Goal: Contribute content: Contribute content

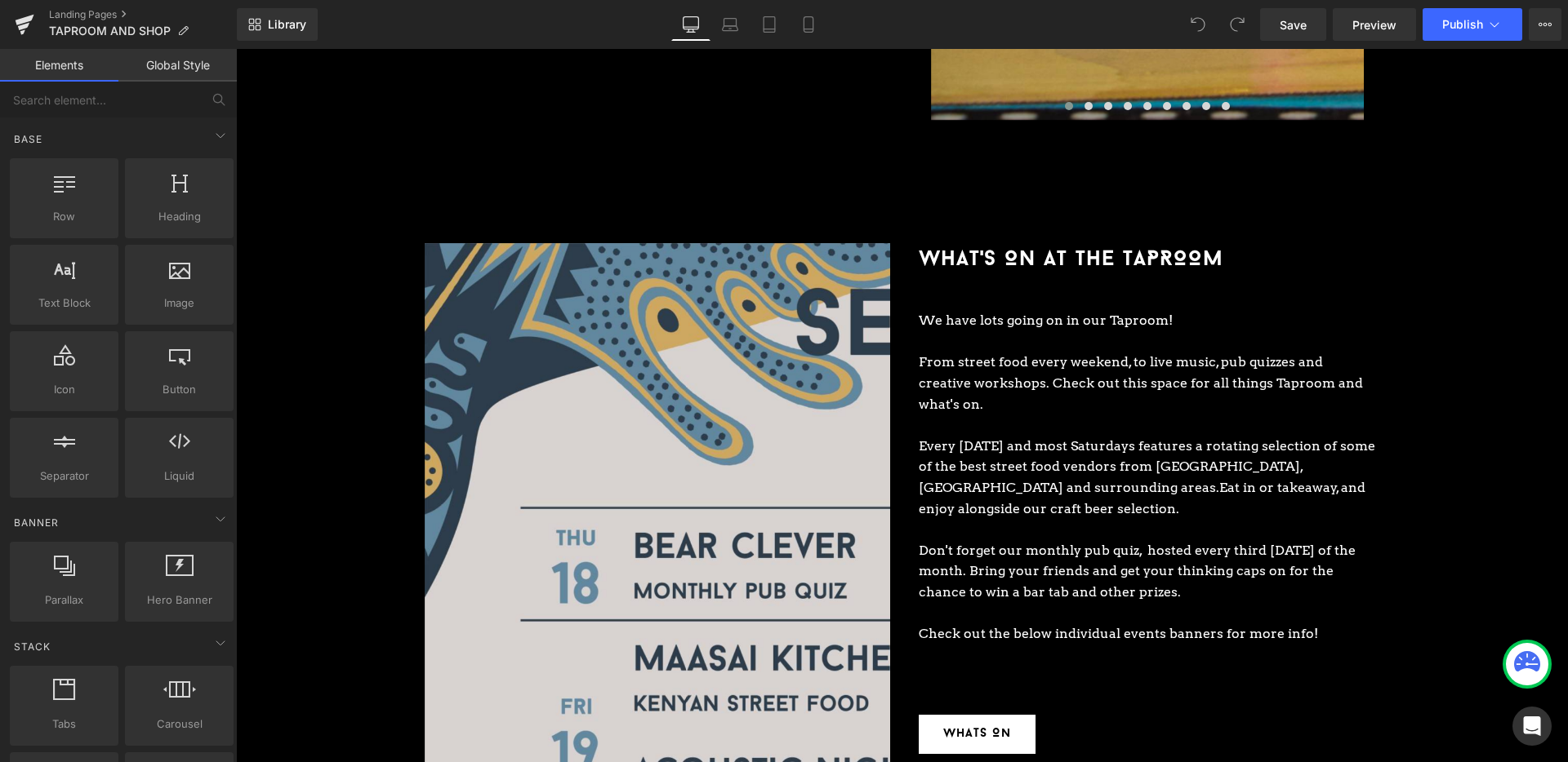
scroll to position [1906, 0]
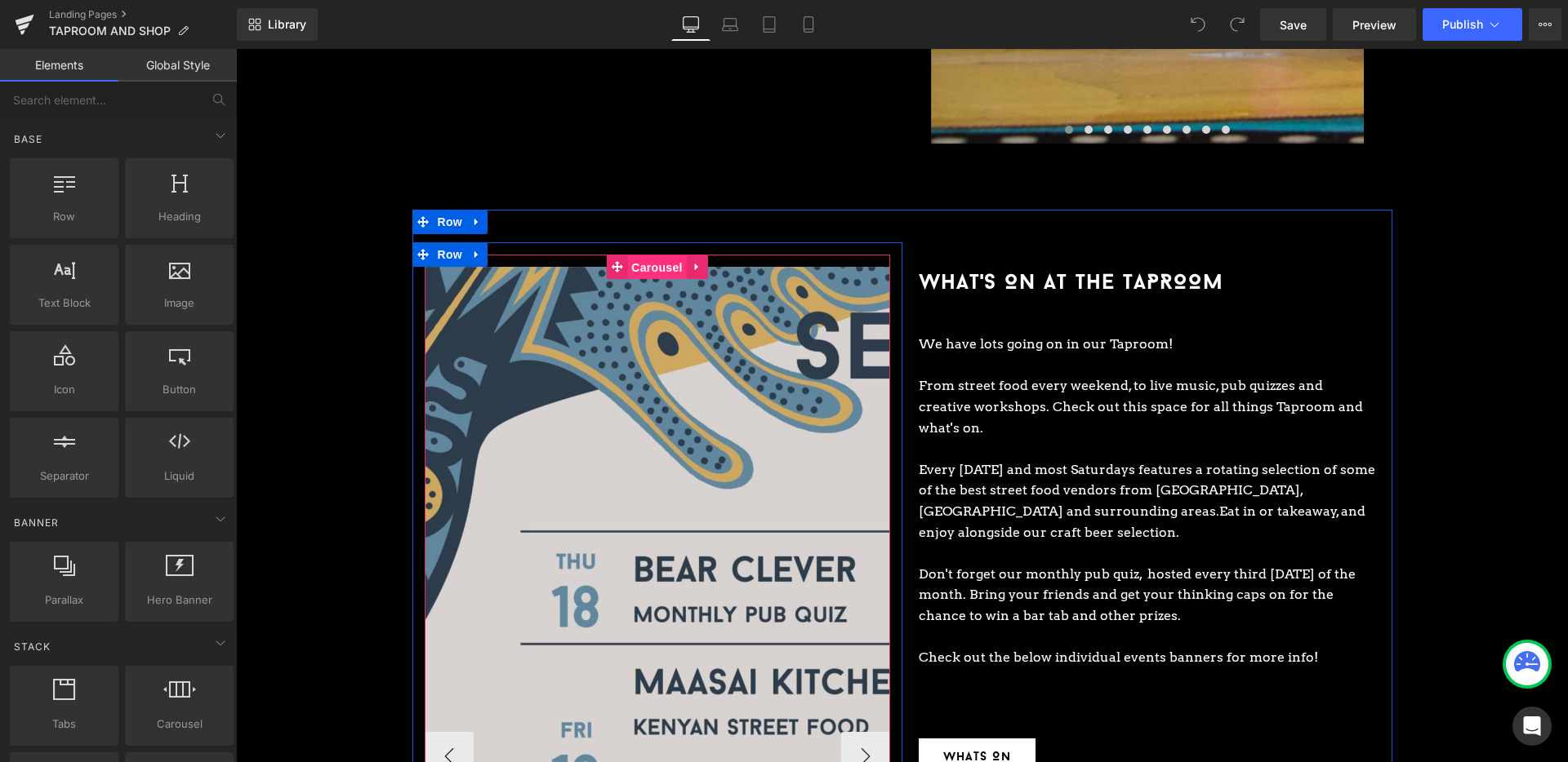
click at [661, 255] on span "Carousel" at bounding box center [655, 267] width 58 height 24
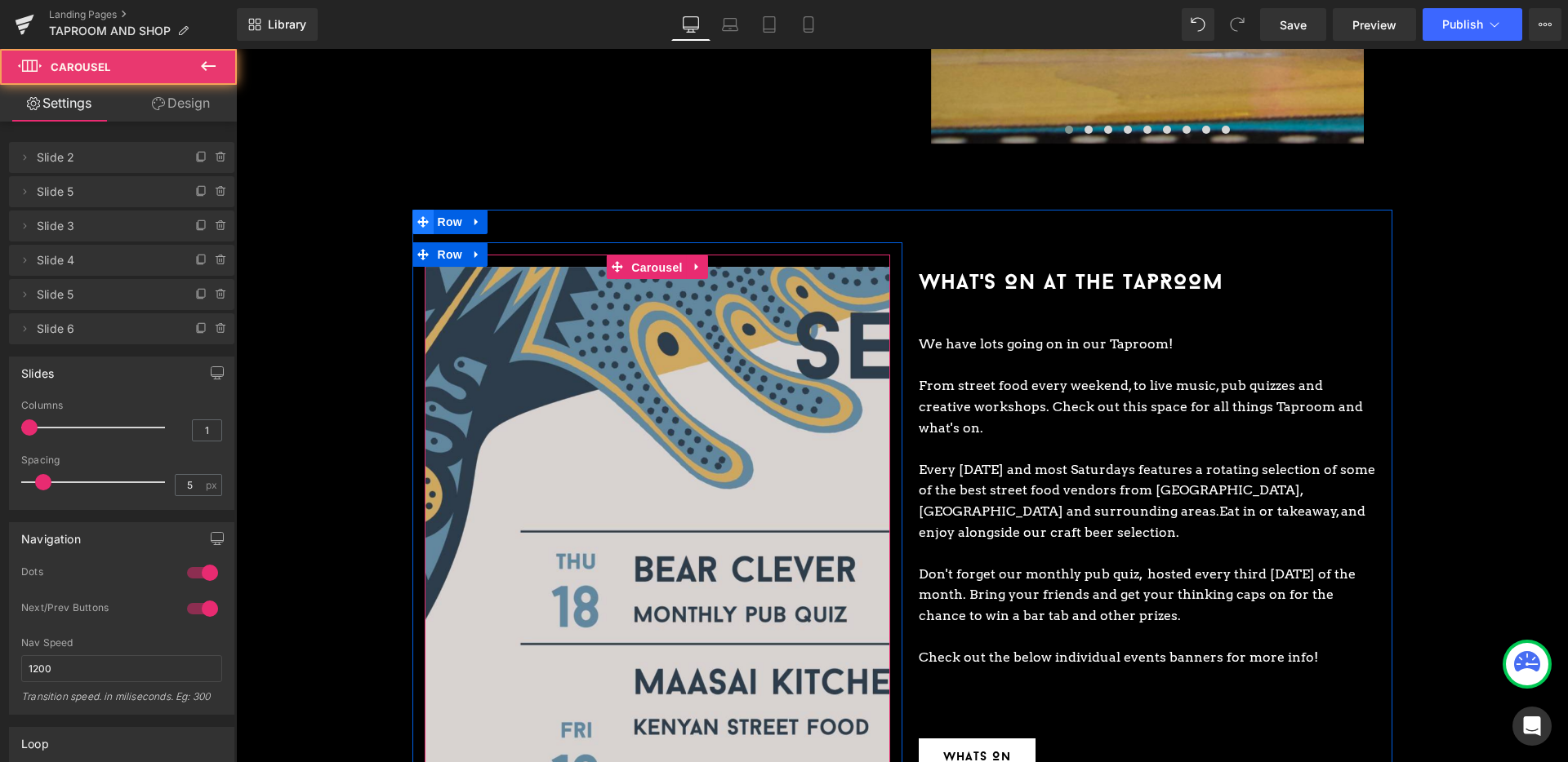
scroll to position [1905, 0]
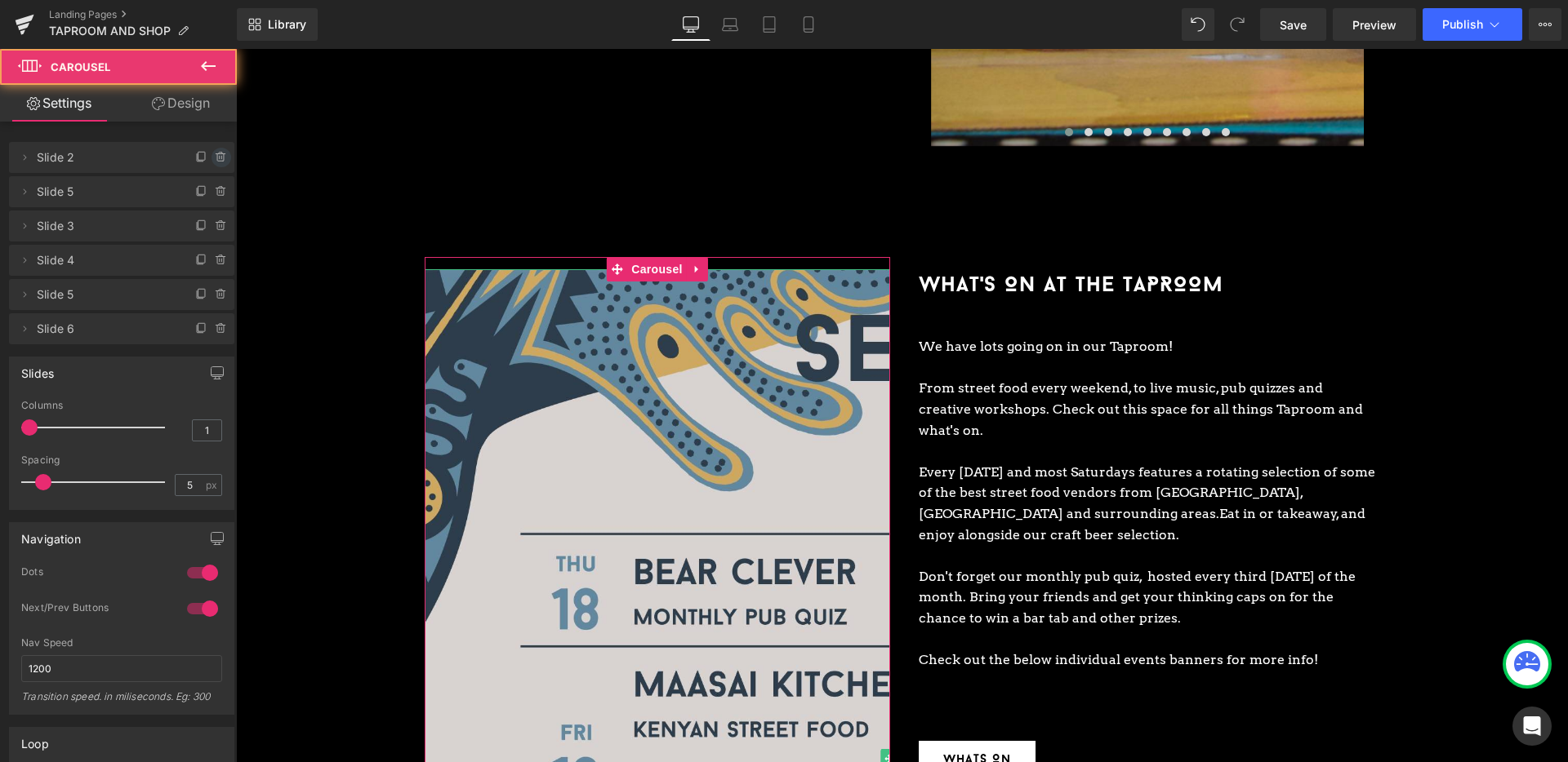
click at [214, 160] on icon at bounding box center [221, 158] width 13 height 13
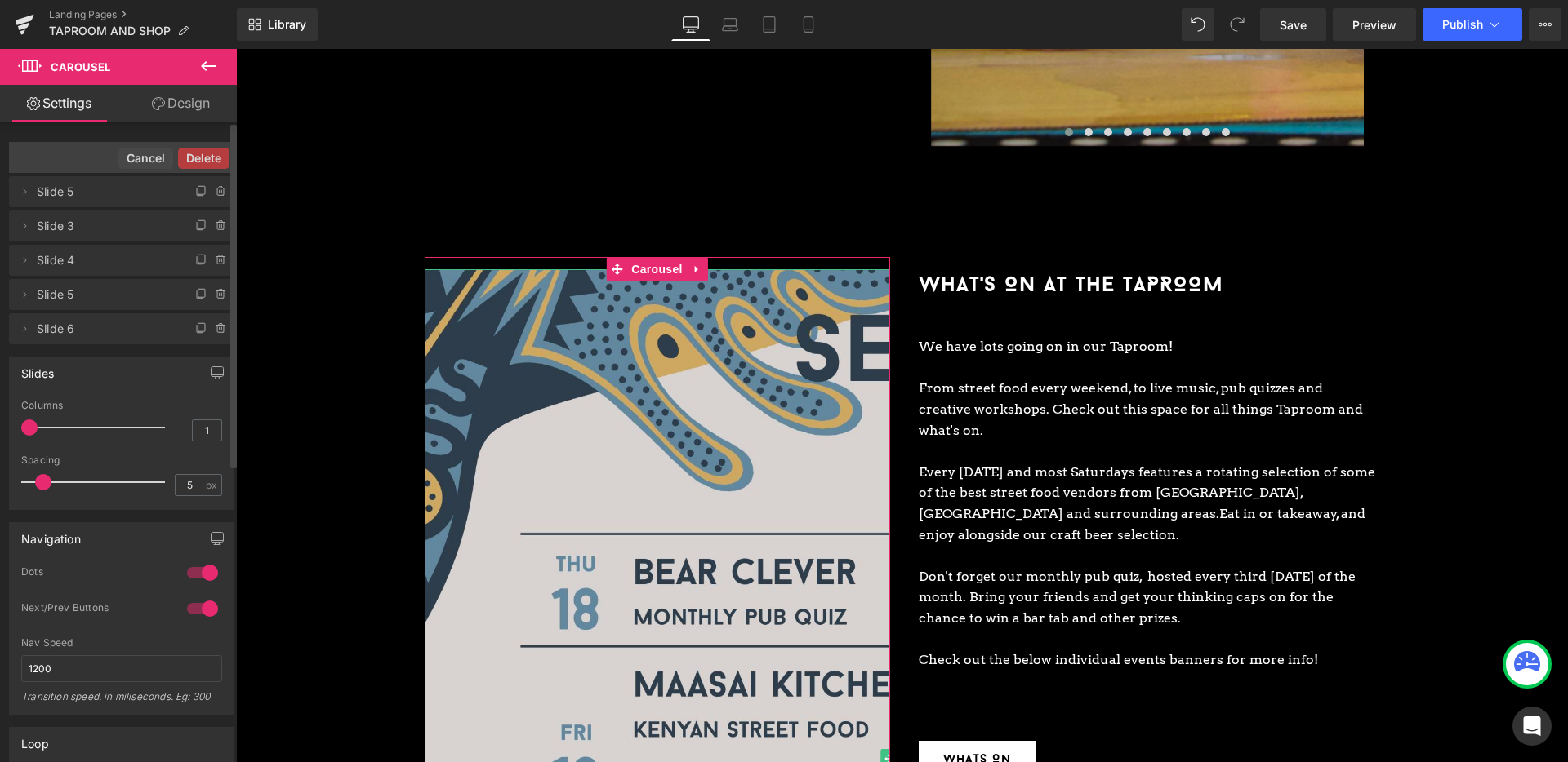
click at [214, 160] on button "Delete" at bounding box center [203, 158] width 51 height 21
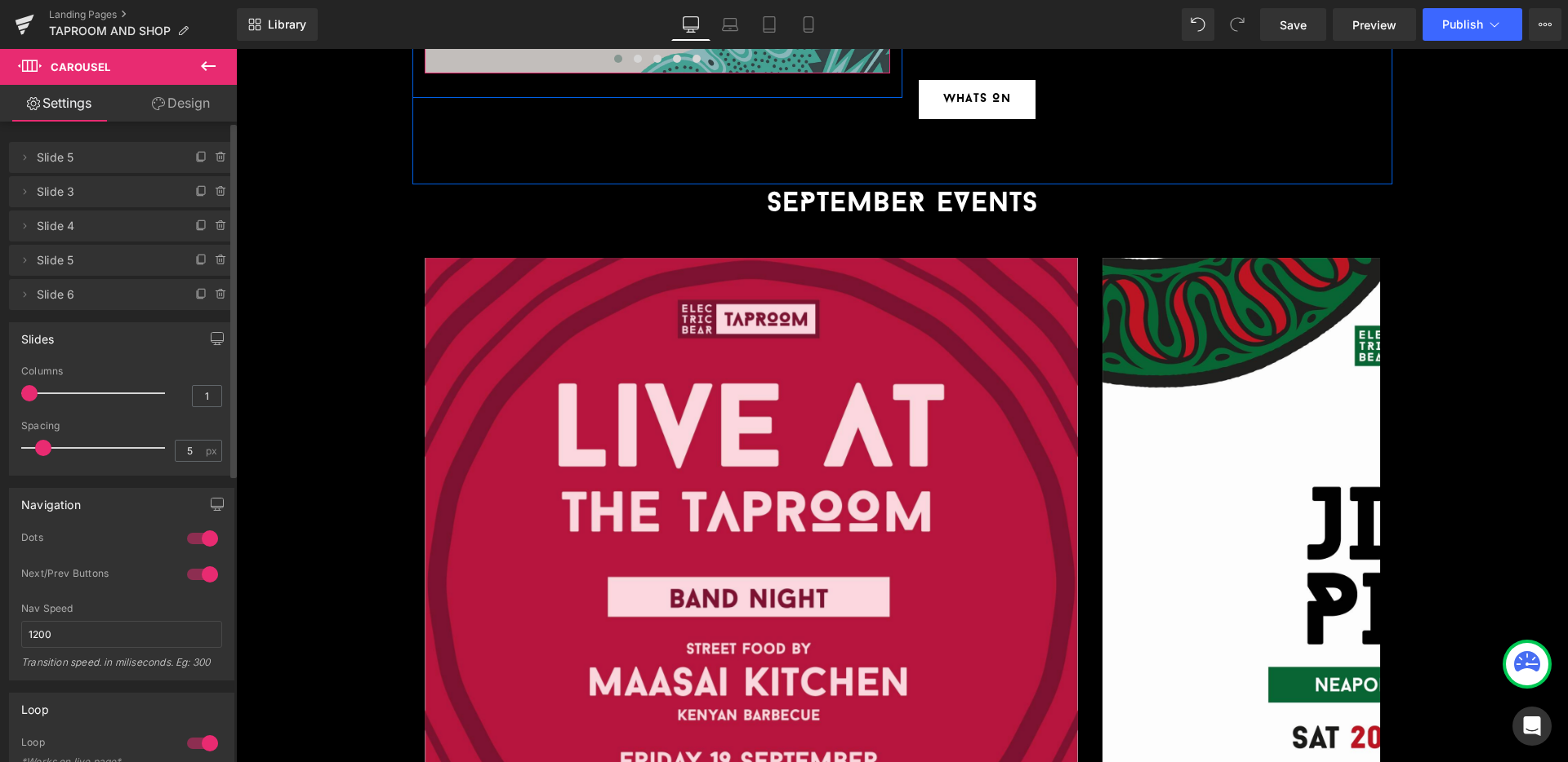
scroll to position [2571, 0]
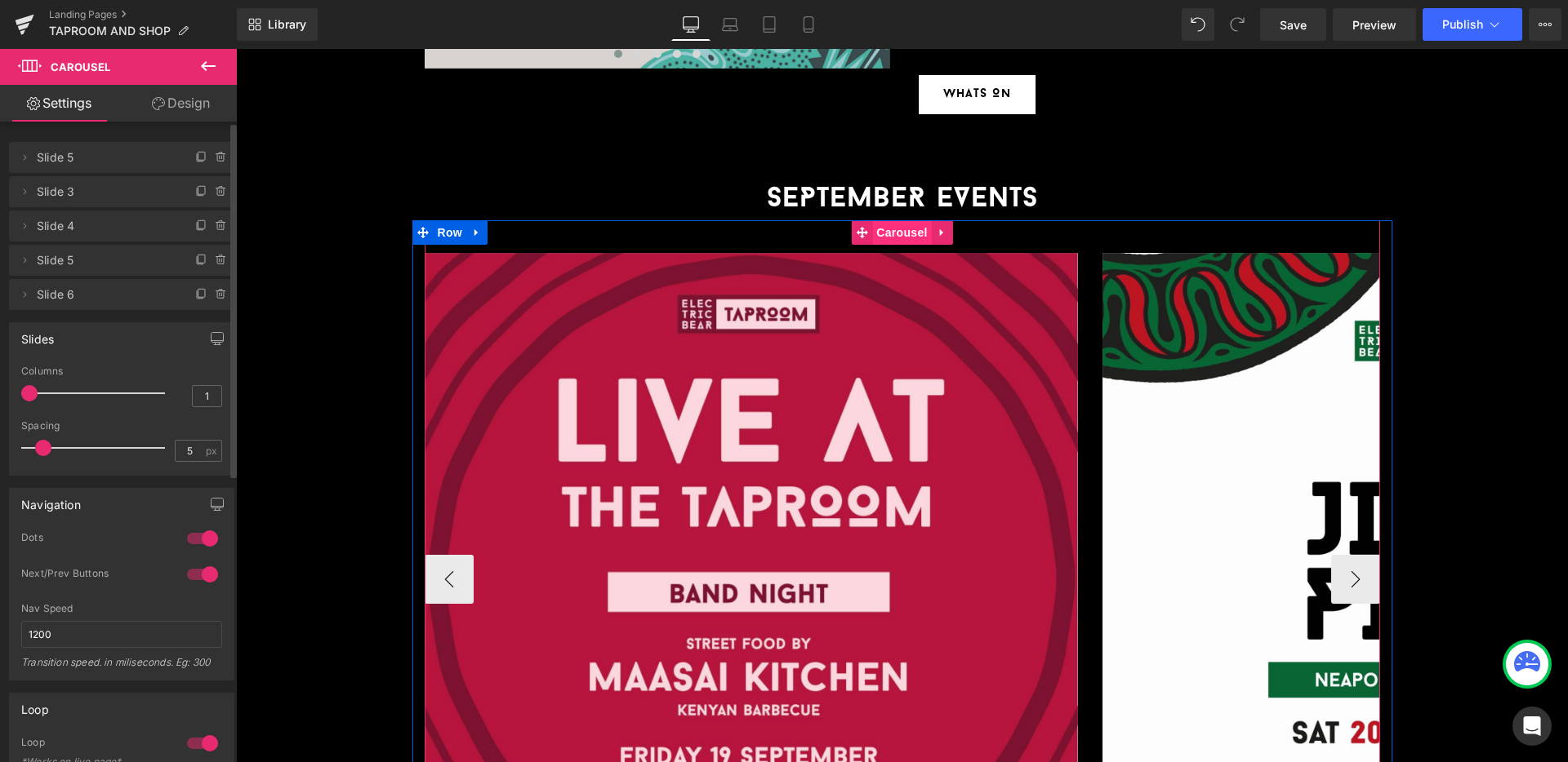
click at [915, 220] on span "Carousel" at bounding box center [901, 232] width 58 height 24
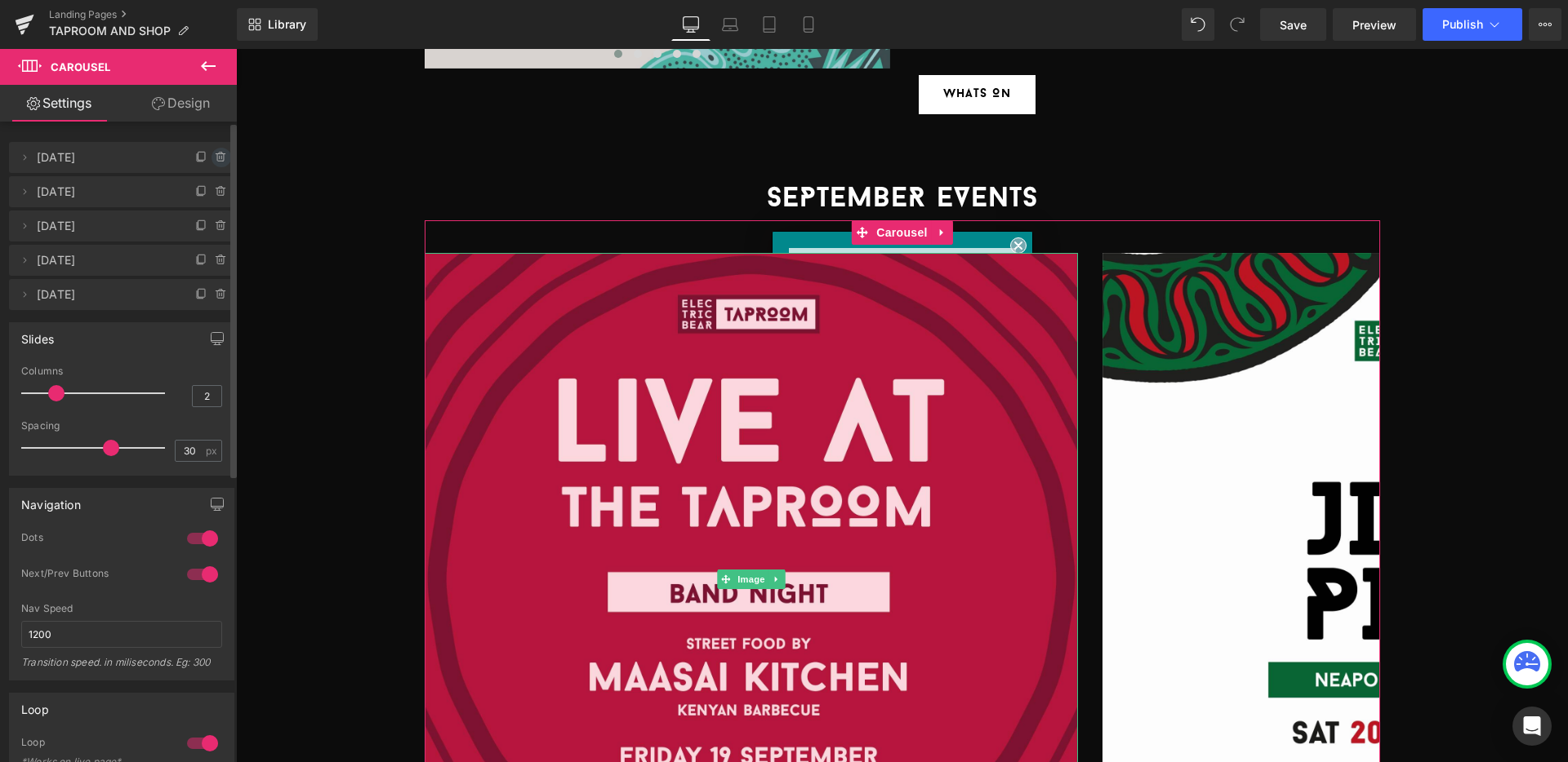
click at [219, 160] on icon at bounding box center [221, 158] width 13 height 13
click at [219, 160] on button "Delete" at bounding box center [203, 158] width 51 height 21
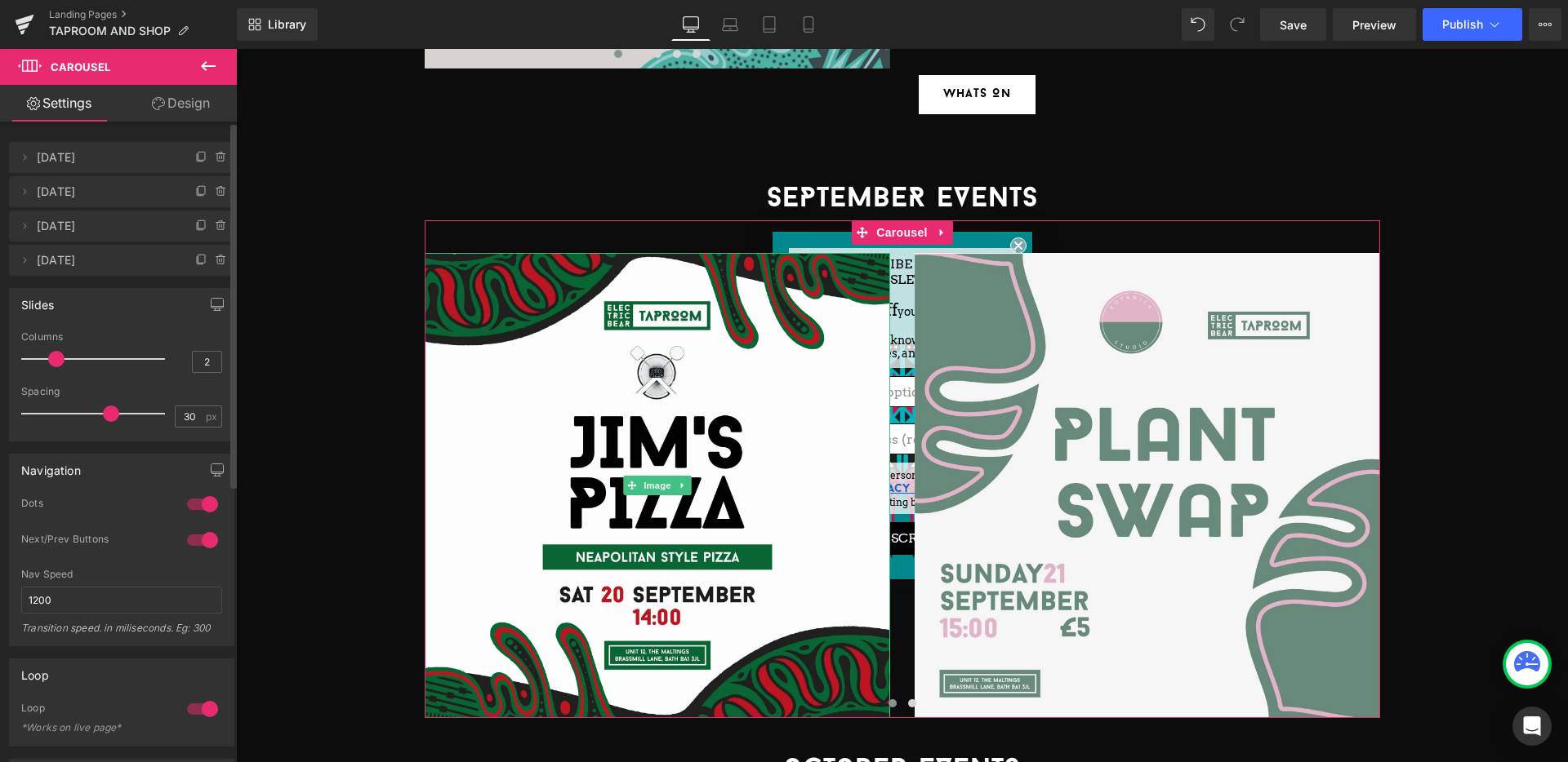
click at [219, 160] on icon at bounding box center [221, 158] width 13 height 13
click at [219, 160] on button "Delete" at bounding box center [203, 158] width 51 height 21
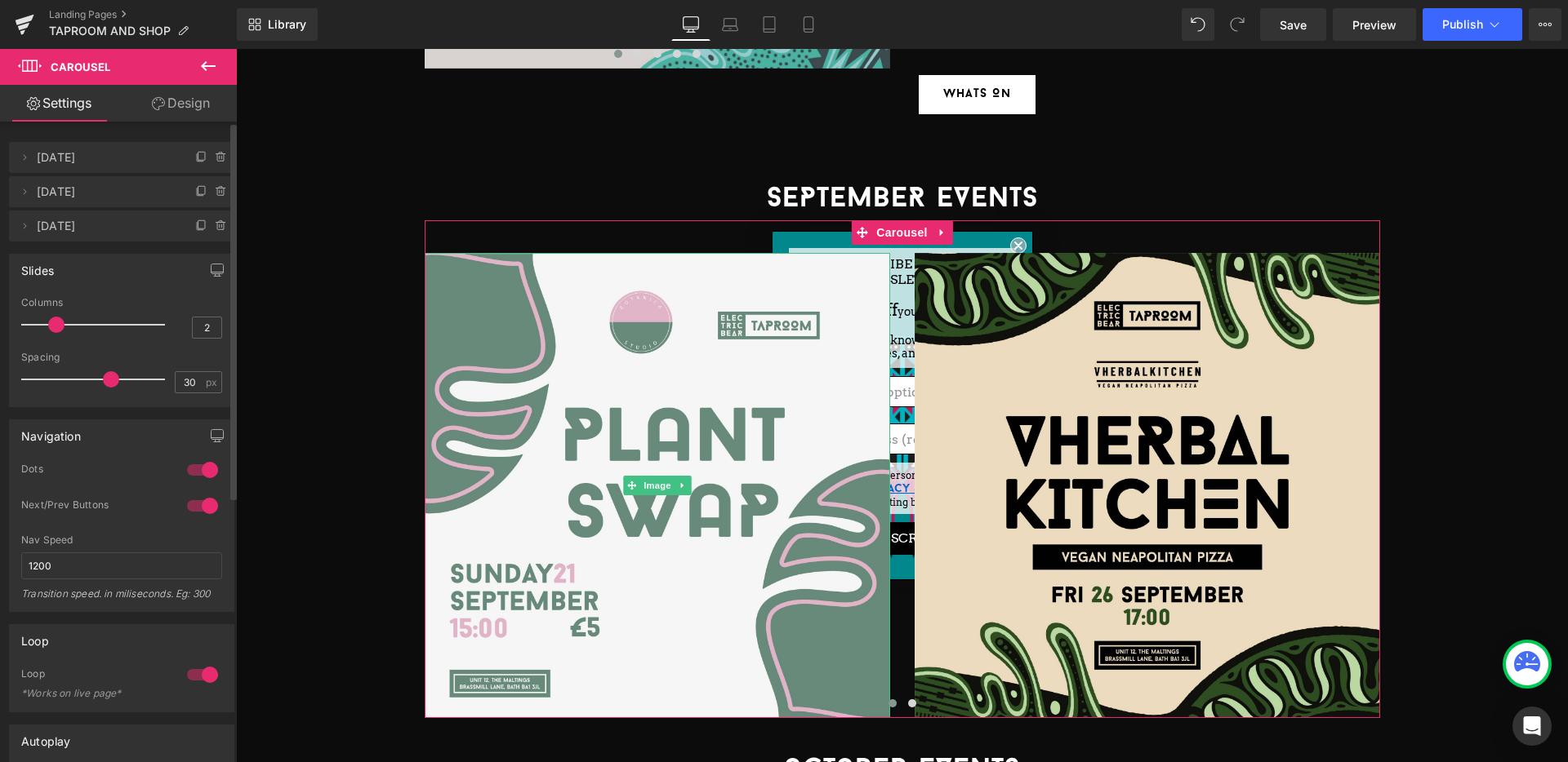
click at [219, 160] on icon at bounding box center [221, 158] width 13 height 13
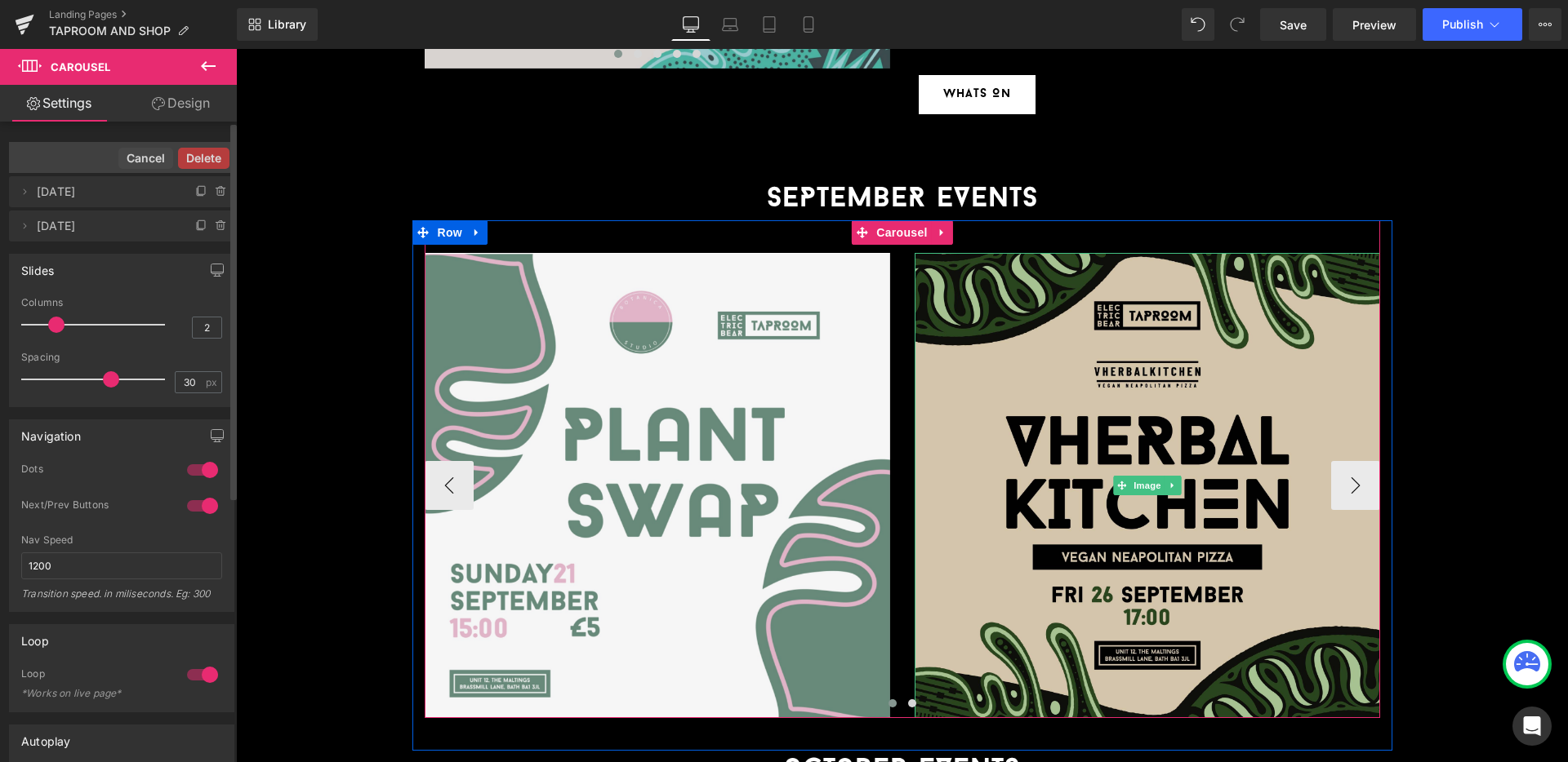
click at [1230, 347] on img at bounding box center [1147, 485] width 465 height 465
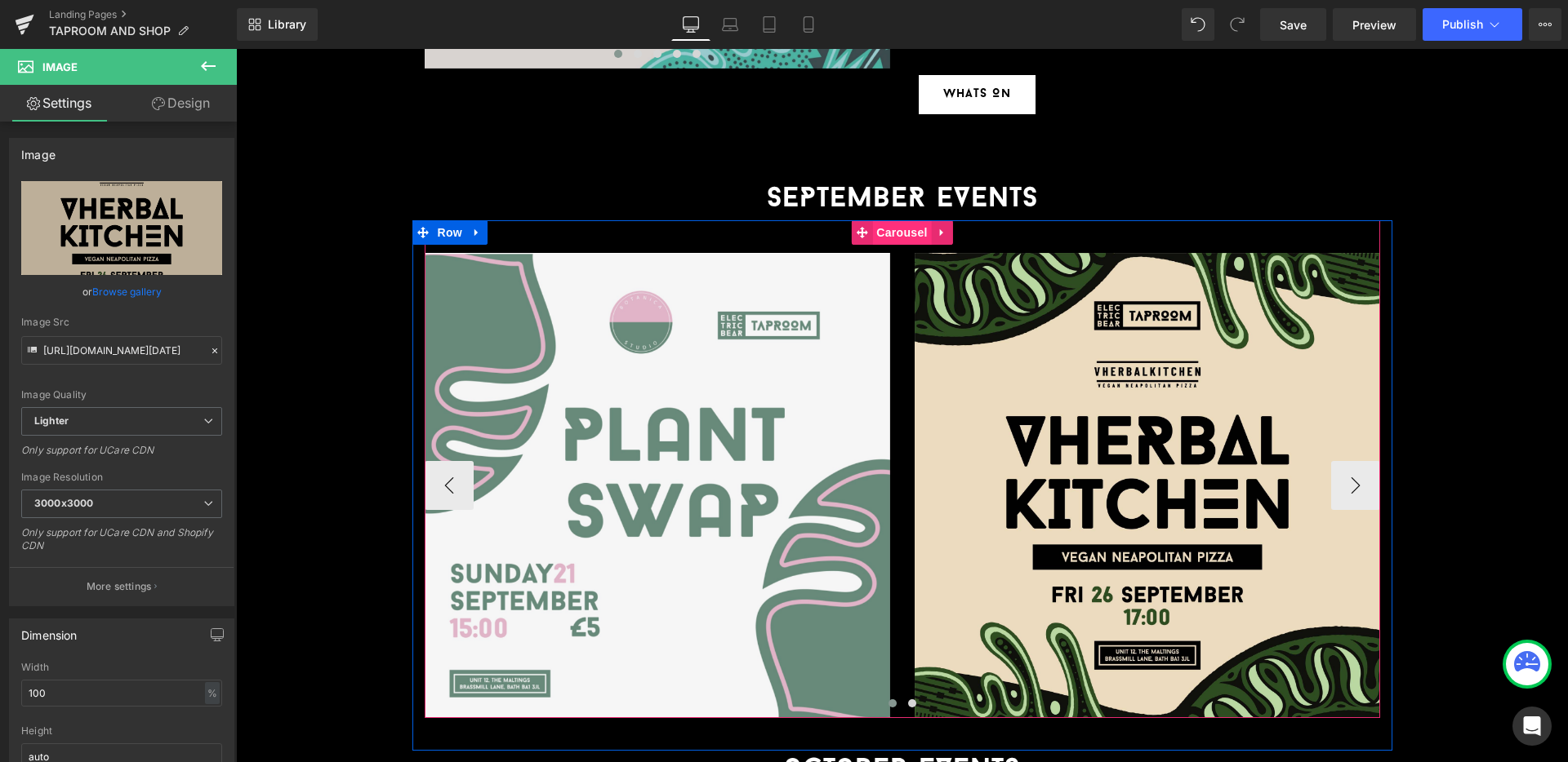
click at [880, 220] on span "Carousel" at bounding box center [901, 232] width 58 height 24
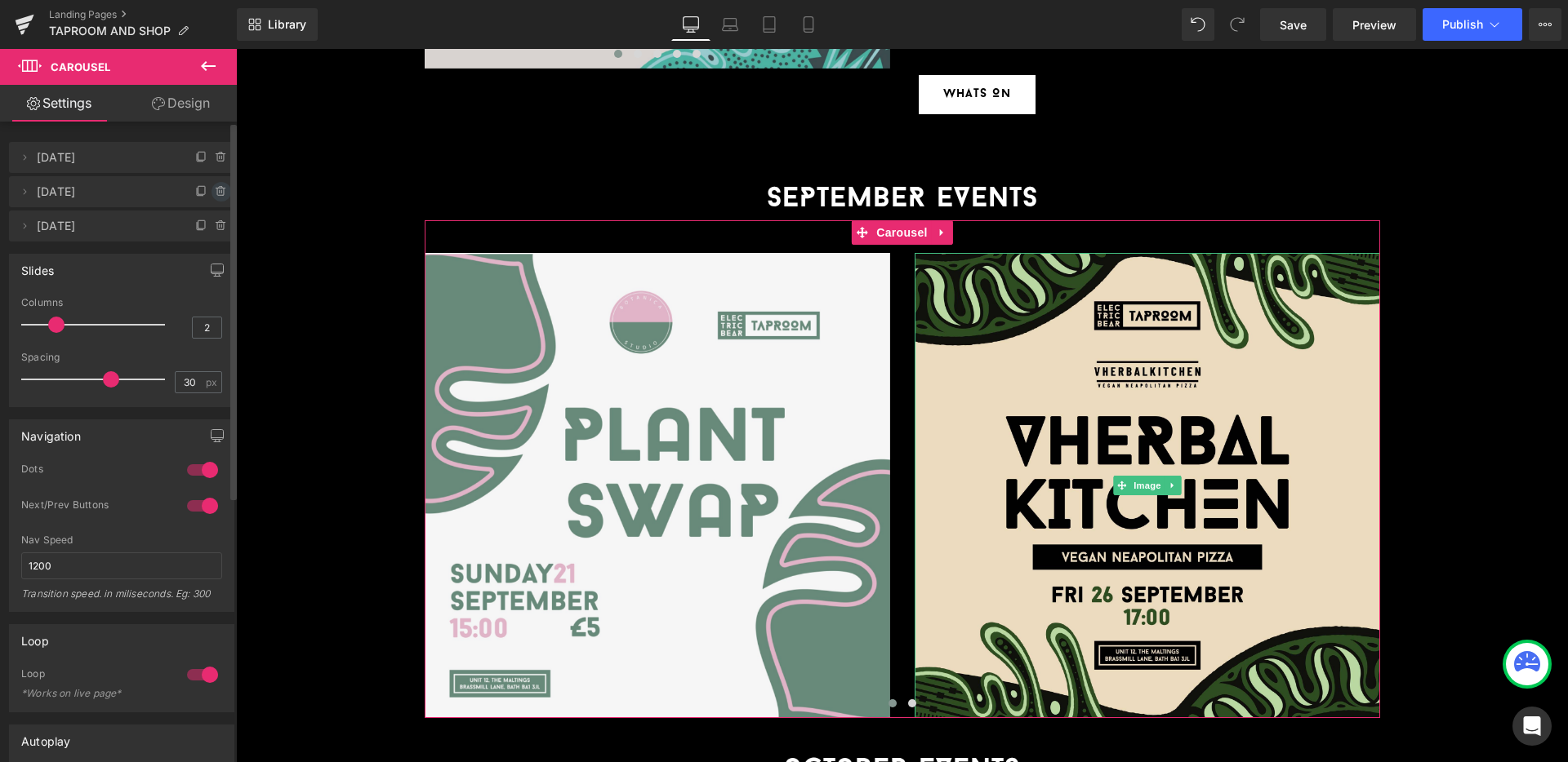
click at [220, 193] on icon at bounding box center [221, 192] width 13 height 13
click at [220, 193] on button "Delete" at bounding box center [203, 192] width 51 height 21
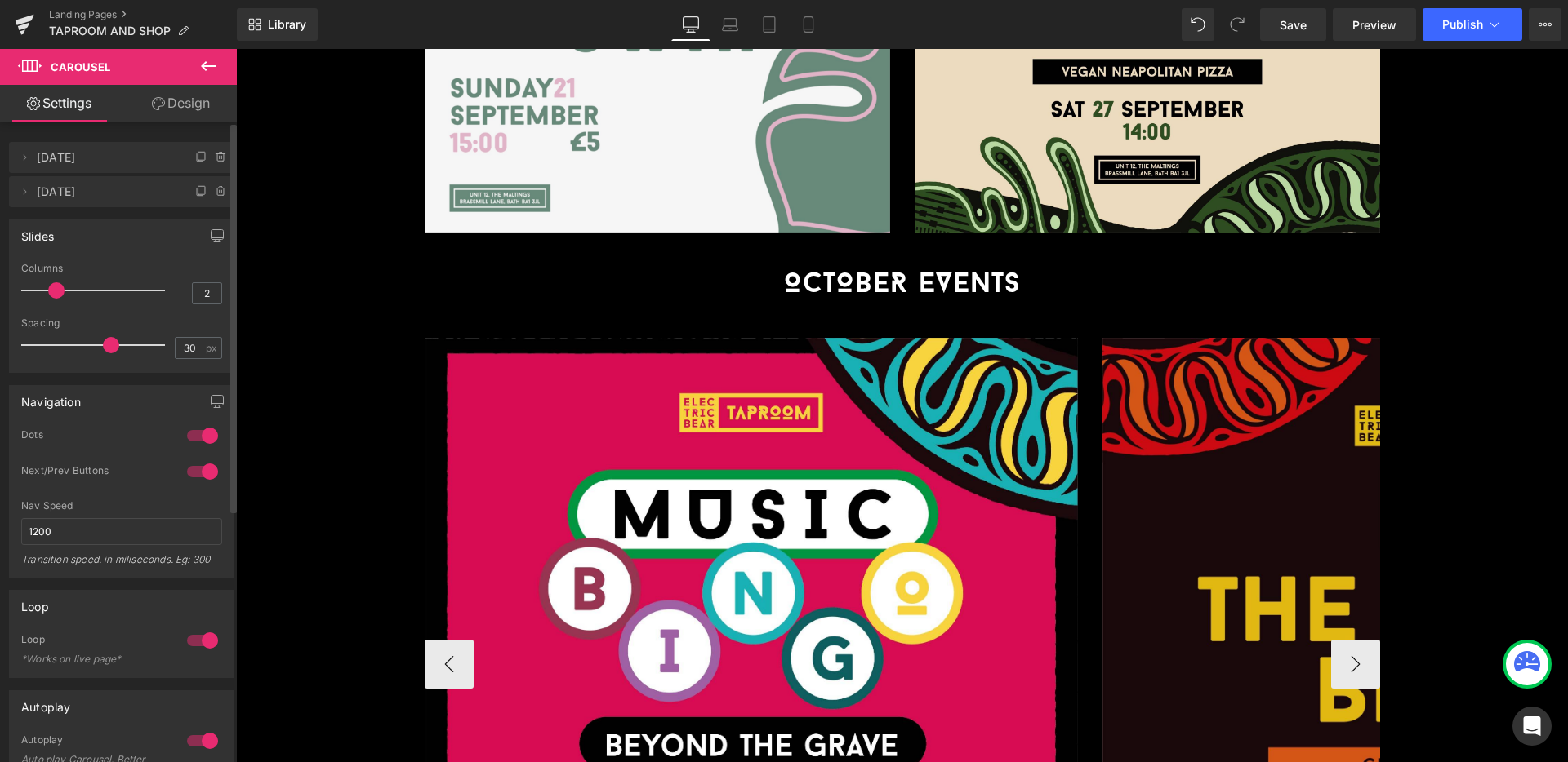
scroll to position [3157, 0]
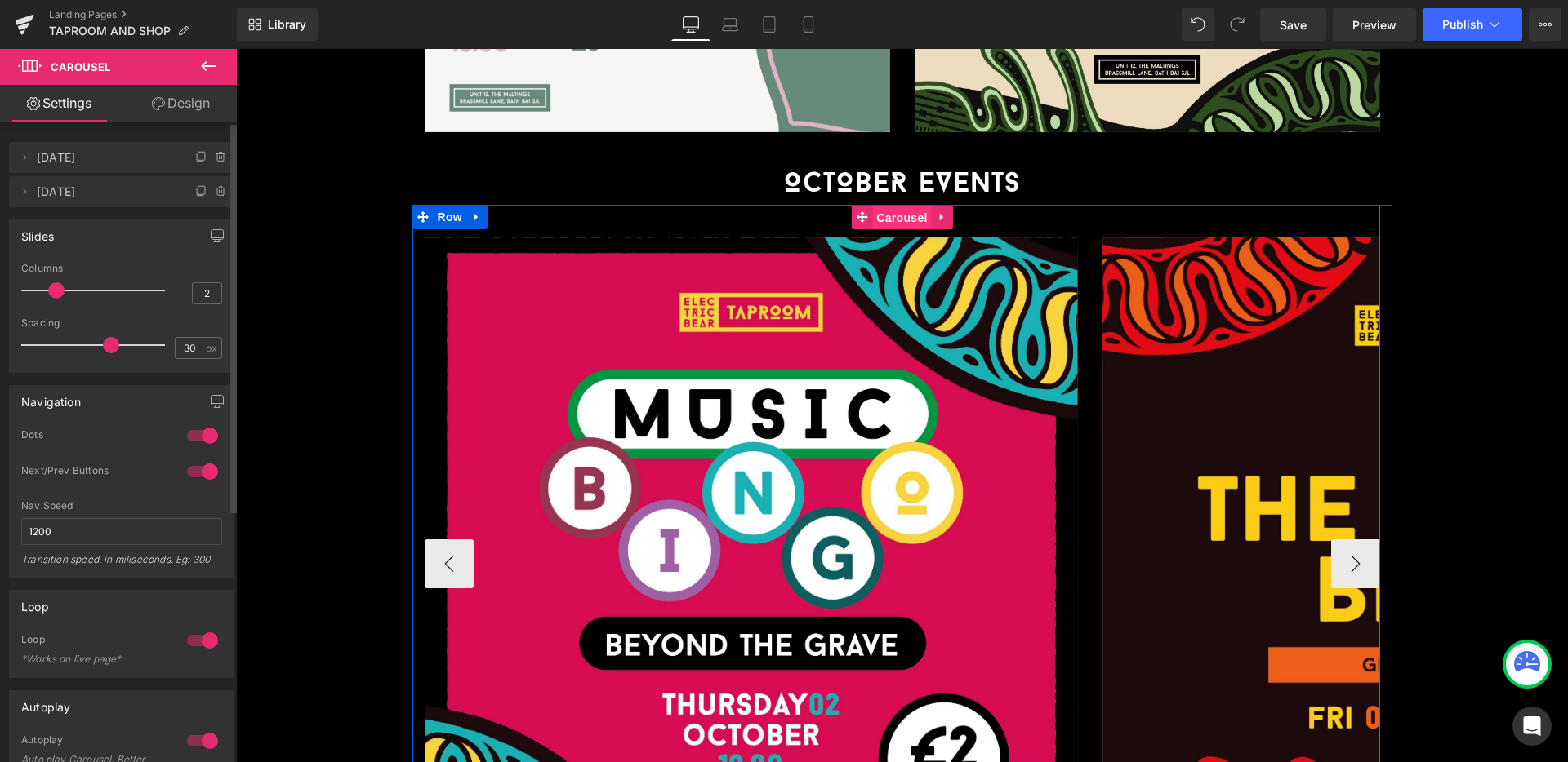
click at [894, 206] on span "Carousel" at bounding box center [901, 218] width 58 height 24
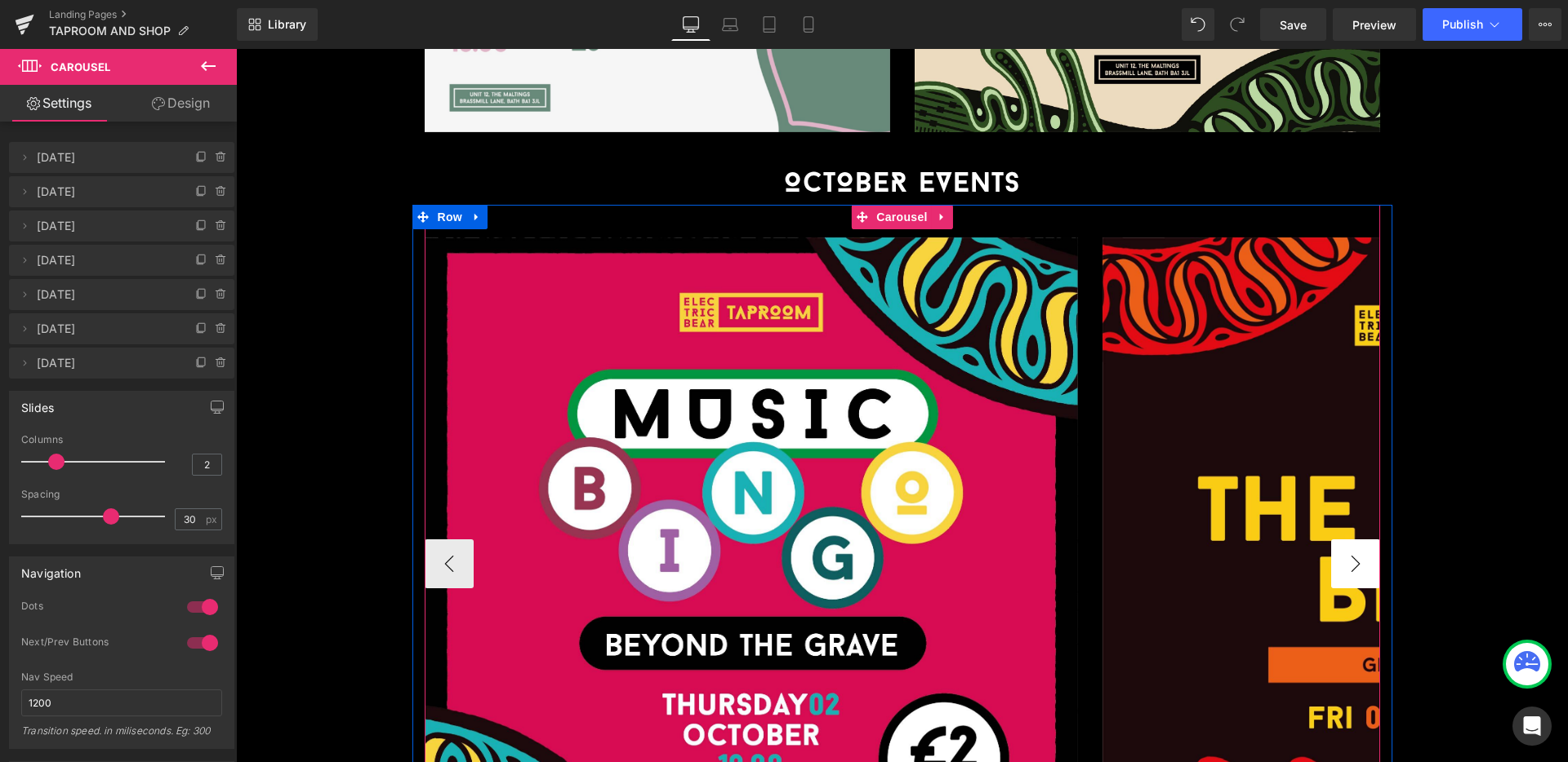
click at [1363, 539] on button "›" at bounding box center [1355, 563] width 49 height 49
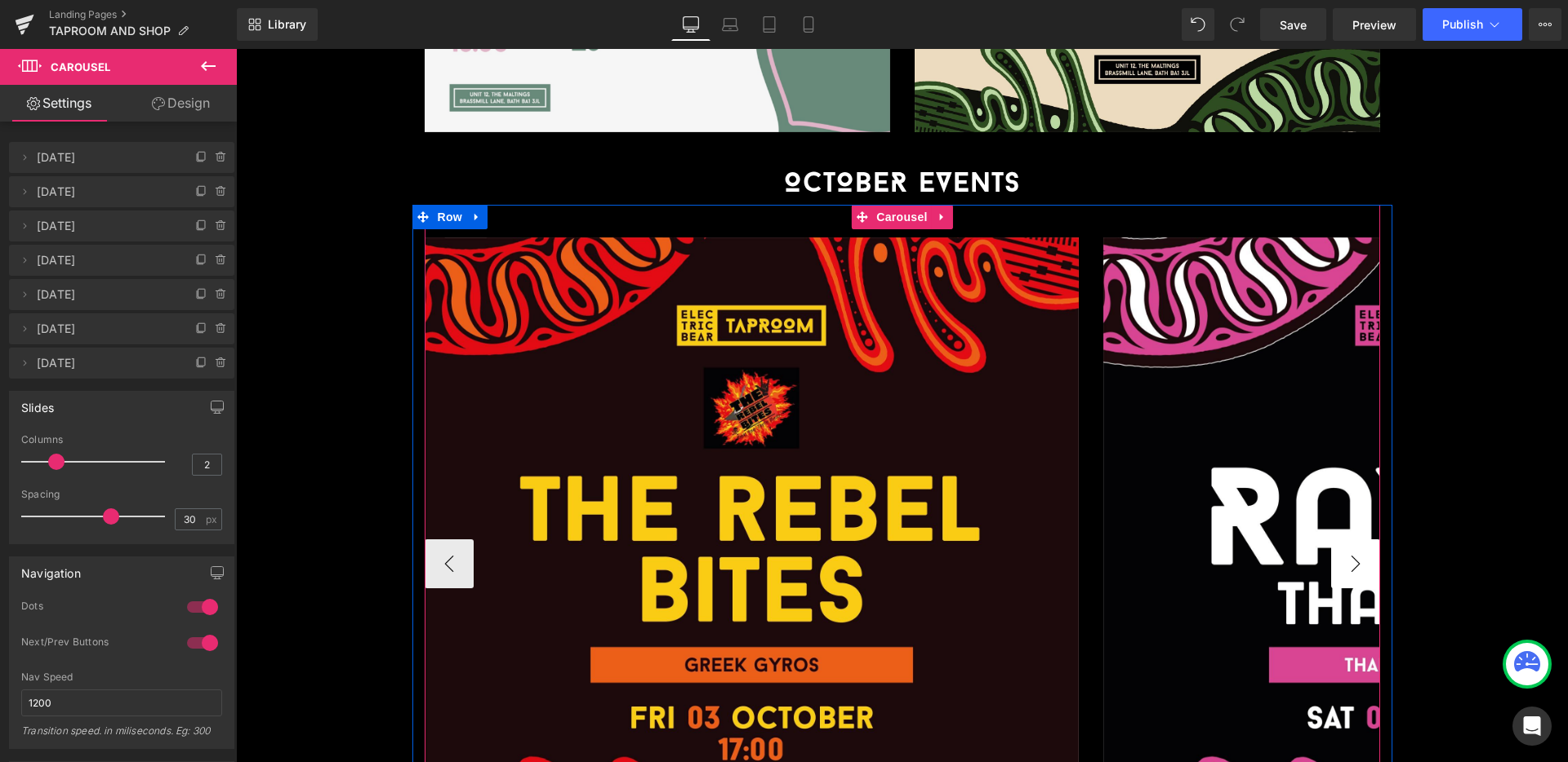
click at [1363, 539] on button "›" at bounding box center [1355, 563] width 49 height 49
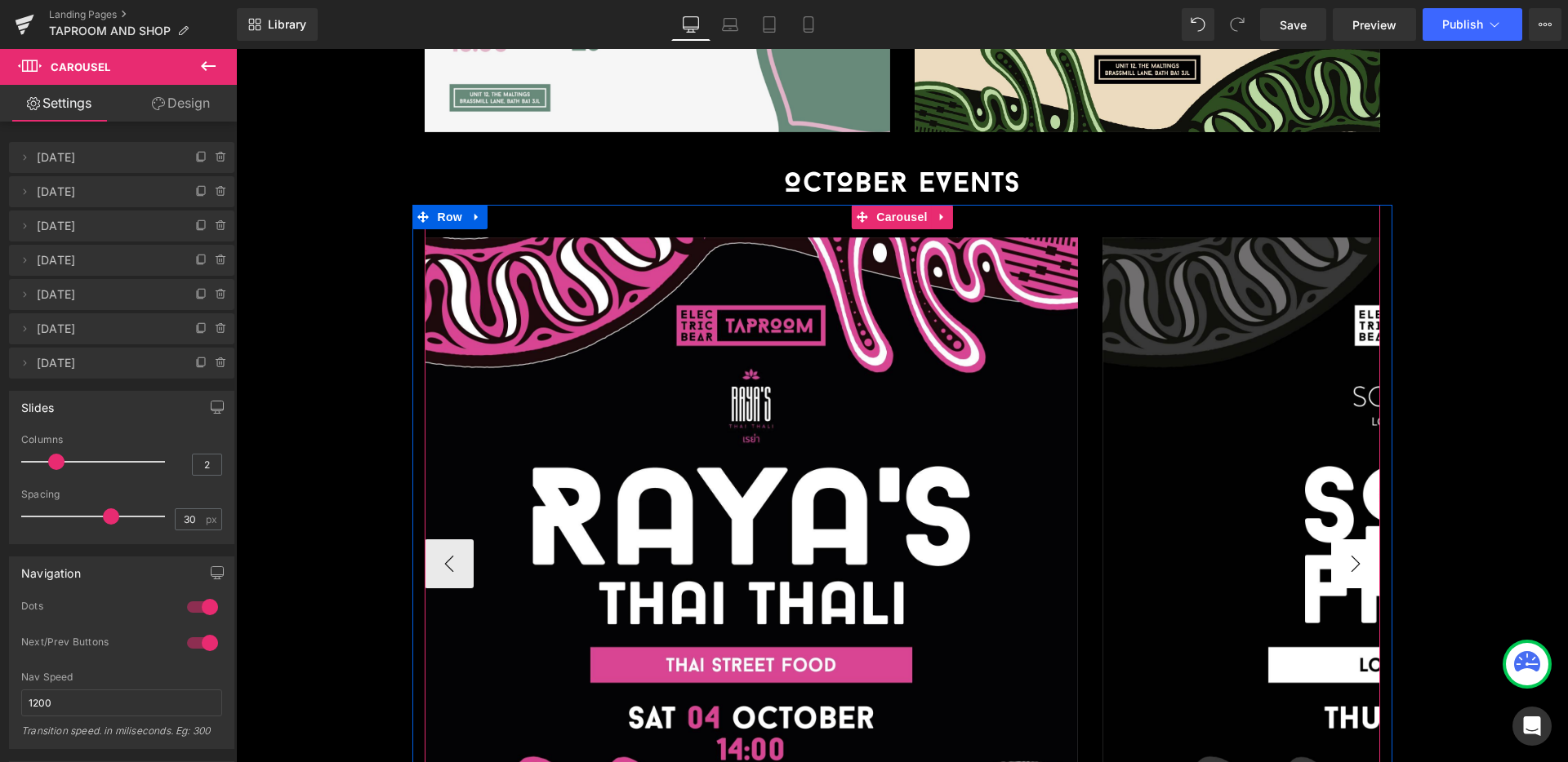
click at [1363, 539] on button "›" at bounding box center [1355, 563] width 49 height 49
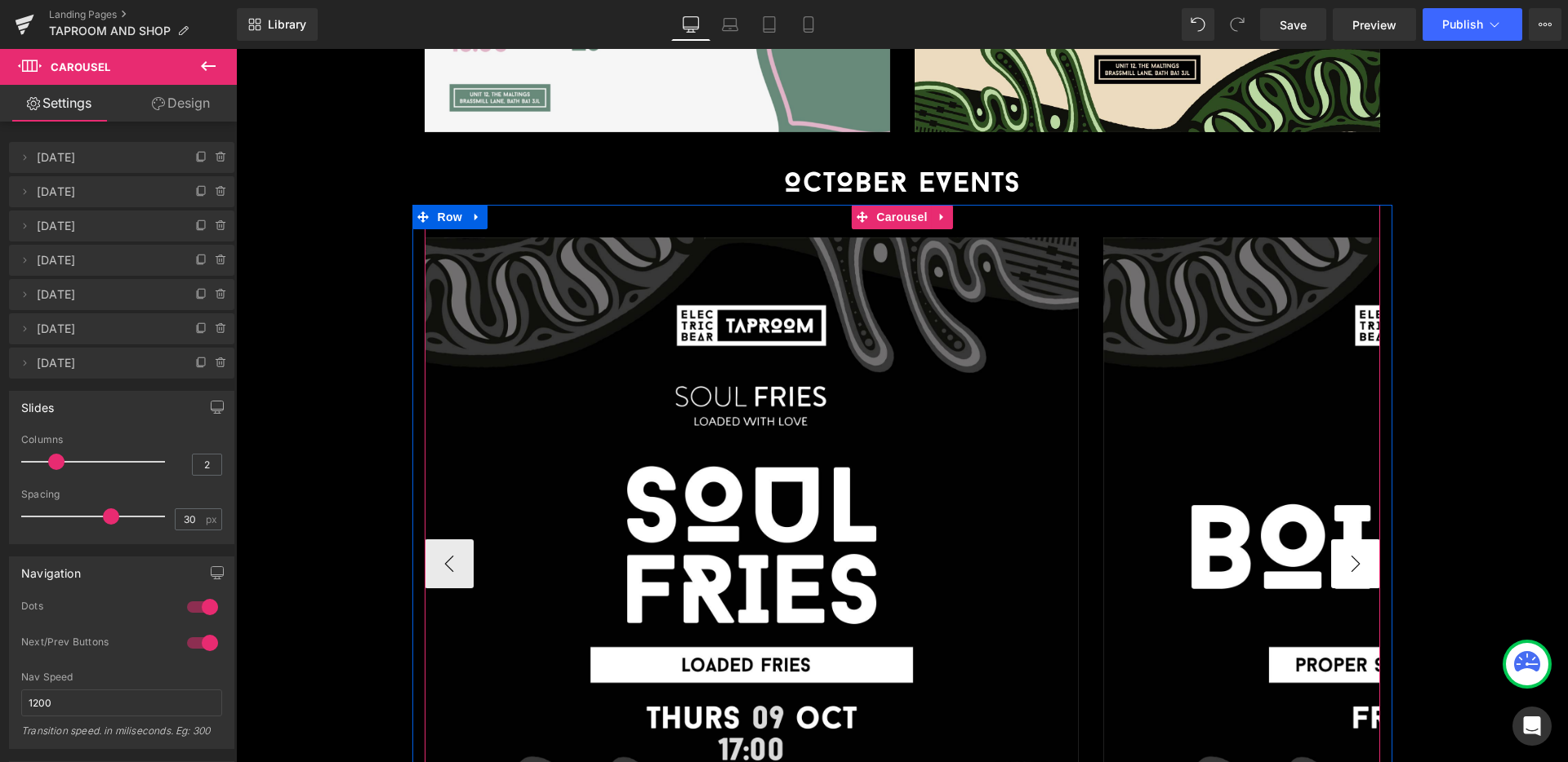
click at [1363, 539] on button "›" at bounding box center [1355, 563] width 49 height 49
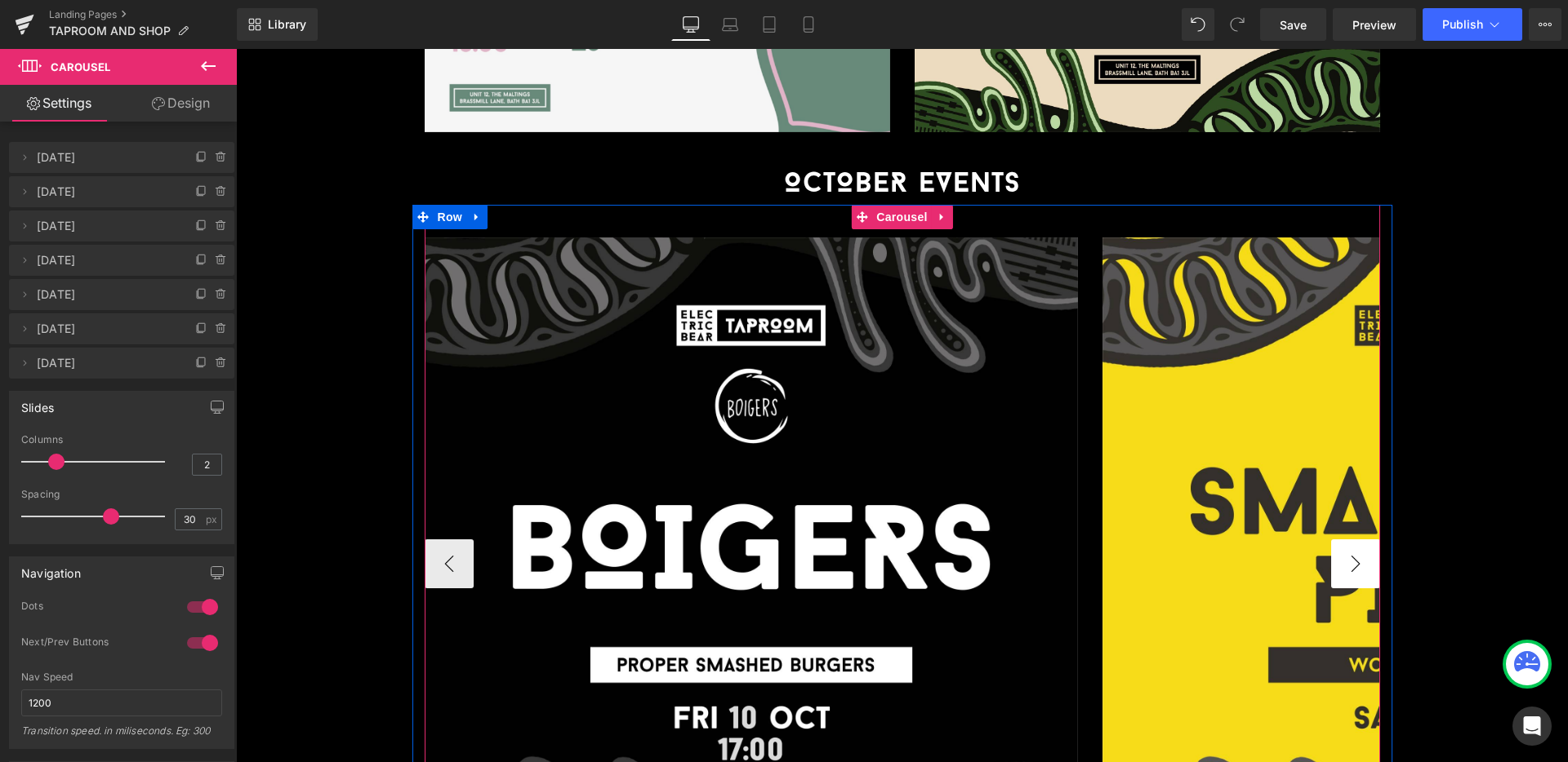
click at [1363, 539] on button "›" at bounding box center [1355, 563] width 49 height 49
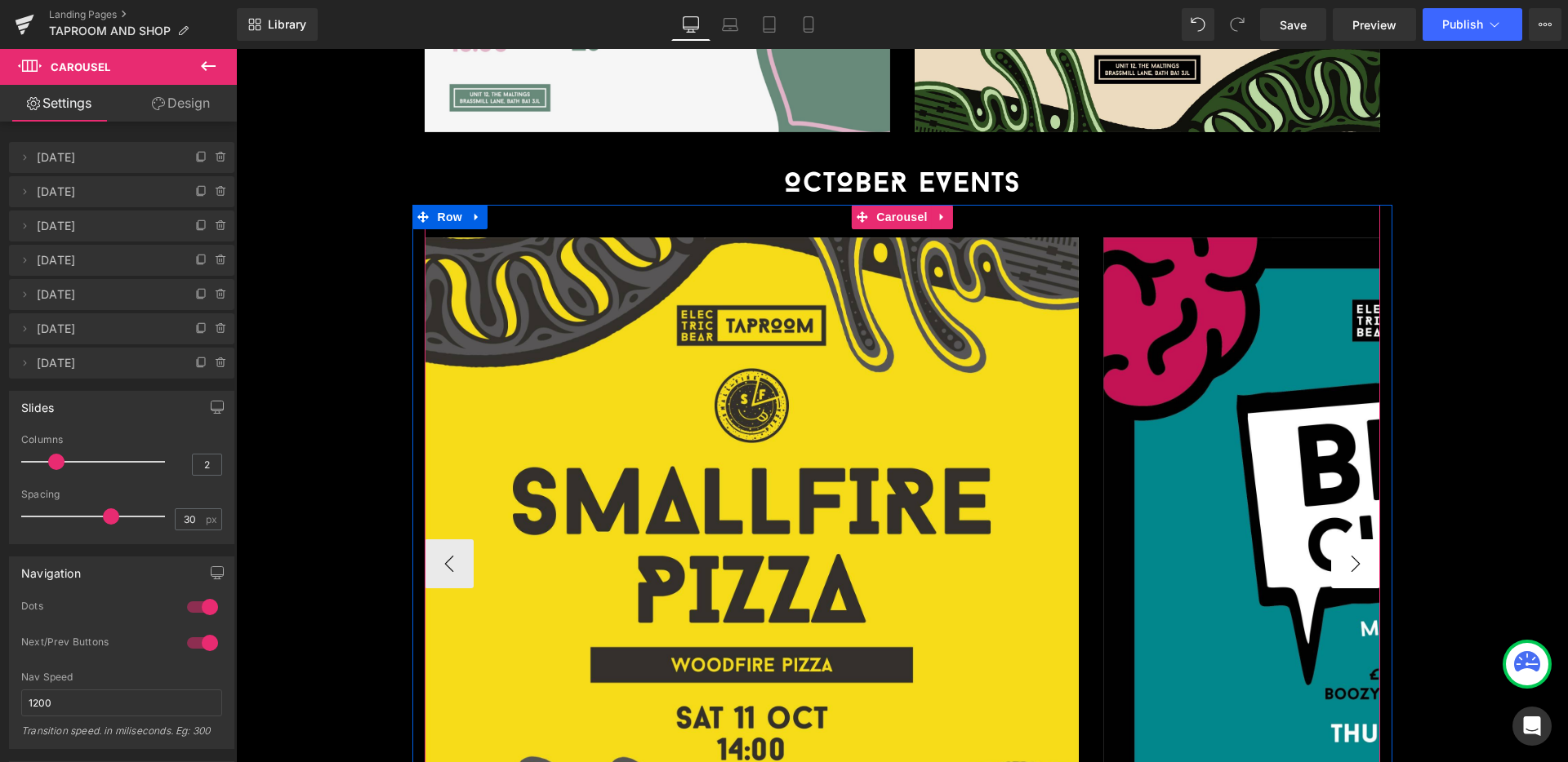
click at [1363, 539] on button "›" at bounding box center [1355, 563] width 49 height 49
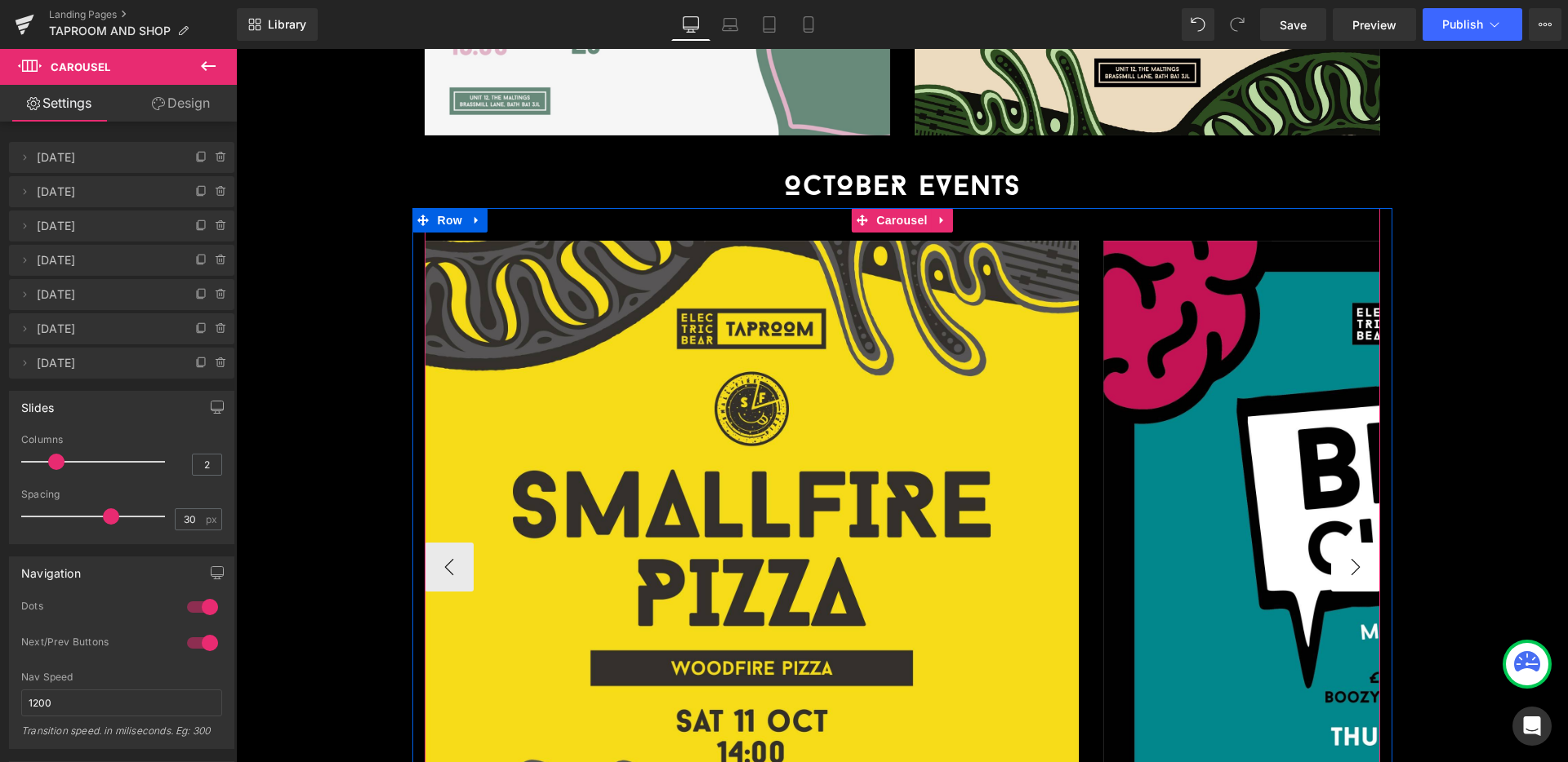
drag, startPoint x: 1338, startPoint y: 497, endPoint x: 1366, endPoint y: 499, distance: 28.1
click at [1338, 543] on button "›" at bounding box center [1355, 567] width 49 height 49
click at [1366, 543] on button "›" at bounding box center [1355, 567] width 49 height 49
click at [896, 209] on span "Carousel" at bounding box center [901, 221] width 58 height 24
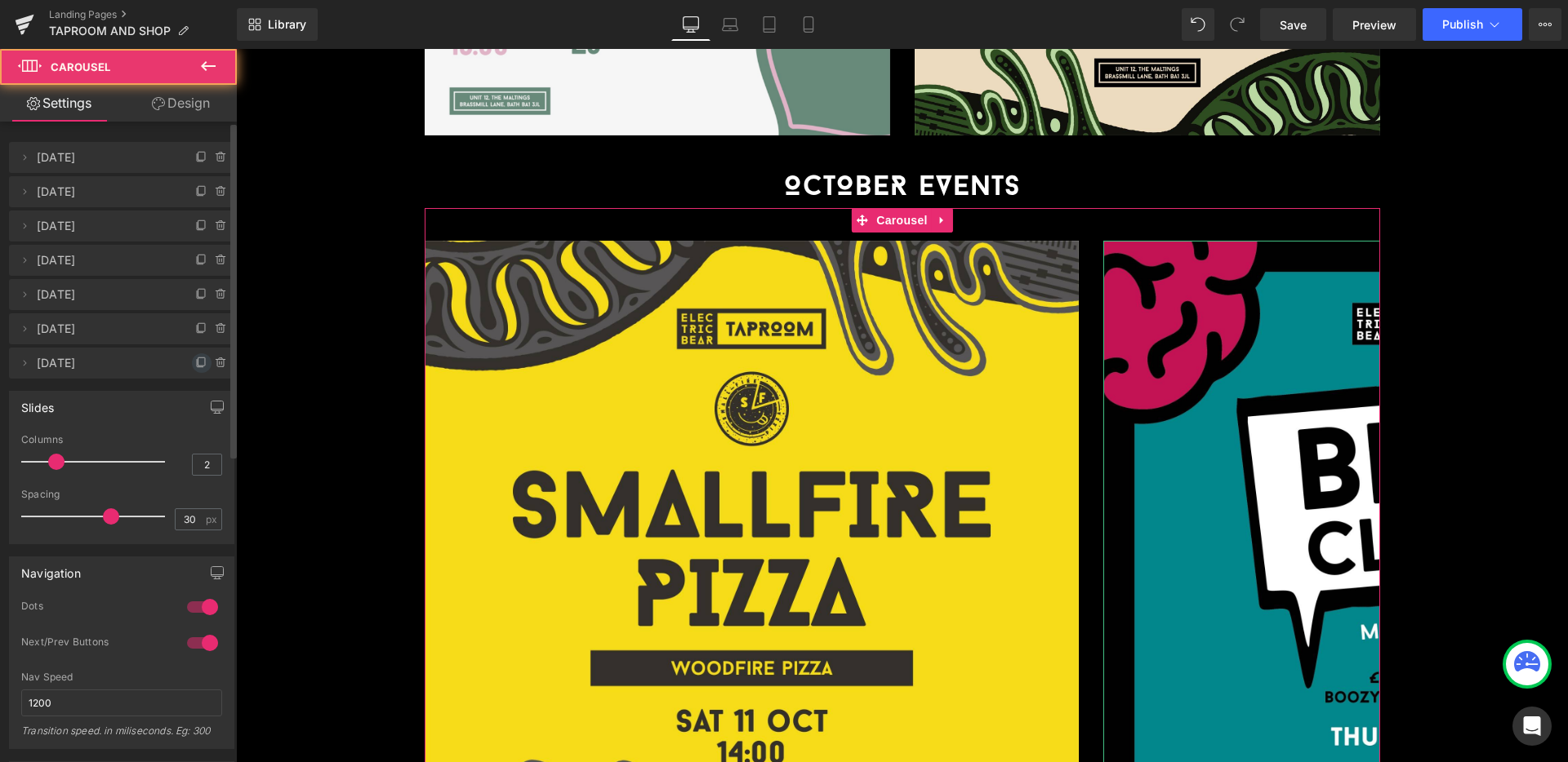
click at [200, 362] on icon at bounding box center [201, 363] width 13 height 13
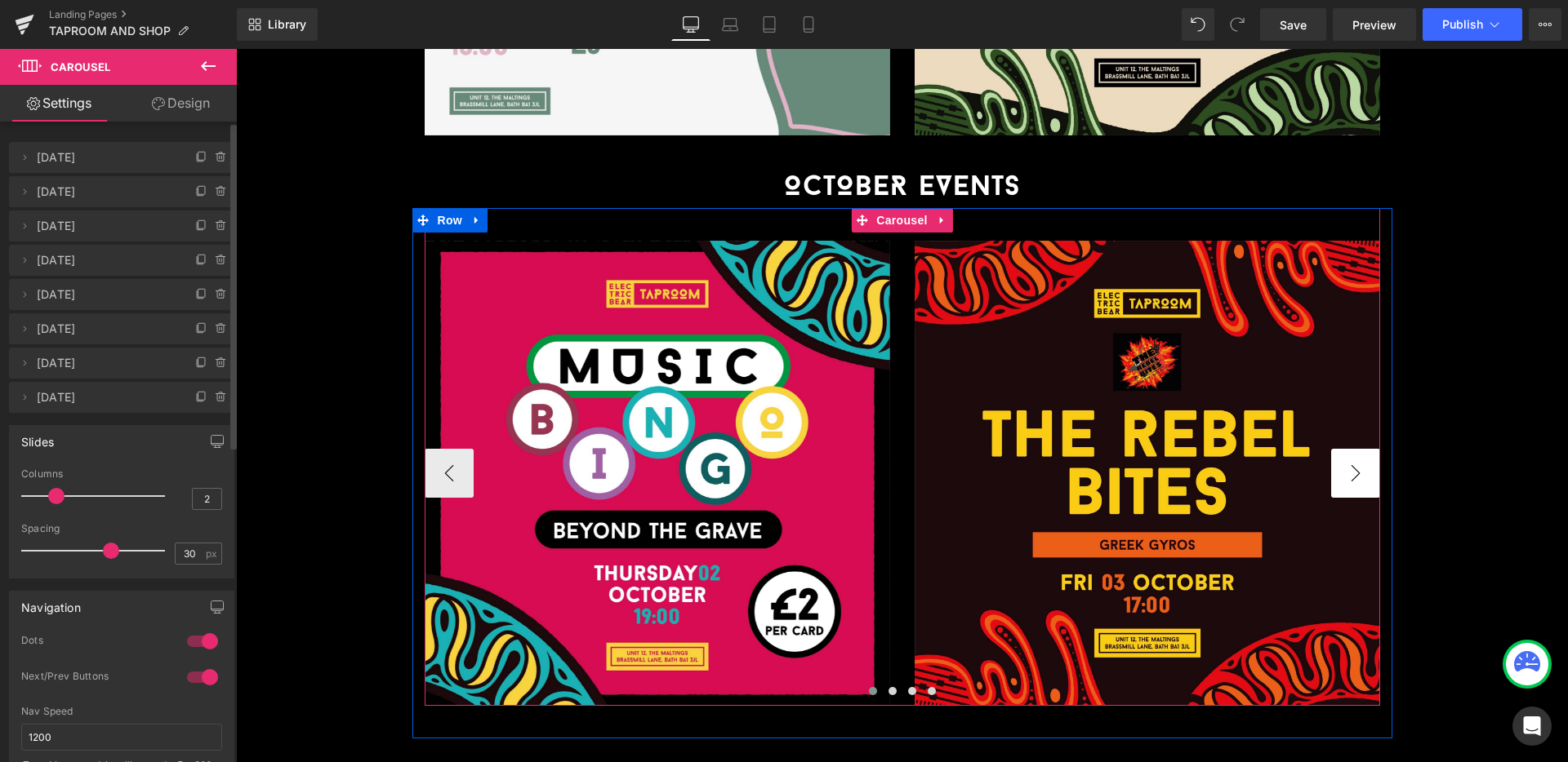
click at [1367, 449] on button "›" at bounding box center [1355, 473] width 49 height 49
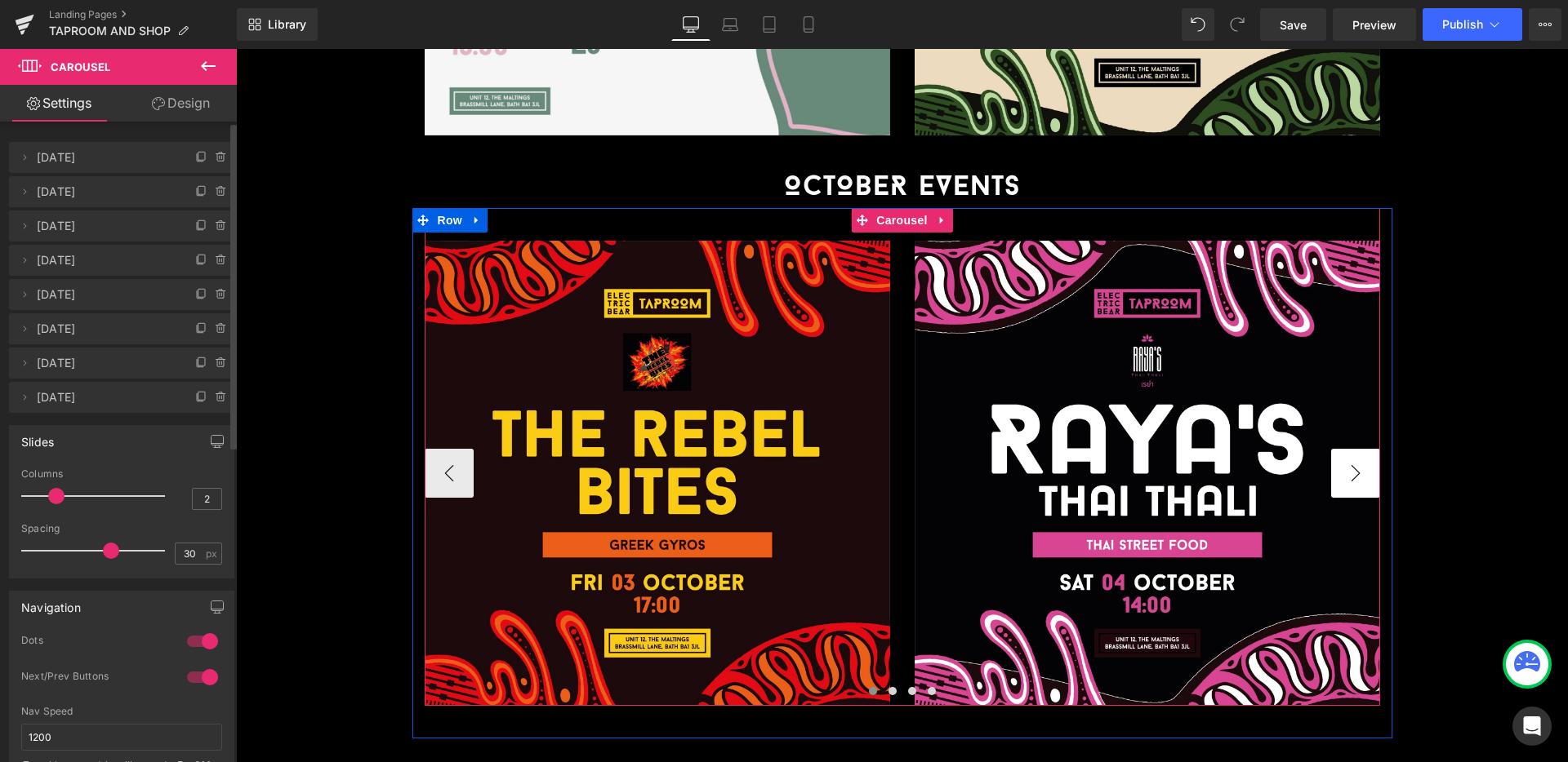
click at [1367, 449] on button "›" at bounding box center [1355, 473] width 49 height 49
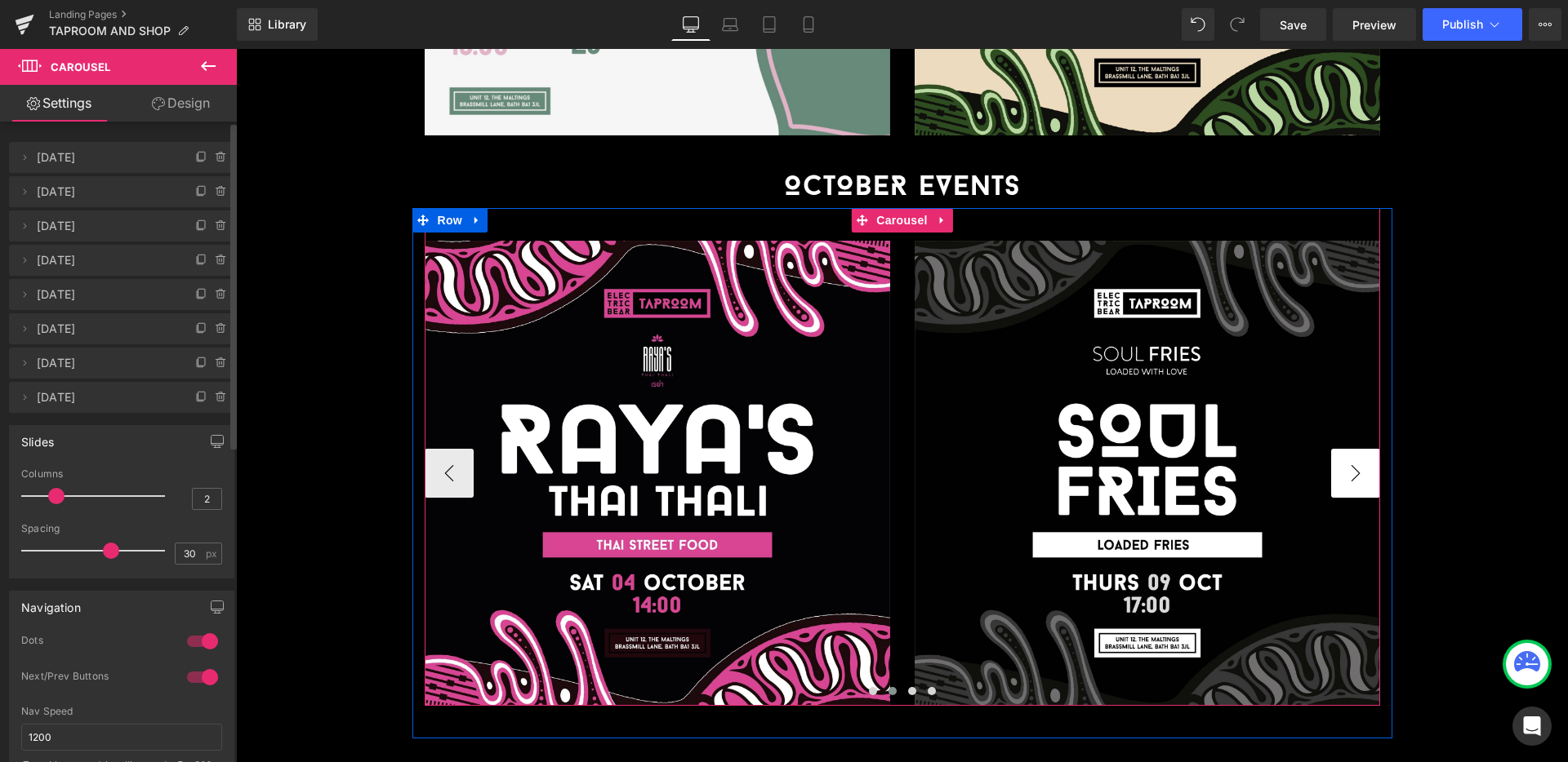
click at [1367, 449] on button "›" at bounding box center [1355, 473] width 49 height 49
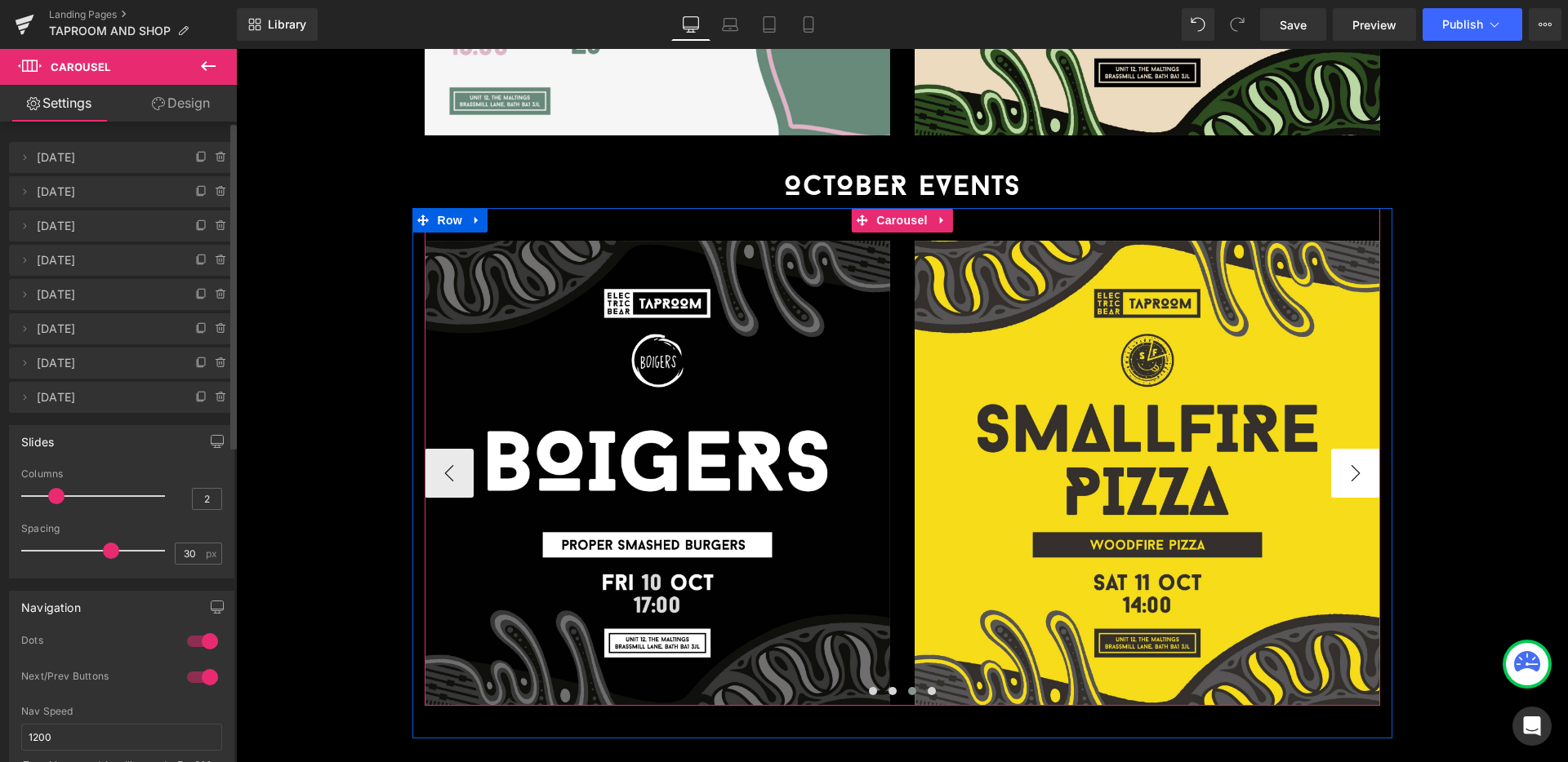
click at [1367, 449] on button "›" at bounding box center [1355, 473] width 49 height 49
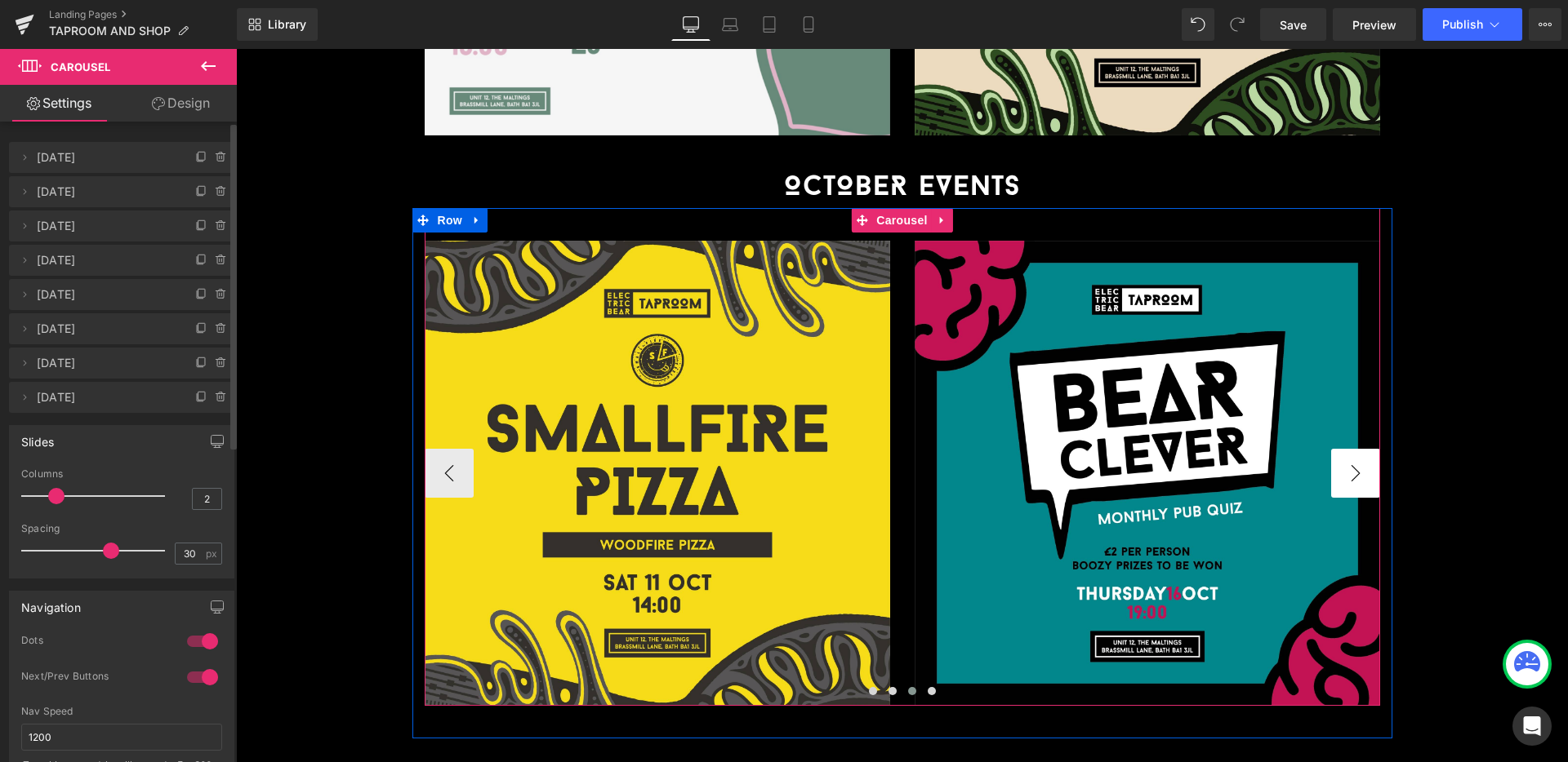
click at [1367, 449] on button "›" at bounding box center [1355, 473] width 49 height 49
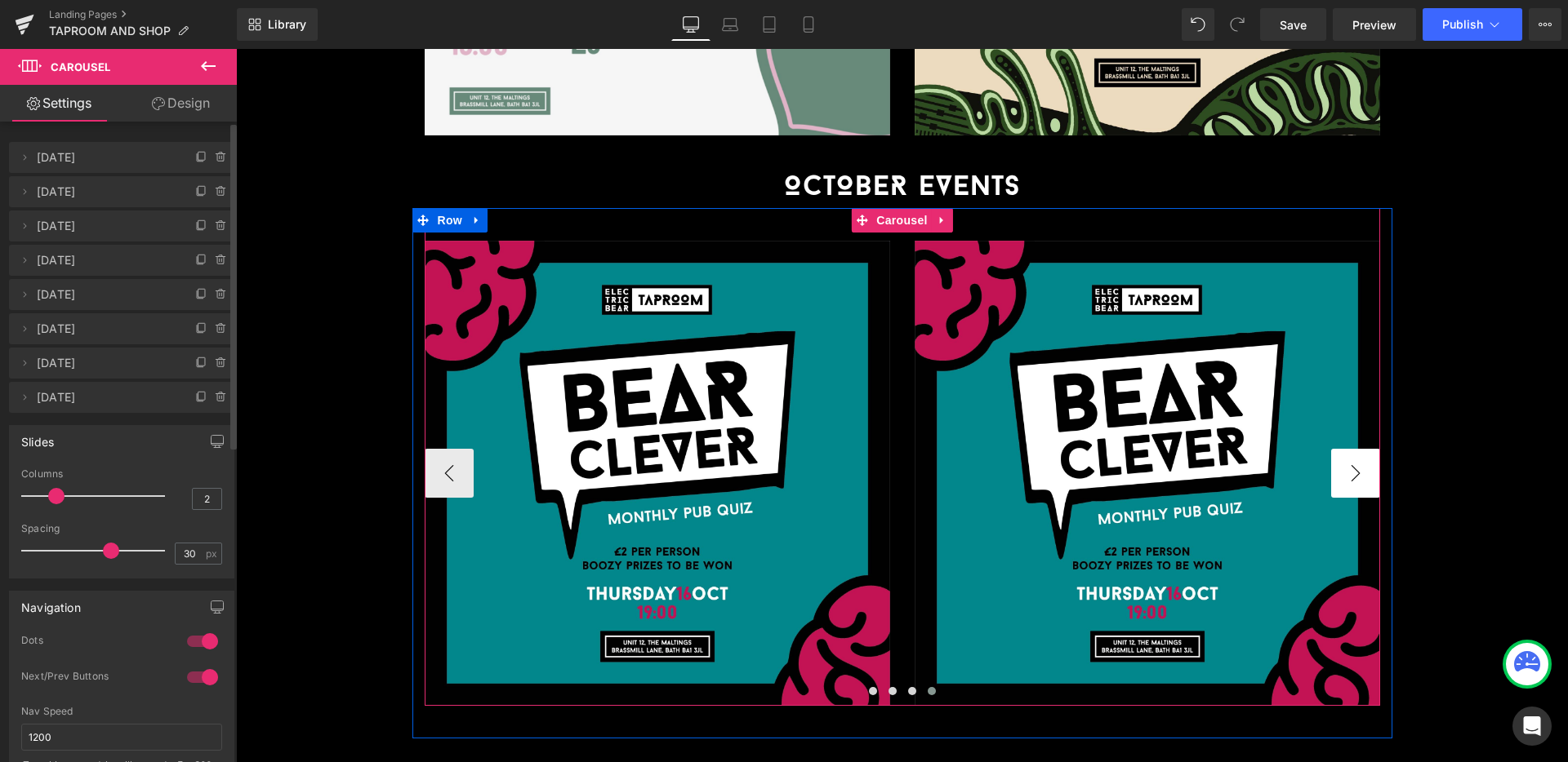
click at [1367, 449] on button "›" at bounding box center [1355, 473] width 49 height 49
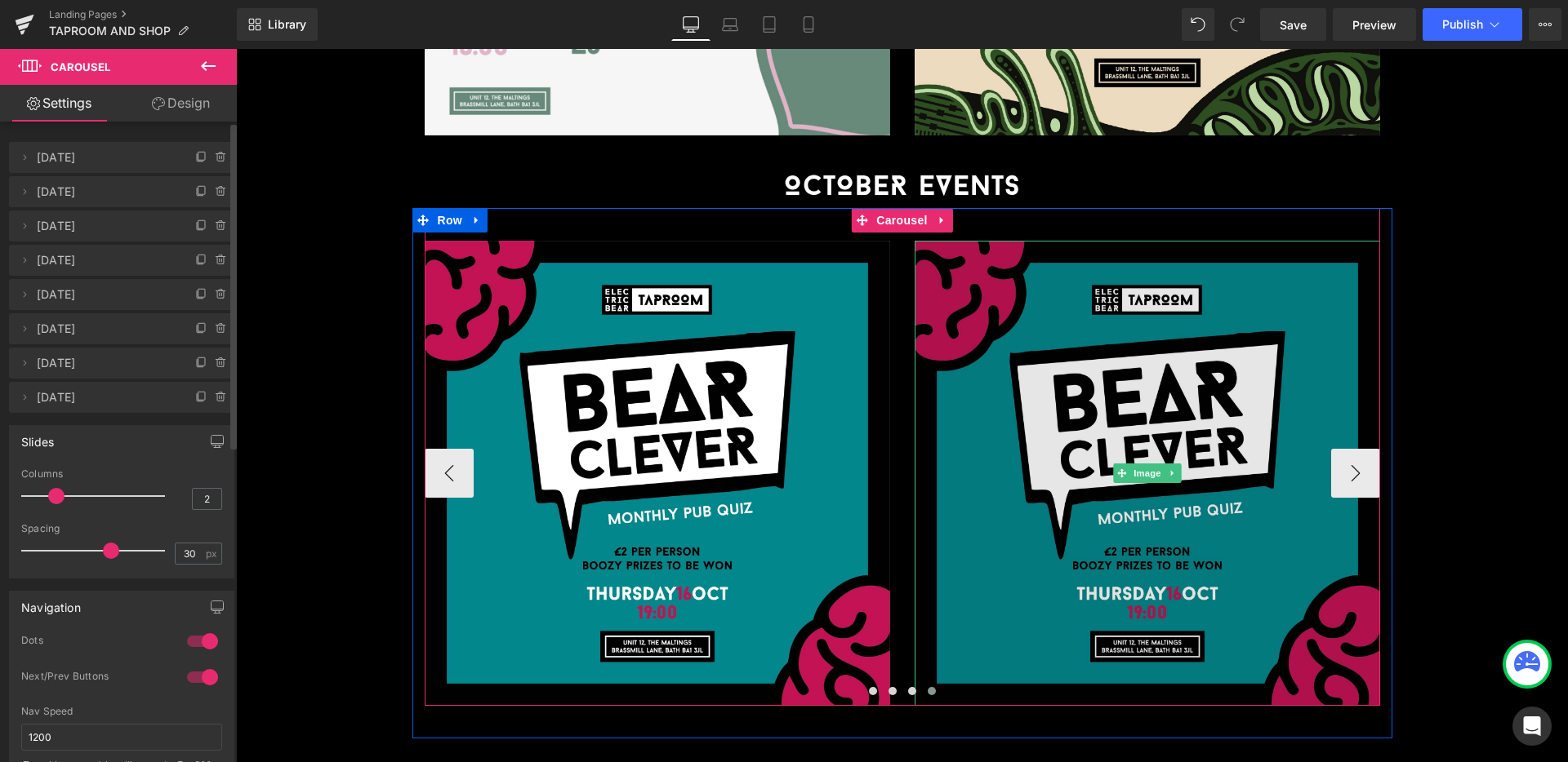
click at [1256, 417] on img at bounding box center [1147, 472] width 465 height 465
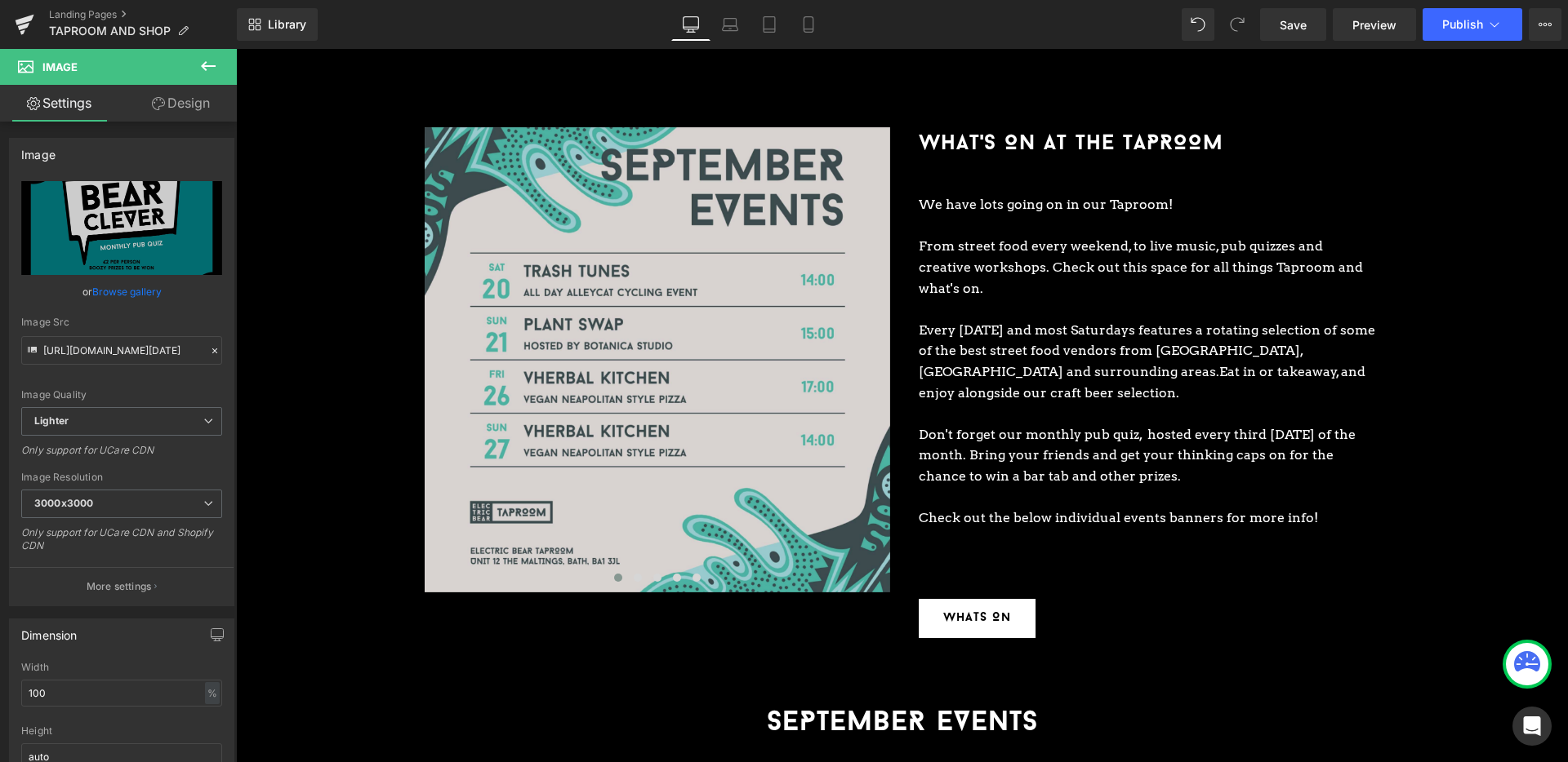
scroll to position [1996, 0]
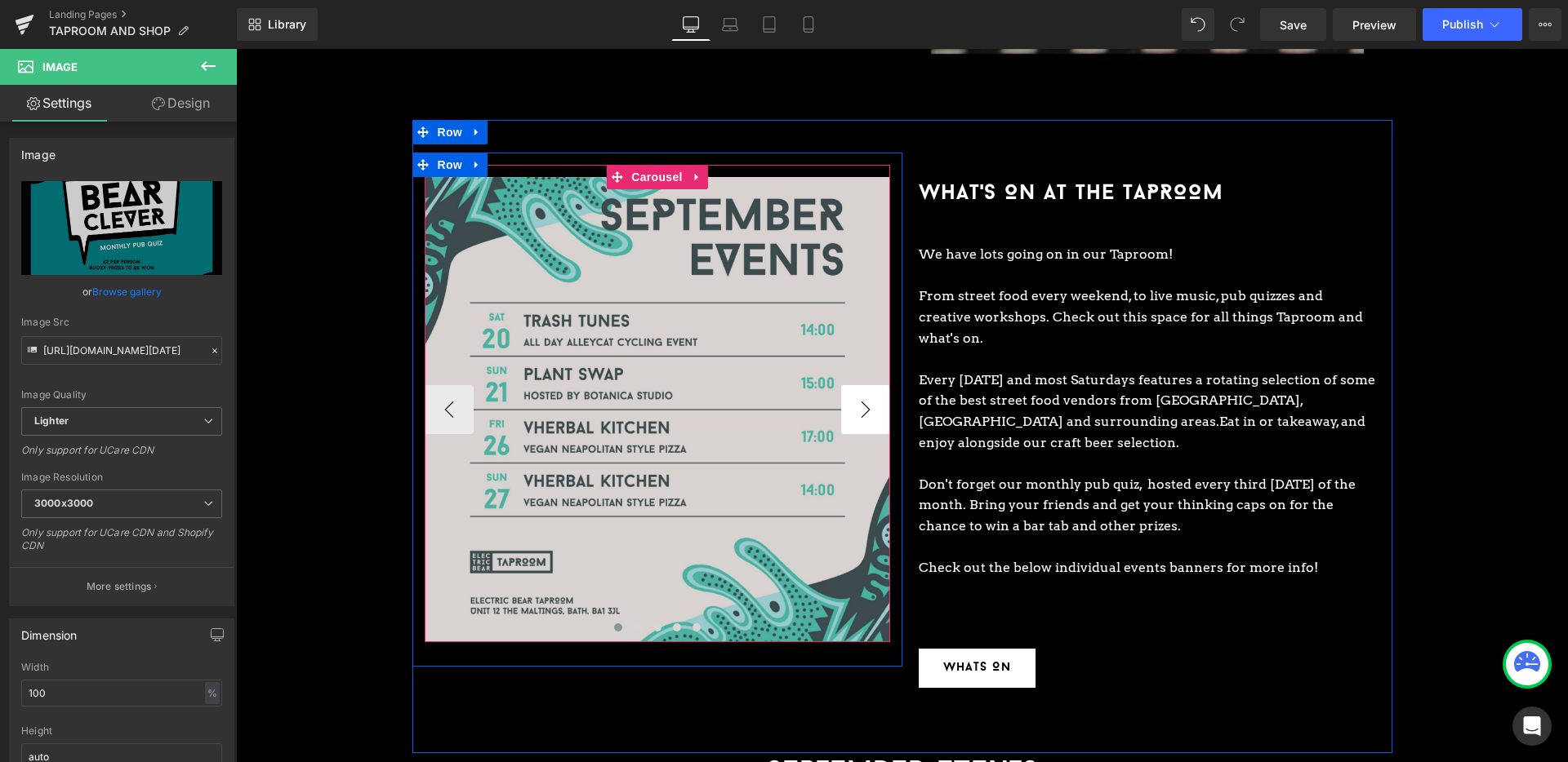
click at [874, 390] on button "›" at bounding box center [865, 409] width 49 height 49
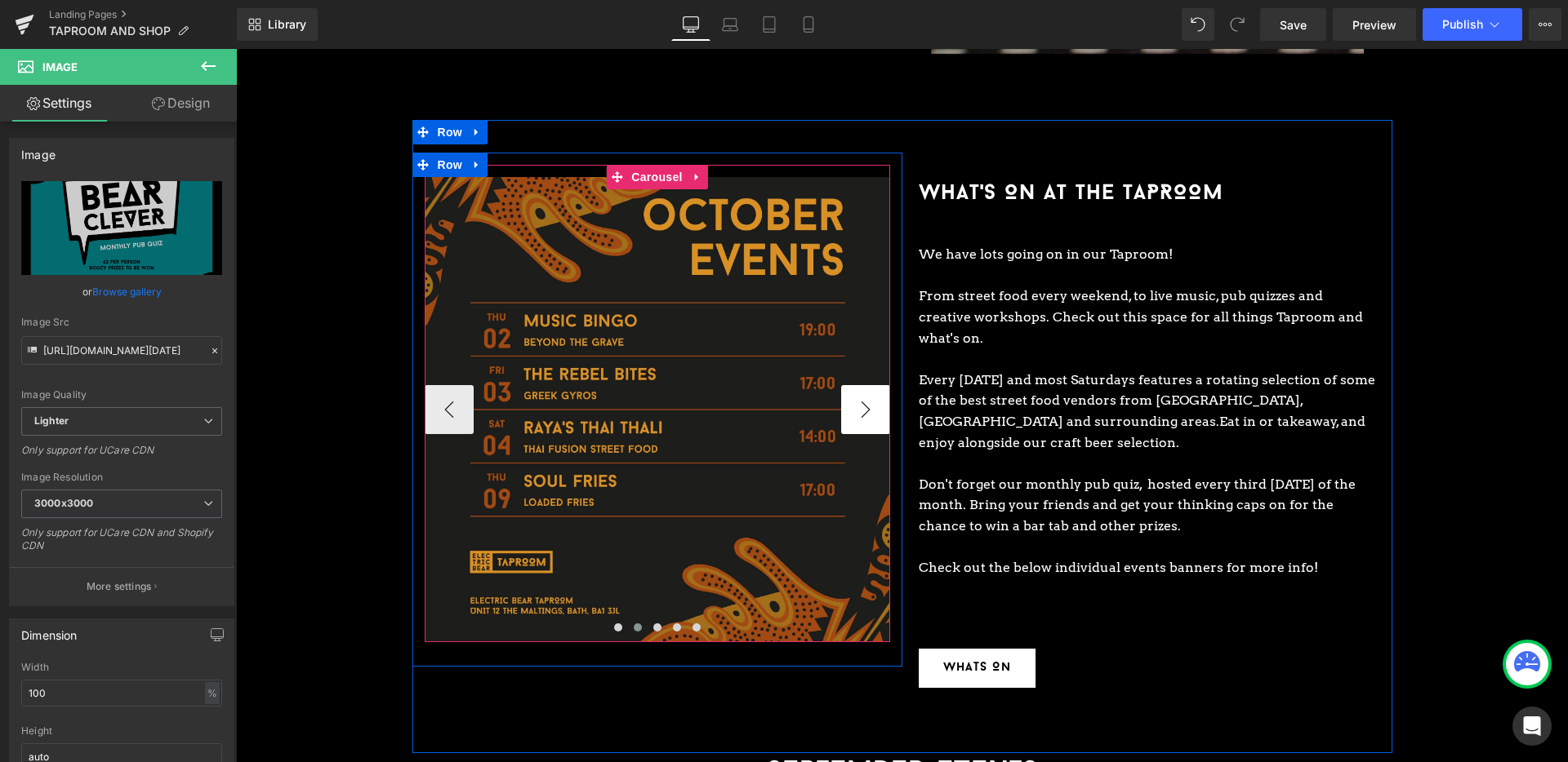
click at [874, 390] on button "›" at bounding box center [865, 409] width 49 height 49
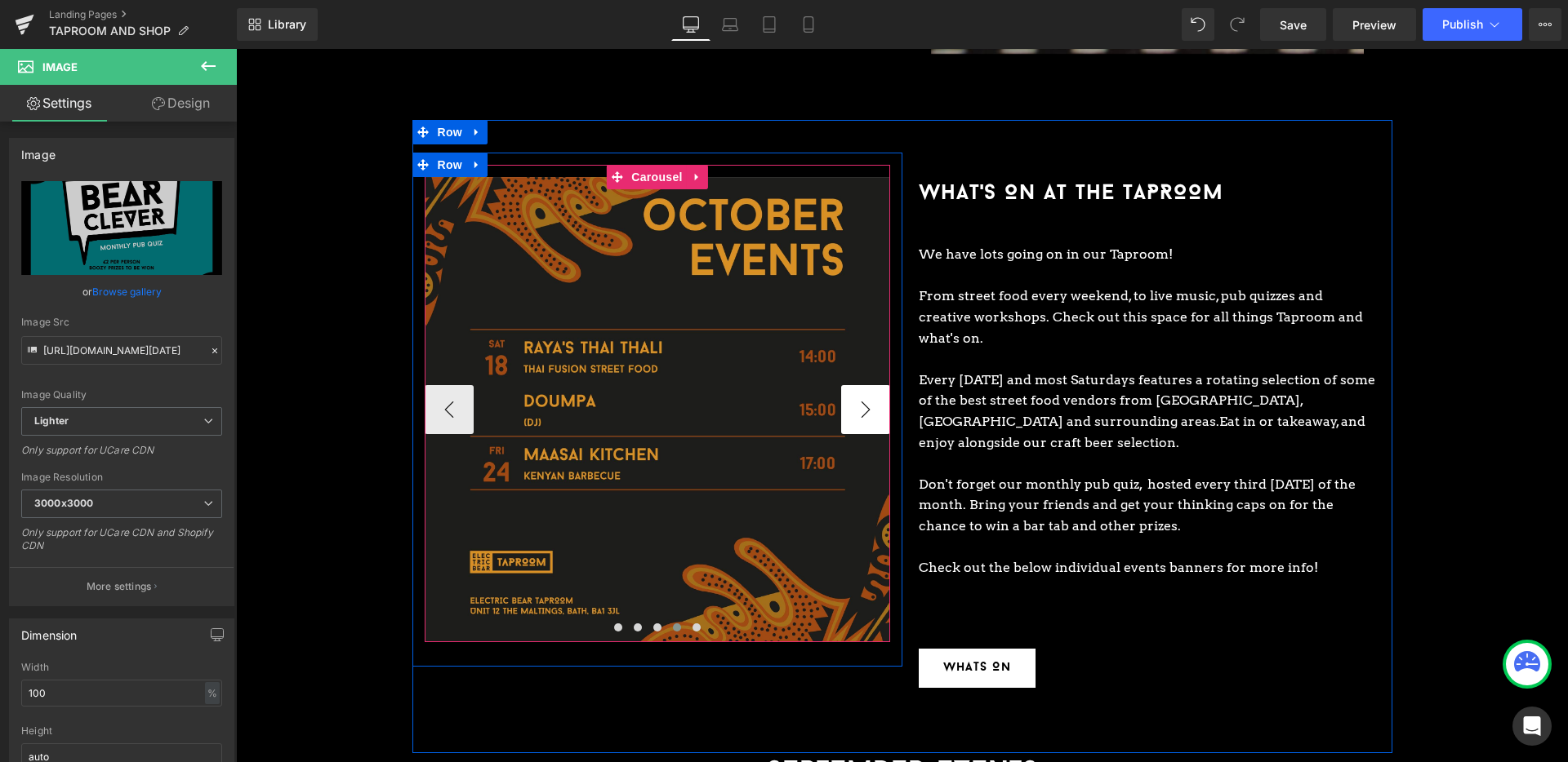
click at [874, 390] on button "›" at bounding box center [865, 409] width 49 height 49
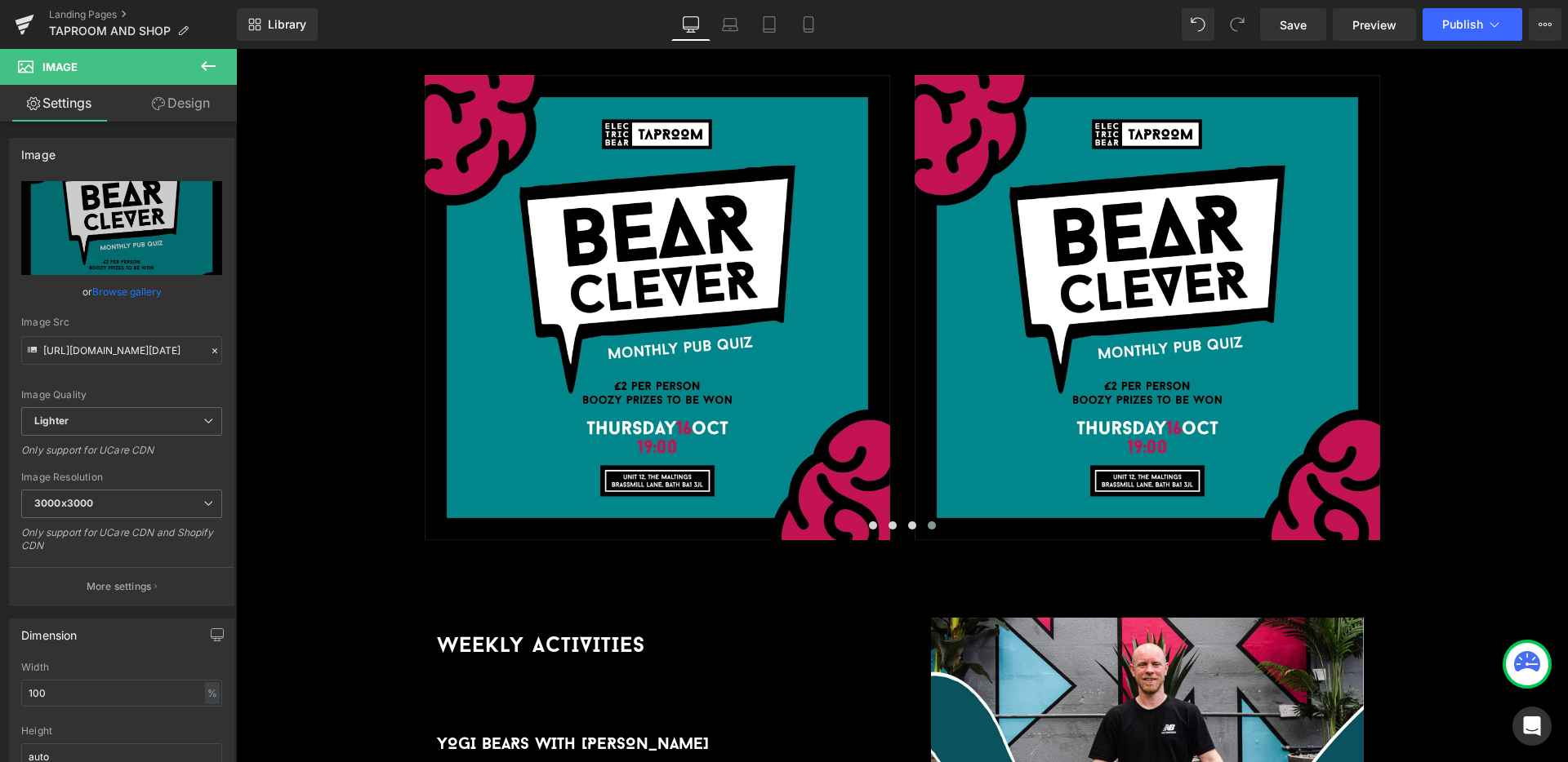
scroll to position [3327, 0]
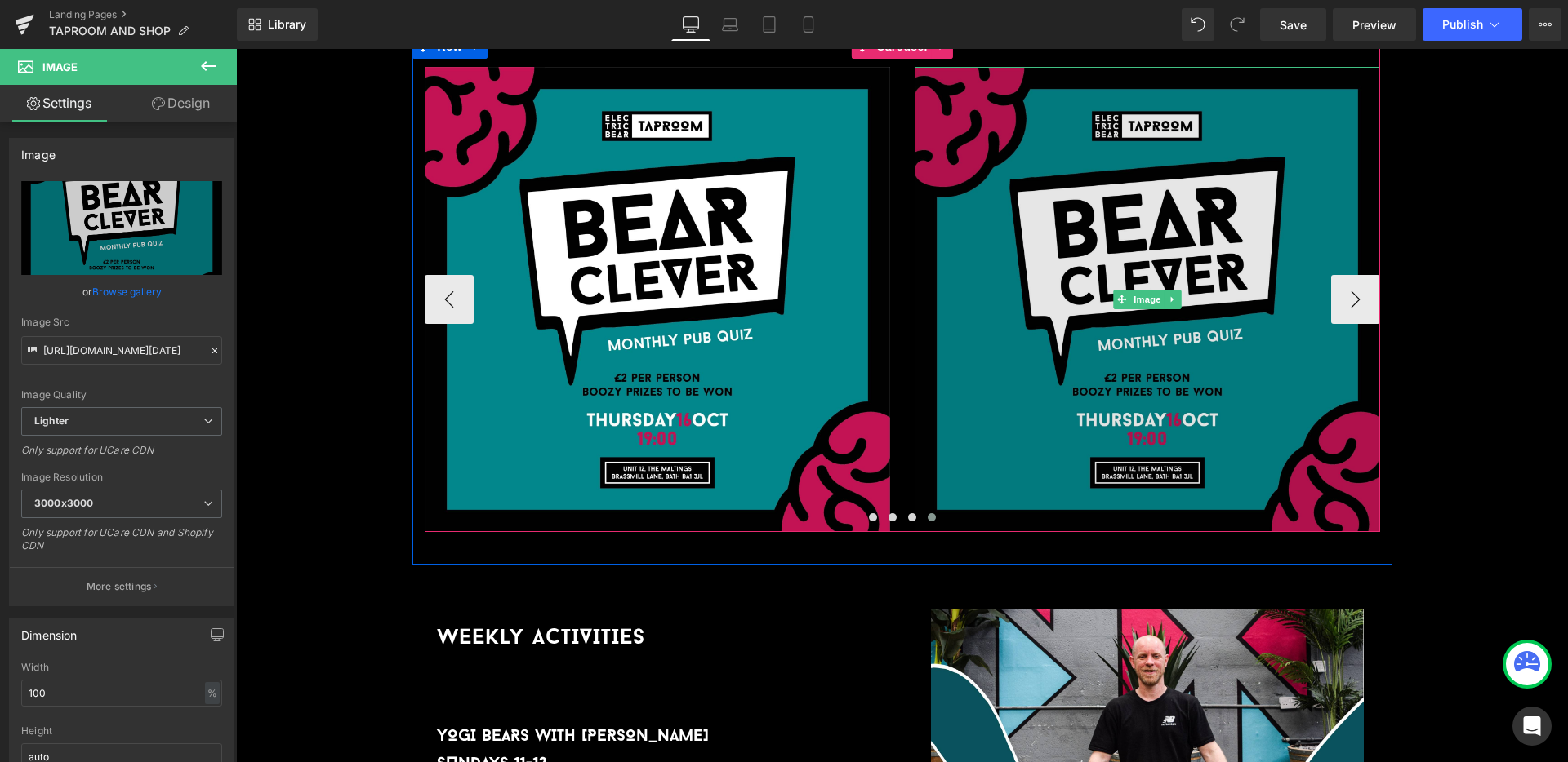
click at [1087, 334] on img at bounding box center [1147, 299] width 465 height 465
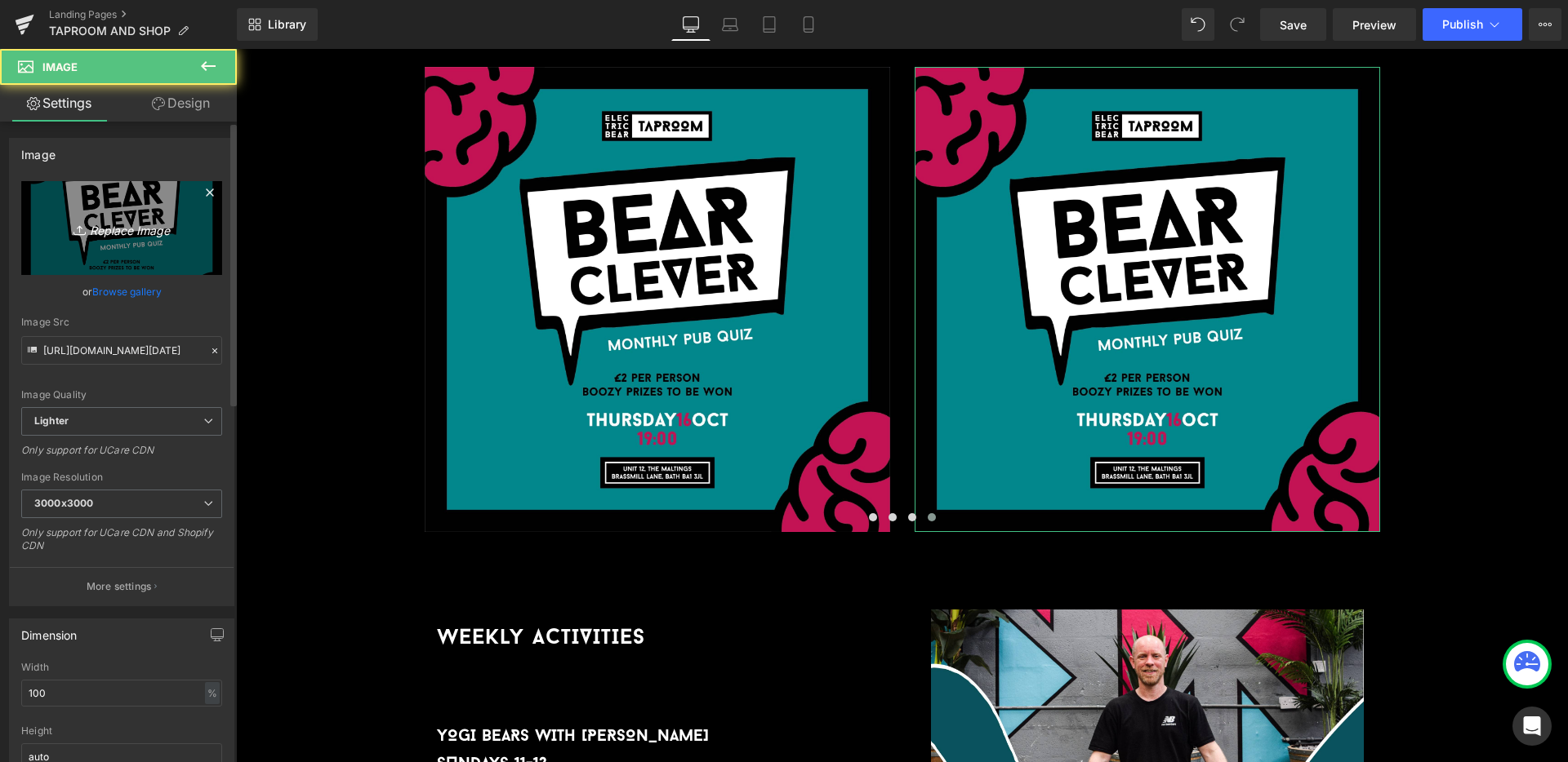
click at [162, 245] on link "Replace Image" at bounding box center [122, 227] width 201 height 94
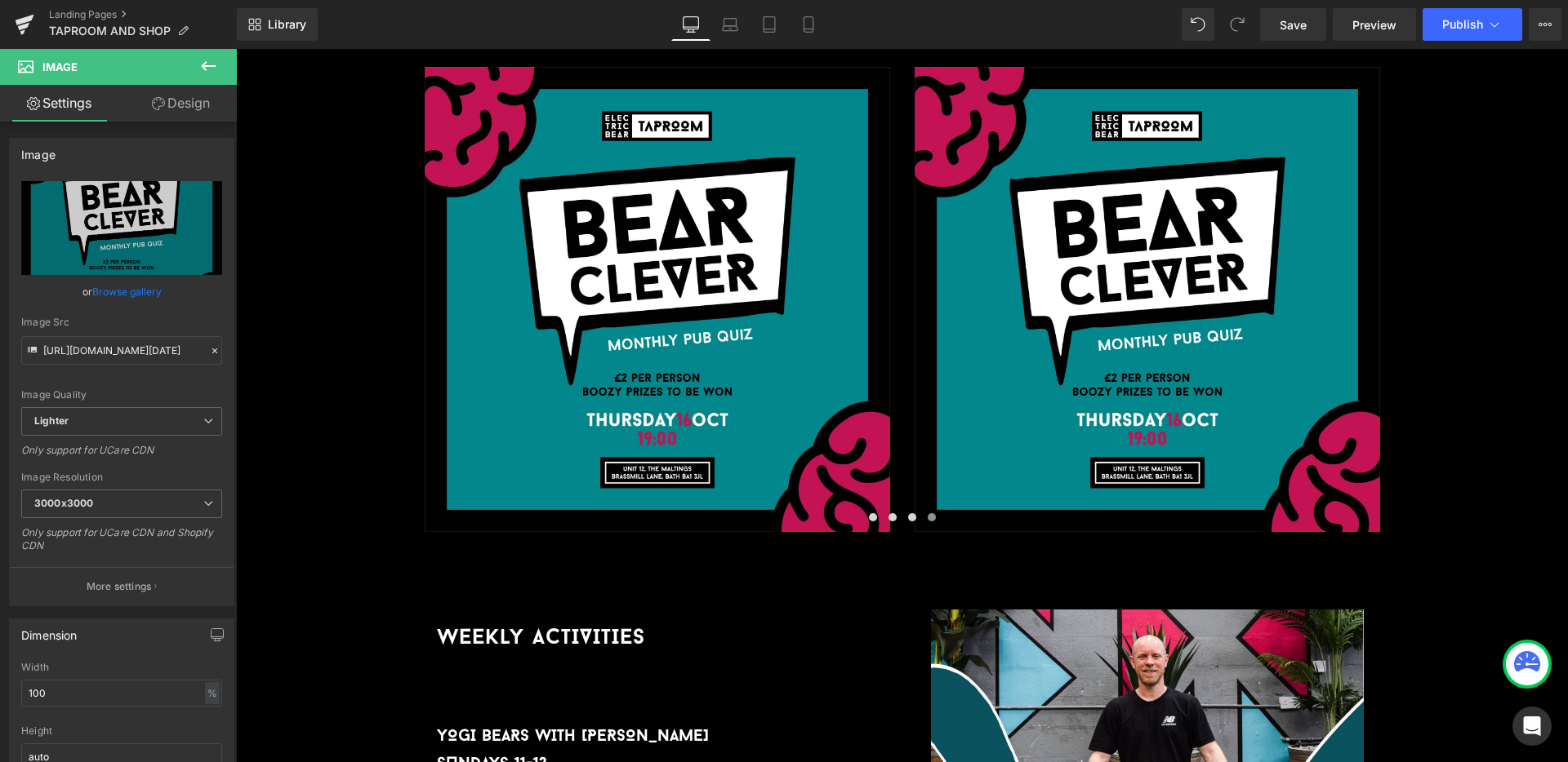
type input "C:\fakepath\[DATE] (SAY CHEESE)_SQ (1).jpg"
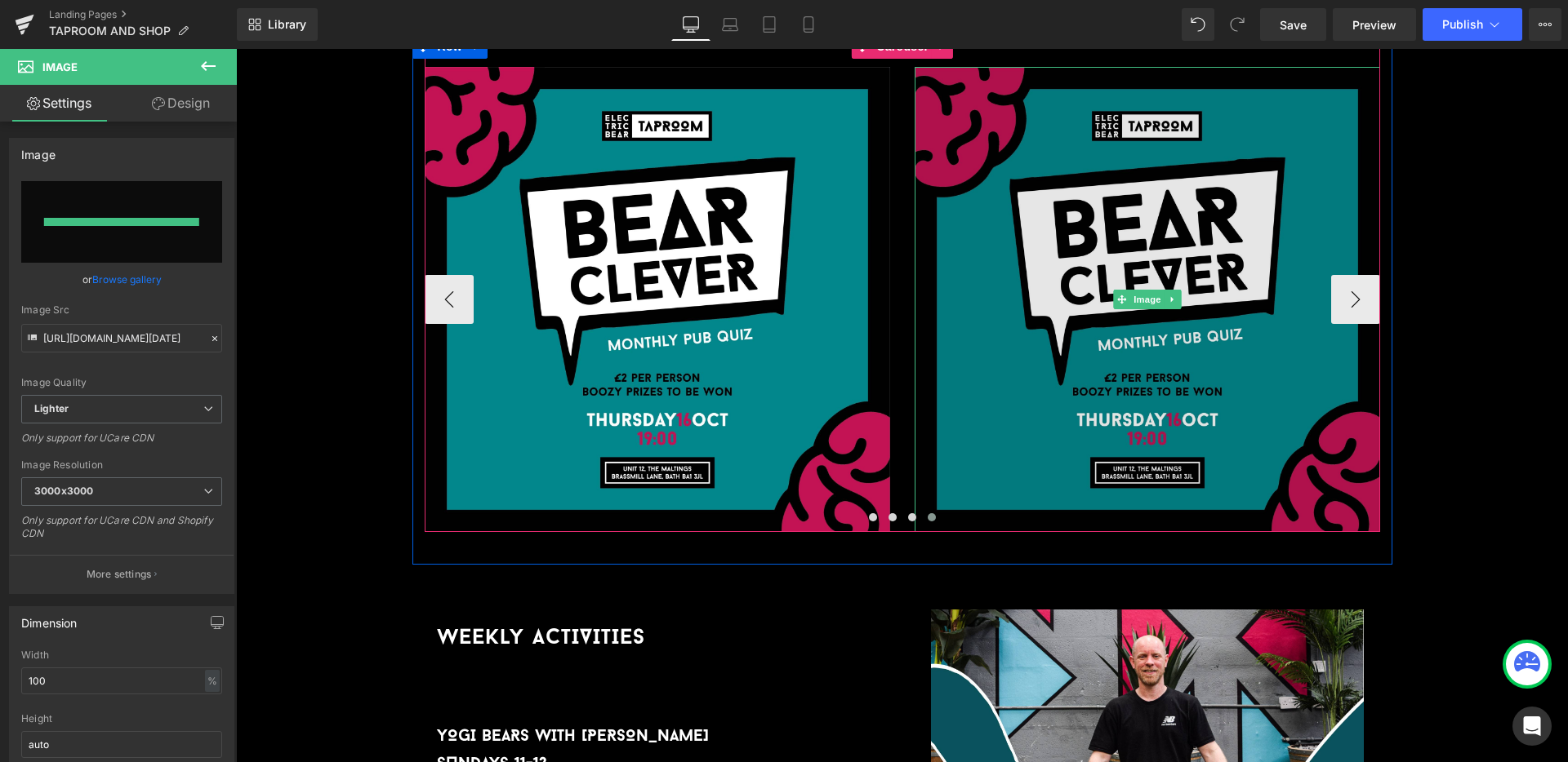
type input "[URL][DOMAIN_NAME][DATE]"
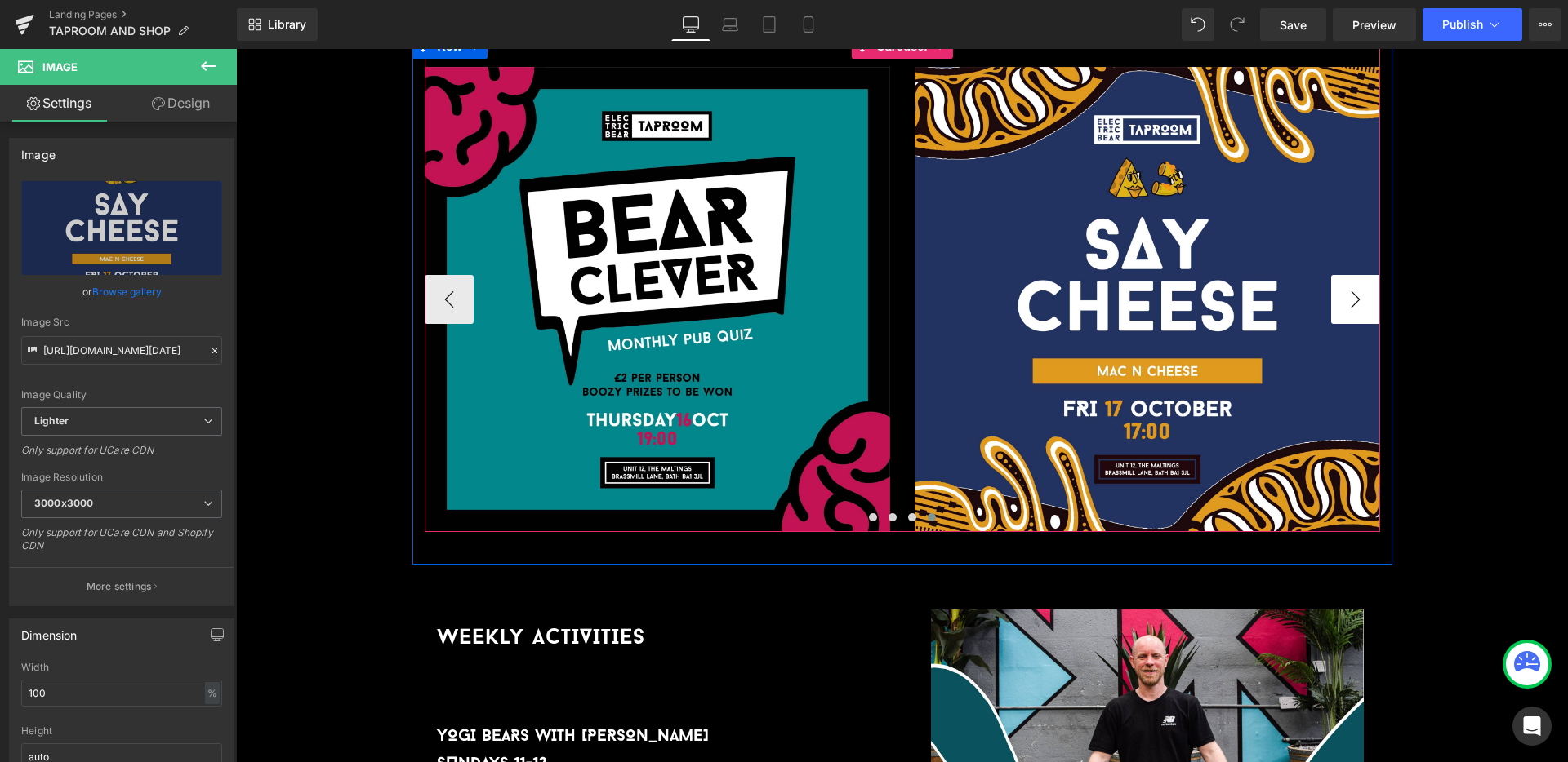
click at [1345, 275] on button "›" at bounding box center [1355, 299] width 49 height 49
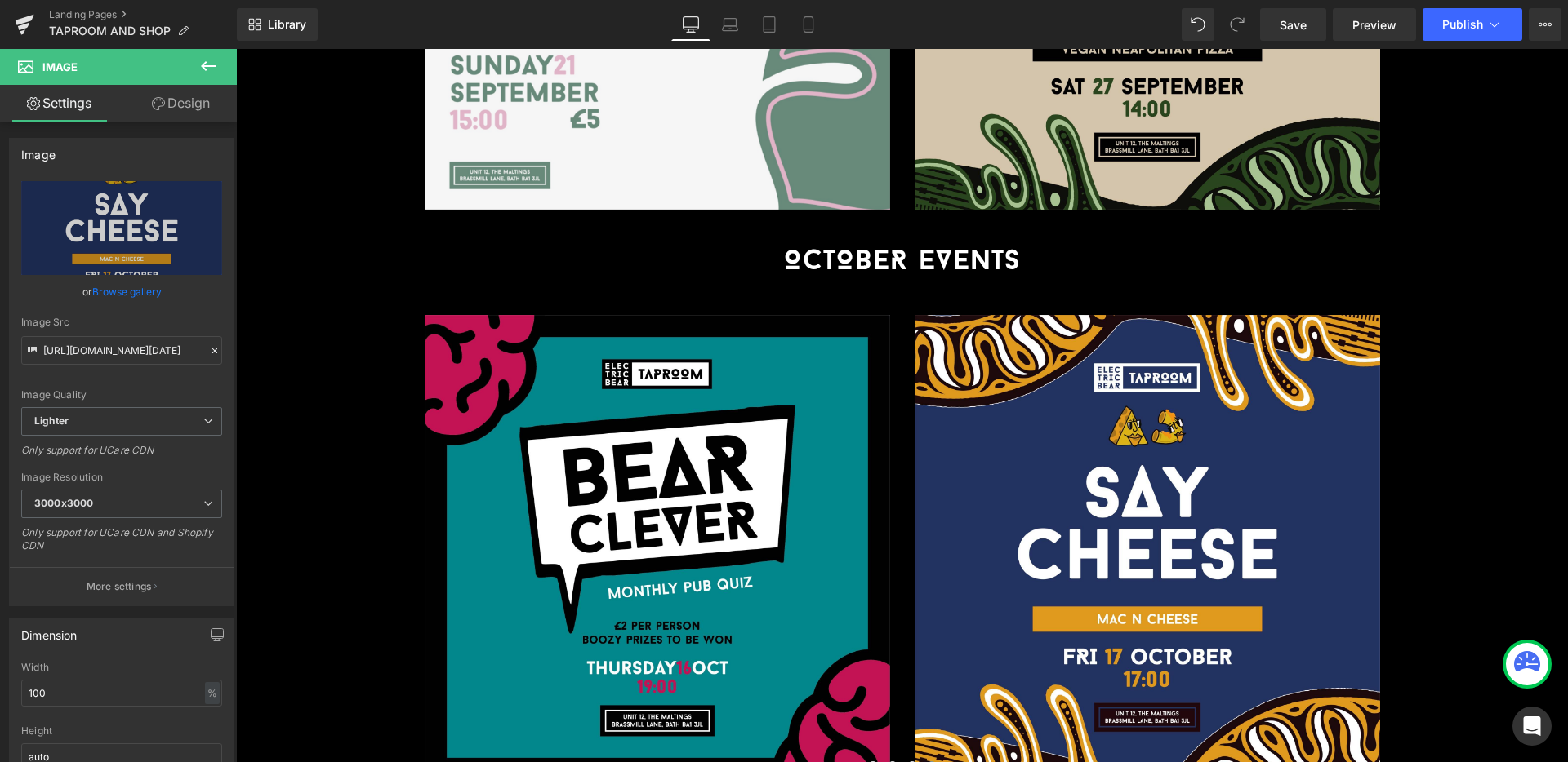
scroll to position [3034, 0]
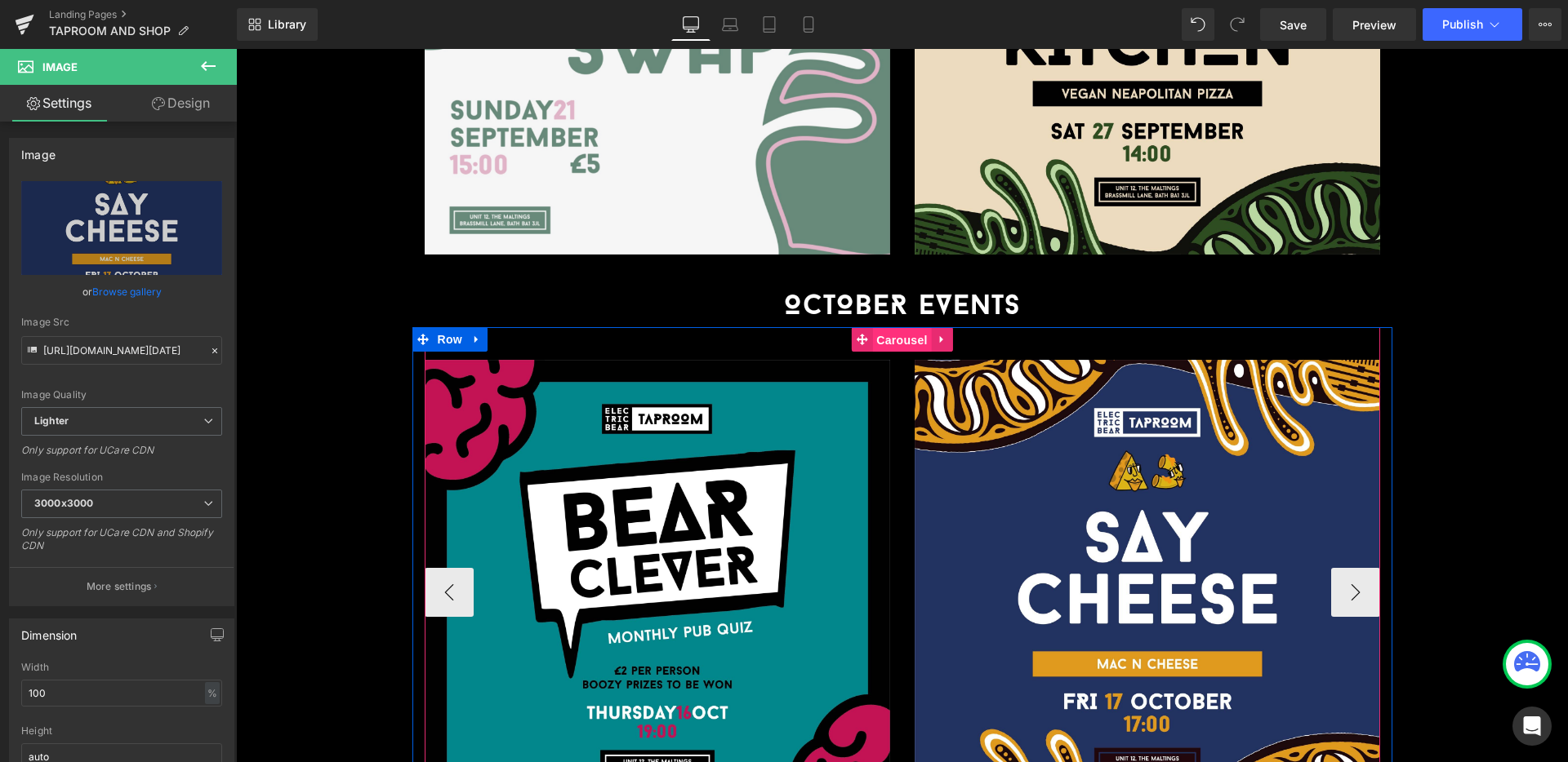
click at [904, 329] on span "Carousel" at bounding box center [901, 341] width 58 height 24
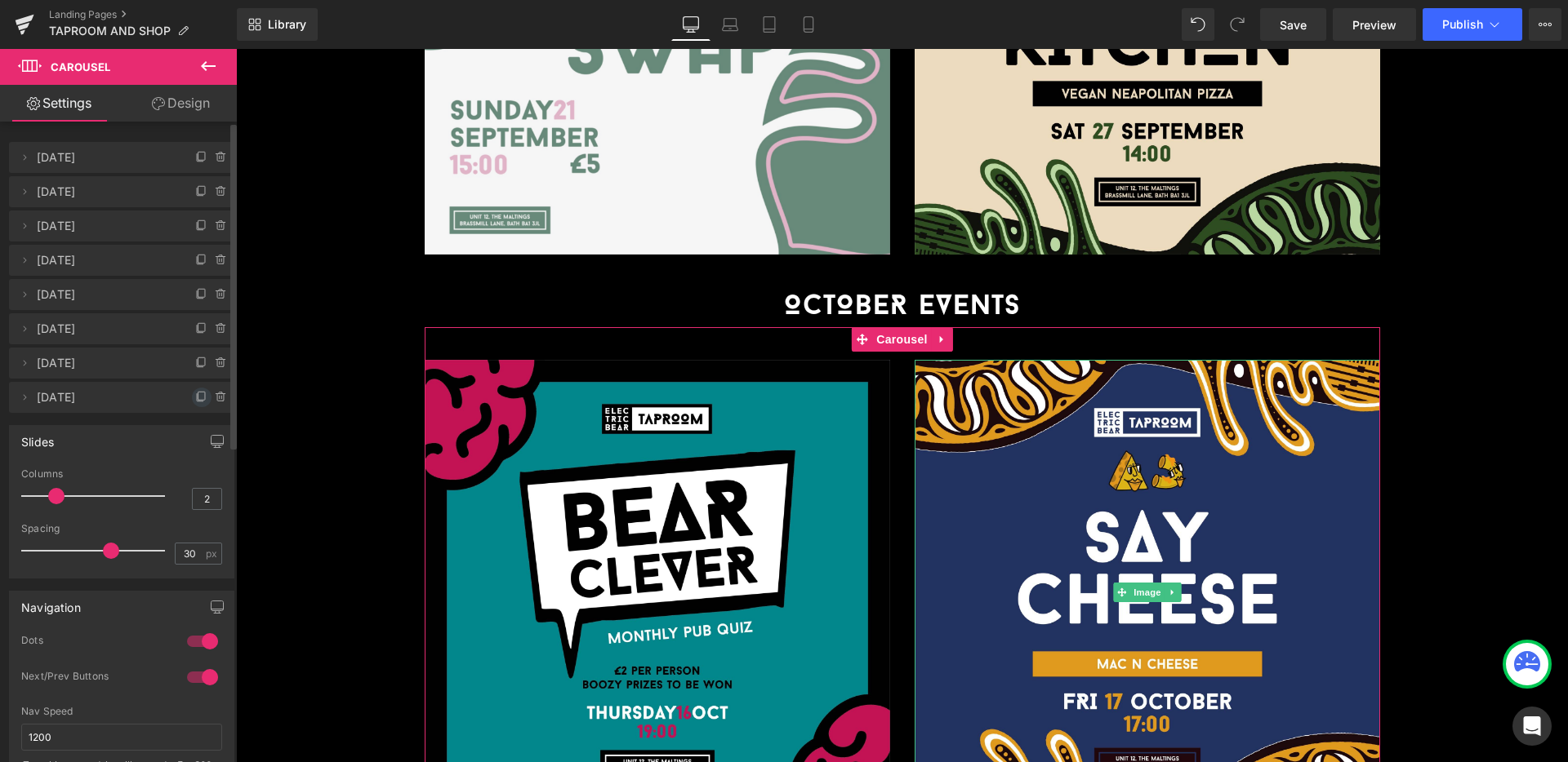
click at [195, 397] on icon at bounding box center [201, 397] width 13 height 13
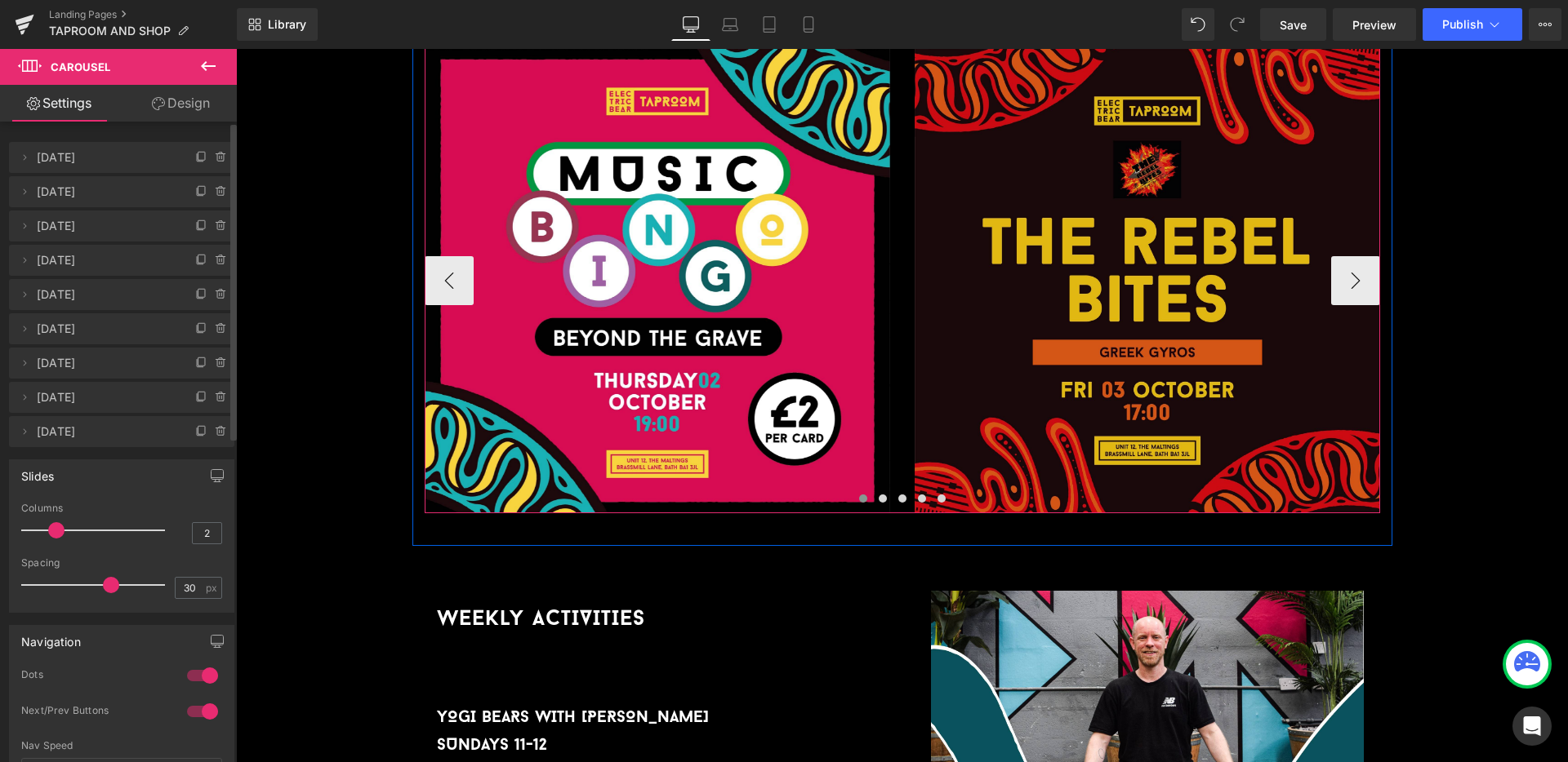
scroll to position [3377, 0]
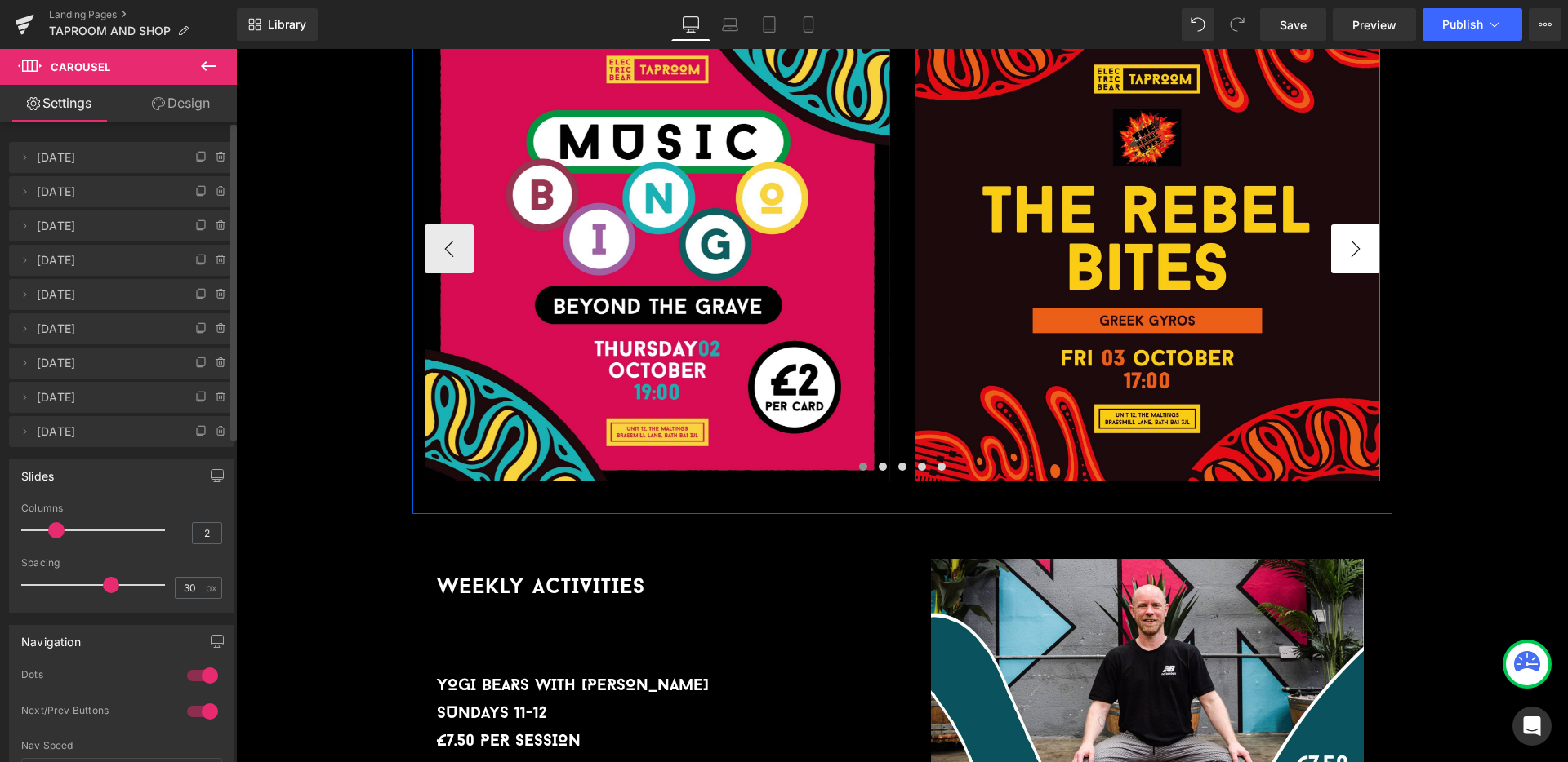
click at [1354, 225] on button "›" at bounding box center [1355, 249] width 49 height 49
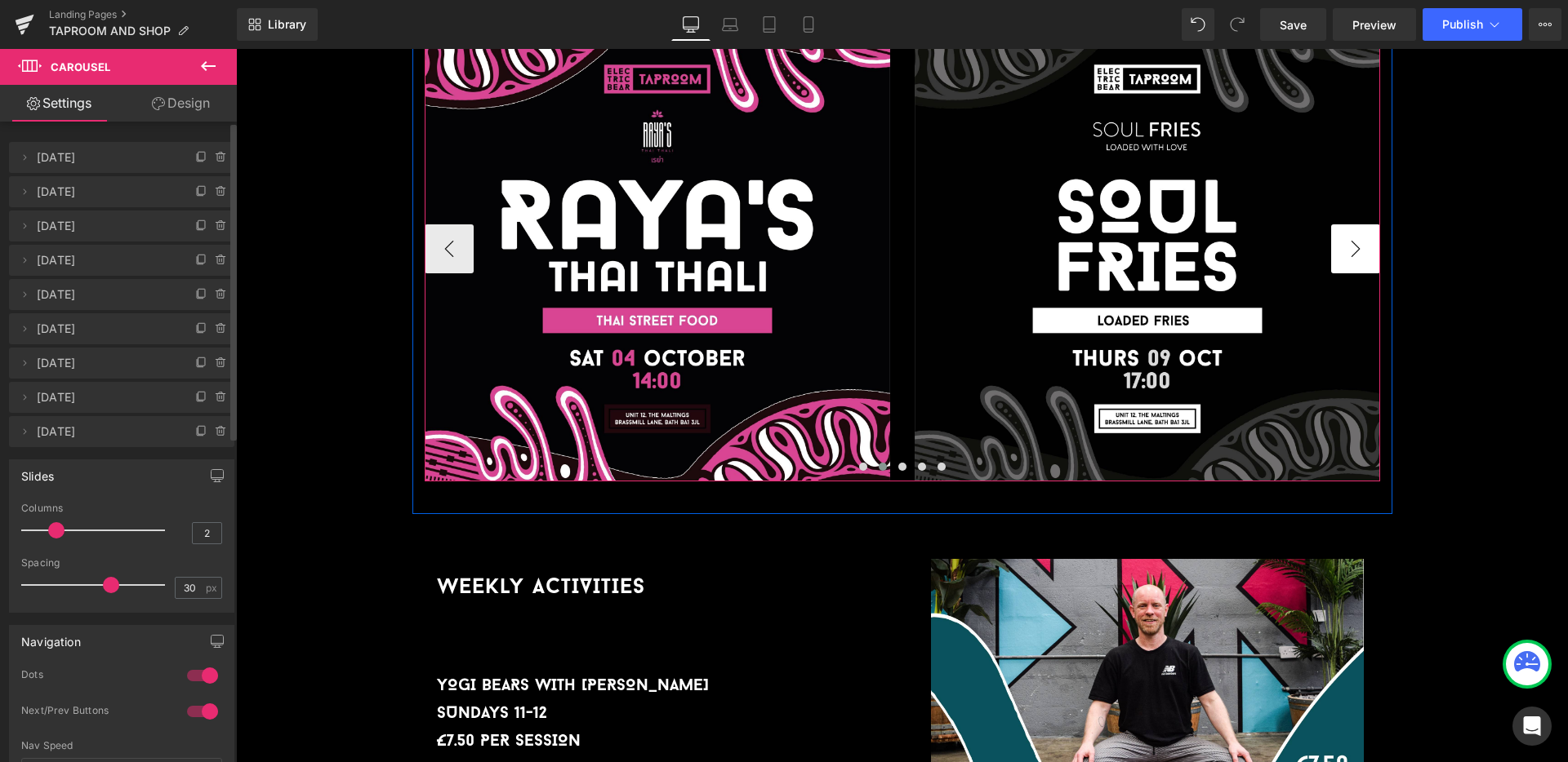
click at [1354, 225] on button "›" at bounding box center [1355, 249] width 49 height 49
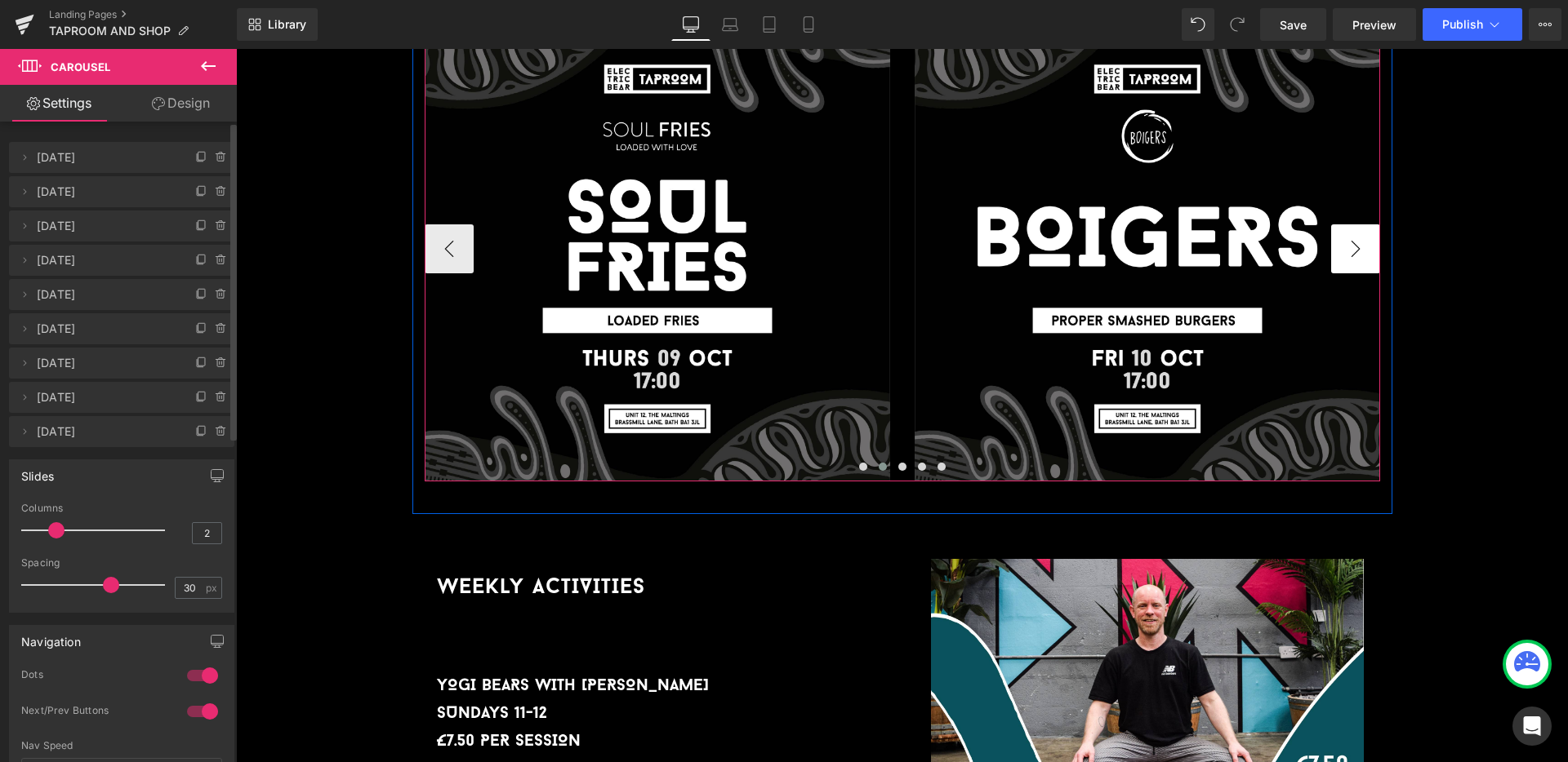
click at [1354, 225] on button "›" at bounding box center [1355, 249] width 49 height 49
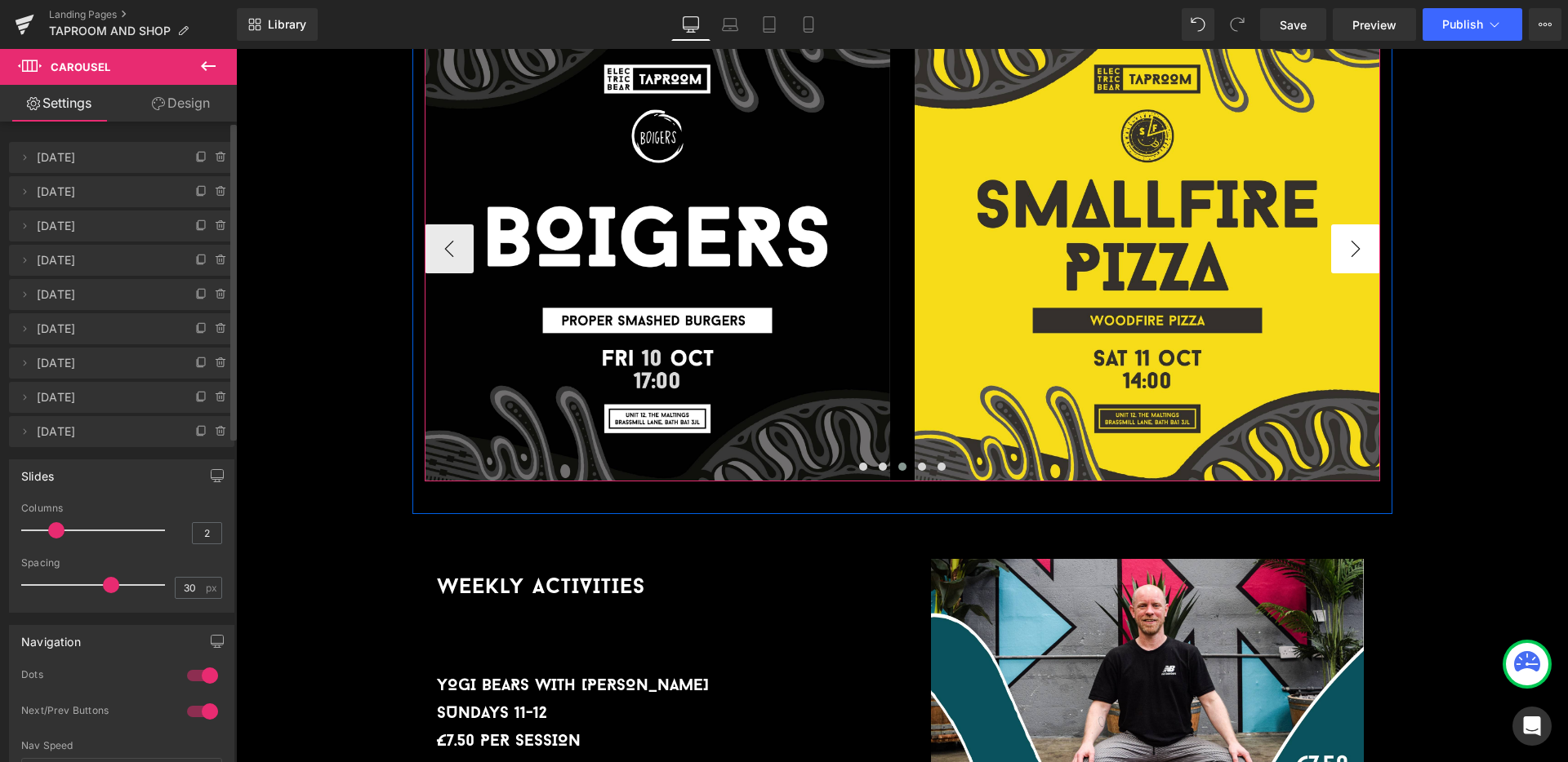
click at [1354, 225] on button "›" at bounding box center [1355, 249] width 49 height 49
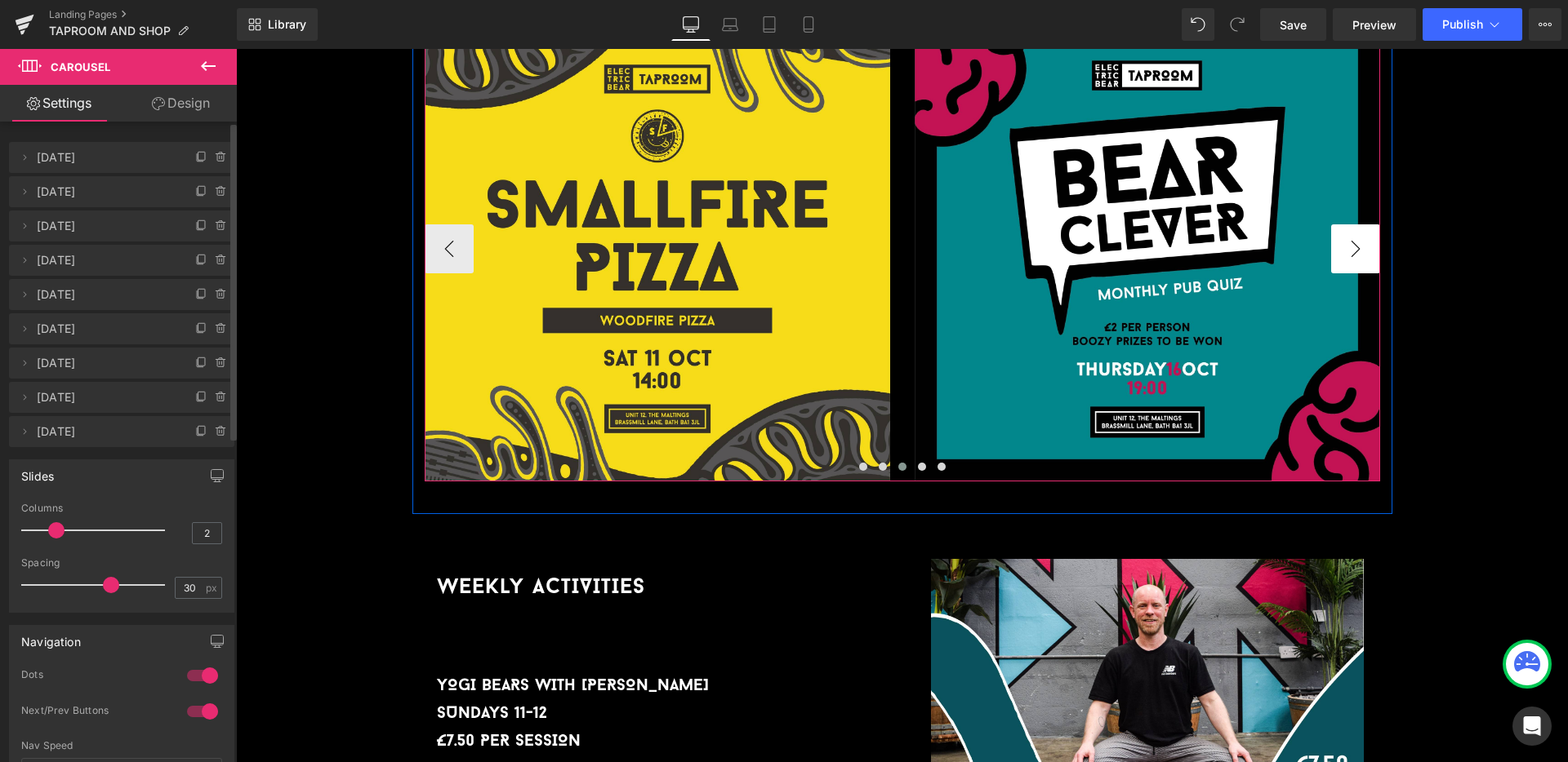
click at [1354, 225] on button "›" at bounding box center [1355, 249] width 49 height 49
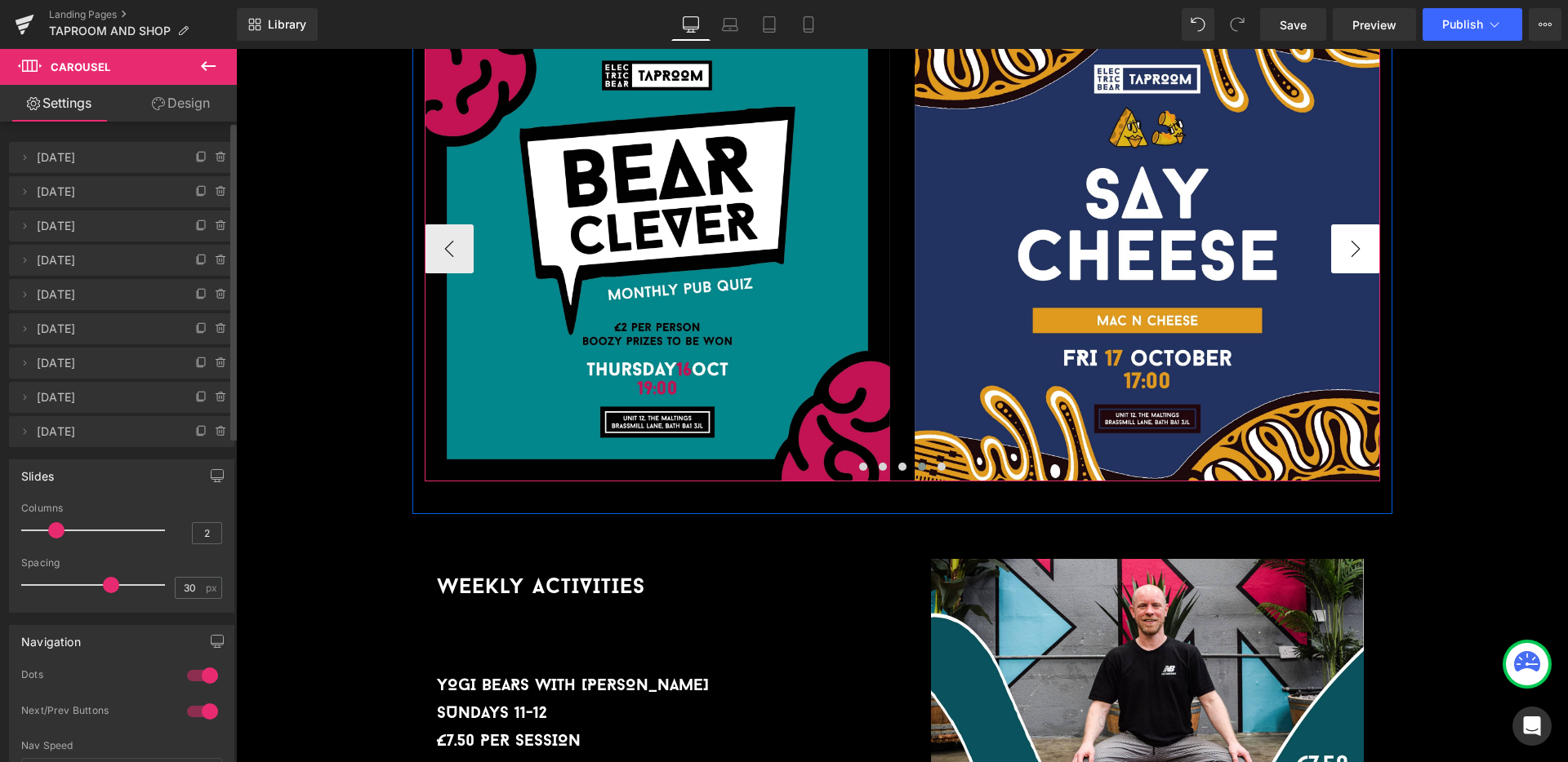
click at [1354, 225] on button "›" at bounding box center [1355, 249] width 49 height 49
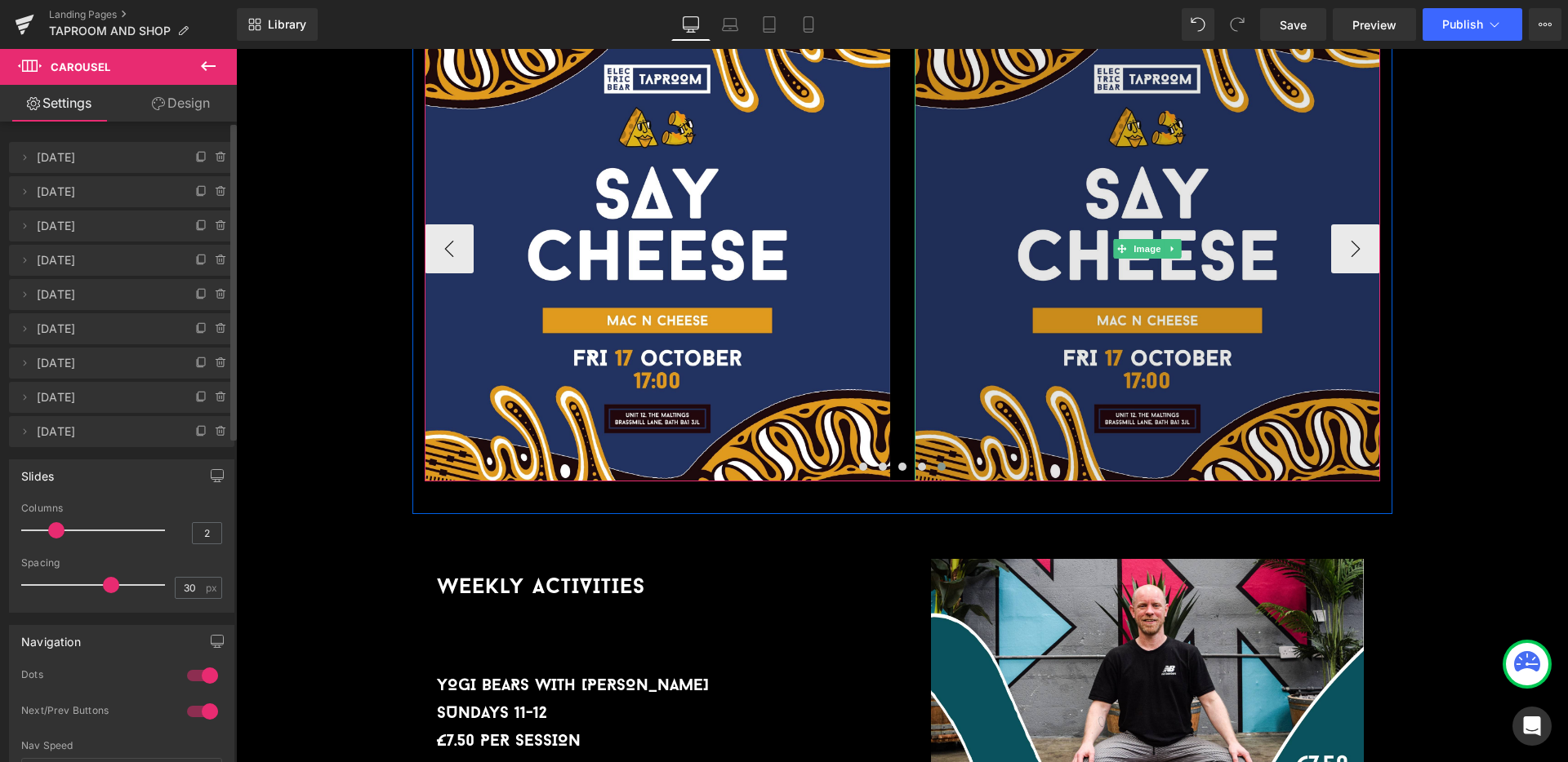
click at [1172, 197] on img at bounding box center [1147, 249] width 465 height 465
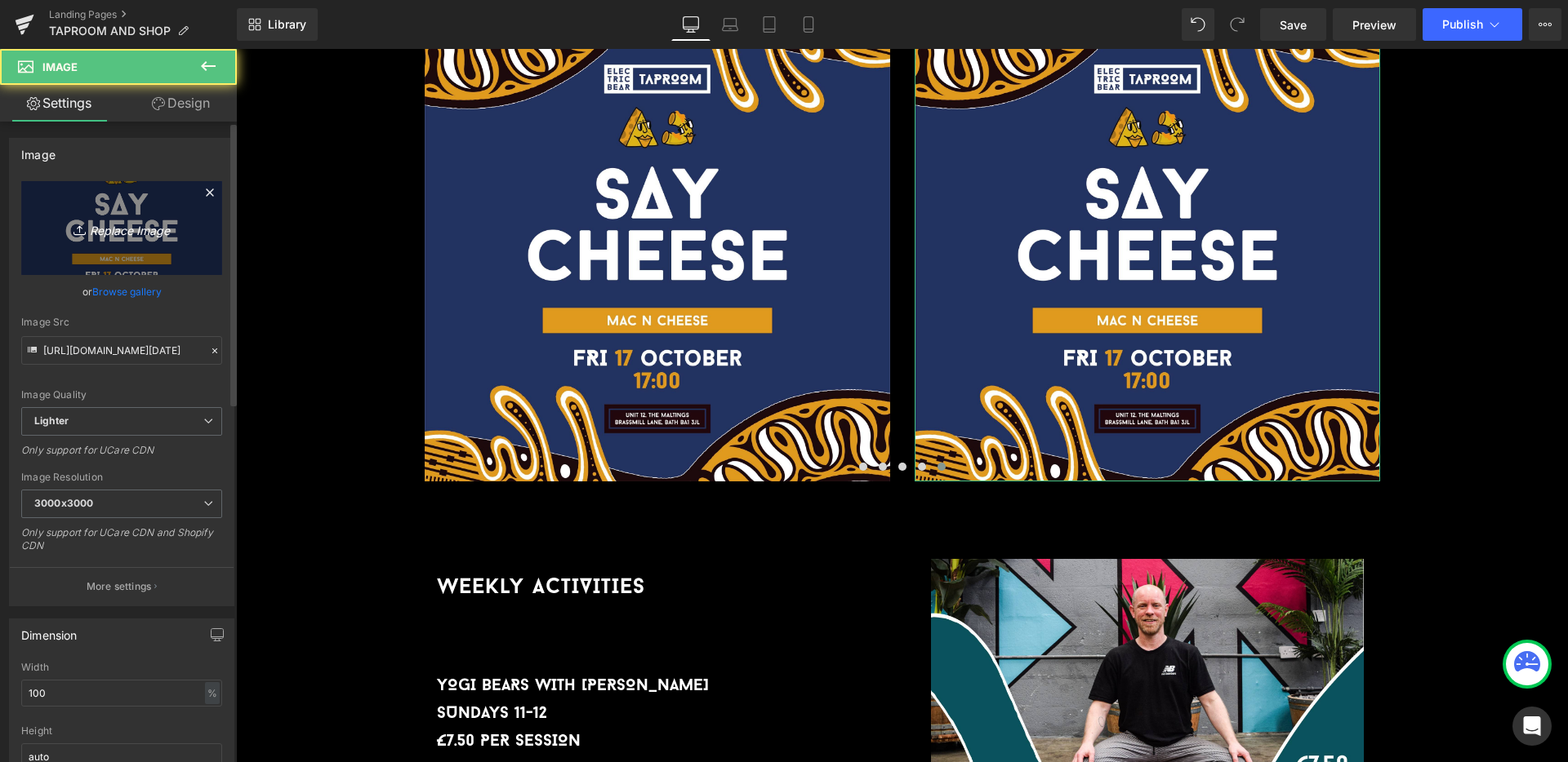
click at [131, 219] on icon "Replace Image" at bounding box center [122, 228] width 131 height 20
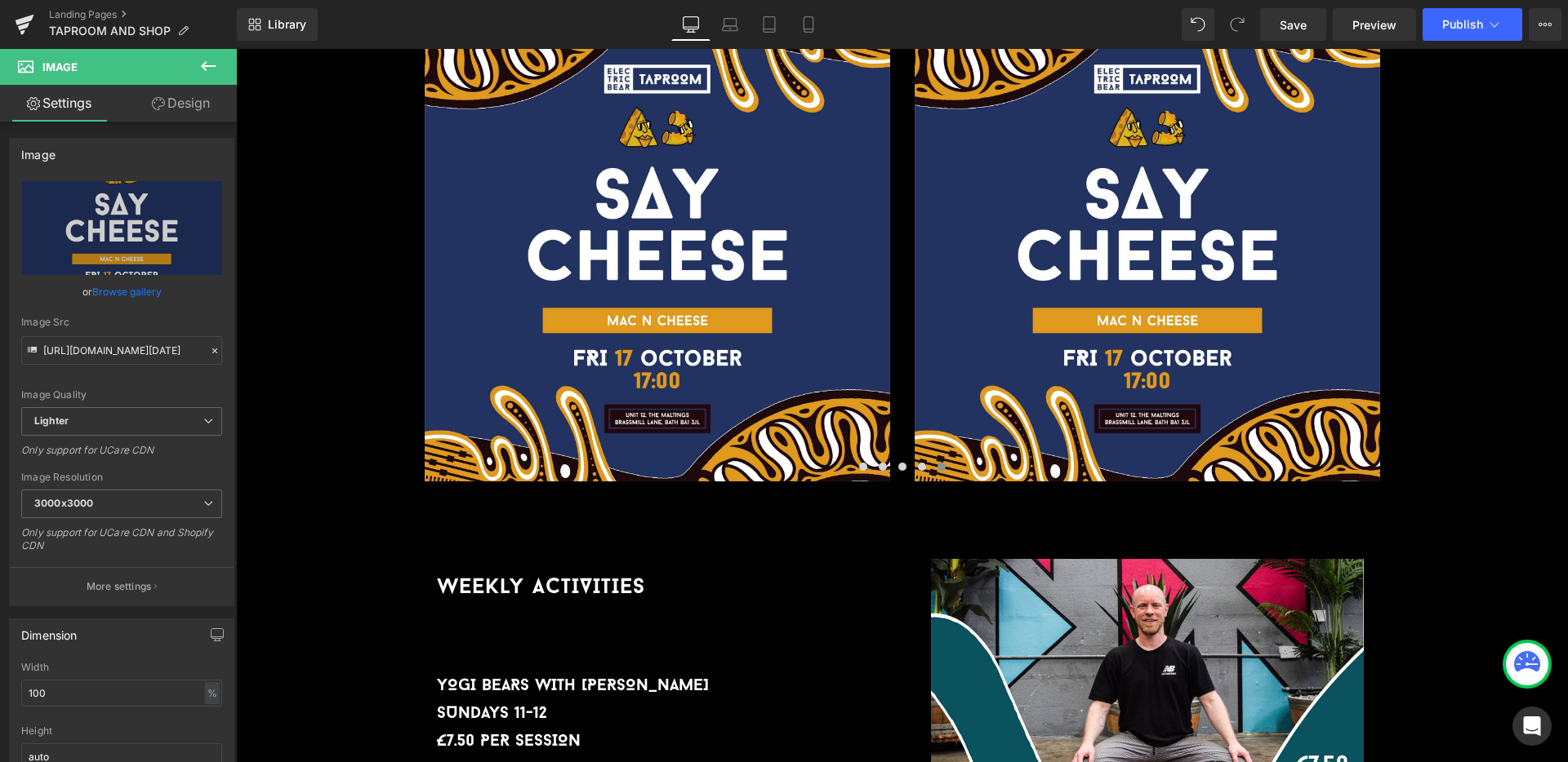
type input "C:\fakepath\[DATE] ([PERSON_NAME] Thai Thali)_SQ (1).jpg"
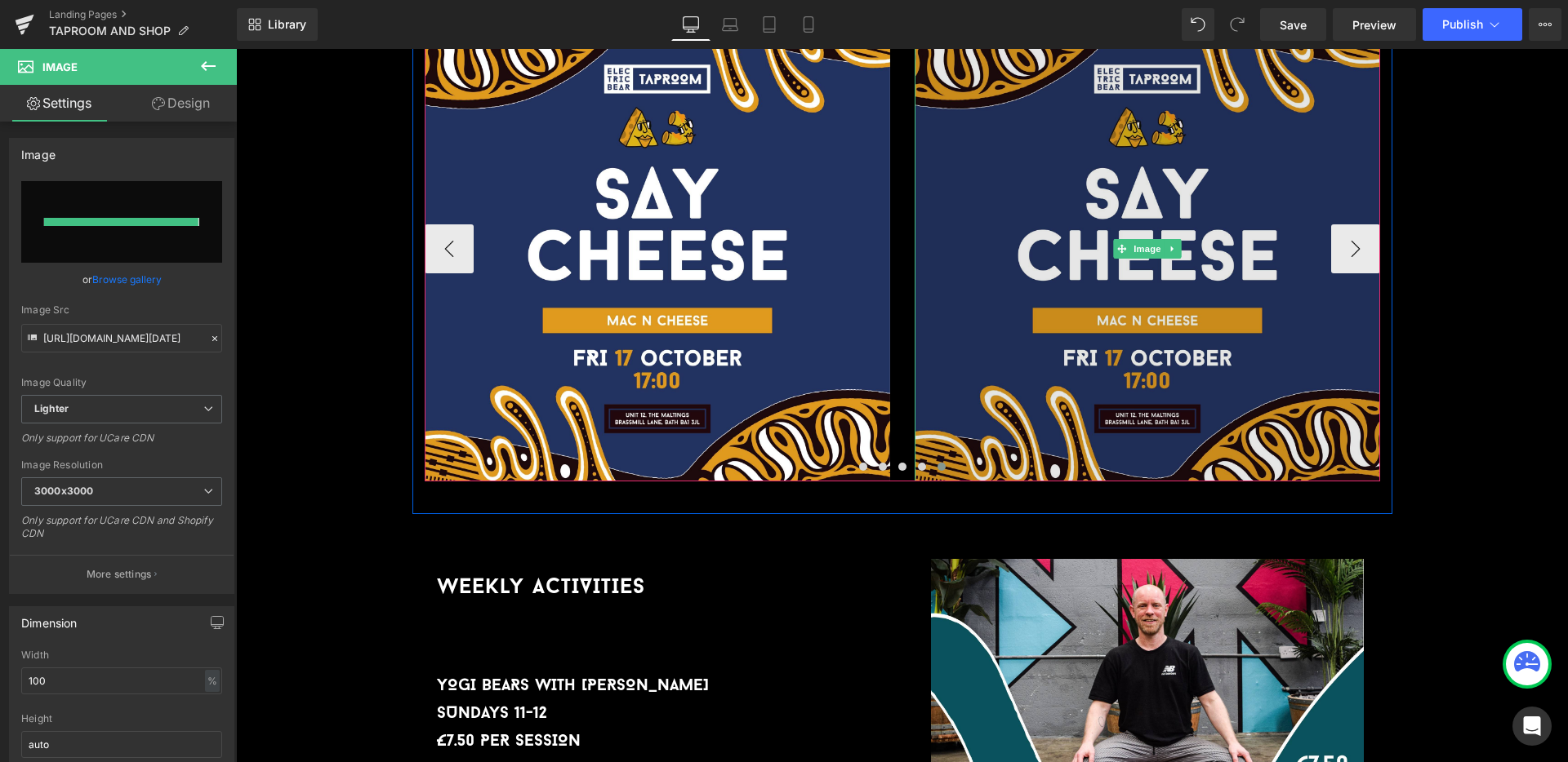
type input "[URL][DOMAIN_NAME][DATE]"
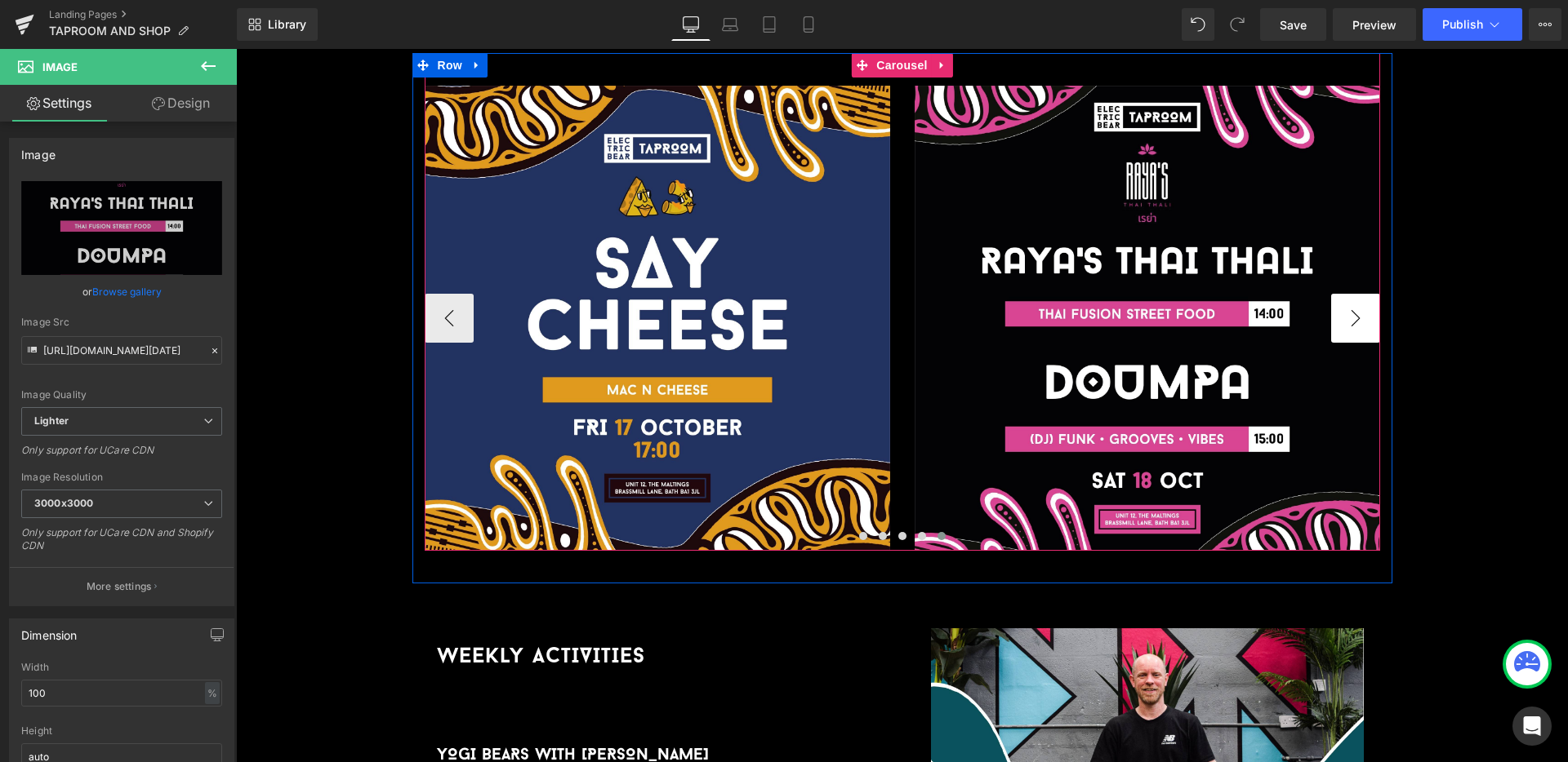
click at [1359, 294] on button "›" at bounding box center [1355, 318] width 49 height 49
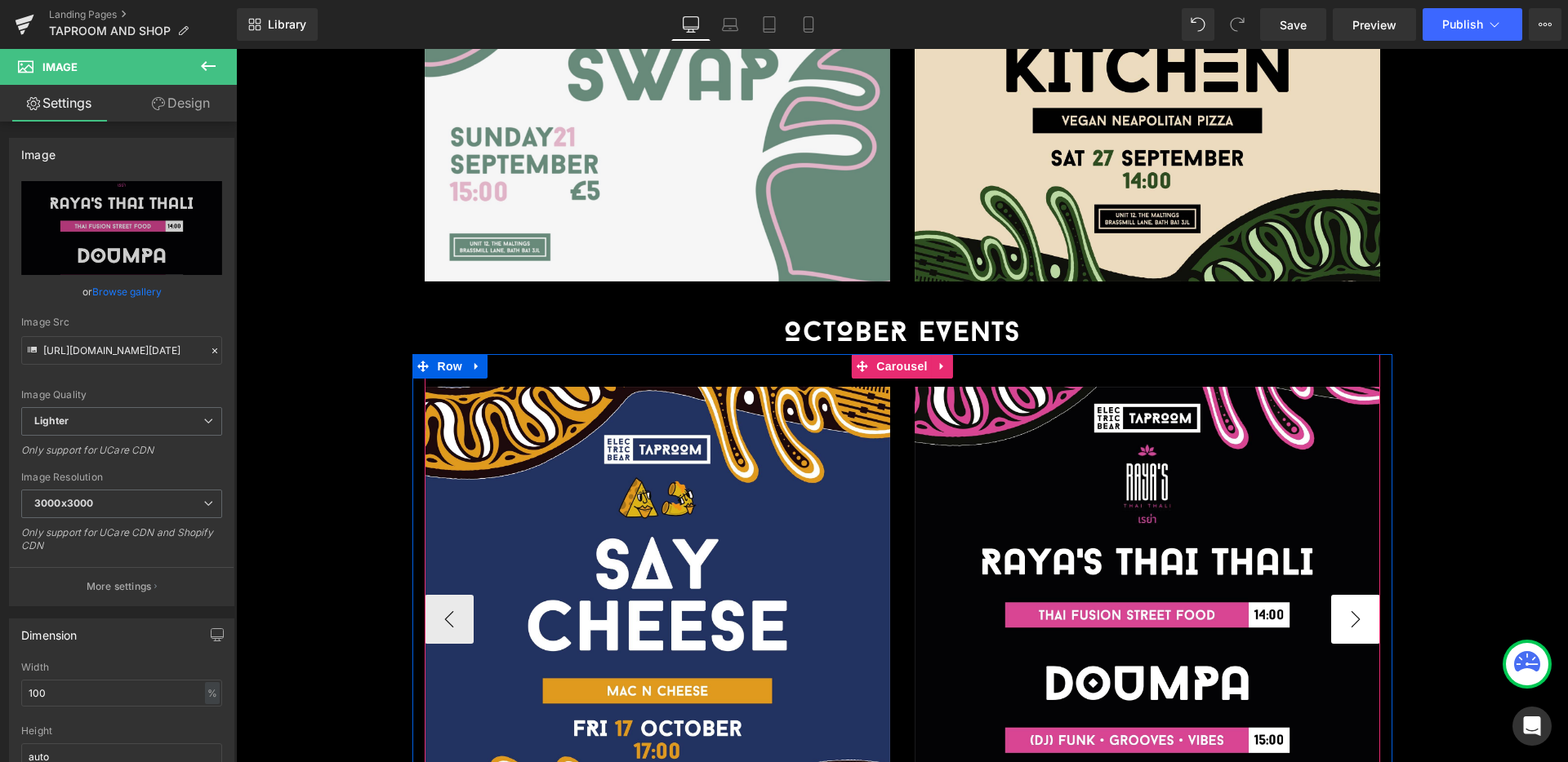
scroll to position [2988, 0]
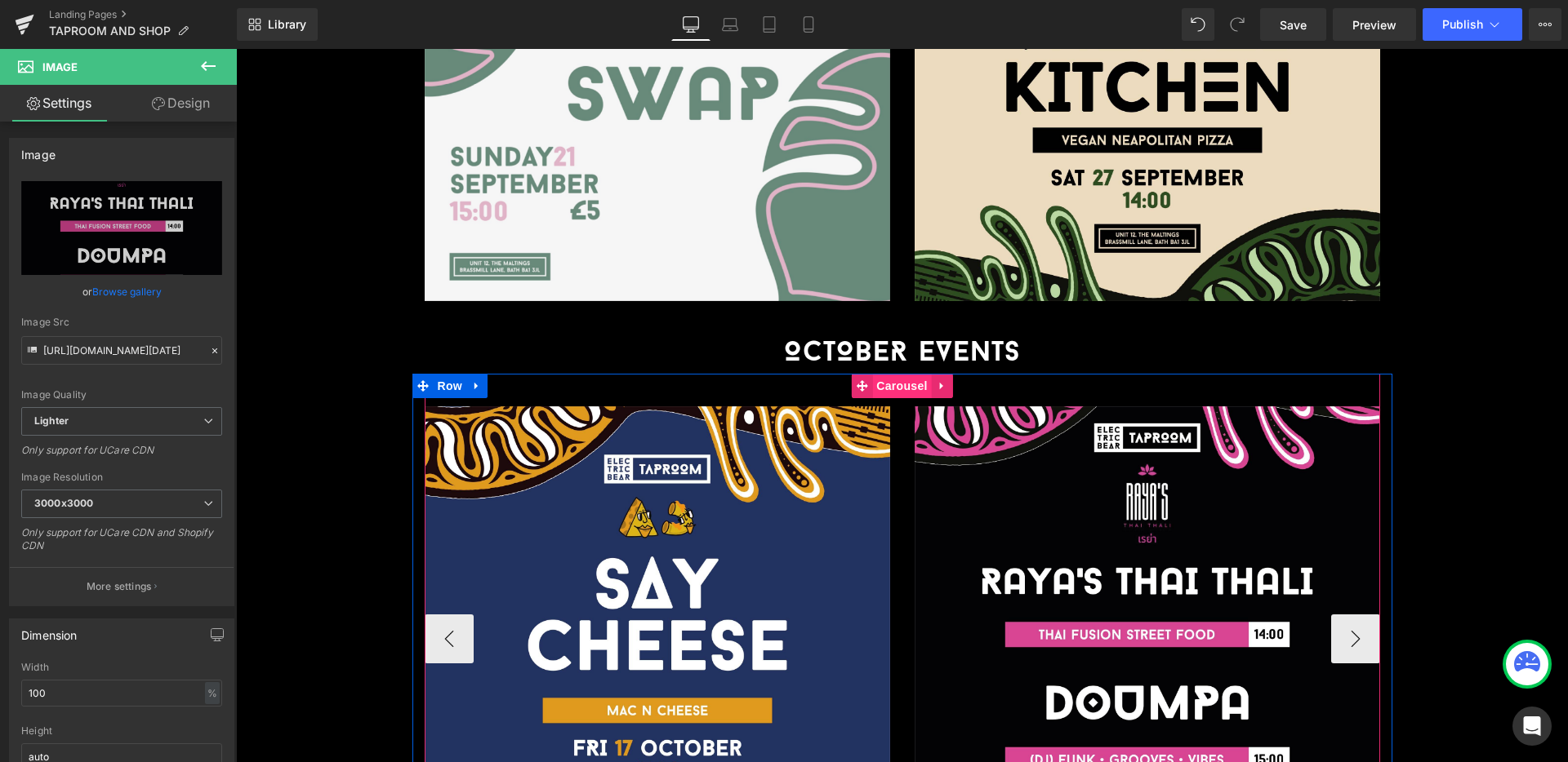
click at [912, 374] on span "Carousel" at bounding box center [901, 386] width 58 height 24
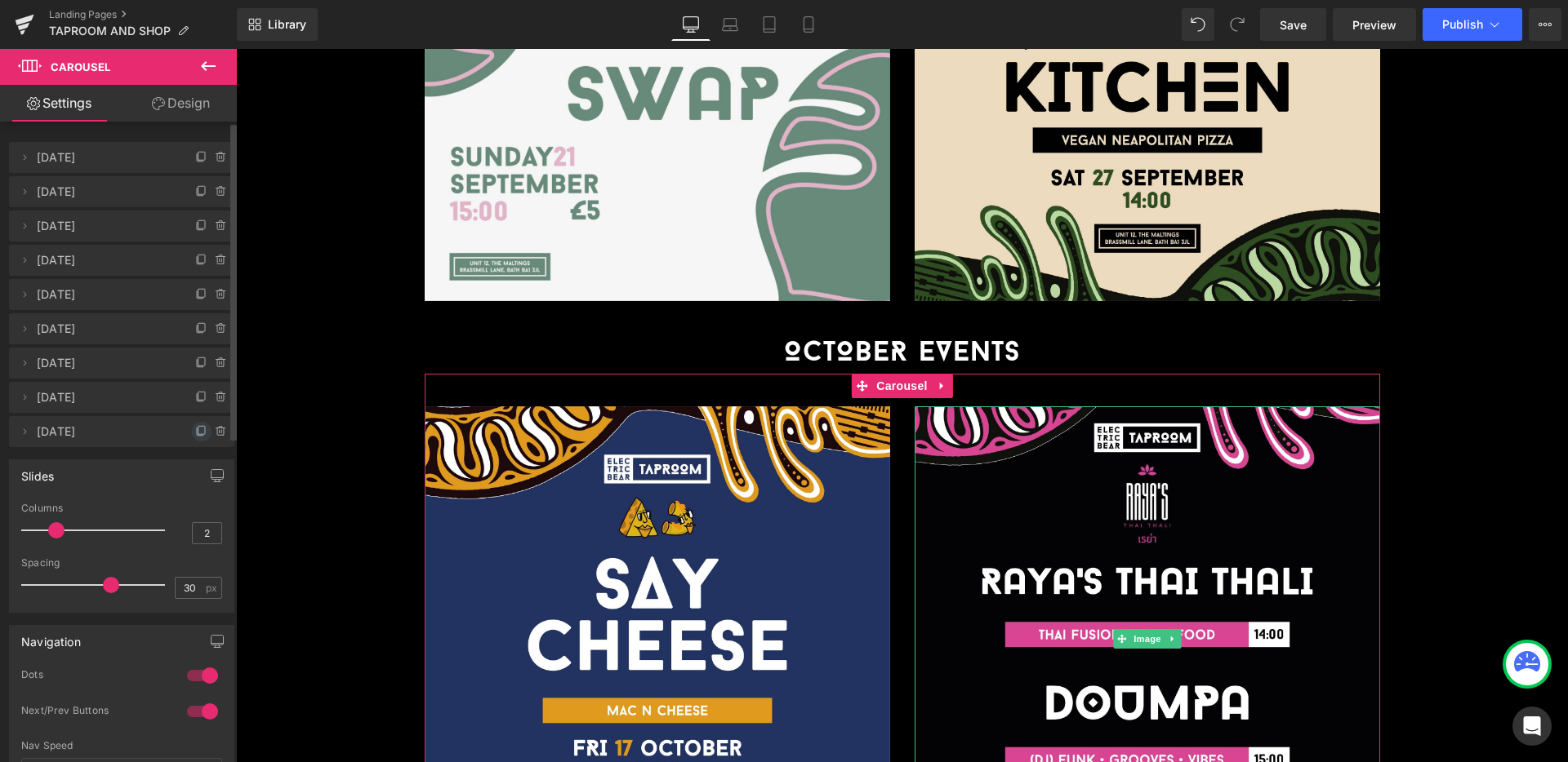
drag, startPoint x: 192, startPoint y: 423, endPoint x: 76, endPoint y: 388, distance: 121.2
click at [192, 423] on span at bounding box center [201, 432] width 19 height 19
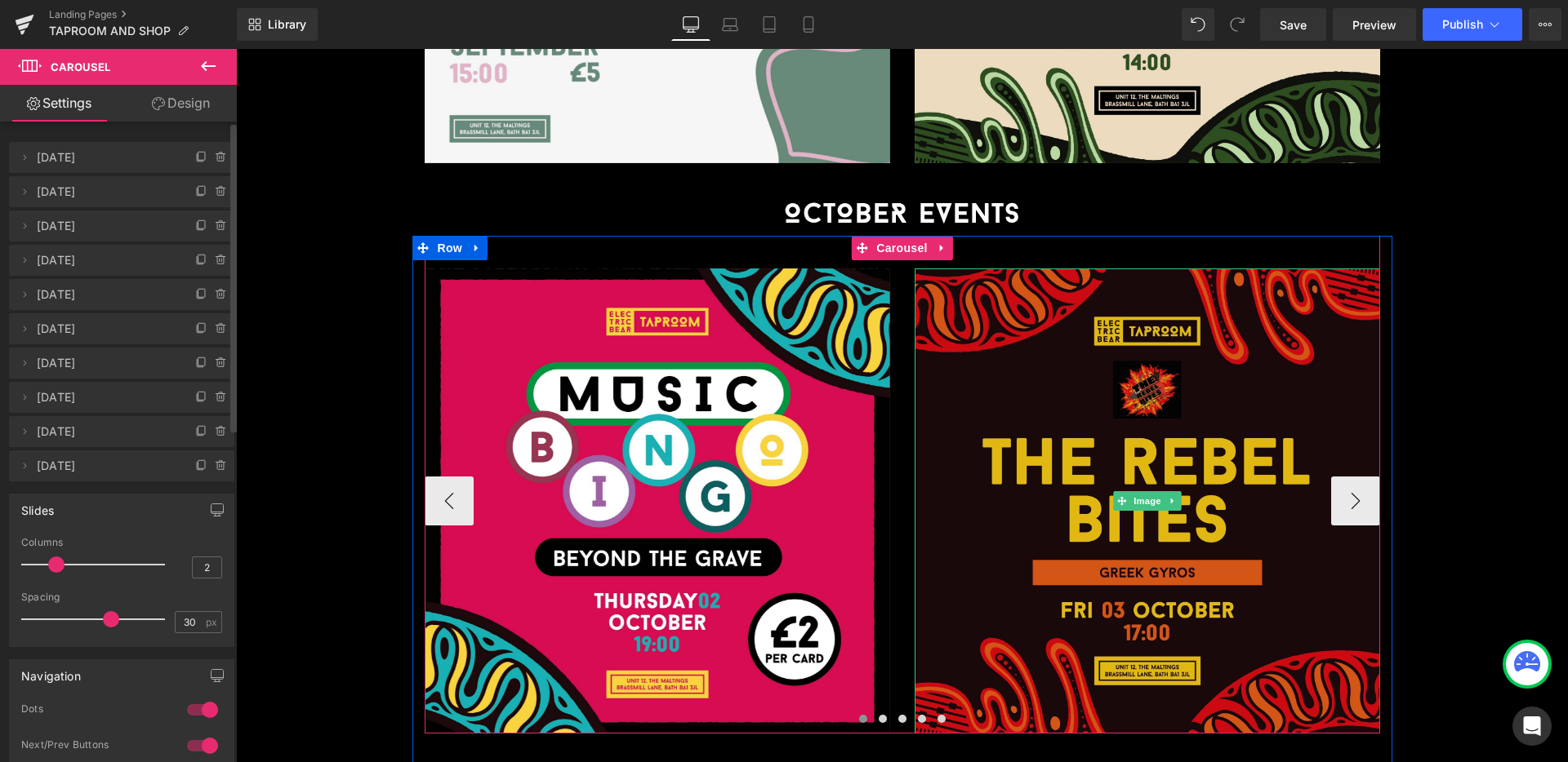
scroll to position [3139, 0]
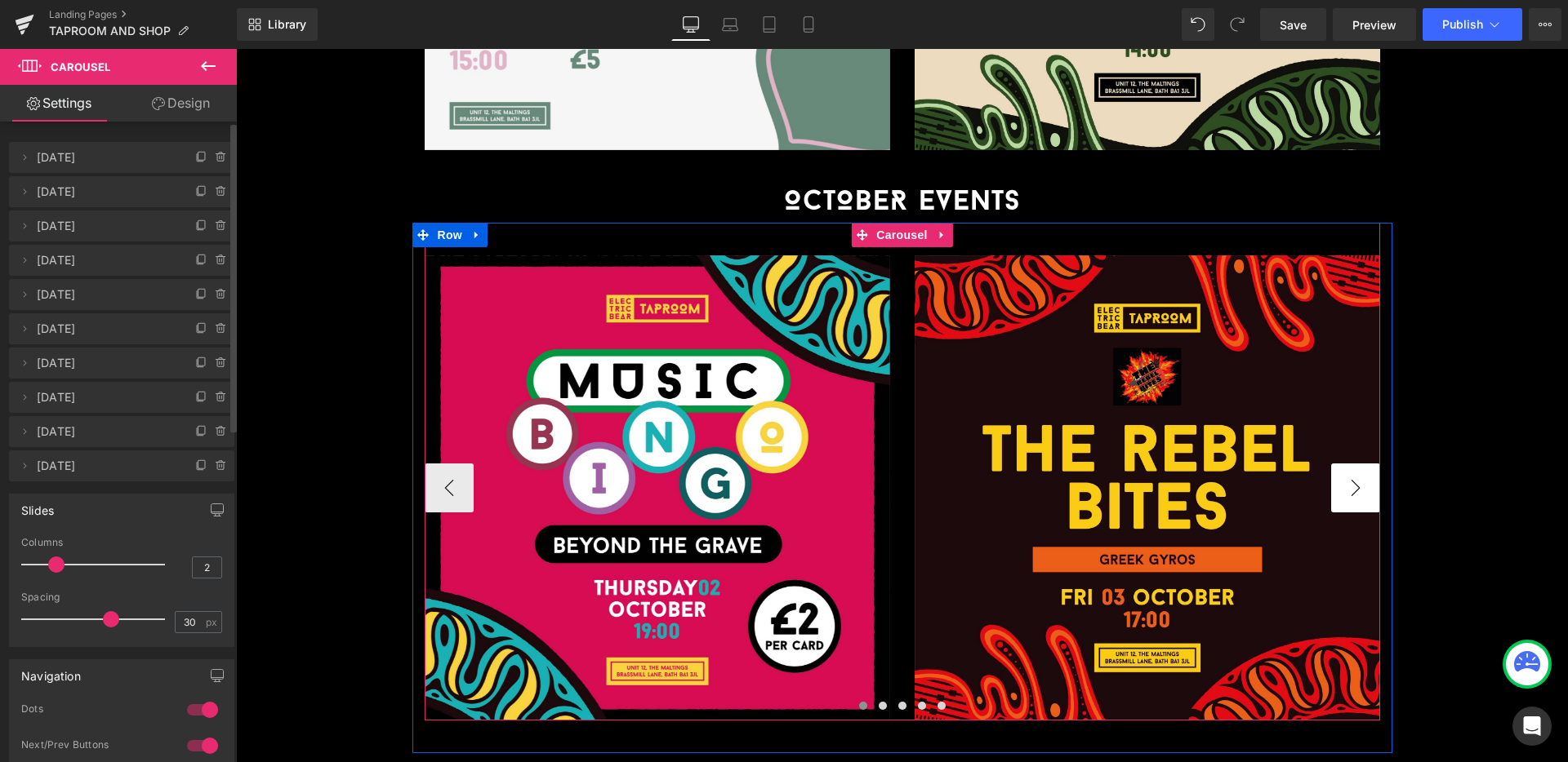
click at [1340, 464] on button "›" at bounding box center [1355, 488] width 49 height 49
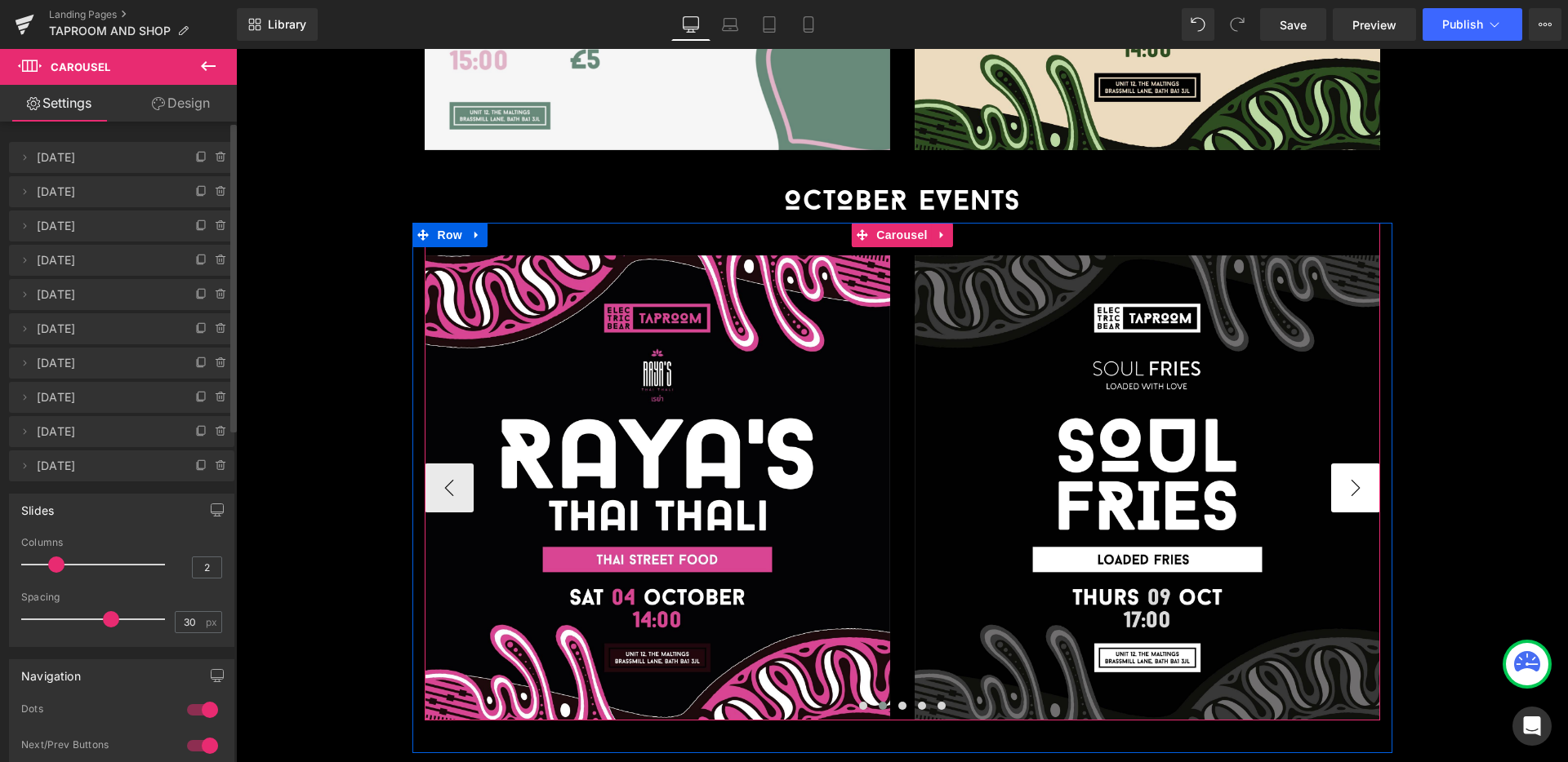
click at [1340, 464] on button "›" at bounding box center [1355, 488] width 49 height 49
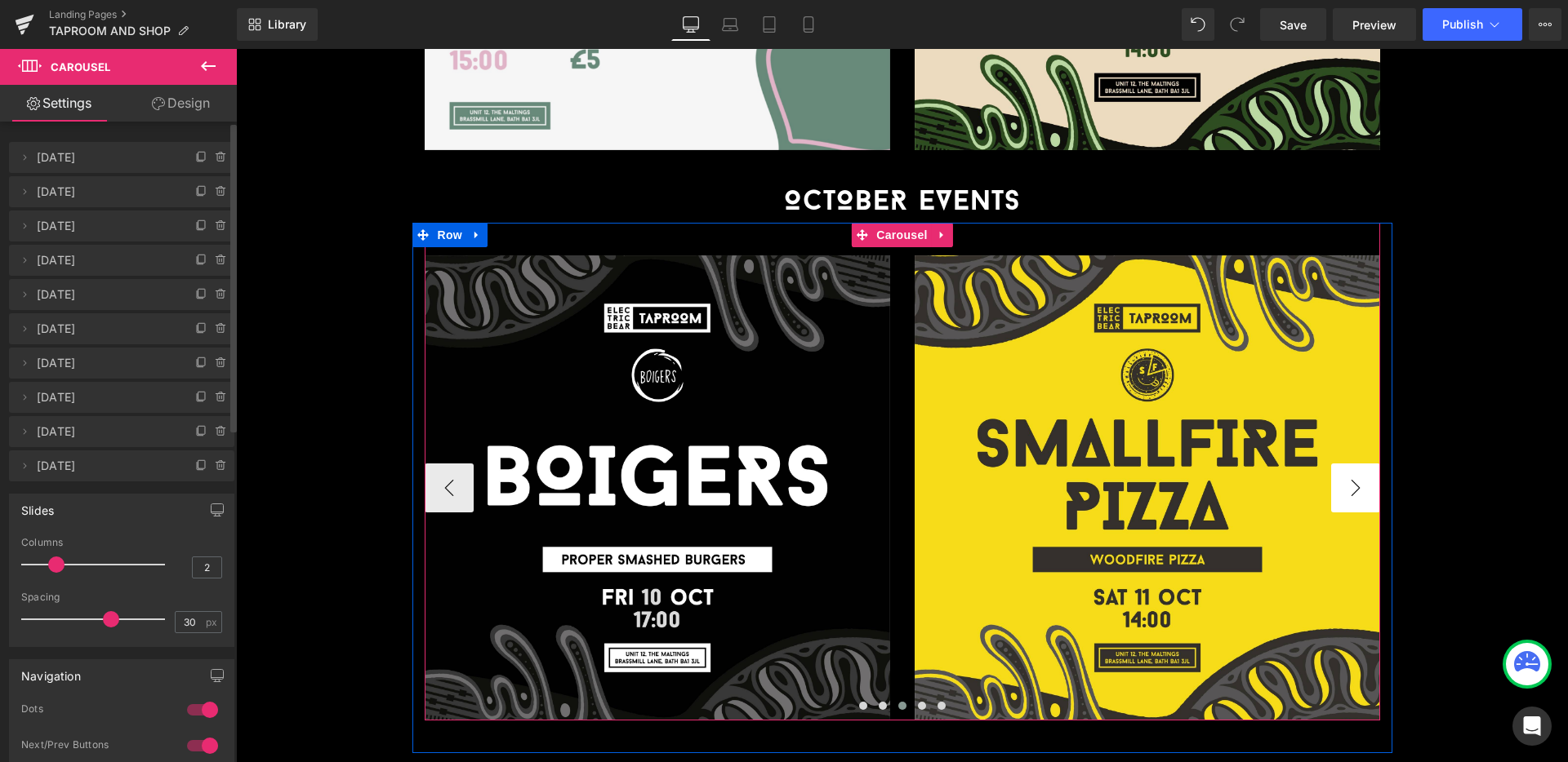
click at [1340, 464] on button "›" at bounding box center [1355, 488] width 49 height 49
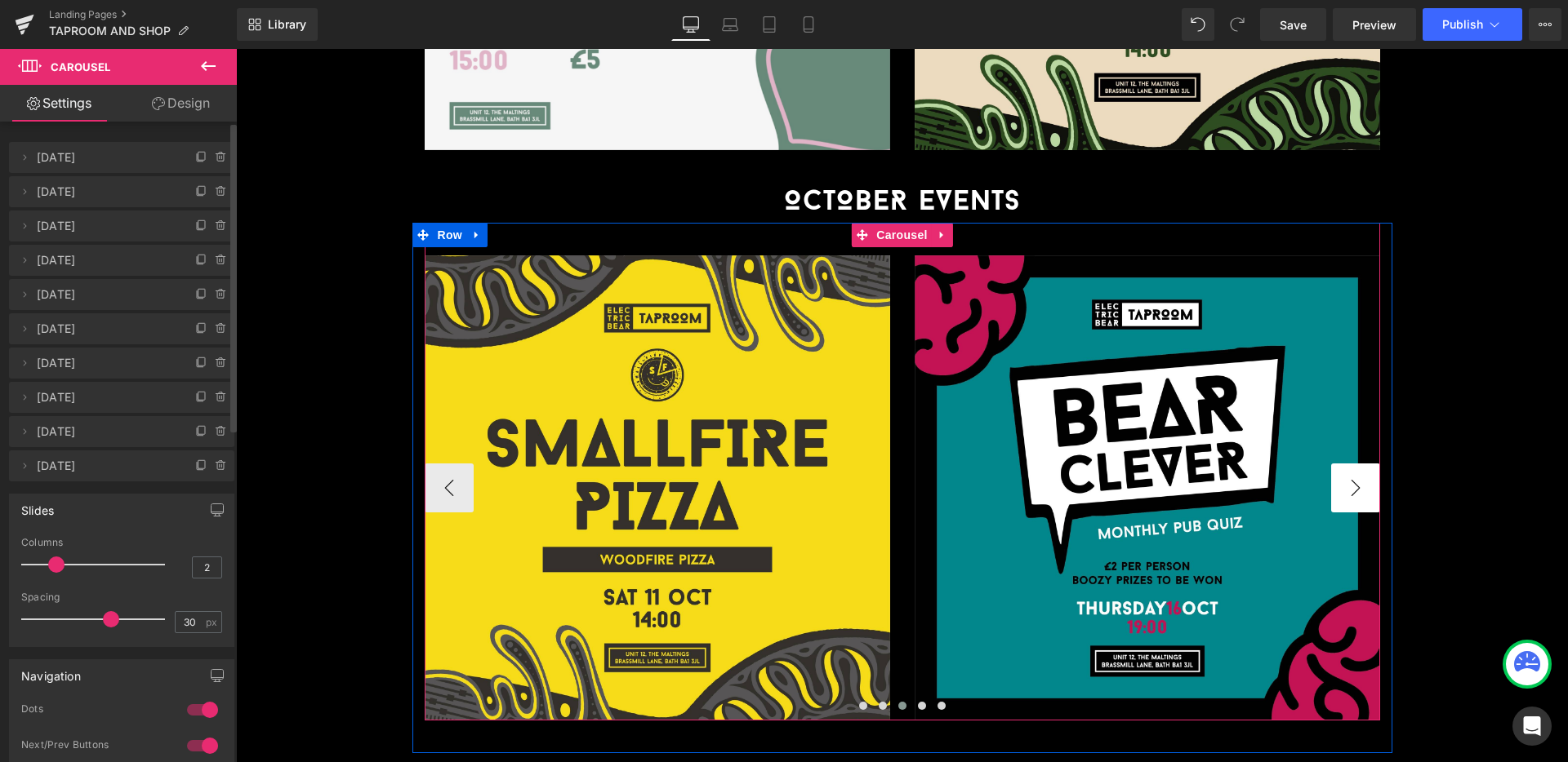
click at [1340, 464] on button "›" at bounding box center [1355, 488] width 49 height 49
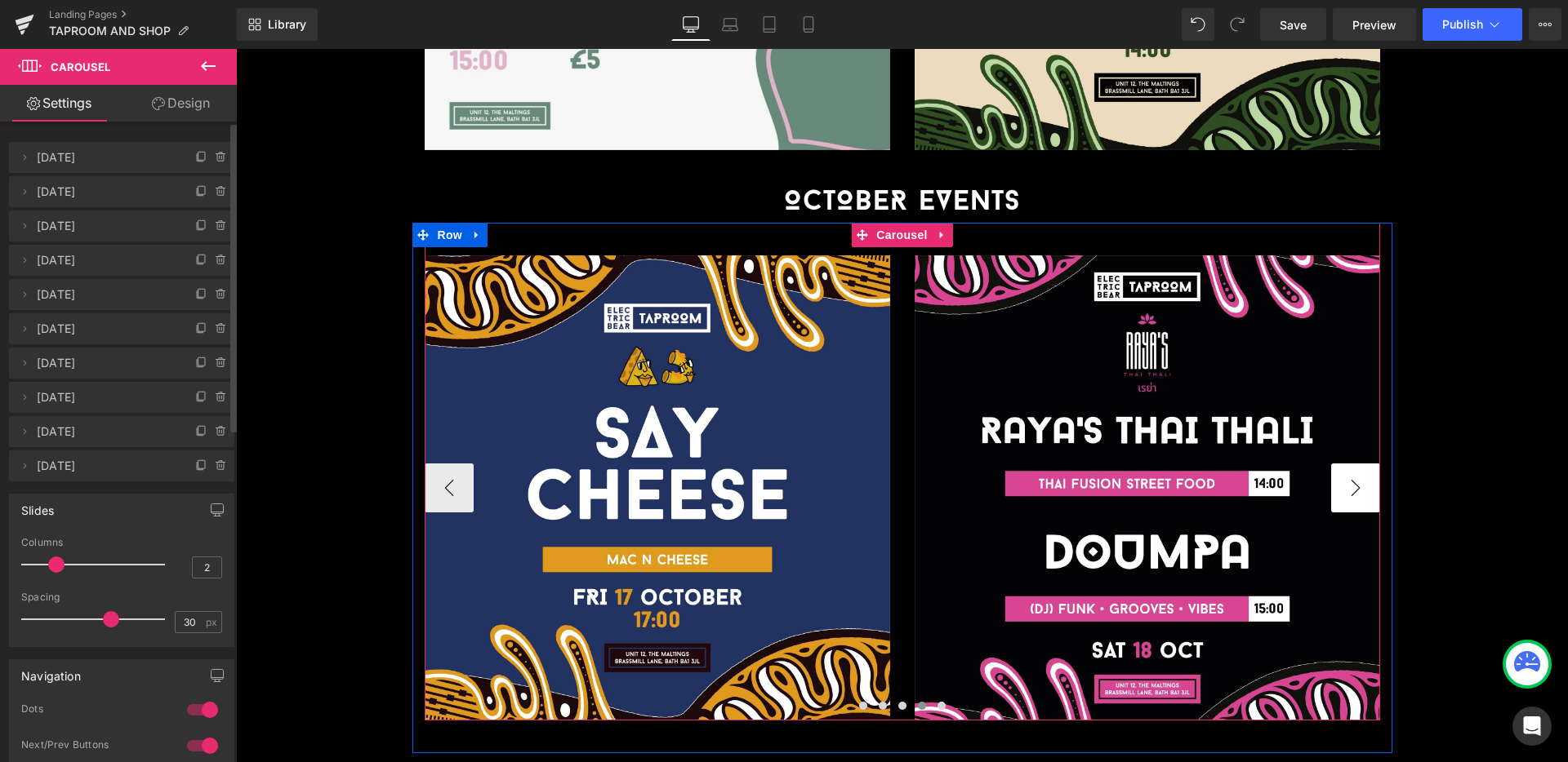
click at [1340, 464] on button "›" at bounding box center [1355, 488] width 49 height 49
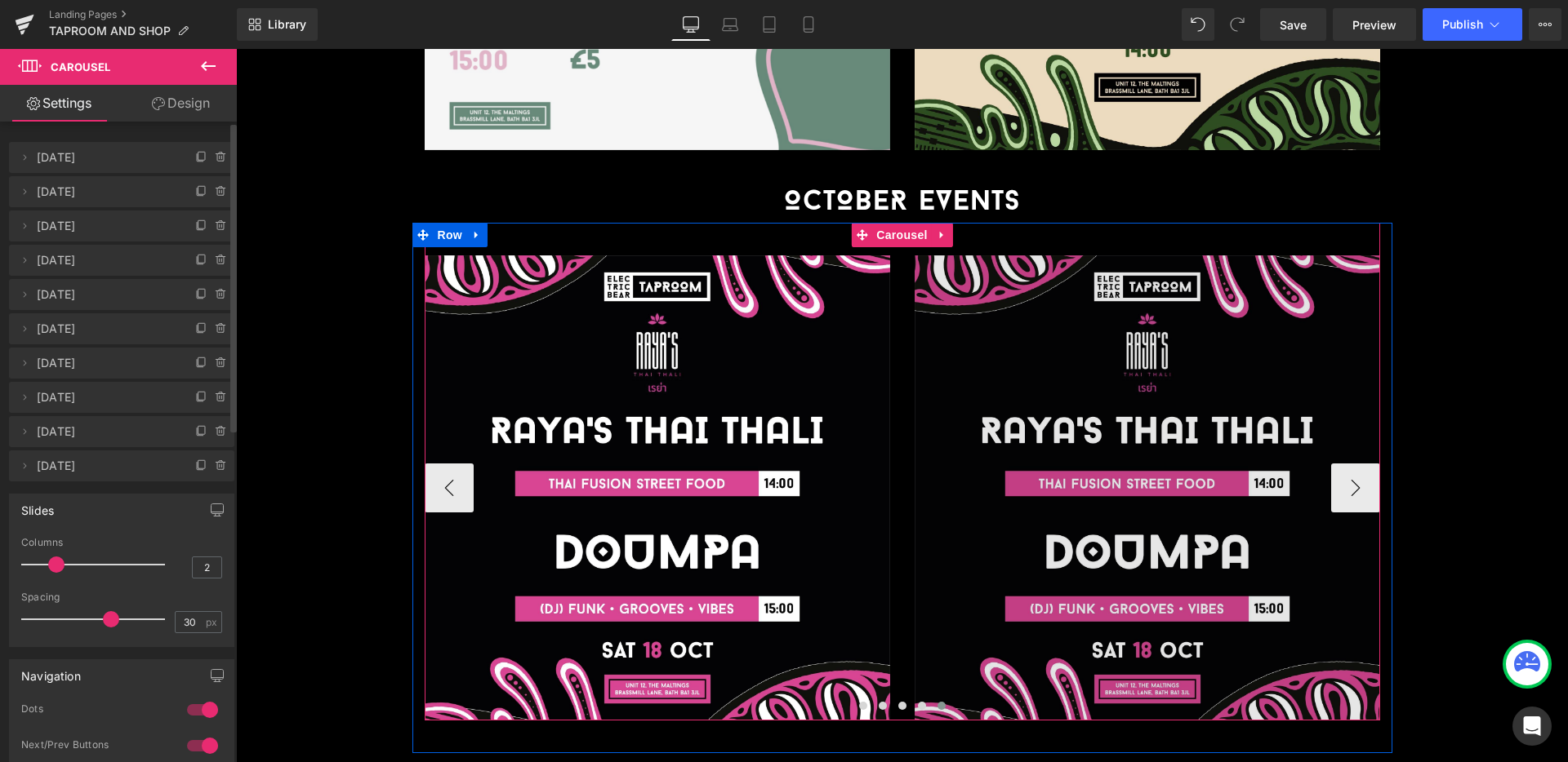
click at [1209, 403] on img at bounding box center [1147, 487] width 465 height 465
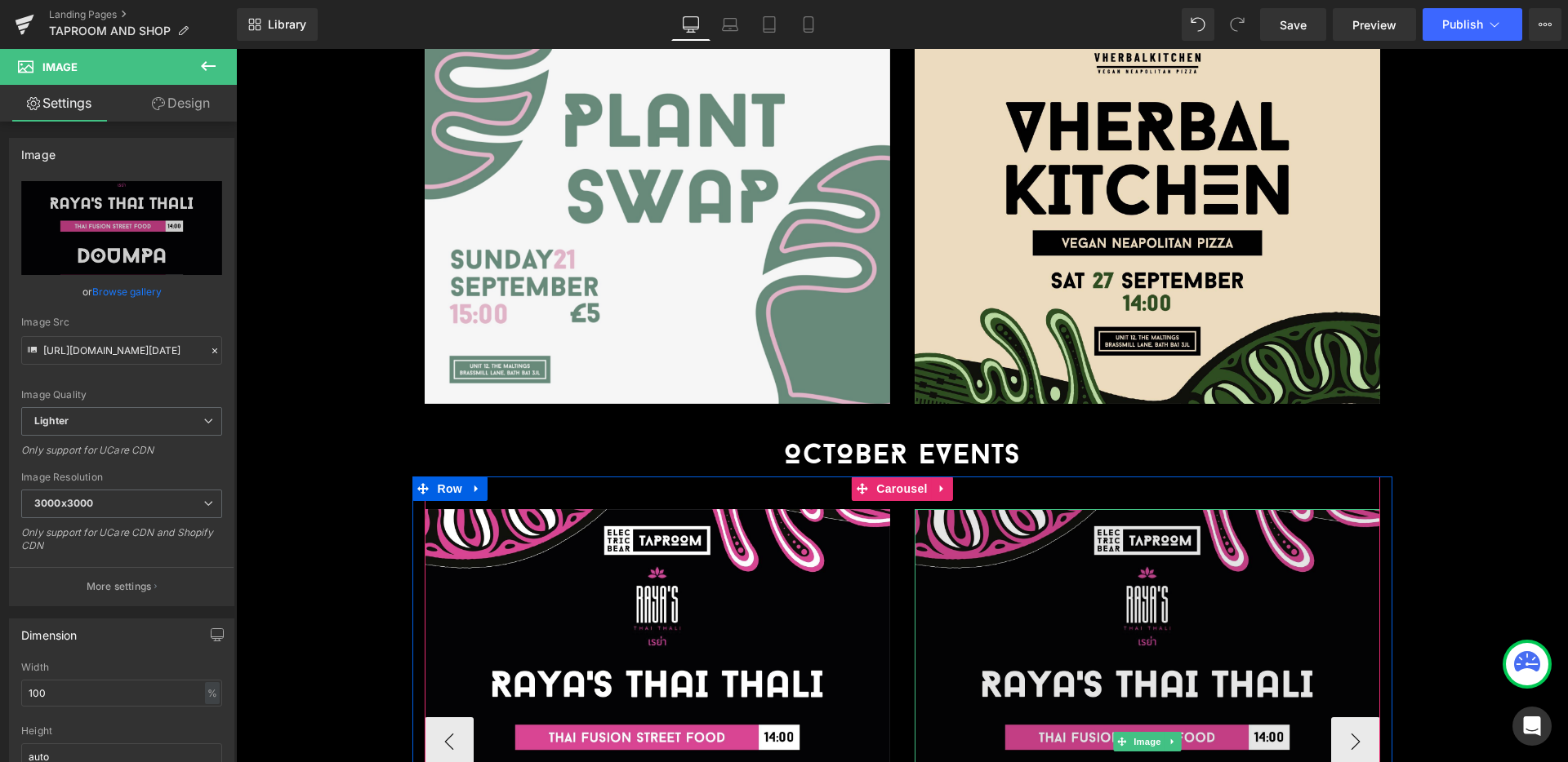
scroll to position [3179, 0]
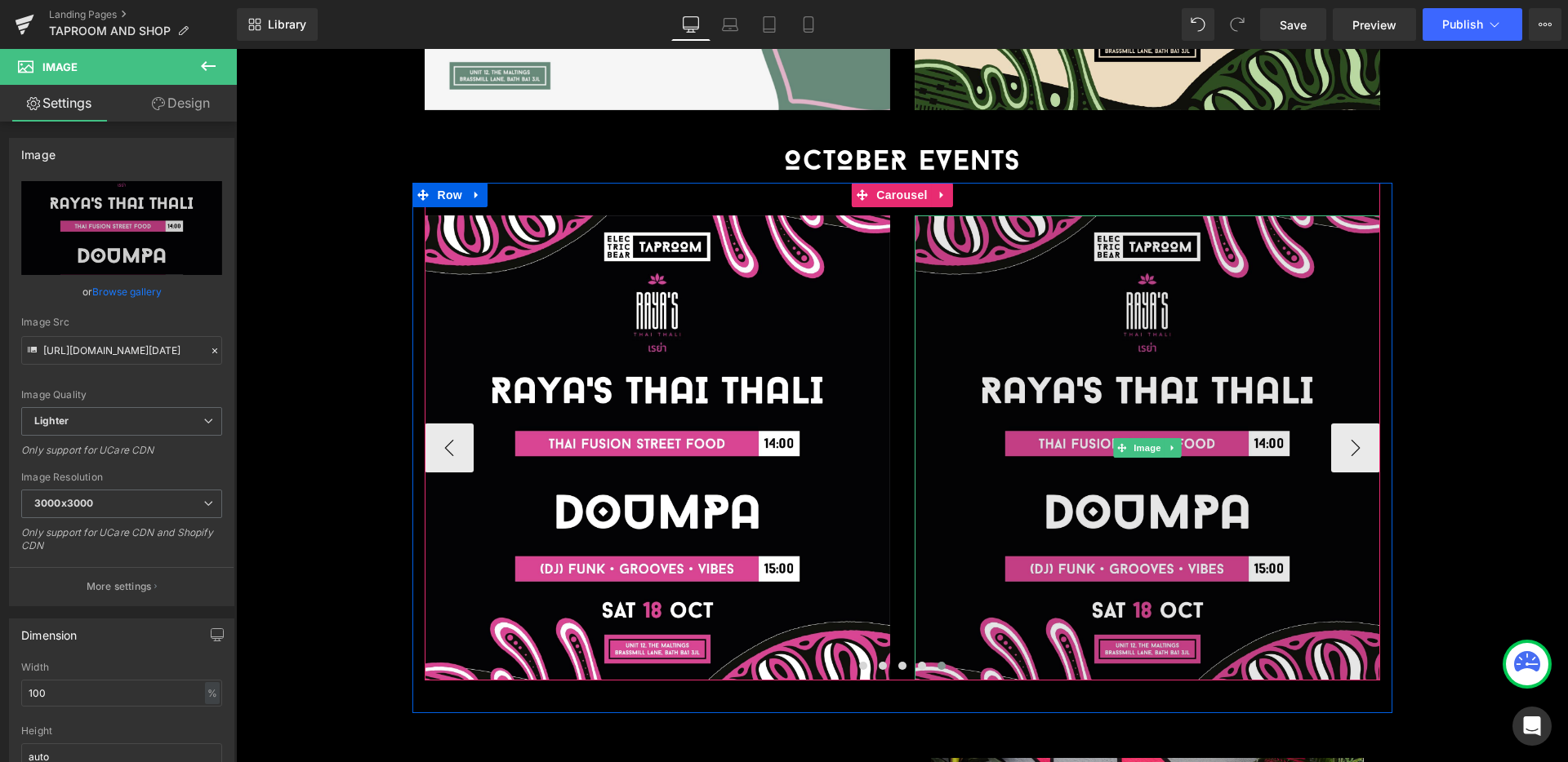
click at [1130, 323] on img at bounding box center [1147, 447] width 465 height 465
click at [1189, 418] on img at bounding box center [1147, 447] width 465 height 465
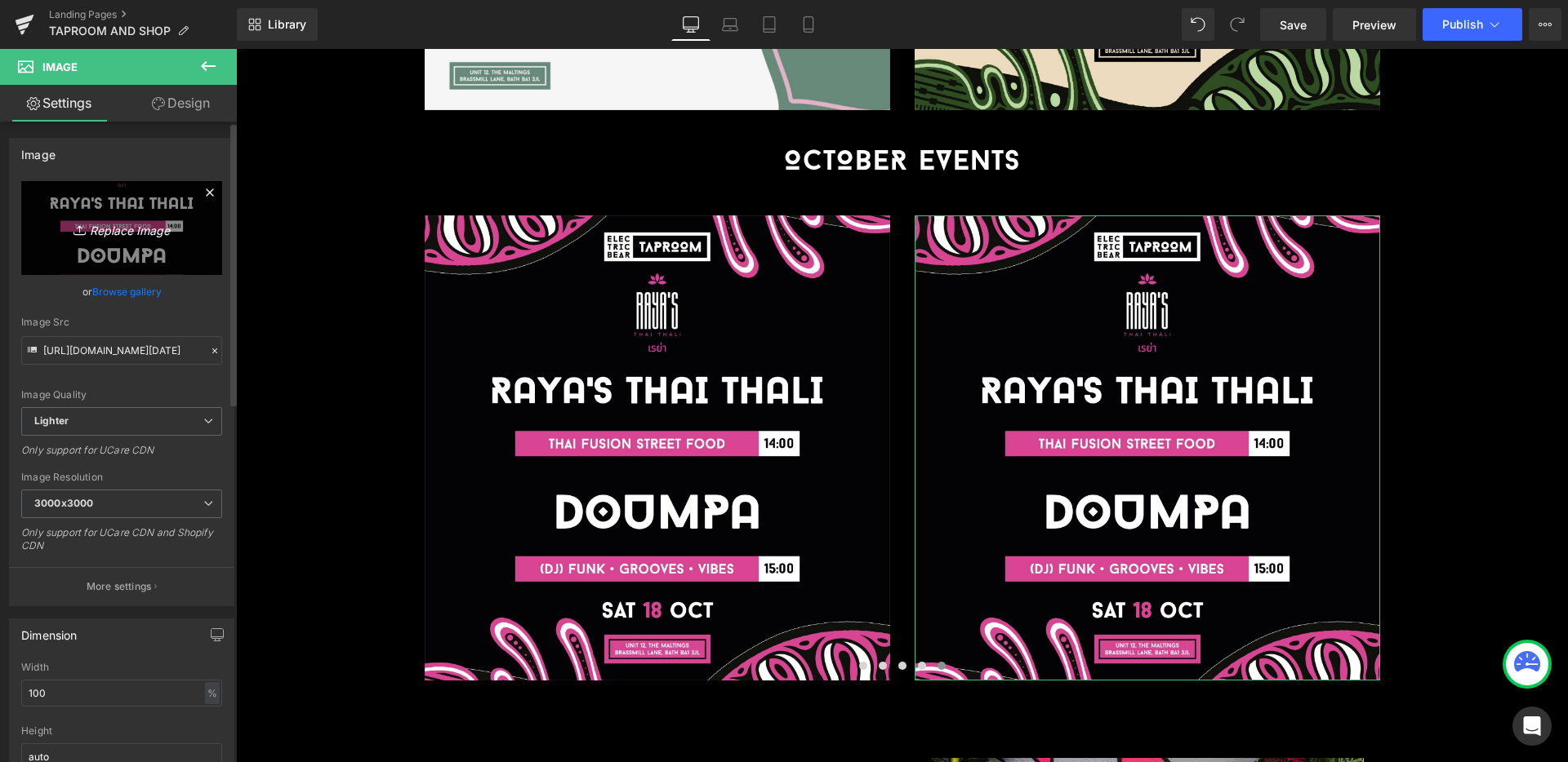
click at [64, 226] on icon "Replace Image" at bounding box center [122, 228] width 131 height 20
type input "C:\fakepath\[DATE] (Vinyl Night)_SQ (1).jpg"
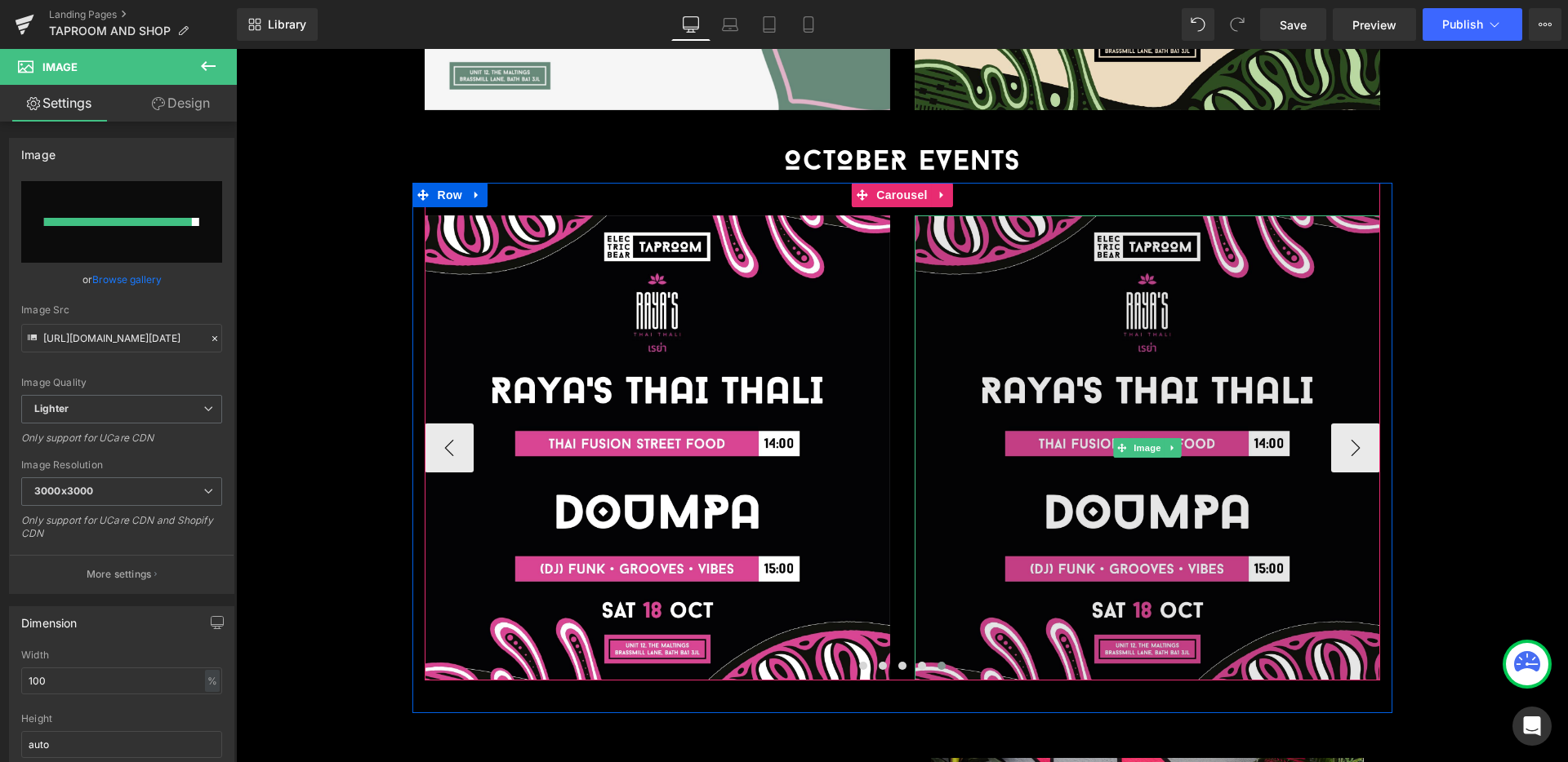
type input "[URL][DOMAIN_NAME][DATE]"
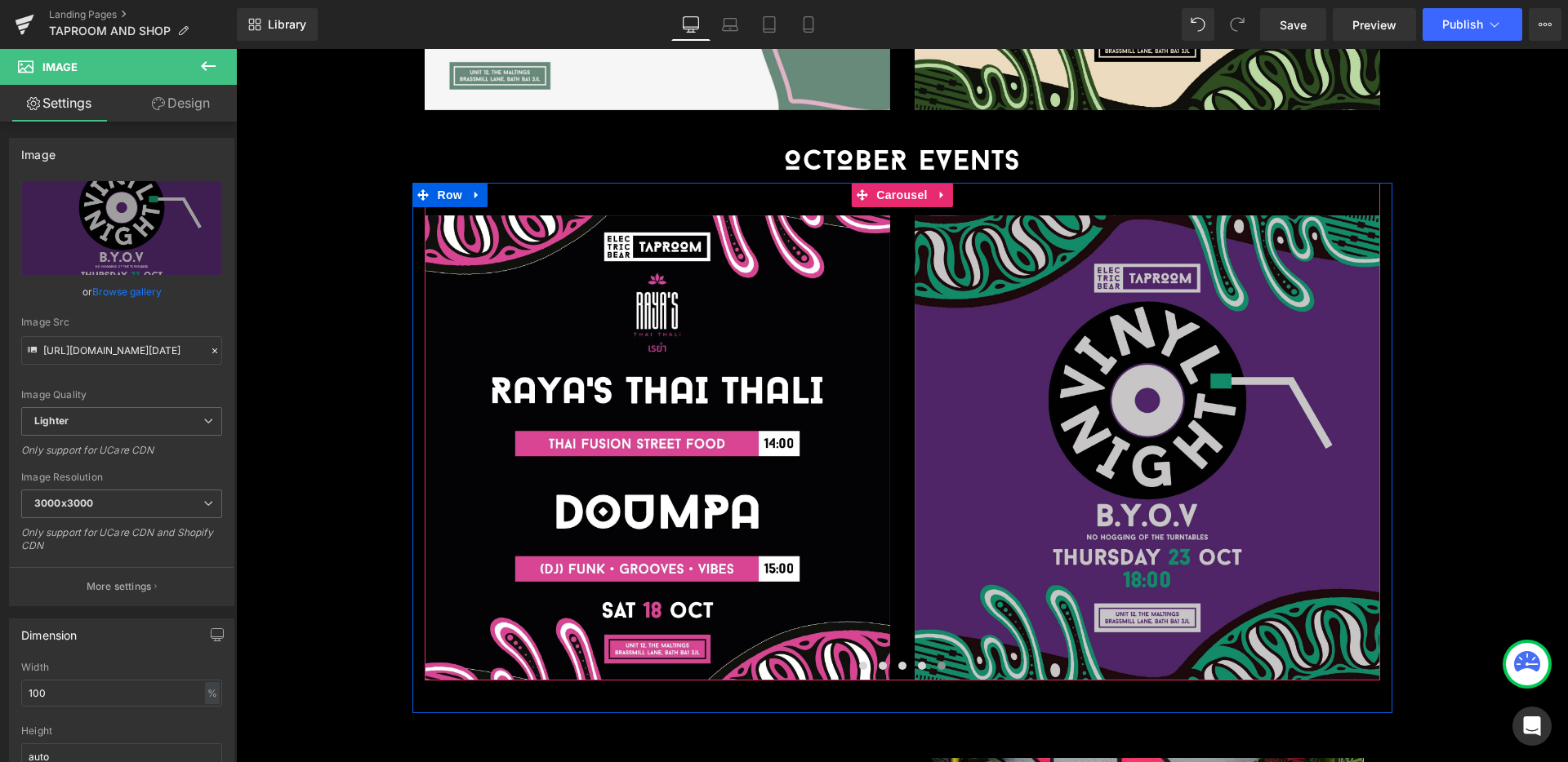
scroll to position [3177, 0]
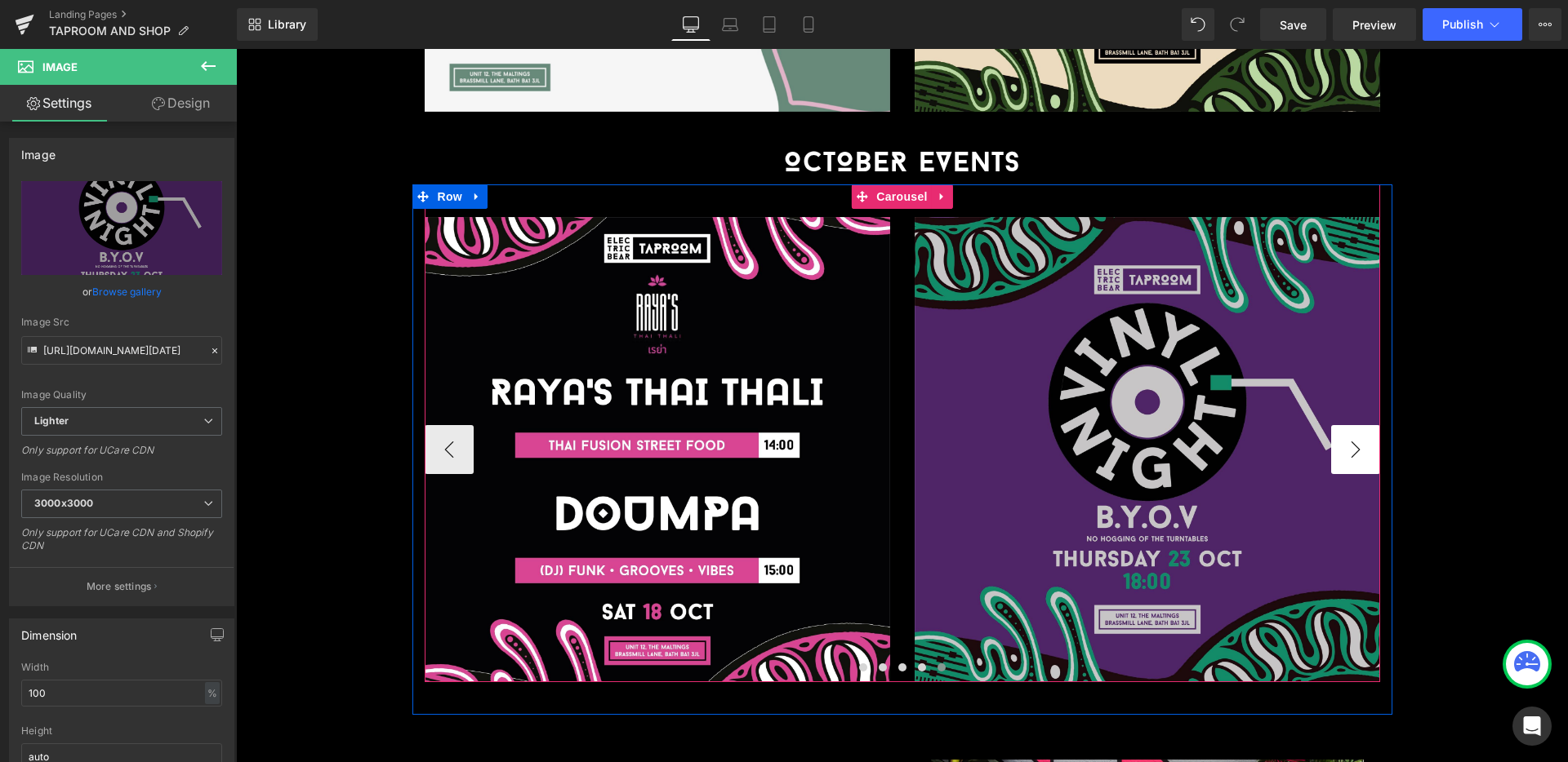
click at [1352, 425] on button "›" at bounding box center [1355, 449] width 49 height 49
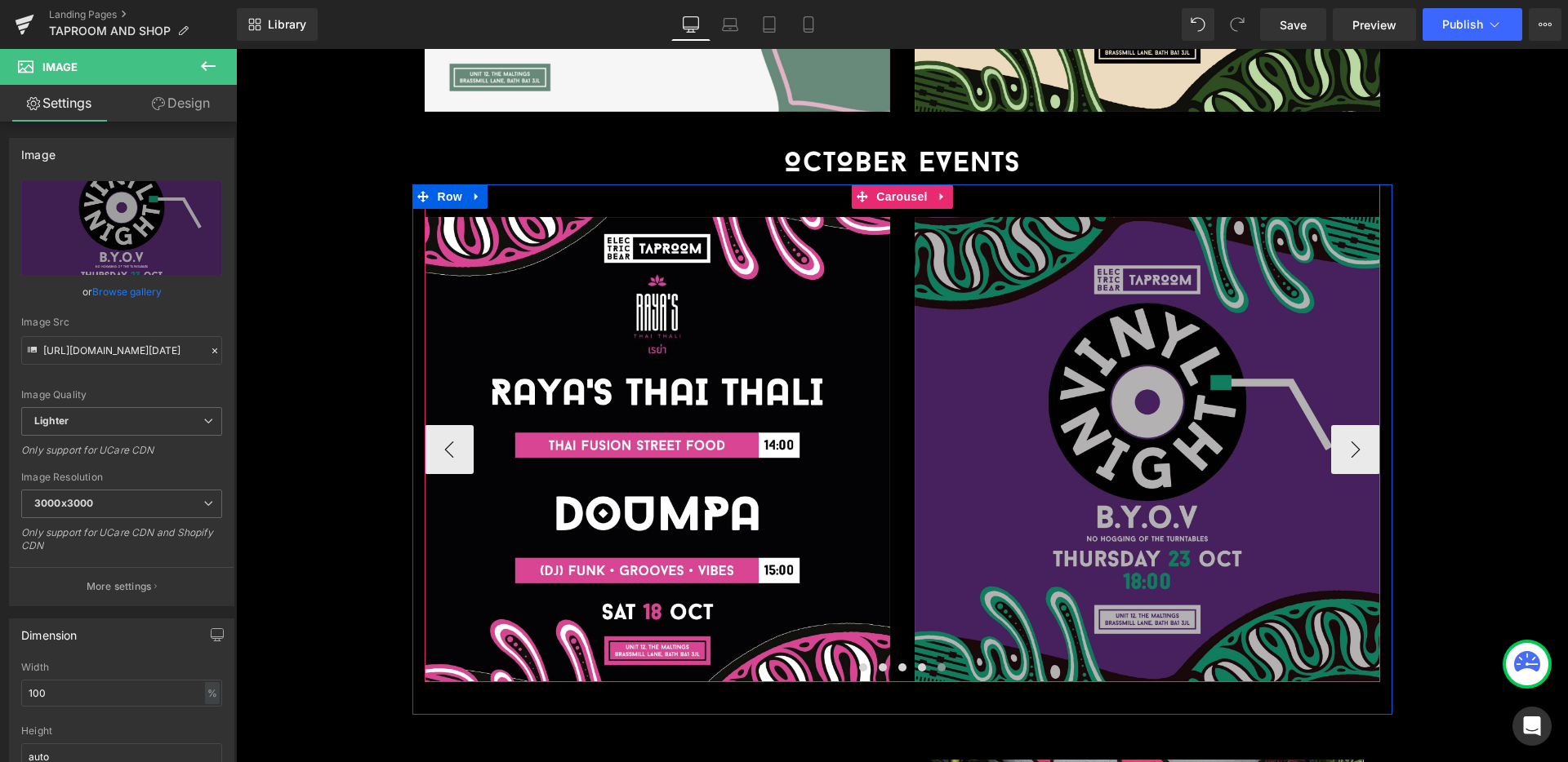
scroll to position [3175, 0]
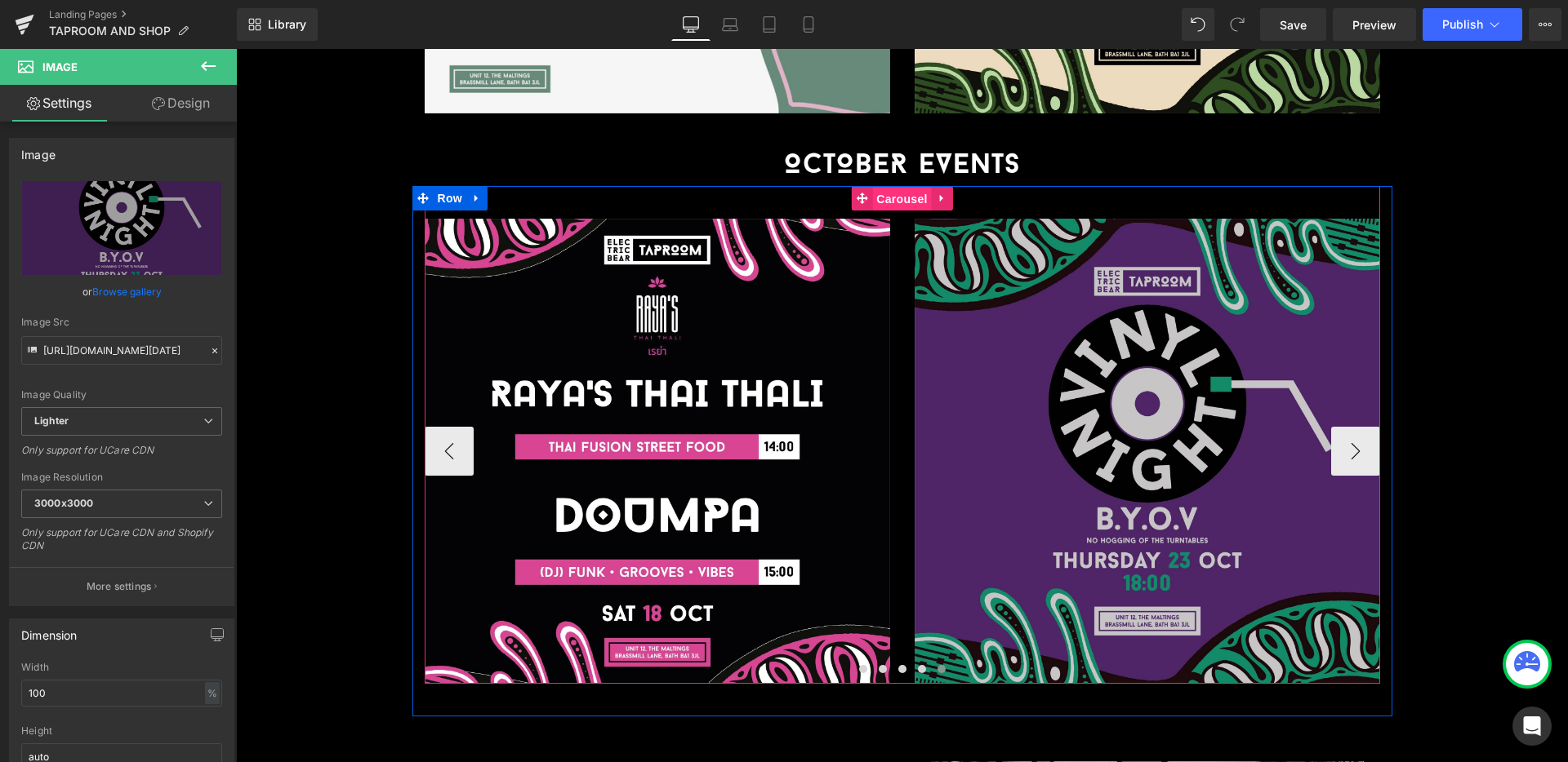
click at [900, 187] on span "Carousel" at bounding box center [901, 199] width 58 height 24
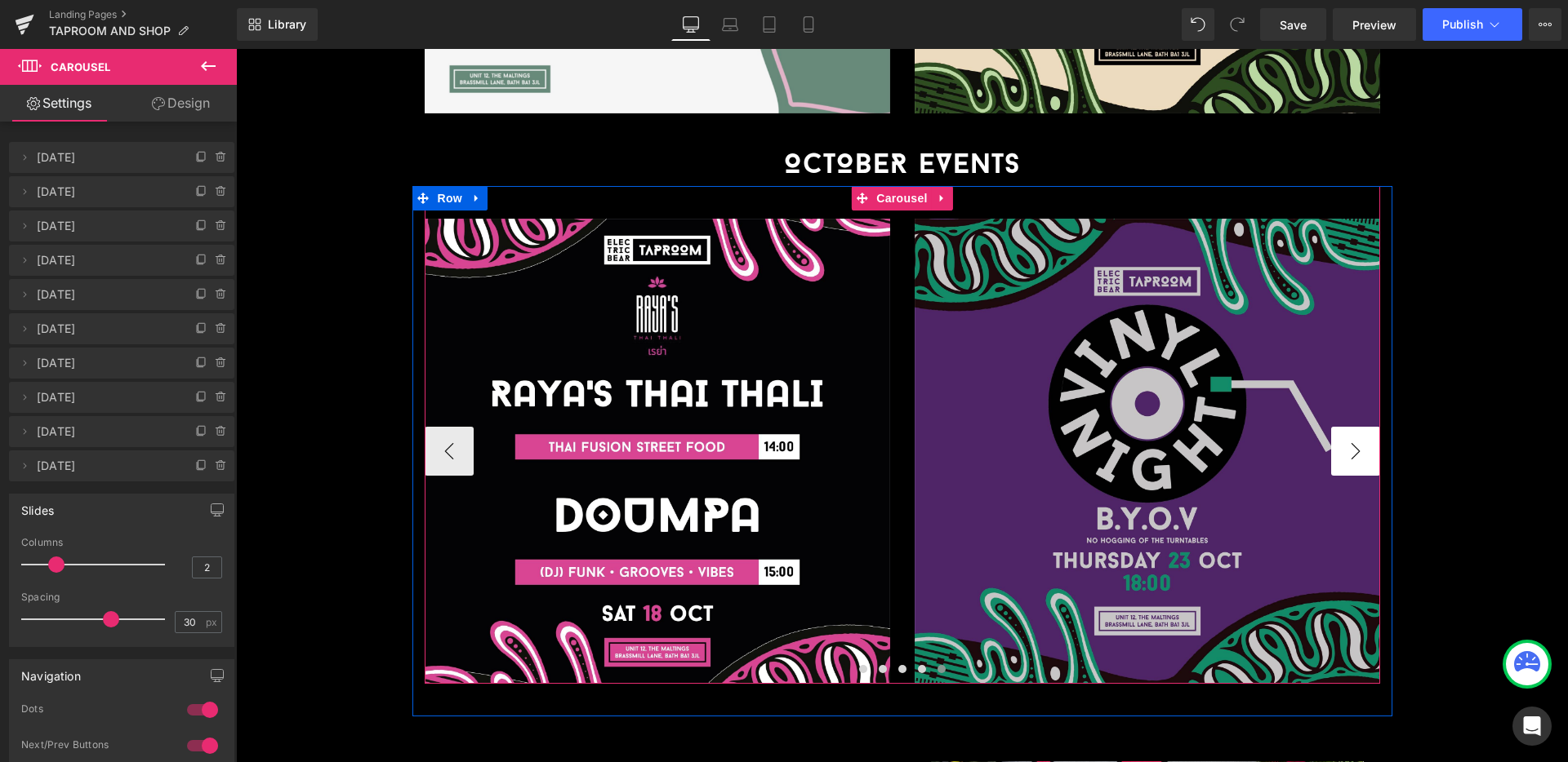
click at [1366, 427] on button "›" at bounding box center [1355, 451] width 49 height 49
click at [904, 187] on span "Carousel" at bounding box center [901, 199] width 58 height 24
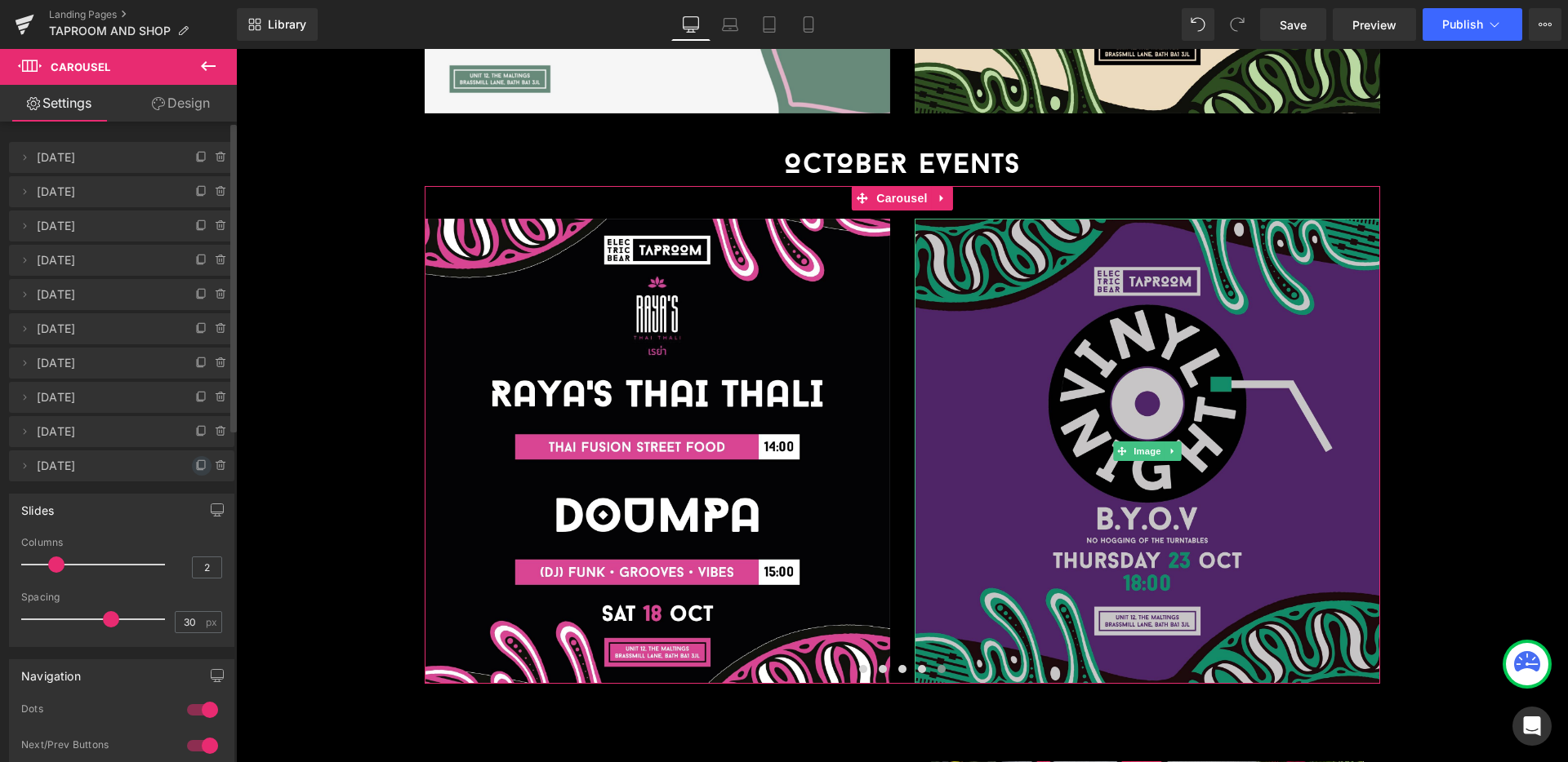
click at [195, 464] on icon at bounding box center [201, 466] width 13 height 13
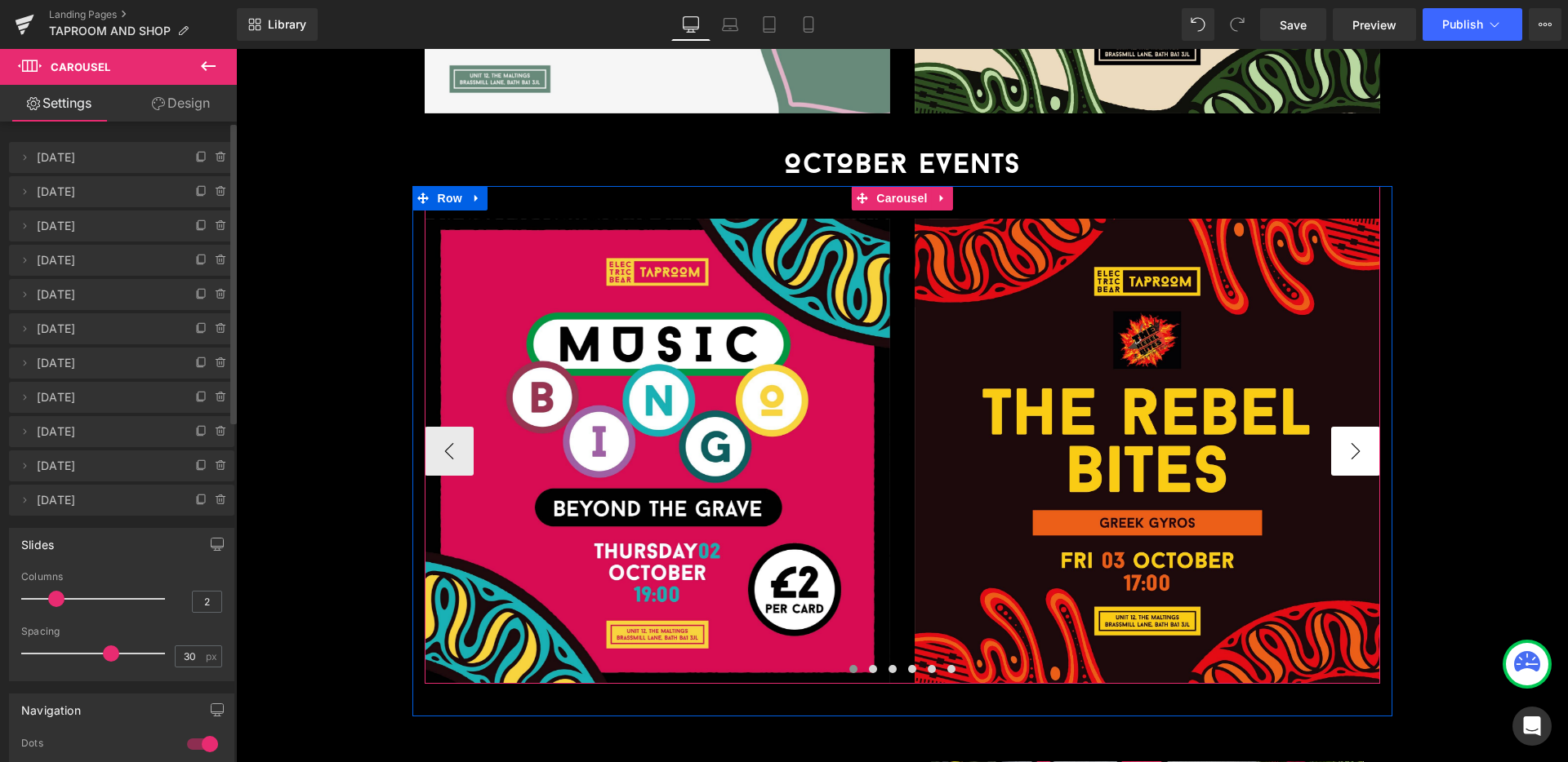
click at [1332, 427] on button "›" at bounding box center [1355, 451] width 49 height 49
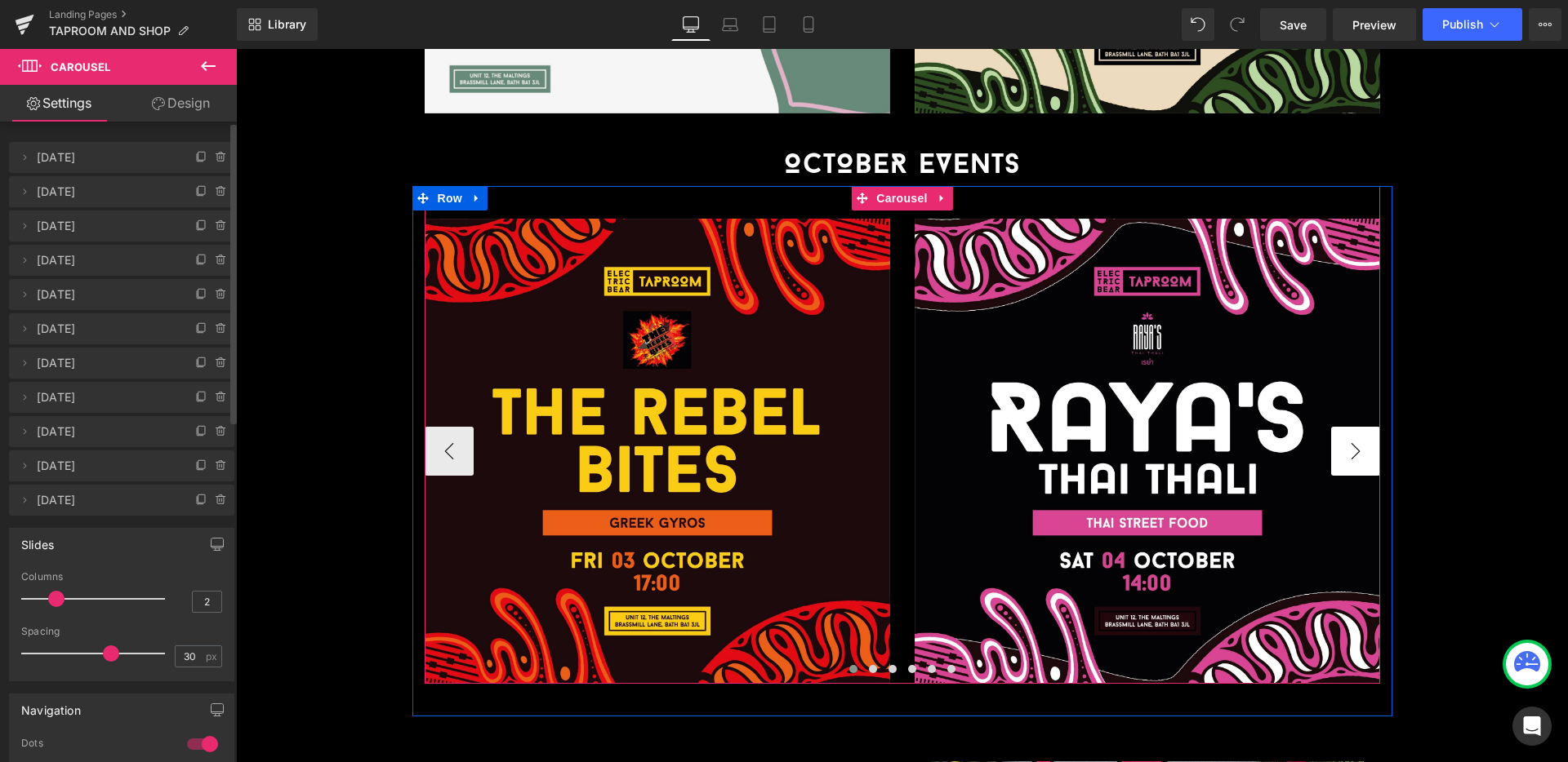
click at [1332, 427] on button "›" at bounding box center [1355, 451] width 49 height 49
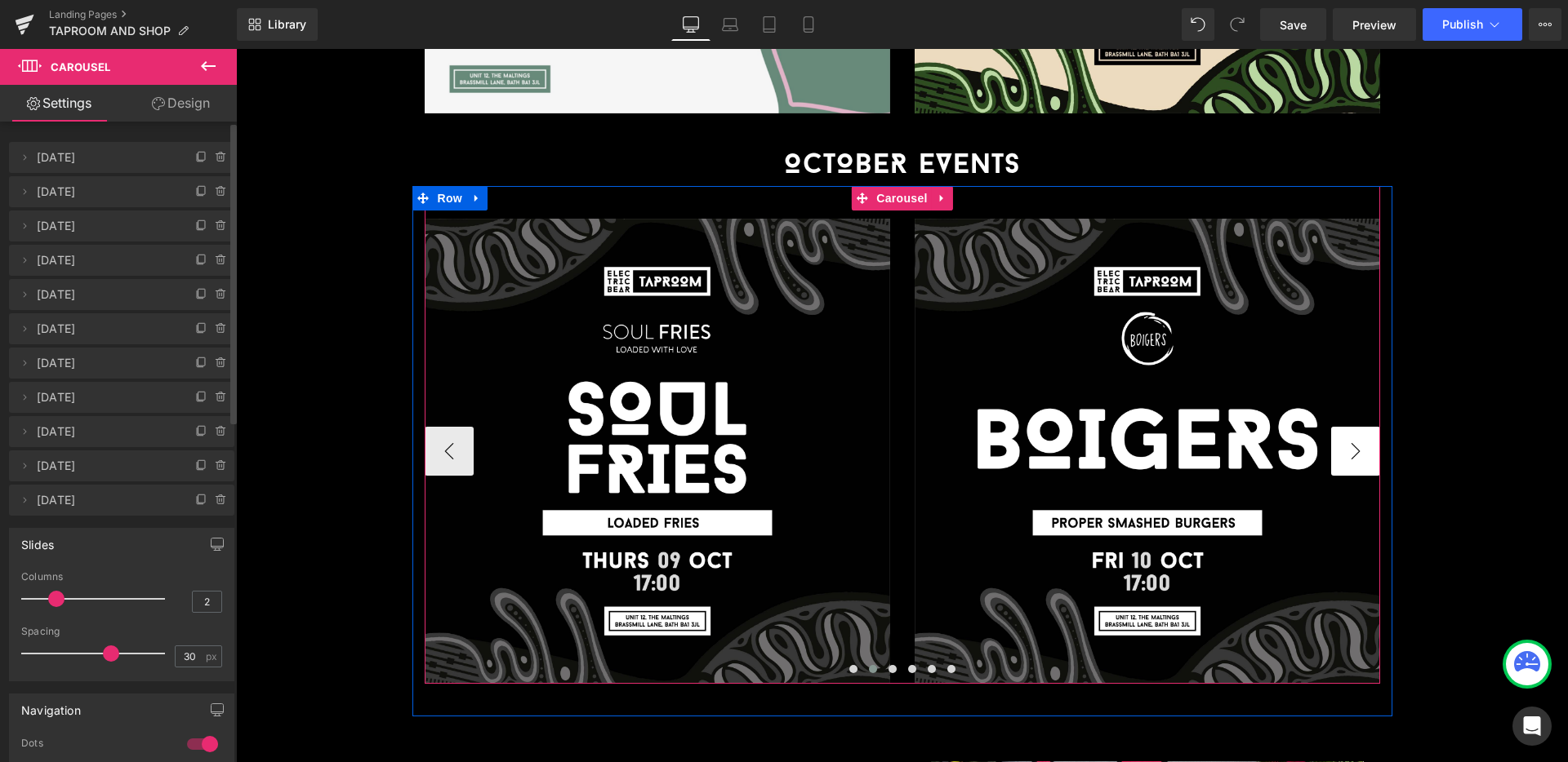
click at [1332, 427] on button "›" at bounding box center [1355, 451] width 49 height 49
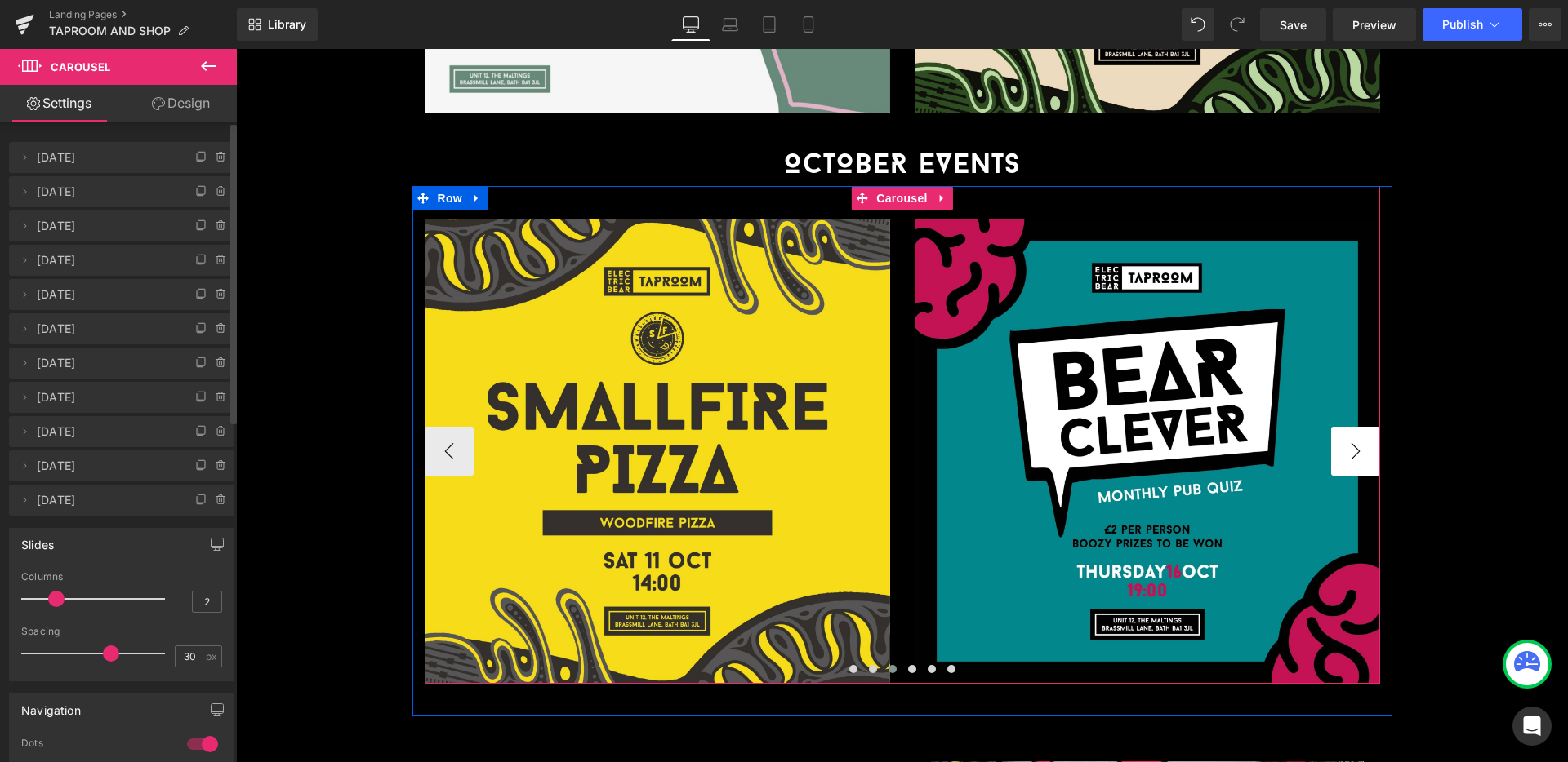
click at [1332, 427] on button "›" at bounding box center [1355, 451] width 49 height 49
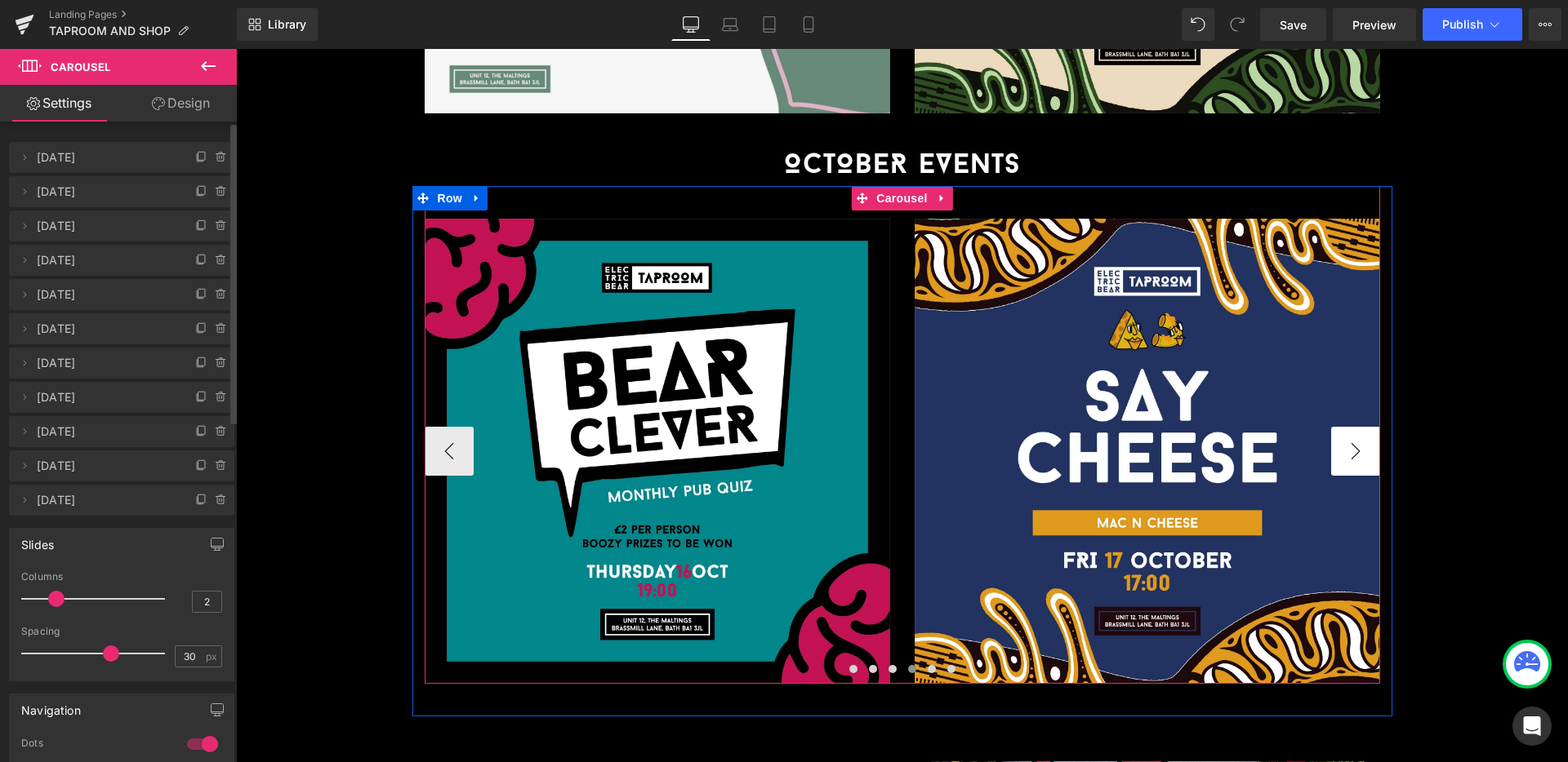
click at [1332, 427] on button "›" at bounding box center [1355, 451] width 49 height 49
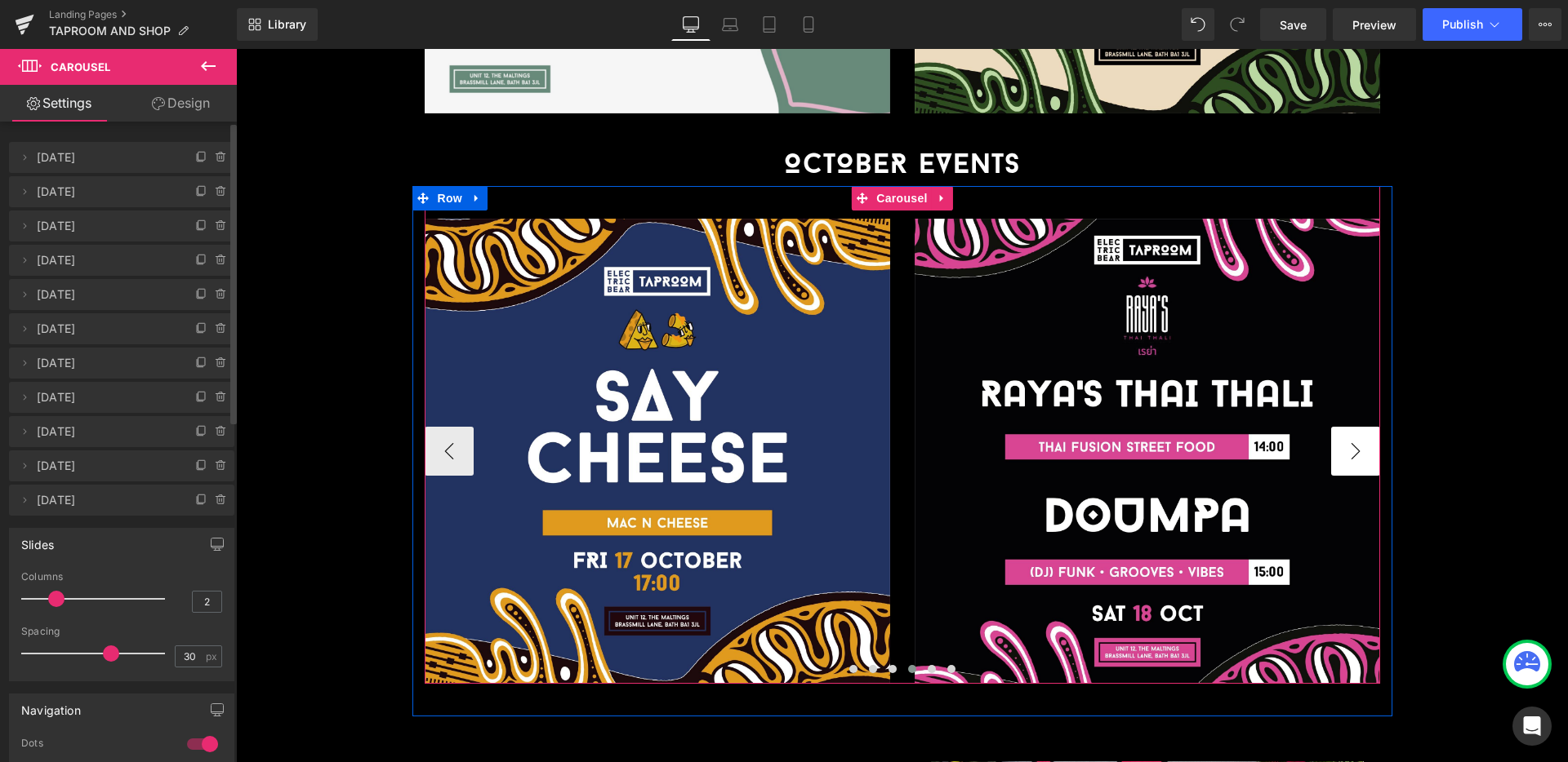
click at [1332, 427] on button "›" at bounding box center [1355, 451] width 49 height 49
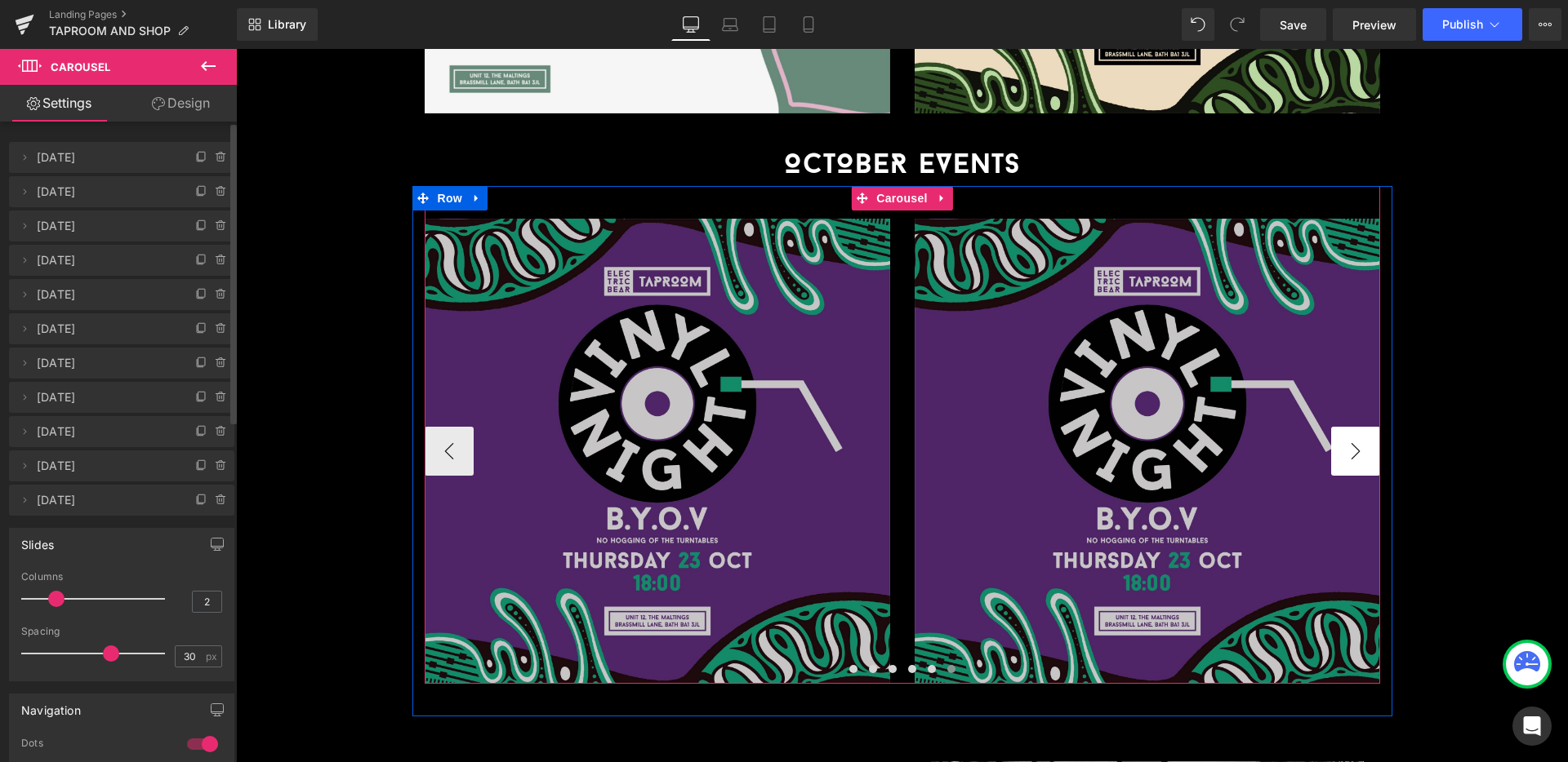
click at [1332, 427] on button "›" at bounding box center [1355, 451] width 49 height 49
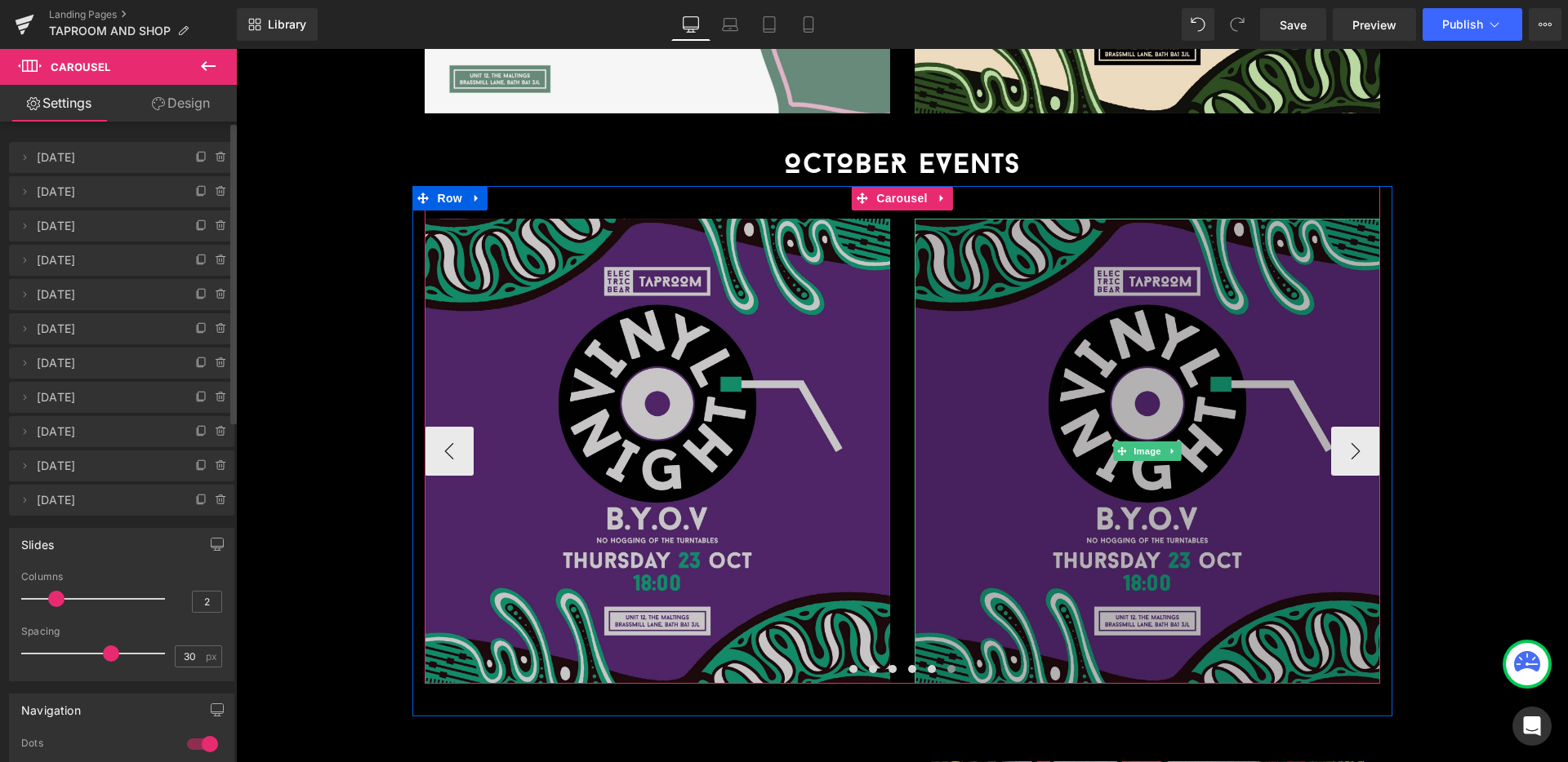
click at [1207, 352] on img at bounding box center [1147, 451] width 465 height 465
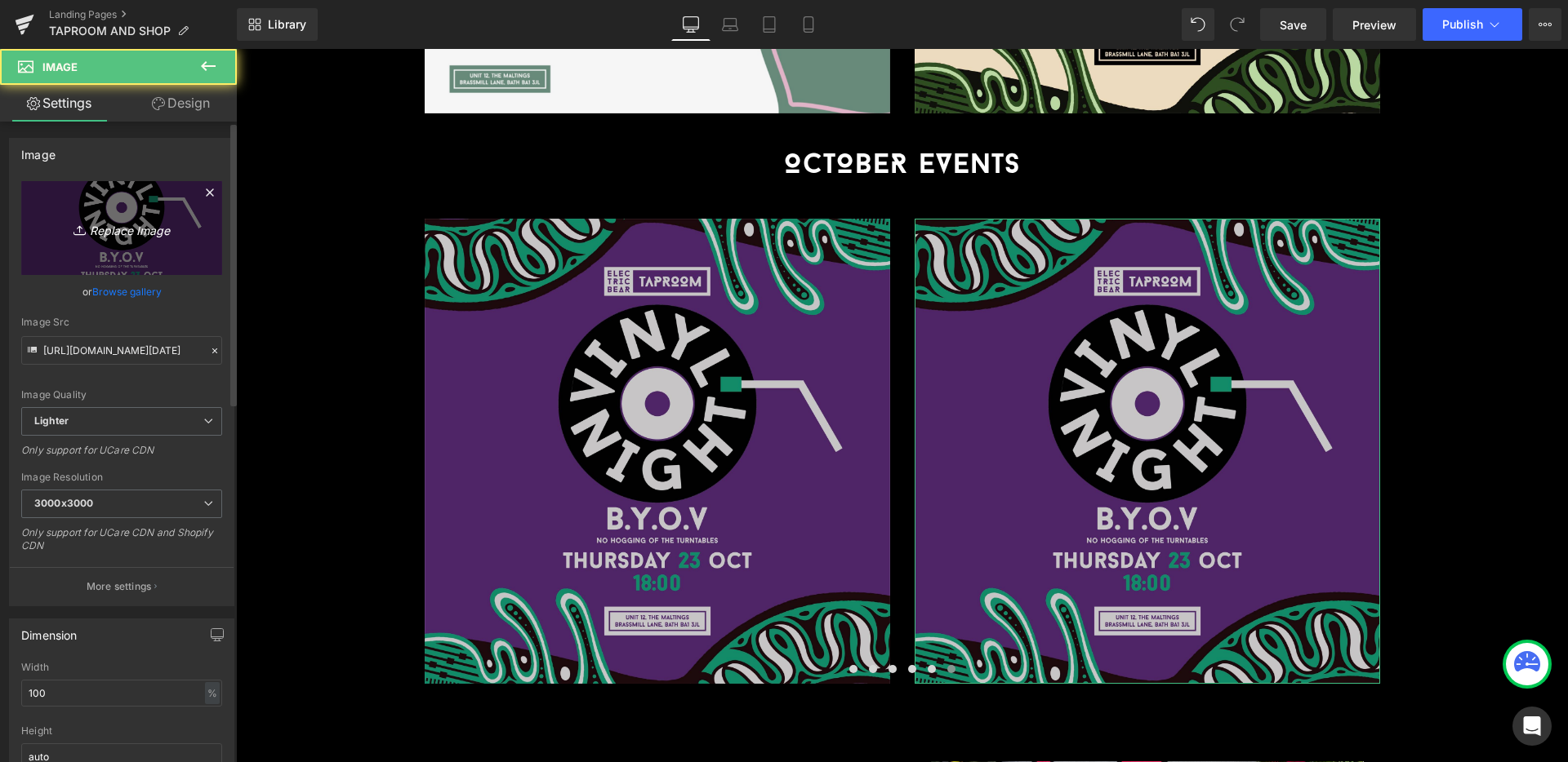
click at [137, 240] on link "Replace Image" at bounding box center [122, 227] width 201 height 94
type input "C:\fakepath\[DATE] (Maasai Kitchen)_SQ (1).jpg"
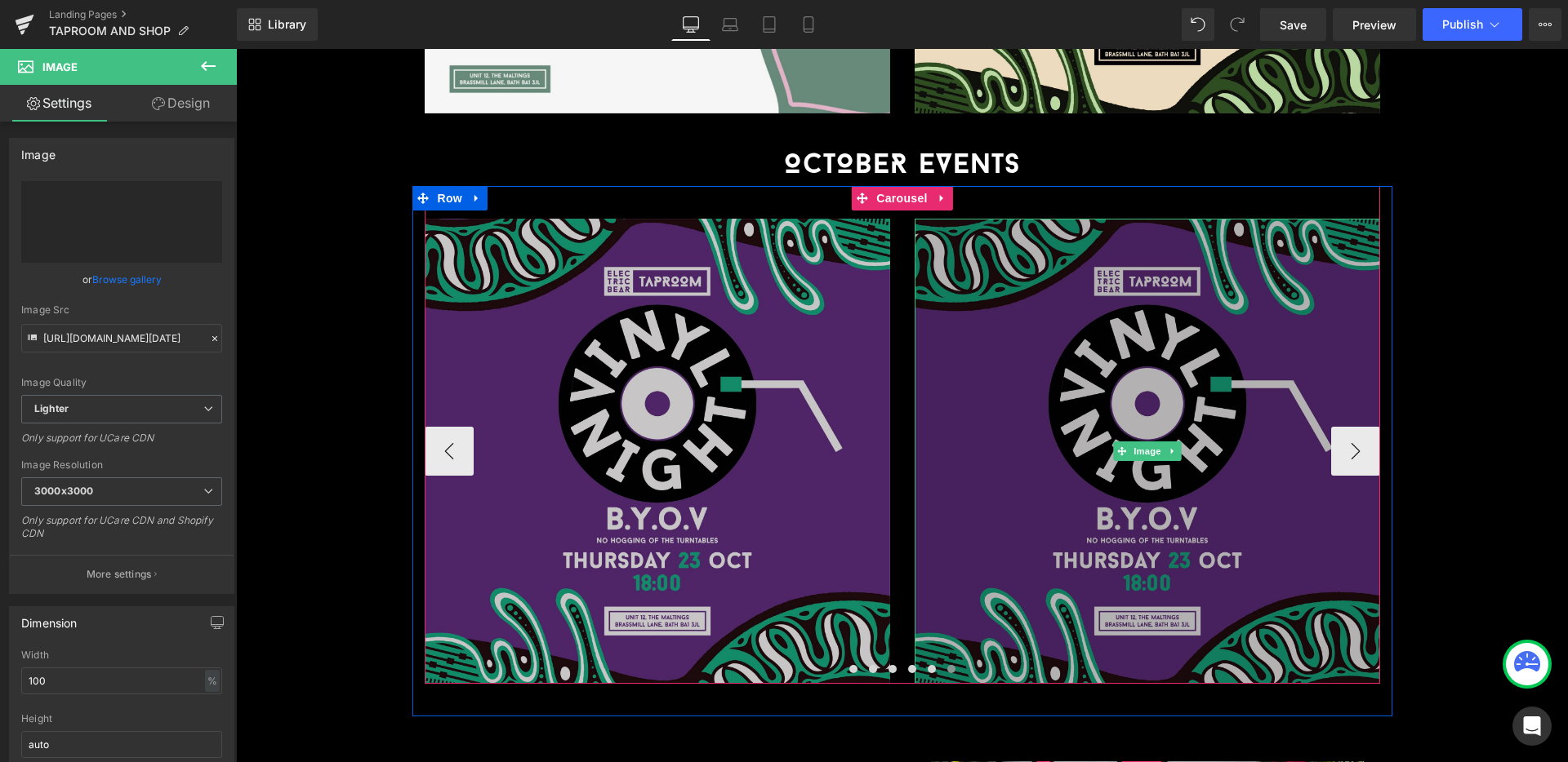
type input "[URL][DOMAIN_NAME][DATE]"
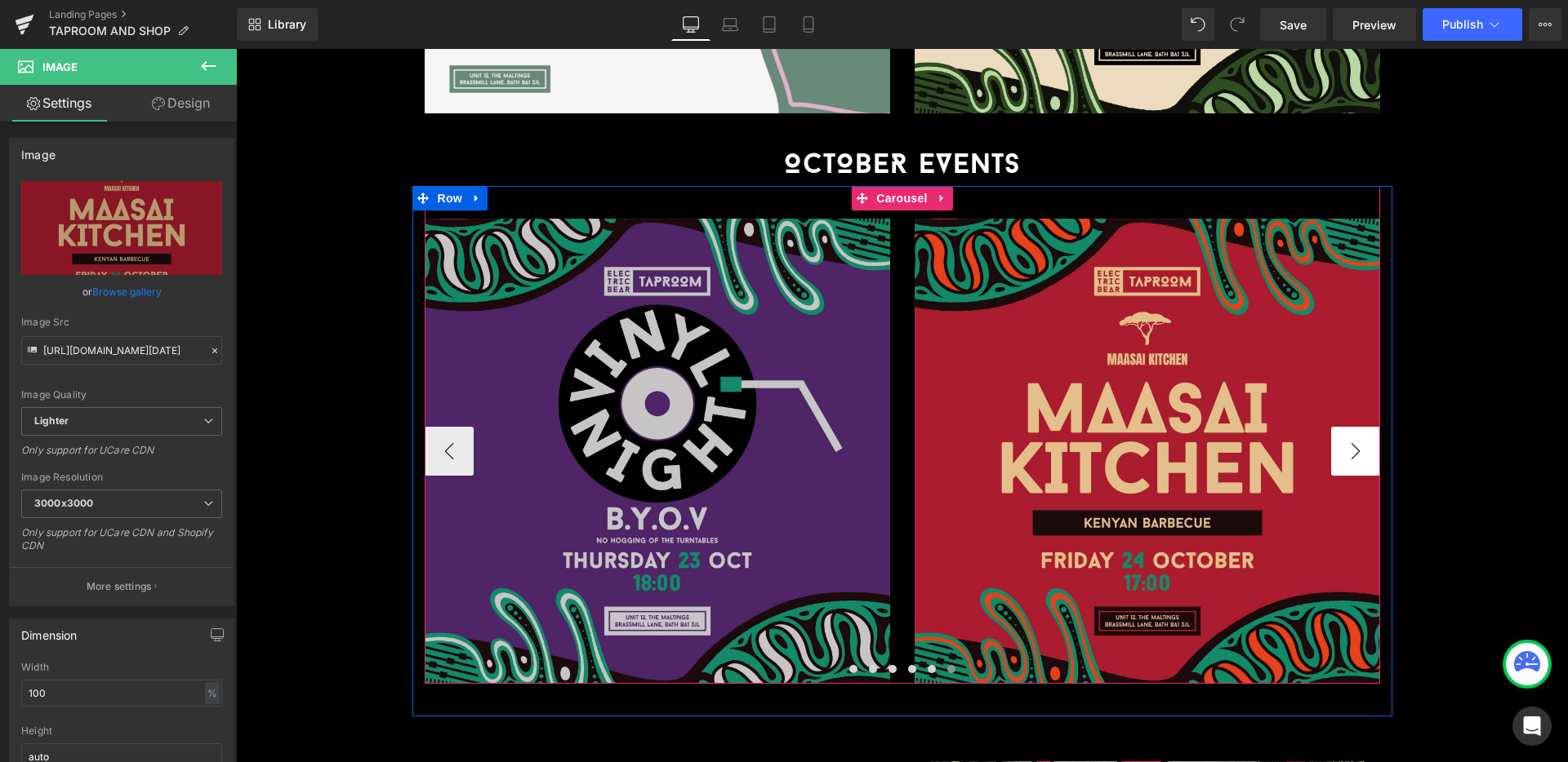
click at [1357, 427] on button "›" at bounding box center [1355, 451] width 49 height 49
click at [900, 187] on span "Carousel" at bounding box center [901, 199] width 58 height 24
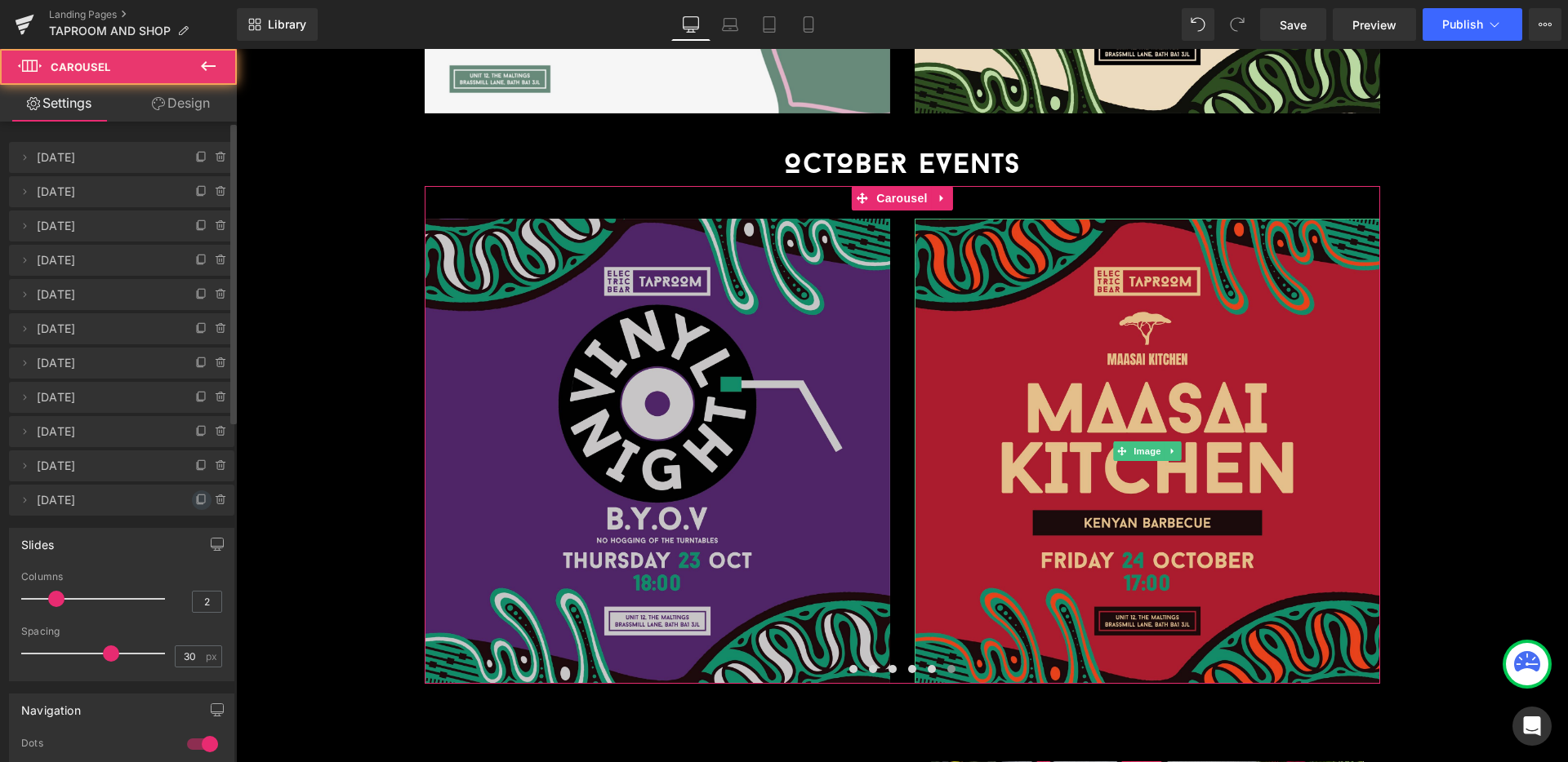
click at [196, 498] on icon at bounding box center [201, 500] width 13 height 13
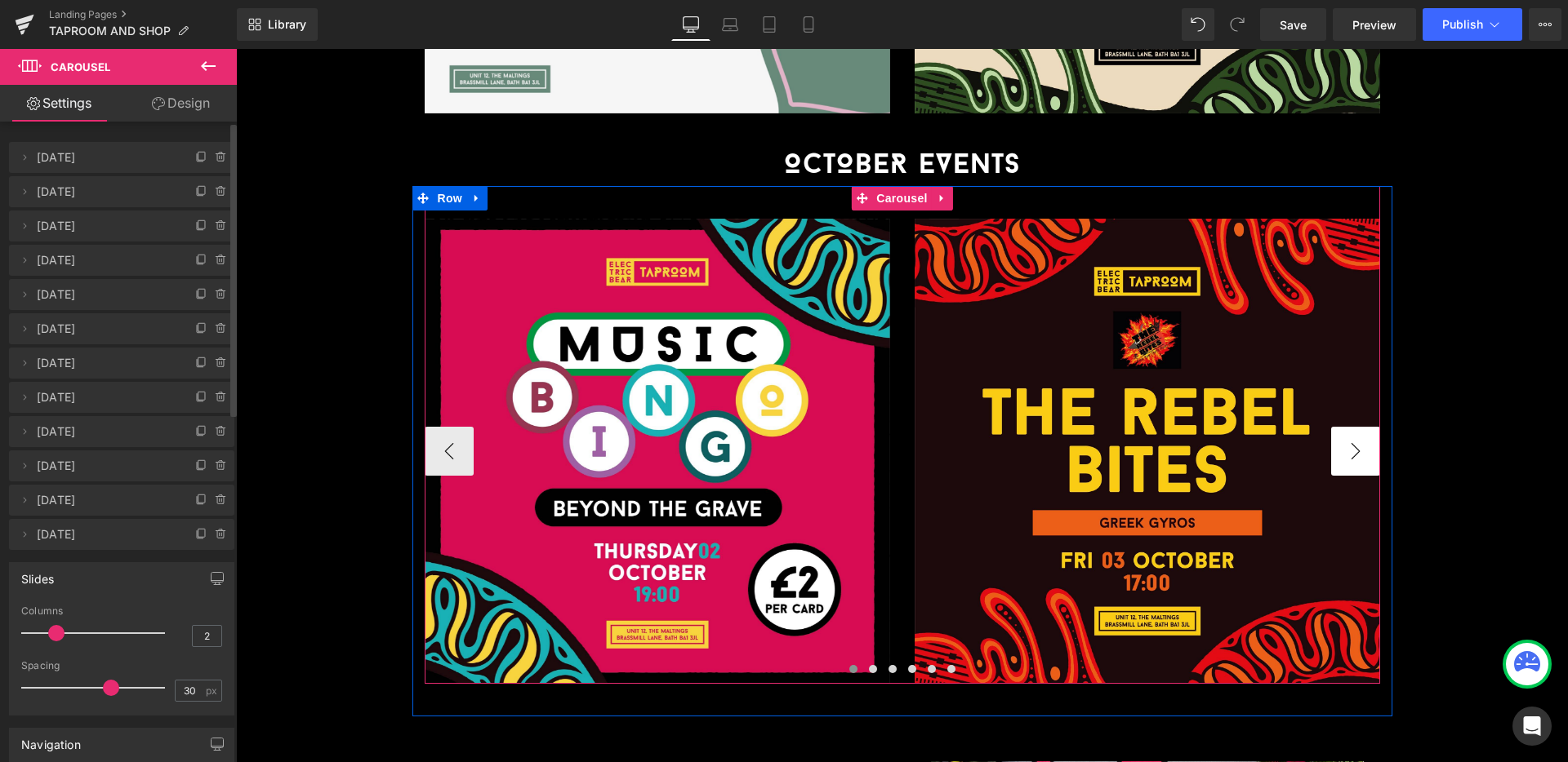
click at [1354, 427] on button "›" at bounding box center [1355, 451] width 49 height 49
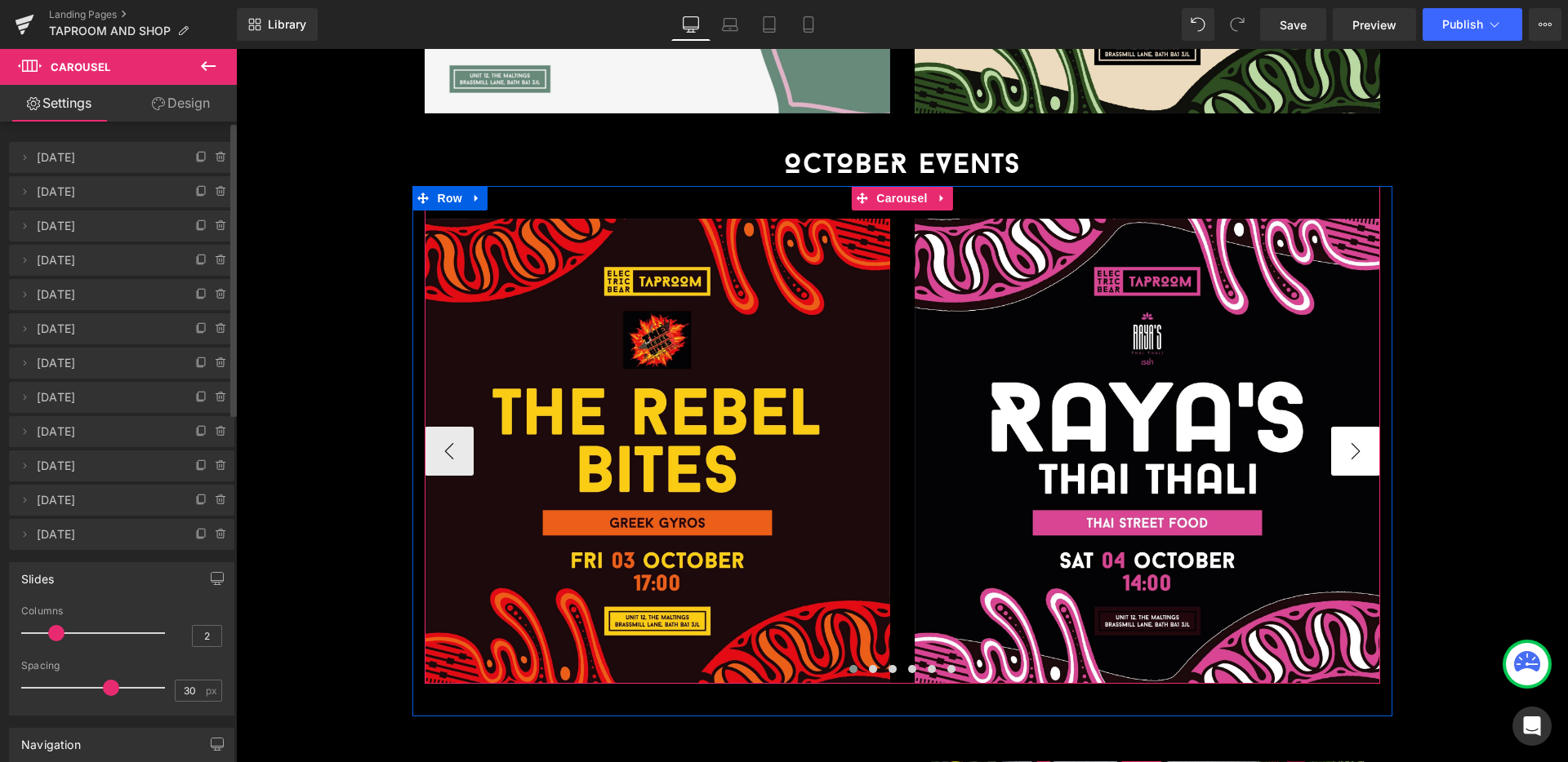
click at [1354, 427] on button "›" at bounding box center [1355, 451] width 49 height 49
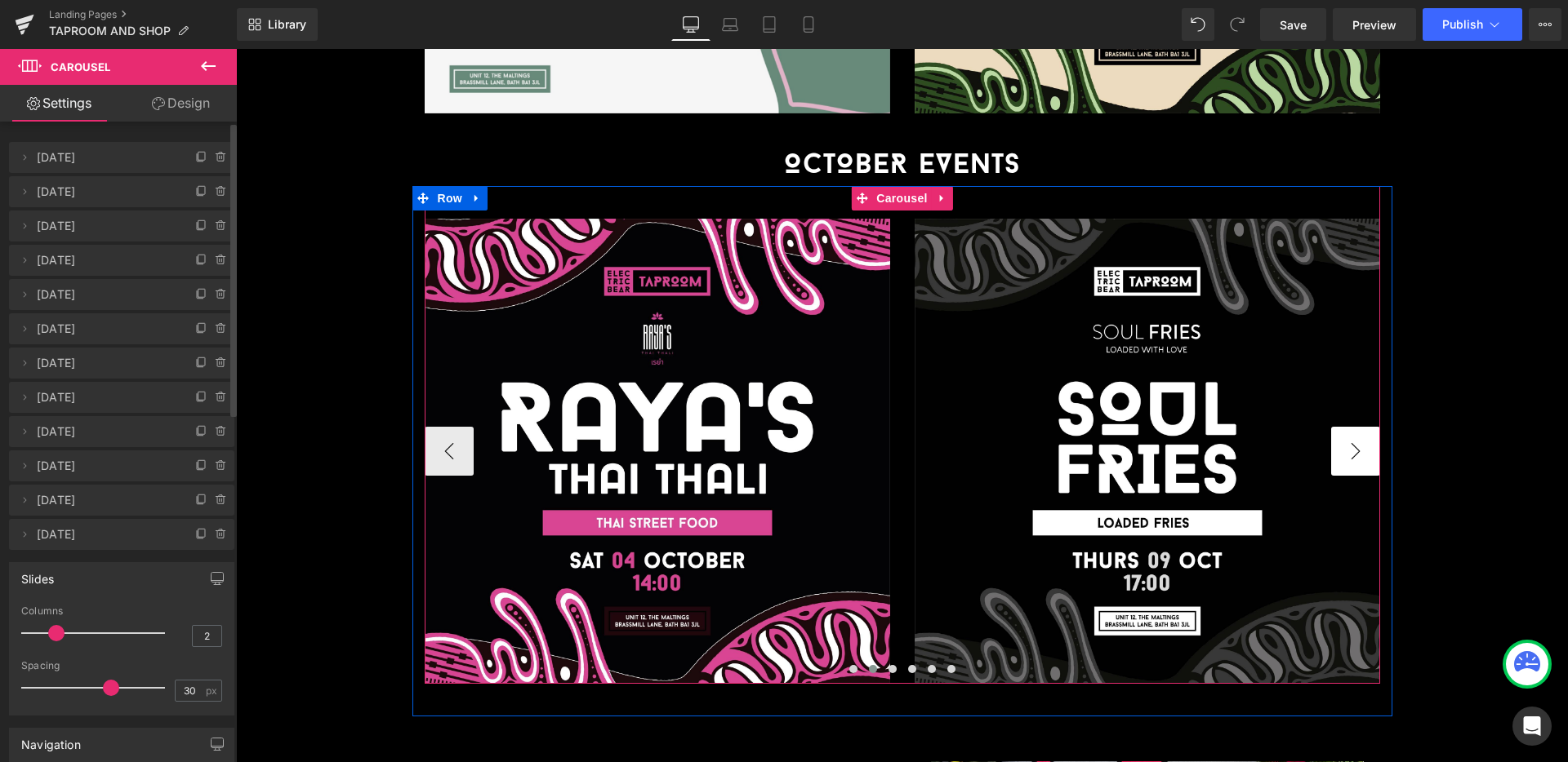
click at [1354, 427] on button "›" at bounding box center [1355, 451] width 49 height 49
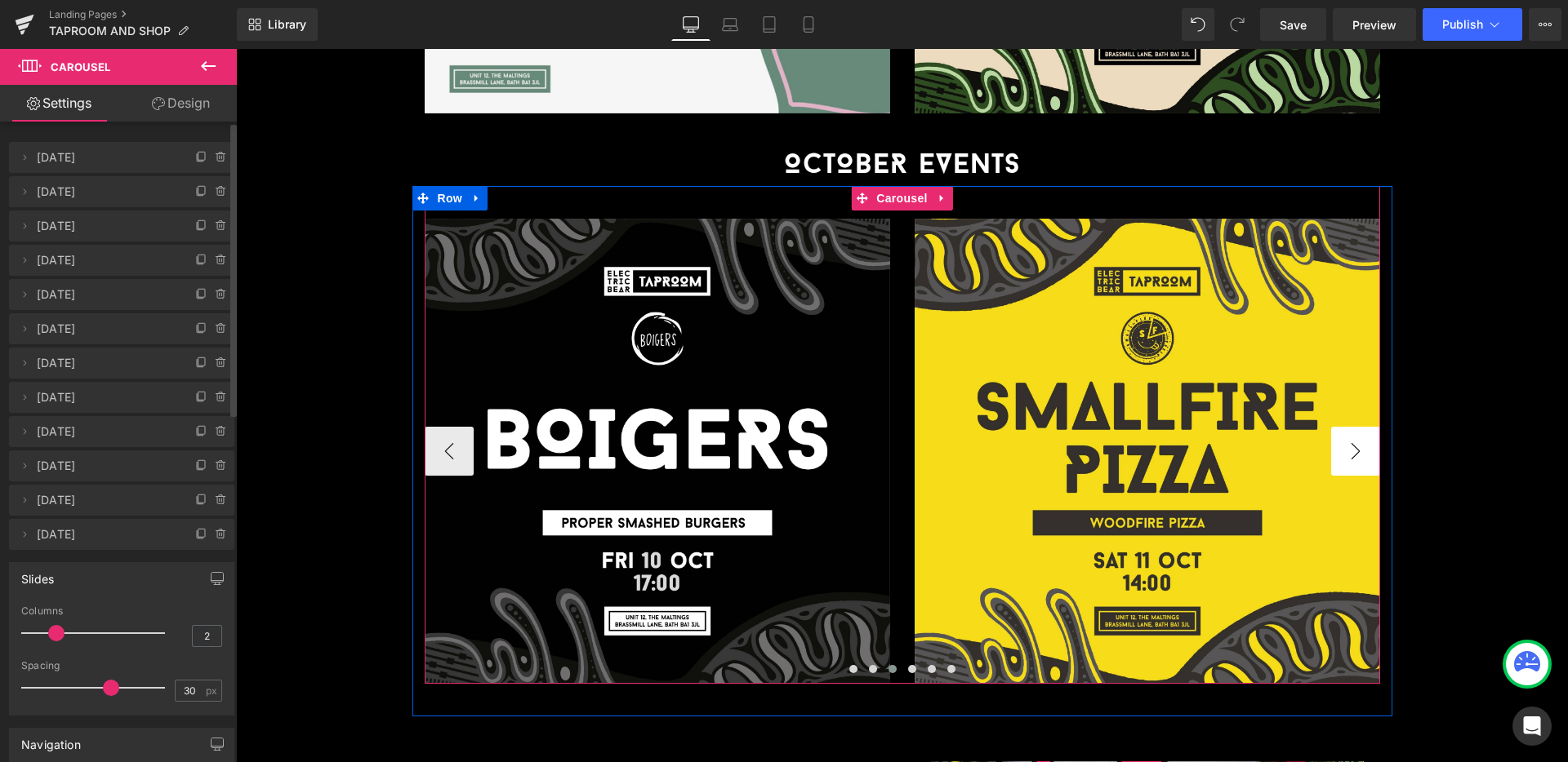
click at [1354, 427] on button "›" at bounding box center [1355, 451] width 49 height 49
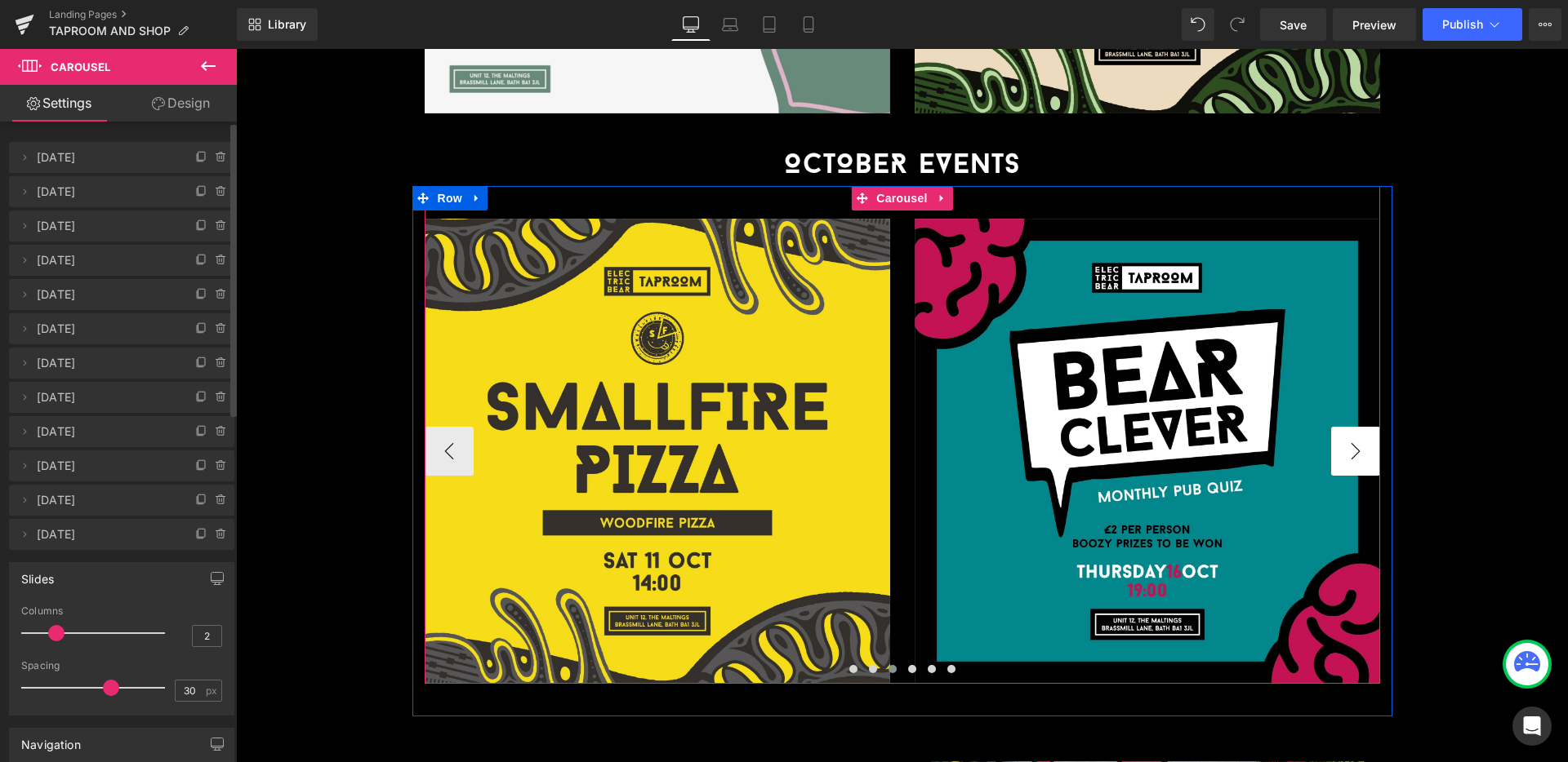
click at [1354, 427] on button "›" at bounding box center [1355, 451] width 49 height 49
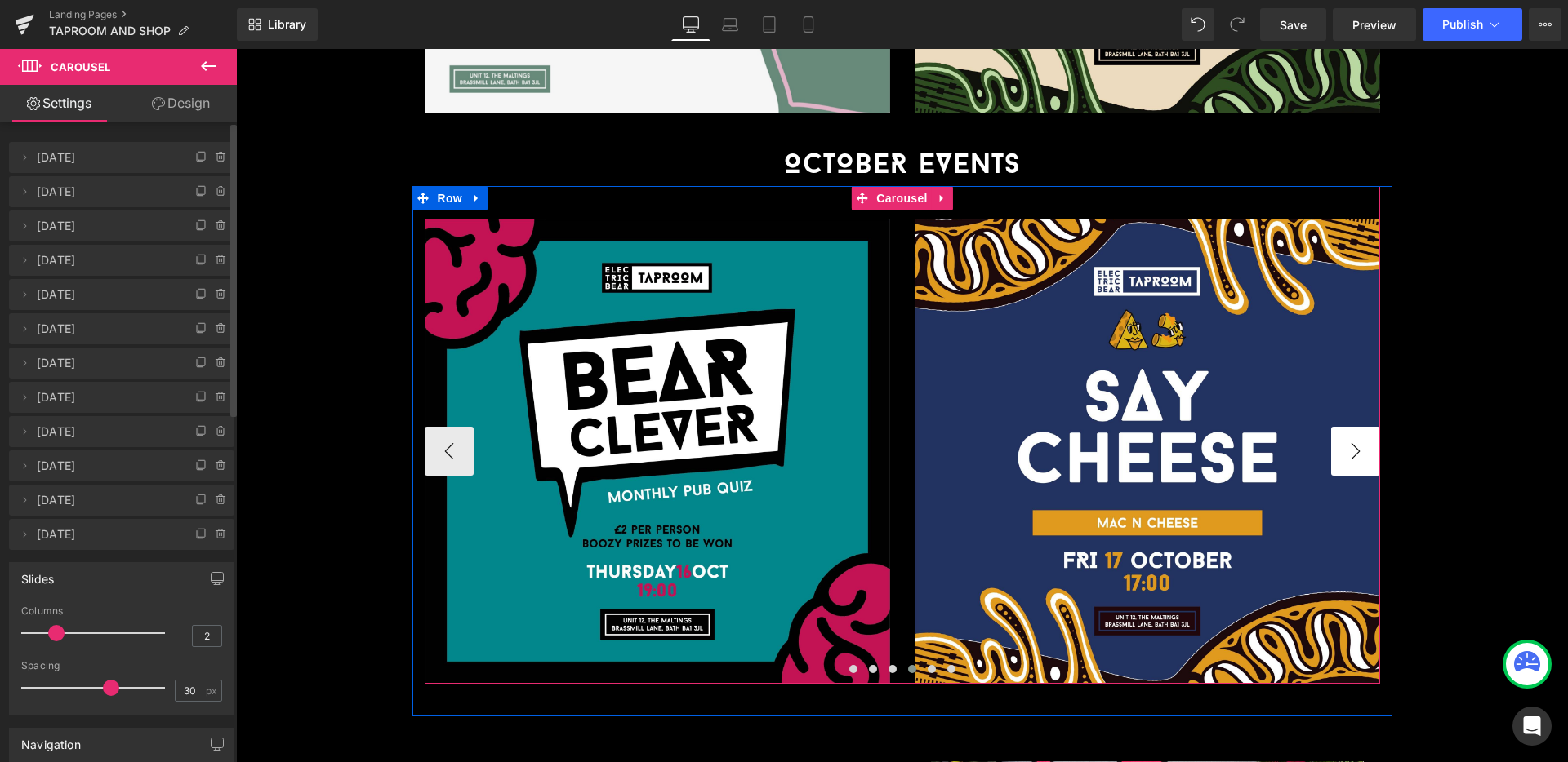
click at [1354, 427] on button "›" at bounding box center [1355, 451] width 49 height 49
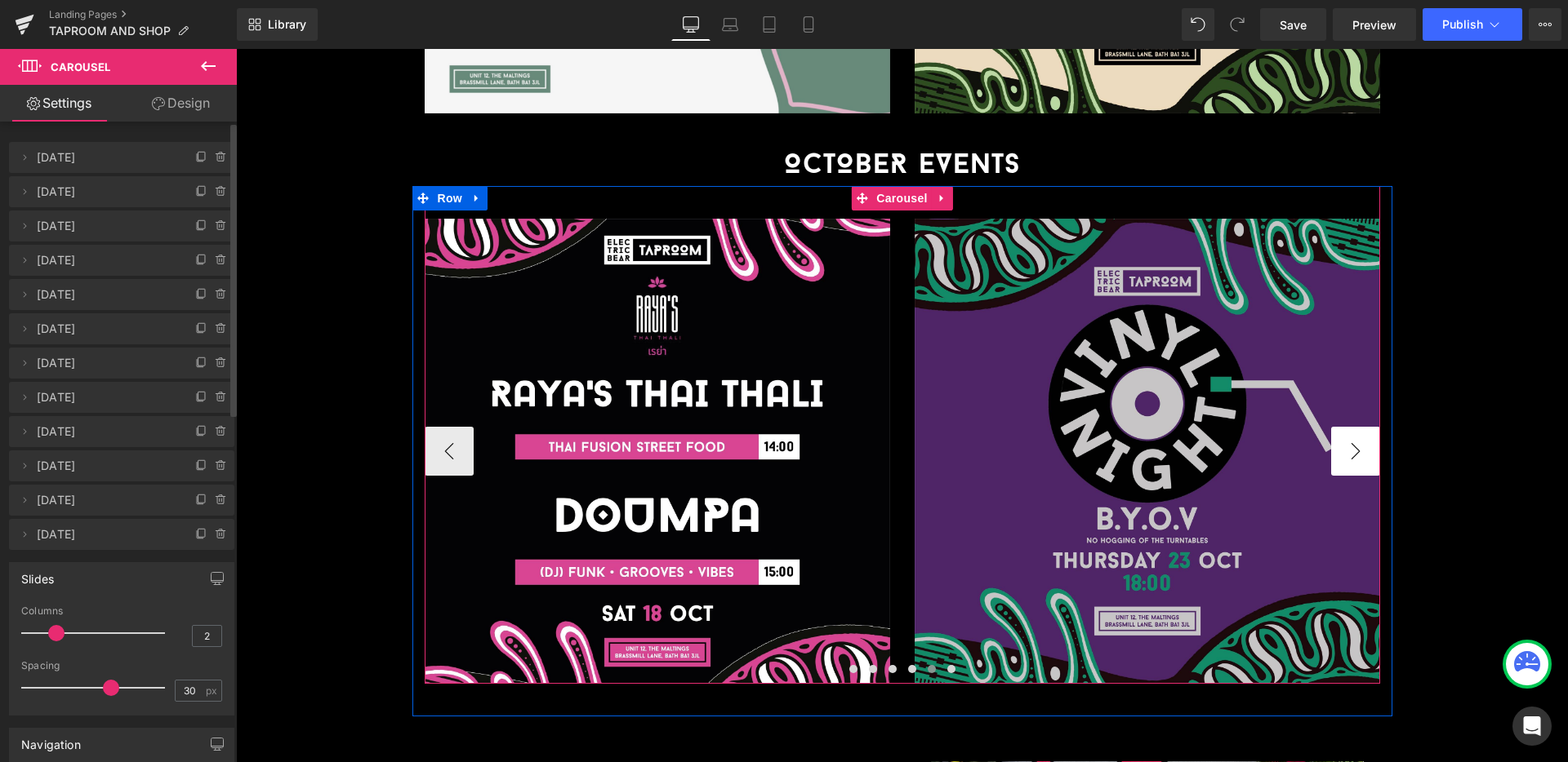
click at [1354, 427] on button "›" at bounding box center [1355, 451] width 49 height 49
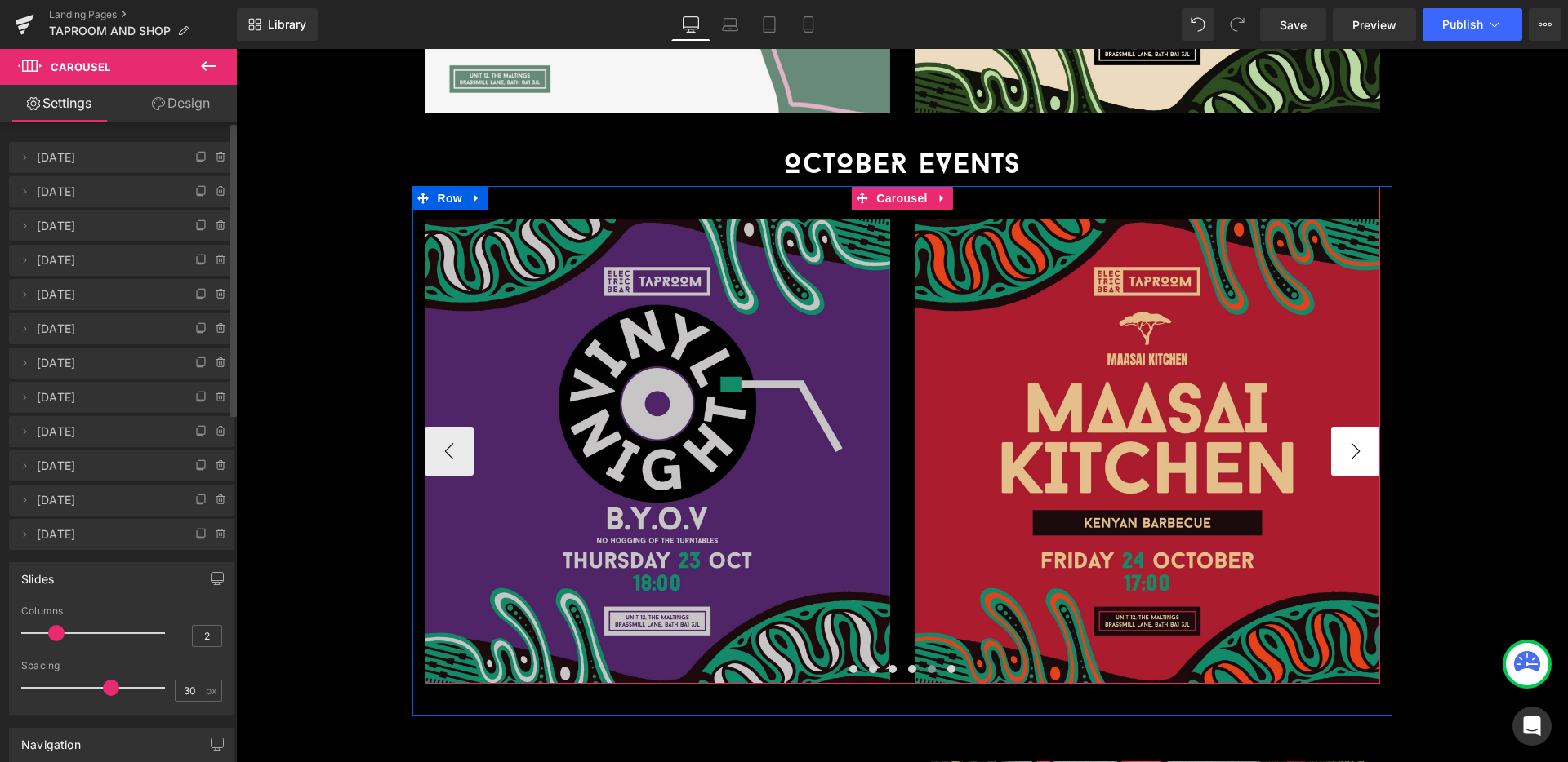
click at [1333, 427] on button "›" at bounding box center [1355, 451] width 49 height 49
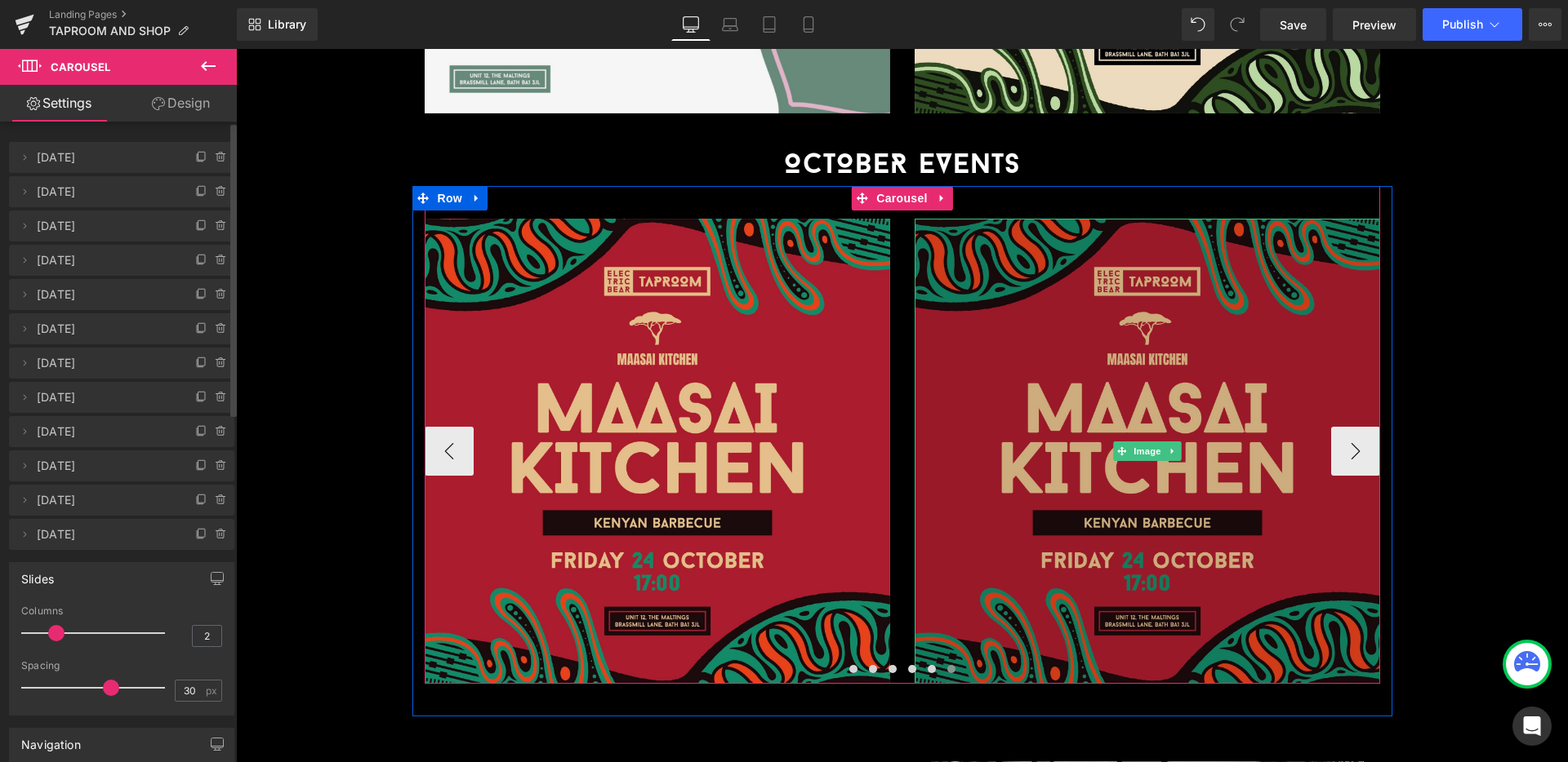
click at [1239, 342] on img at bounding box center [1147, 451] width 465 height 465
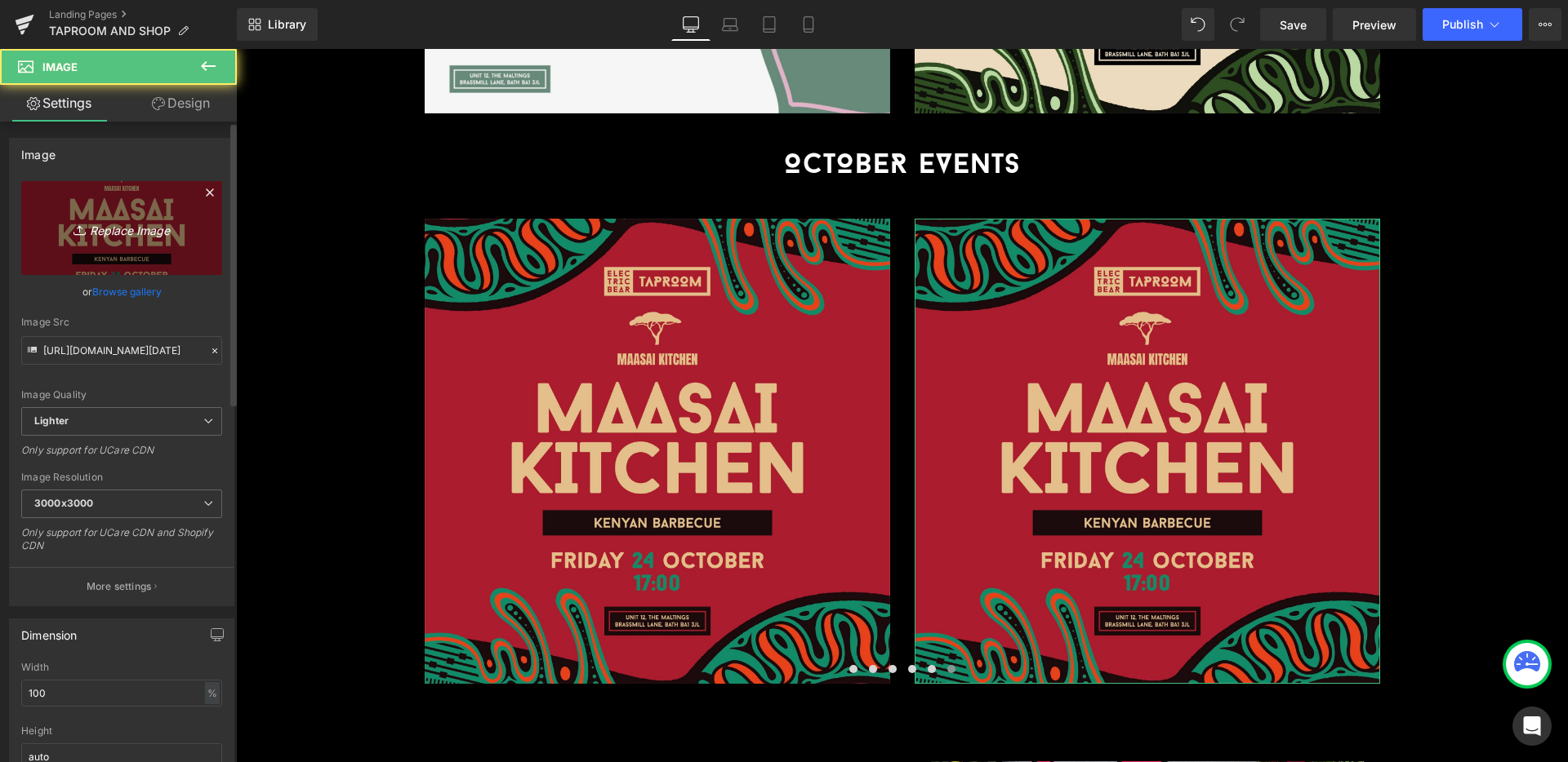
click at [106, 241] on link "Replace Image" at bounding box center [122, 227] width 201 height 94
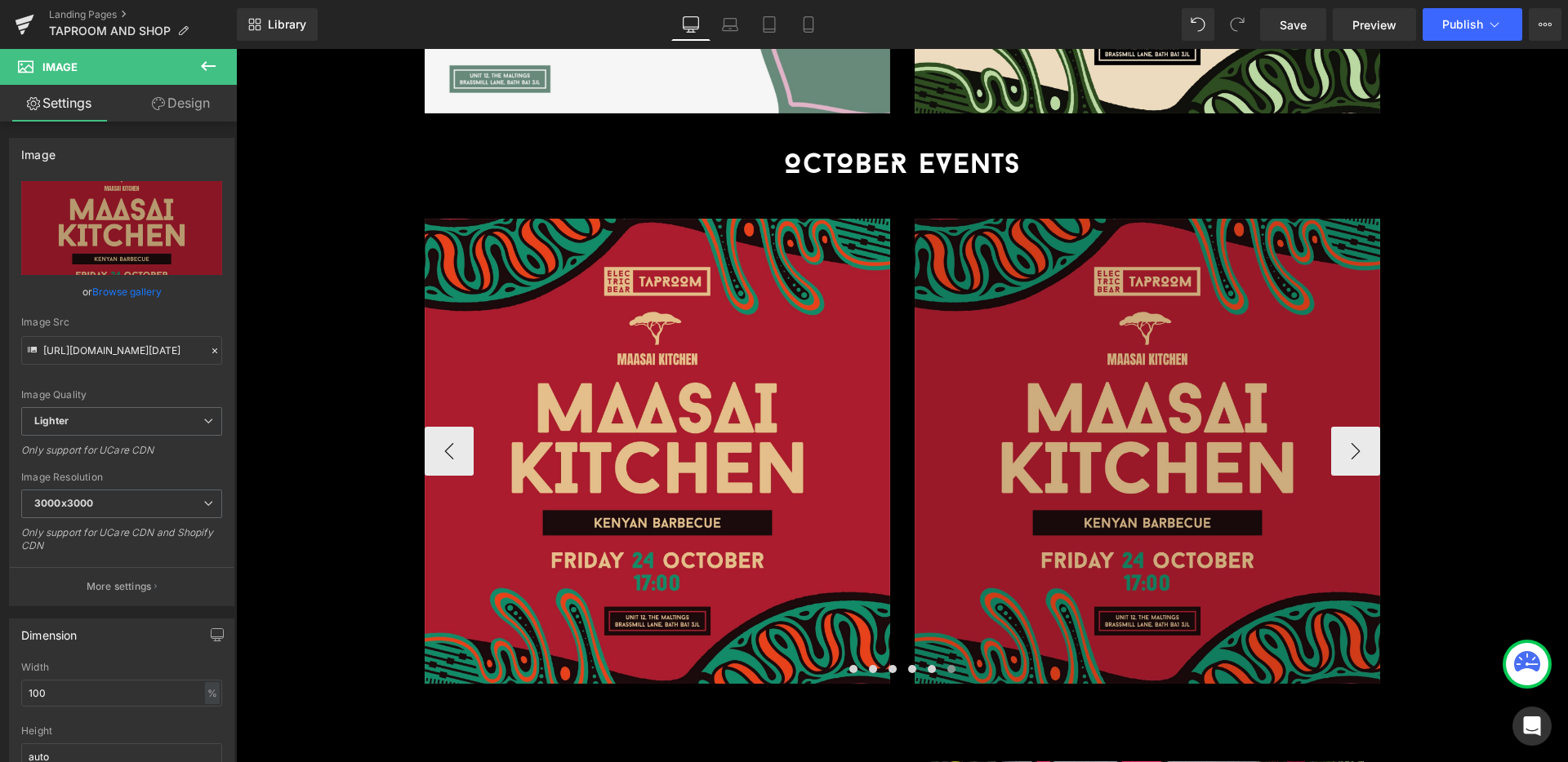
type input "C:\fakepath\[DATE] (SAY CHEESE)_SQ (2) (1).jpg"
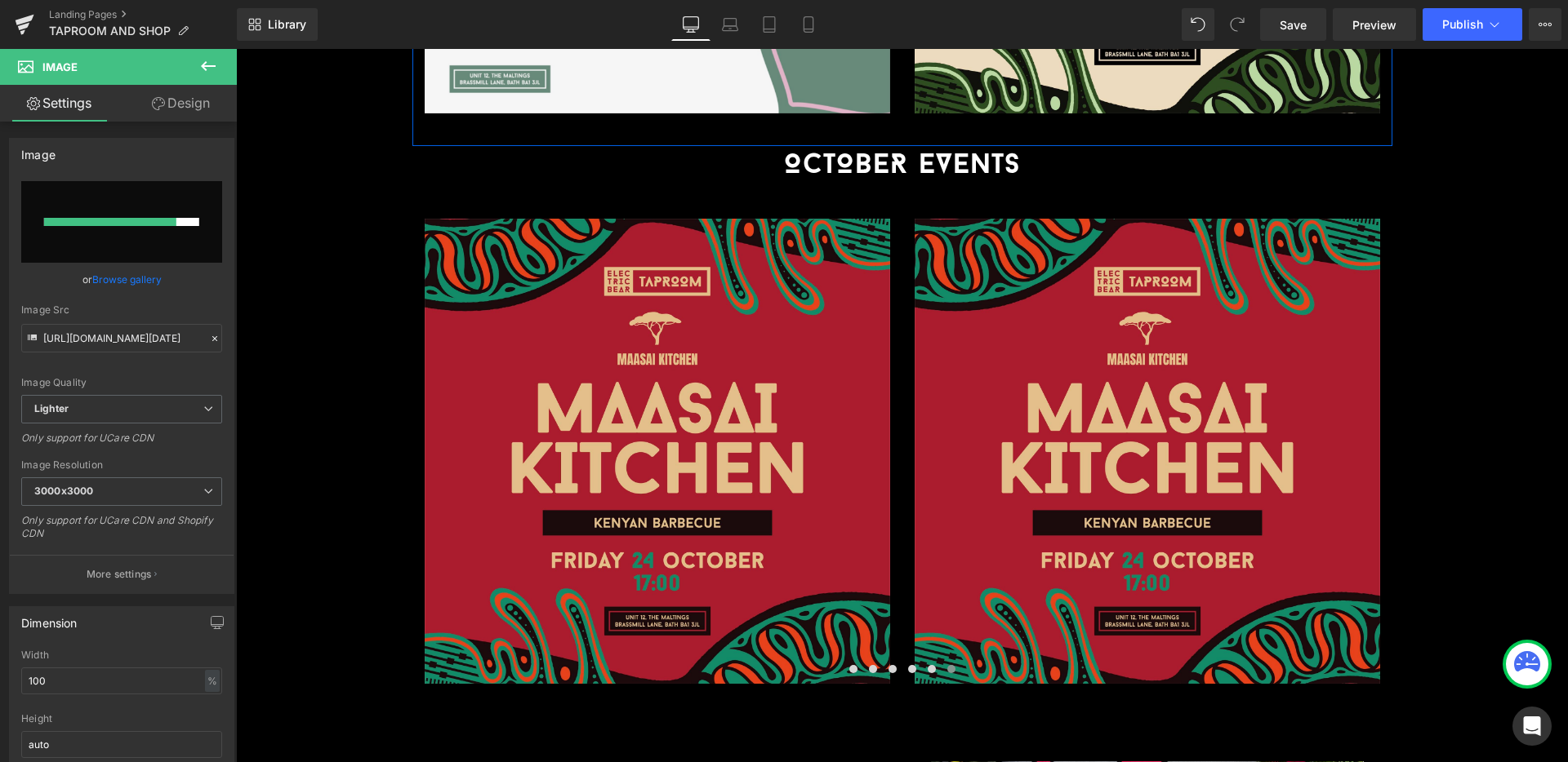
scroll to position [3174, 0]
click at [111, 284] on link "Browse gallery" at bounding box center [126, 279] width 70 height 29
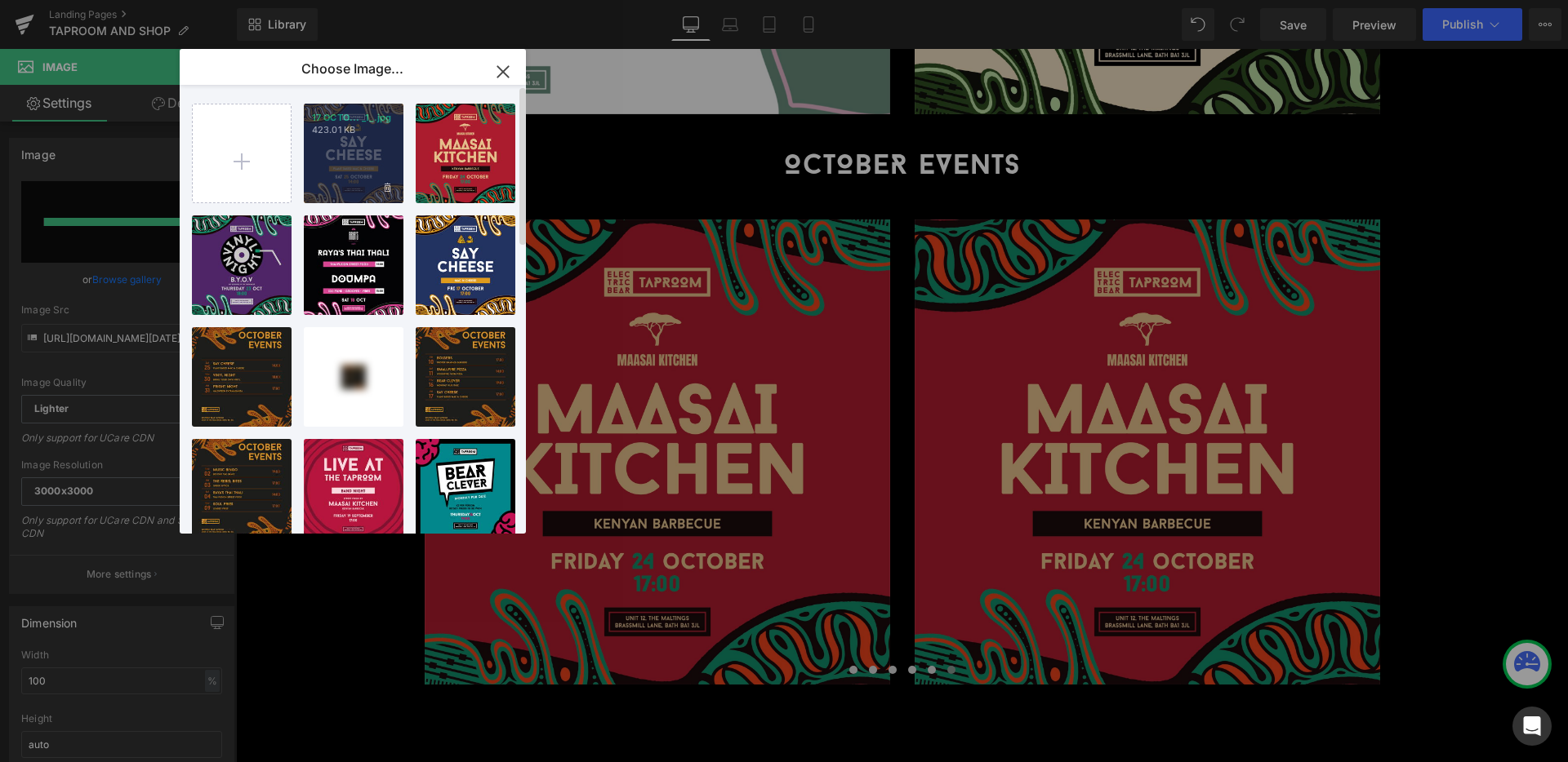
click at [322, 156] on div "17 OCTO... _1_.jpg 423.01 KB" at bounding box center [353, 153] width 99 height 99
type input "[URL][DOMAIN_NAME][DATE]"
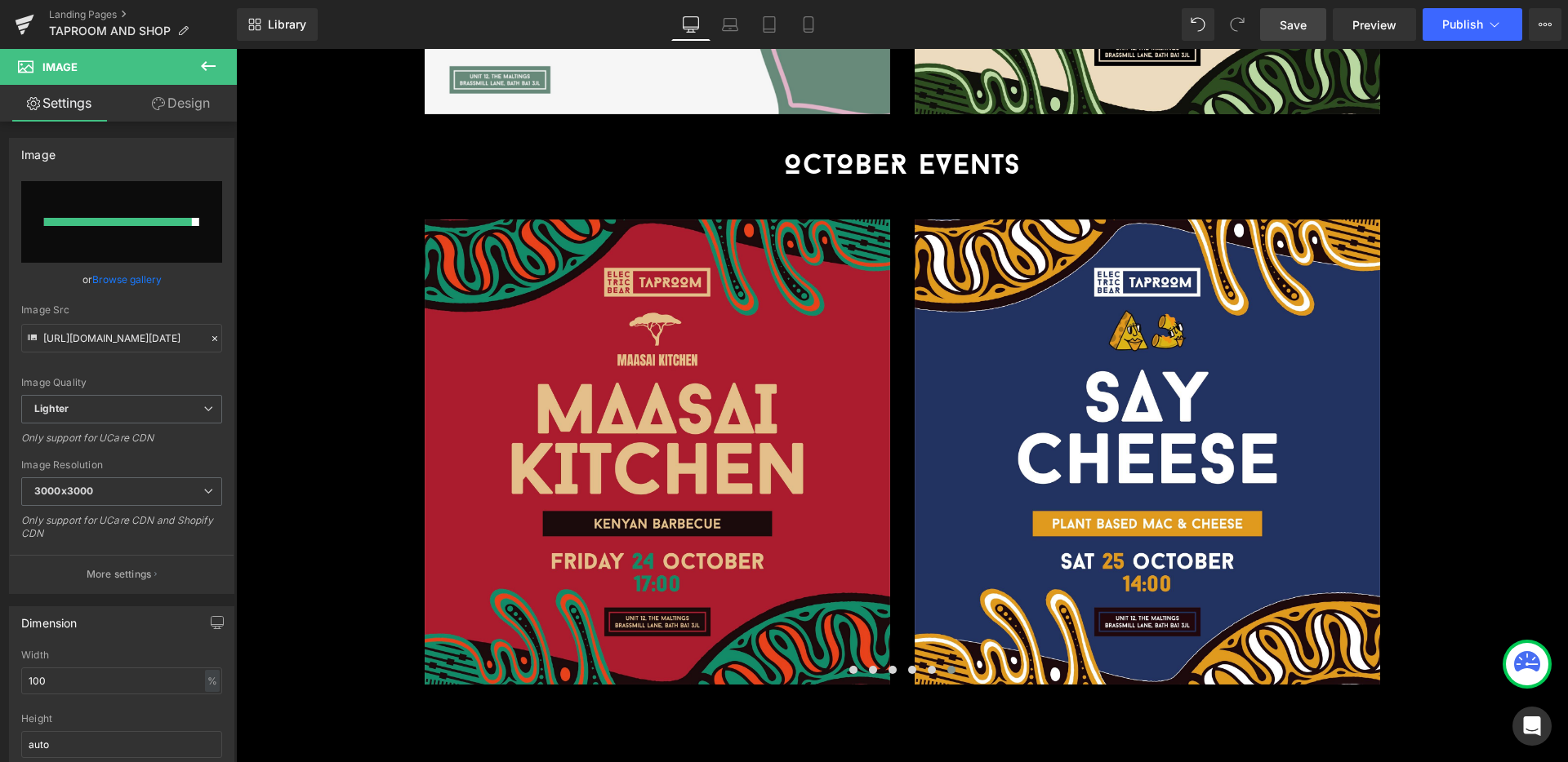
click at [1311, 24] on link "Save" at bounding box center [1292, 24] width 66 height 32
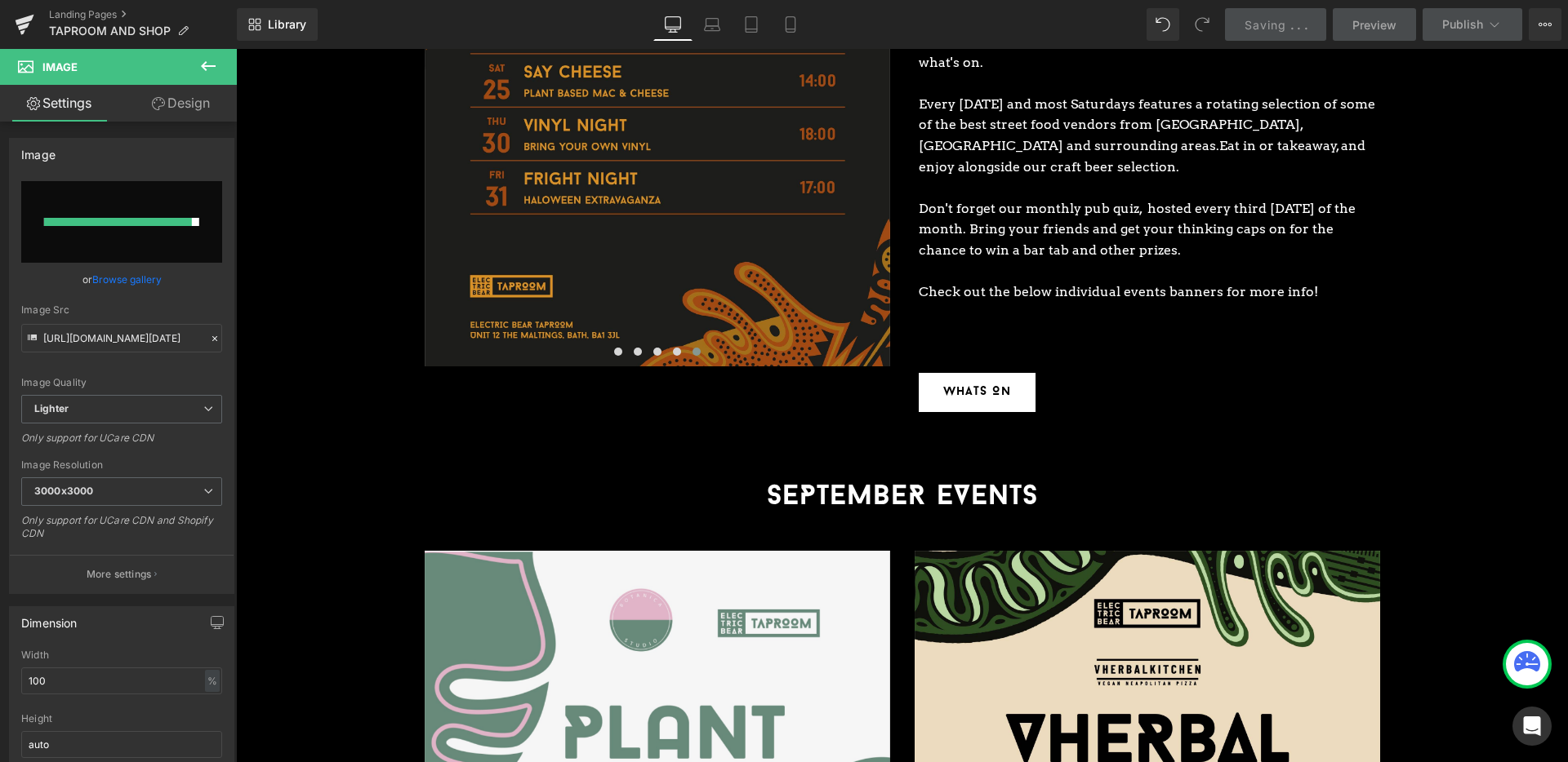
scroll to position [2185, 0]
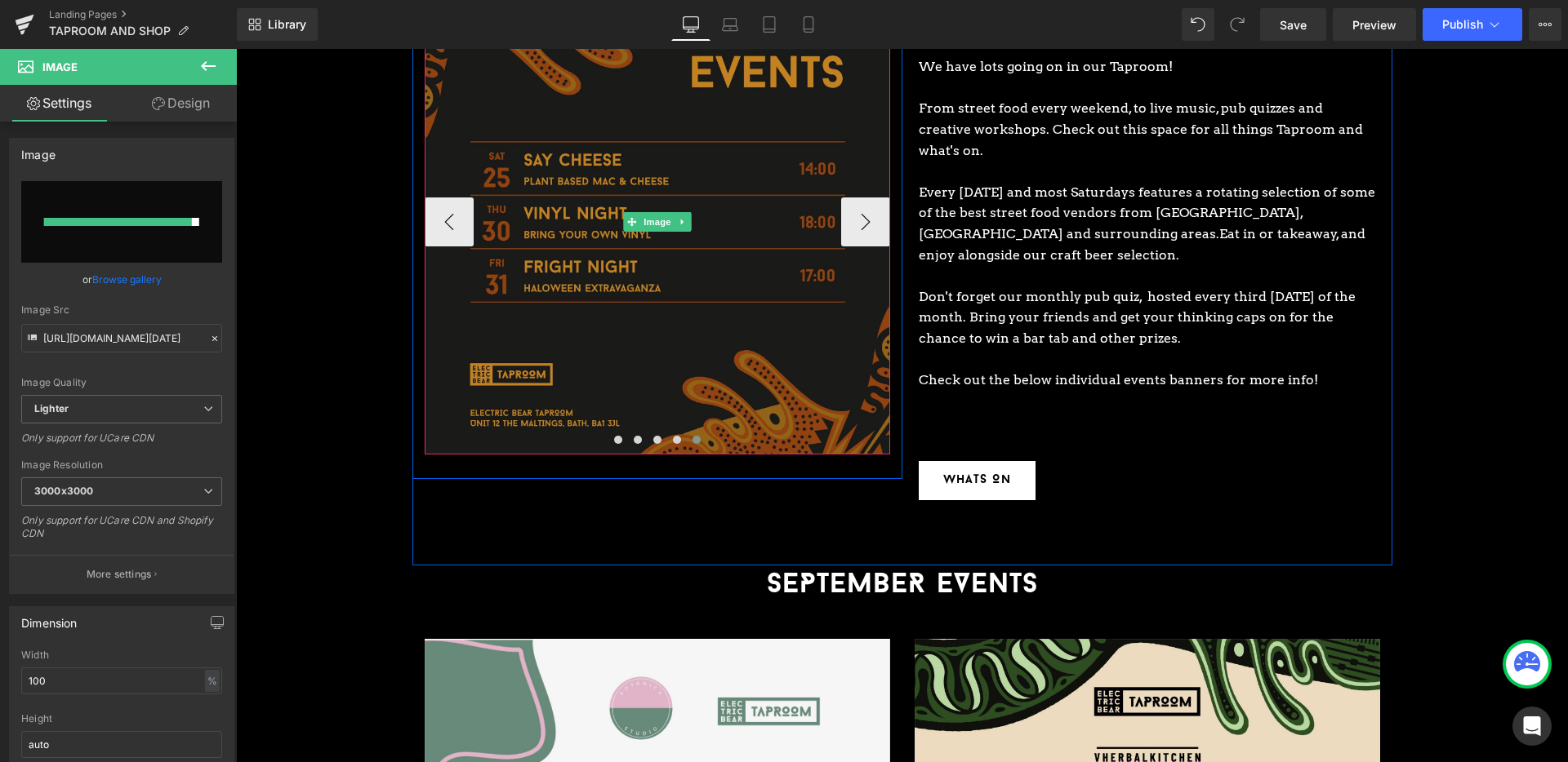
click at [698, 268] on img at bounding box center [656, 222] width 465 height 465
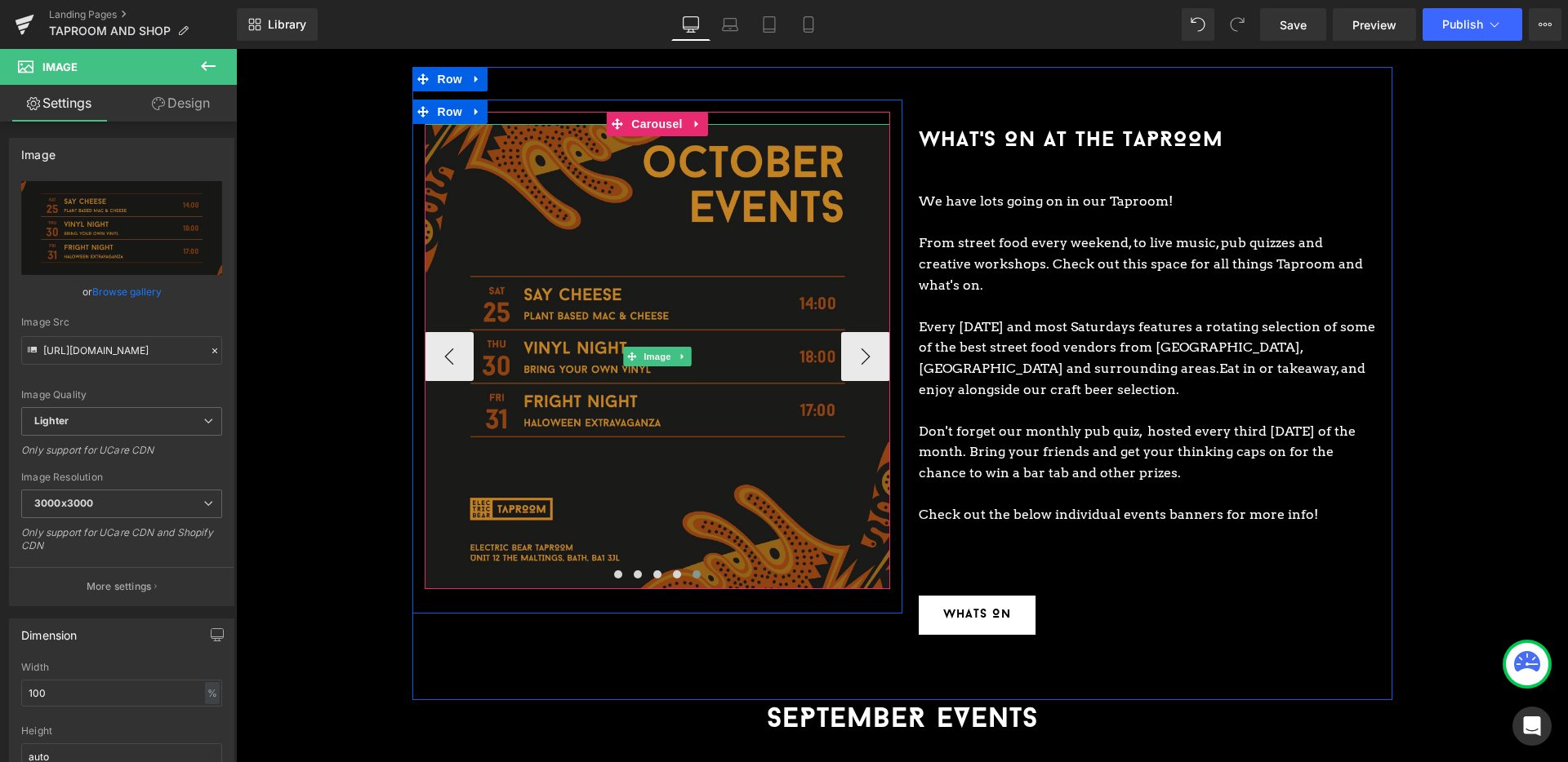
scroll to position [2048, 0]
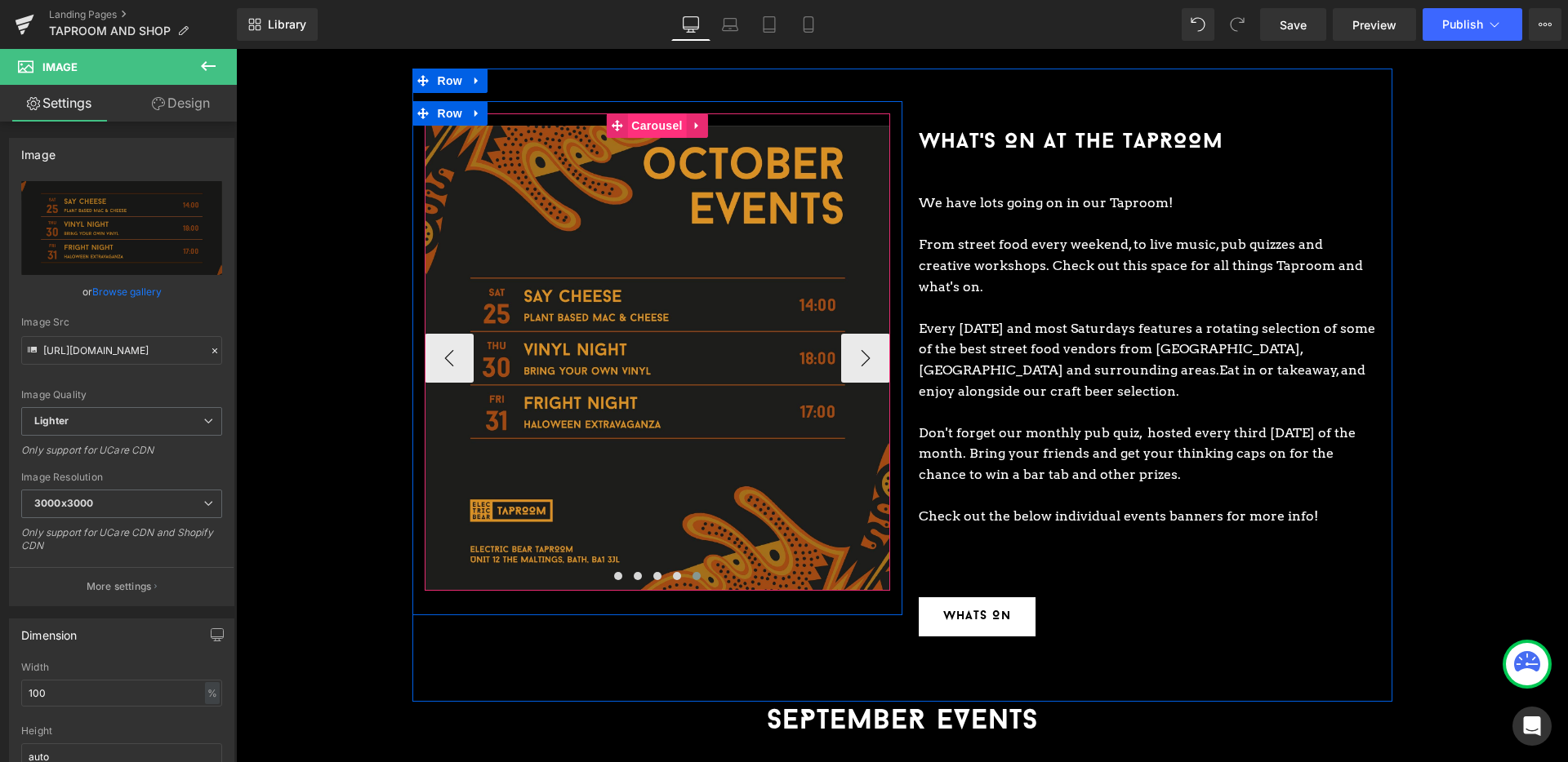
click at [670, 113] on span "Carousel" at bounding box center [655, 125] width 58 height 24
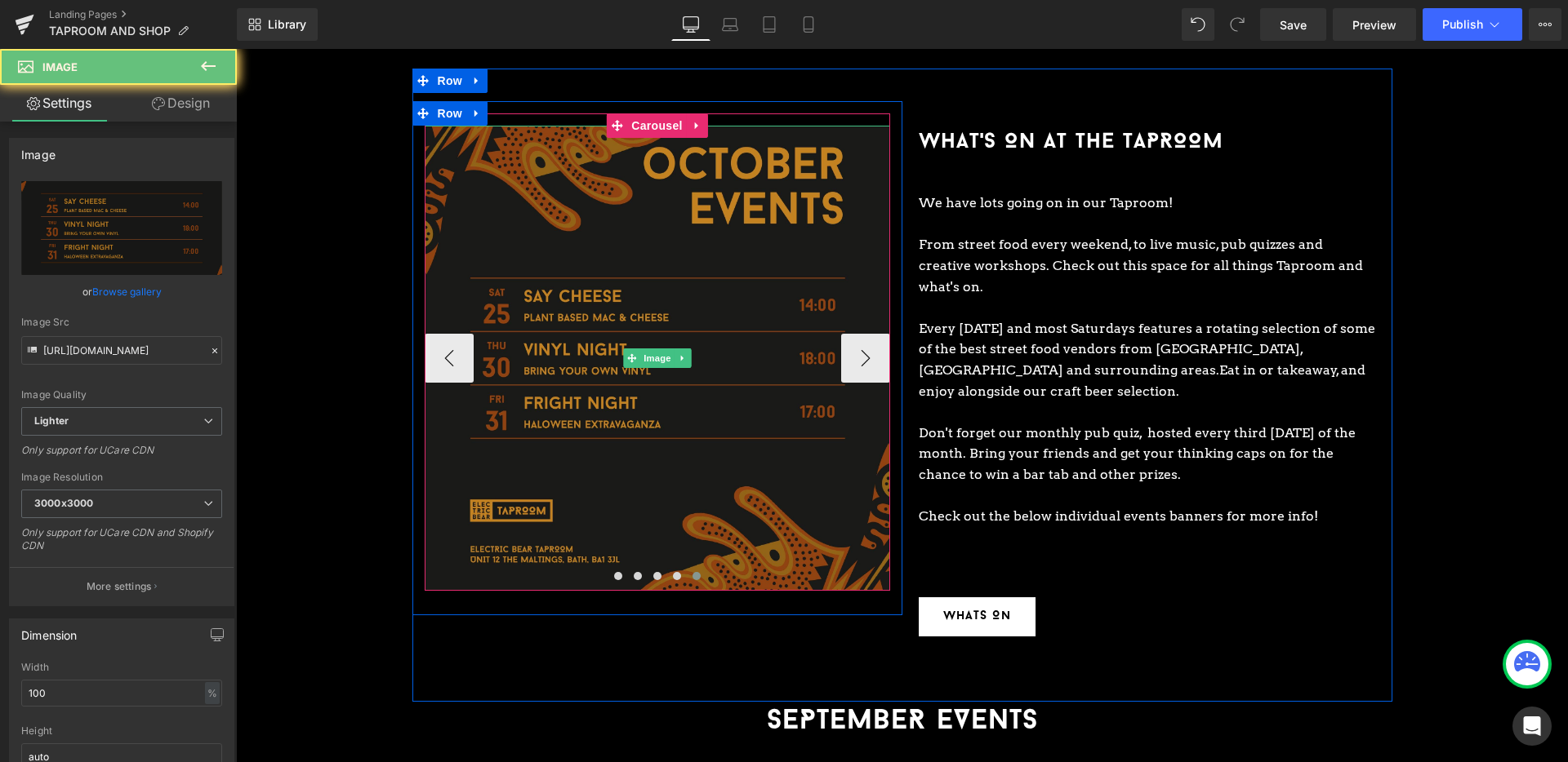
click at [686, 267] on img at bounding box center [656, 357] width 465 height 465
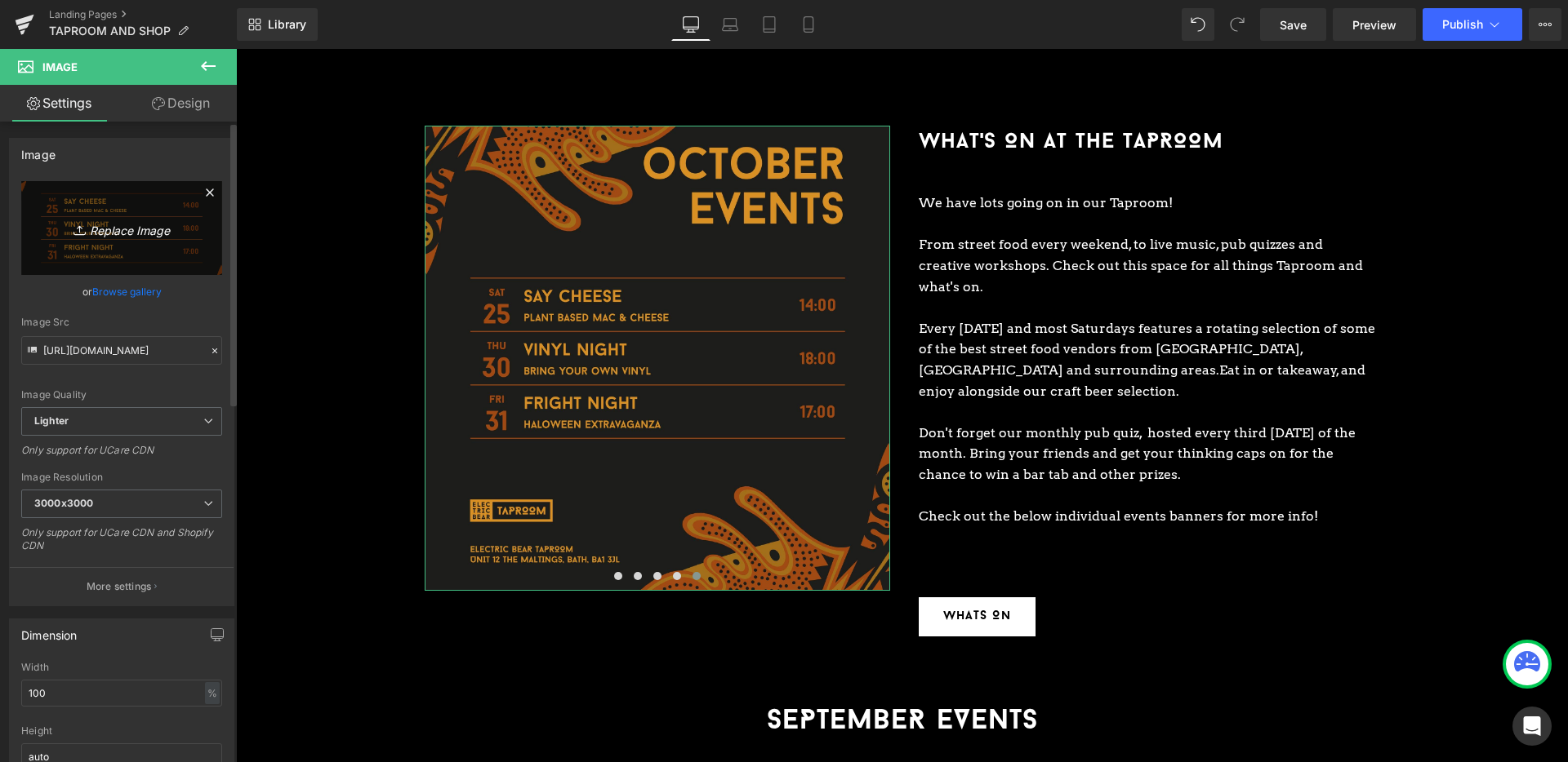
click at [100, 242] on link "Replace Image" at bounding box center [122, 227] width 201 height 94
type input "C:\fakepath\October Events 2_SQUARE-08 (1).jpg"
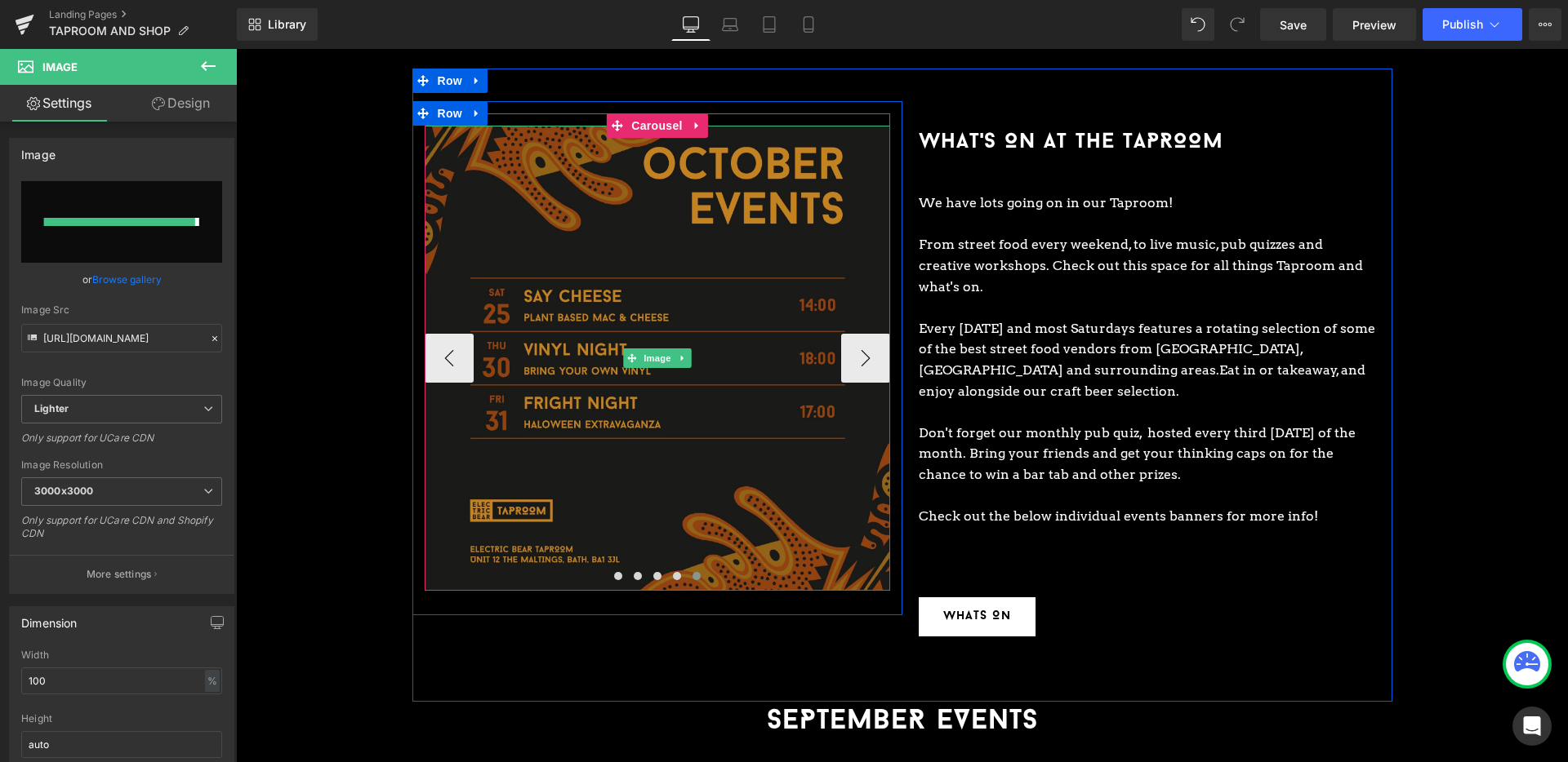
type input "[URL][DOMAIN_NAME]"
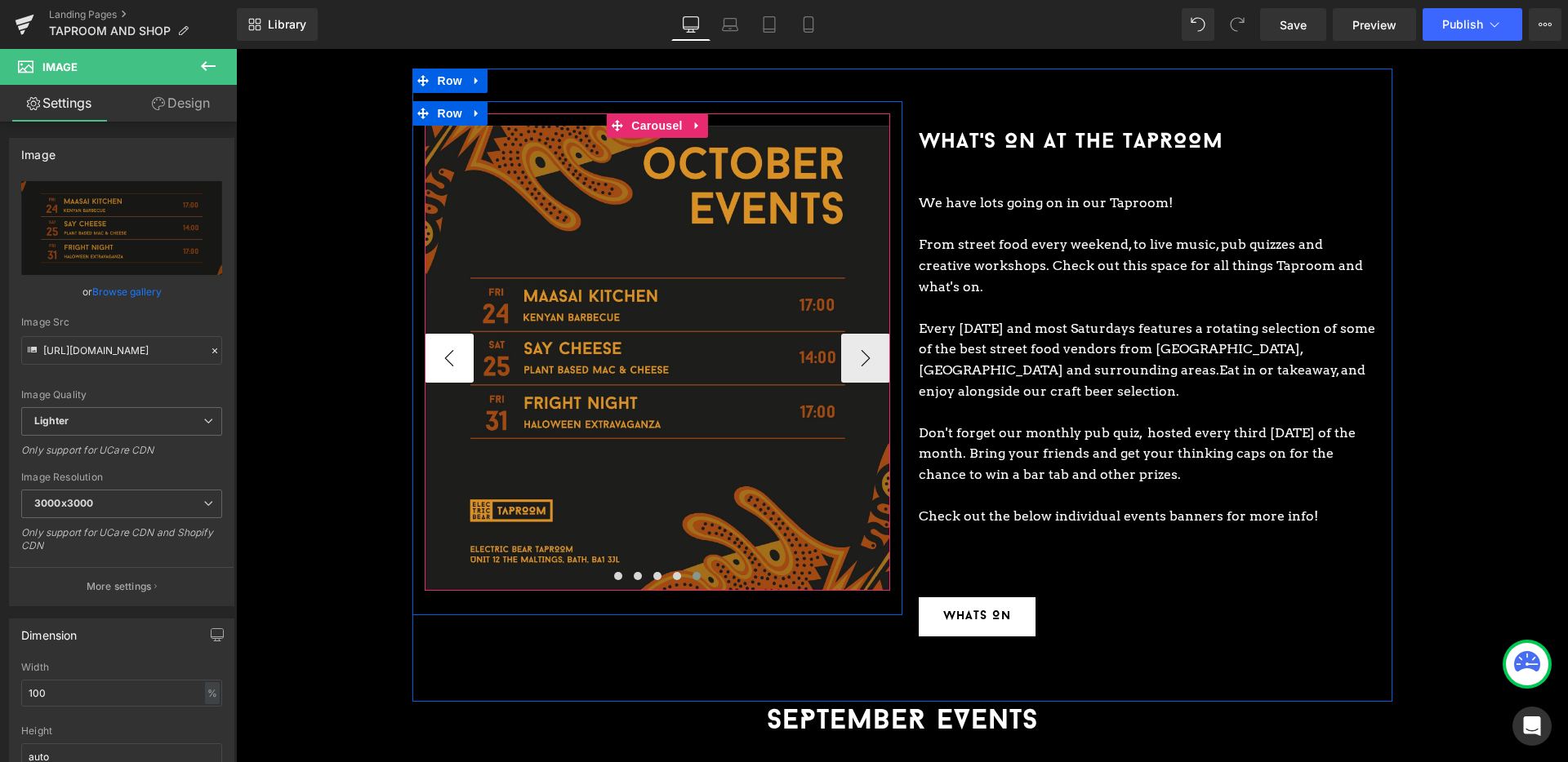
click at [449, 335] on button "‹" at bounding box center [448, 358] width 49 height 49
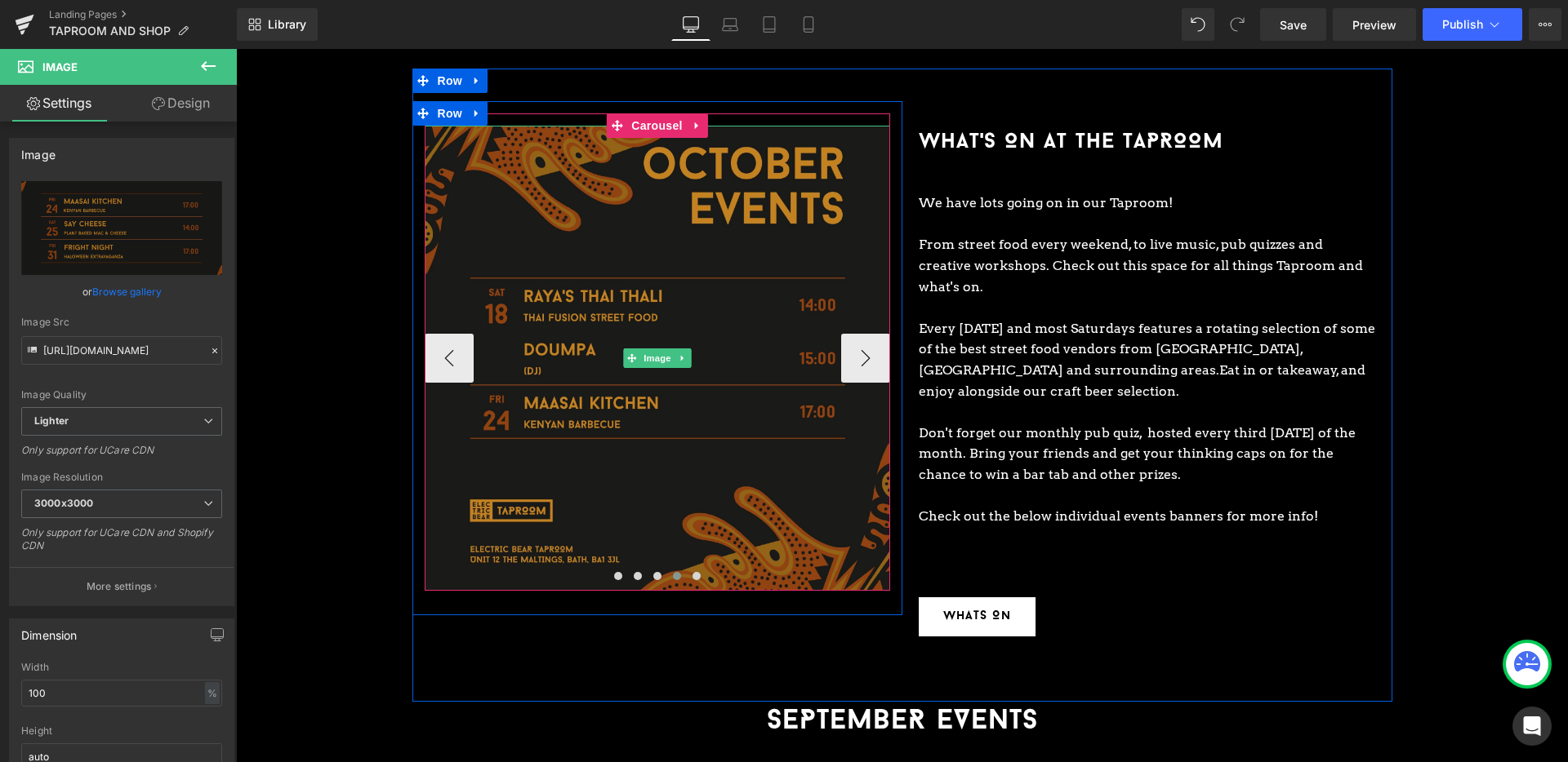
click at [630, 290] on img at bounding box center [656, 357] width 465 height 465
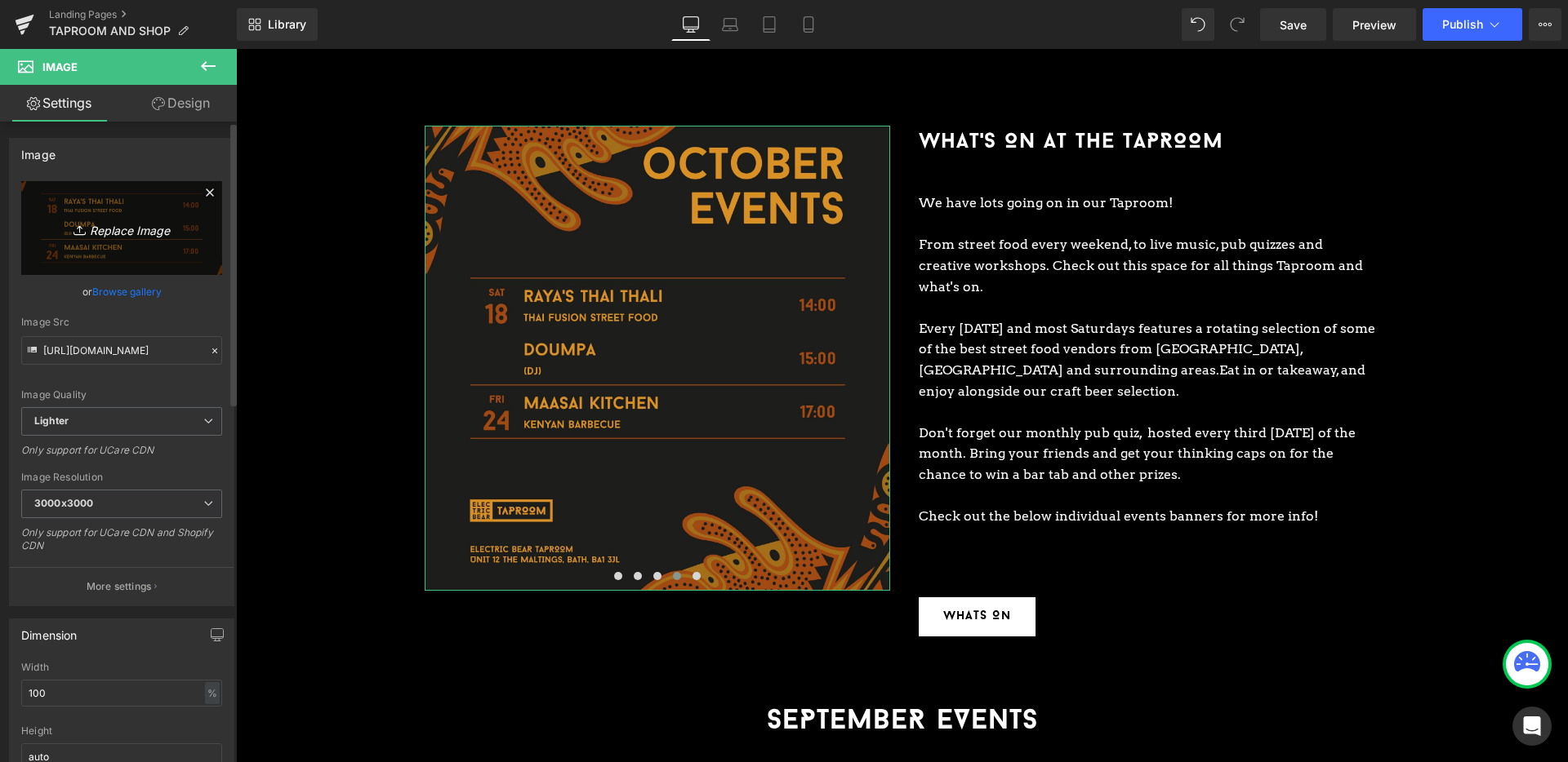
click at [132, 214] on link "Replace Image" at bounding box center [122, 227] width 201 height 94
type input "C:\fakepath\October Events 2_SQUARE-07 (1).jpg"
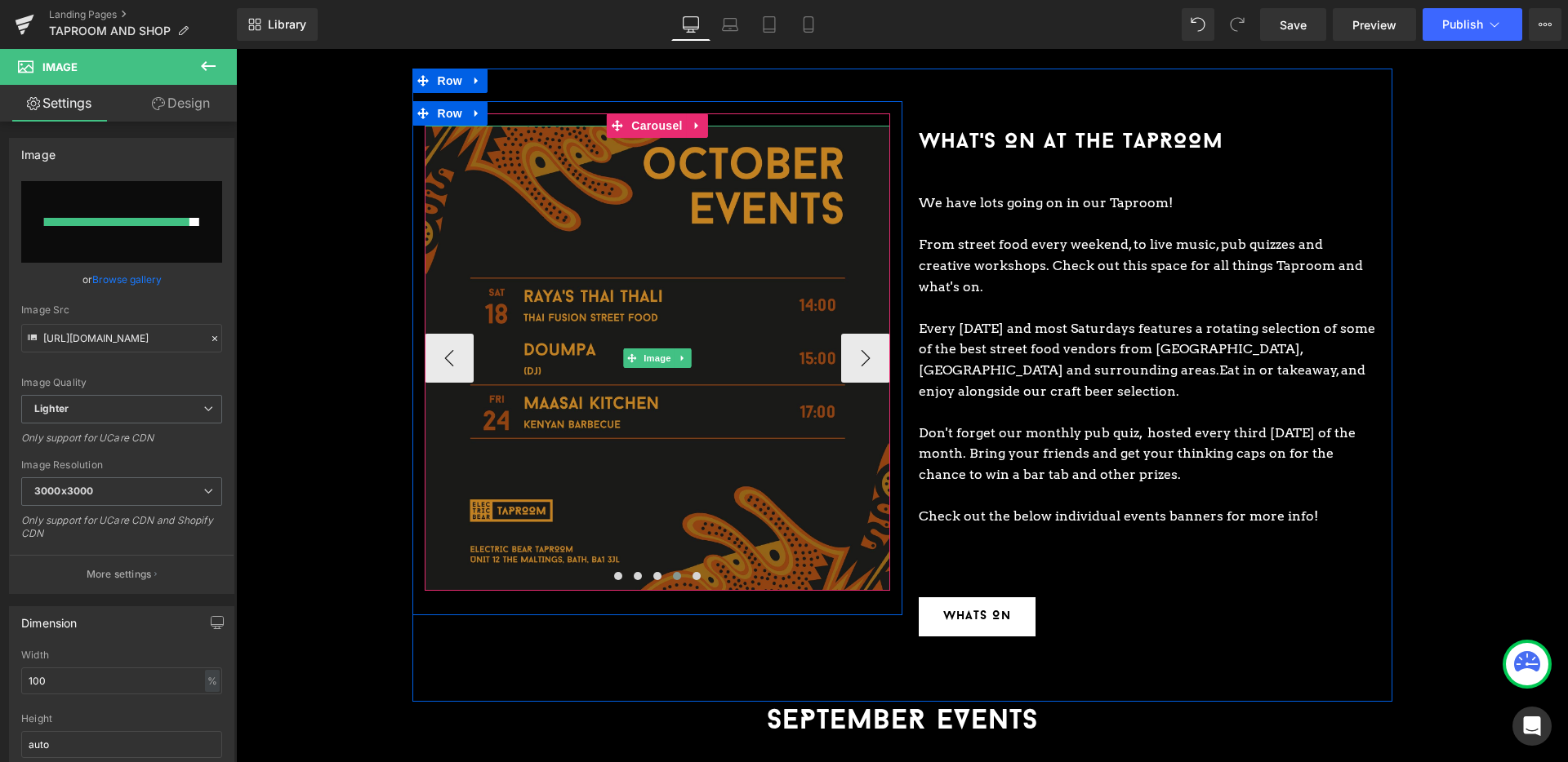
type input "[URL][DOMAIN_NAME]"
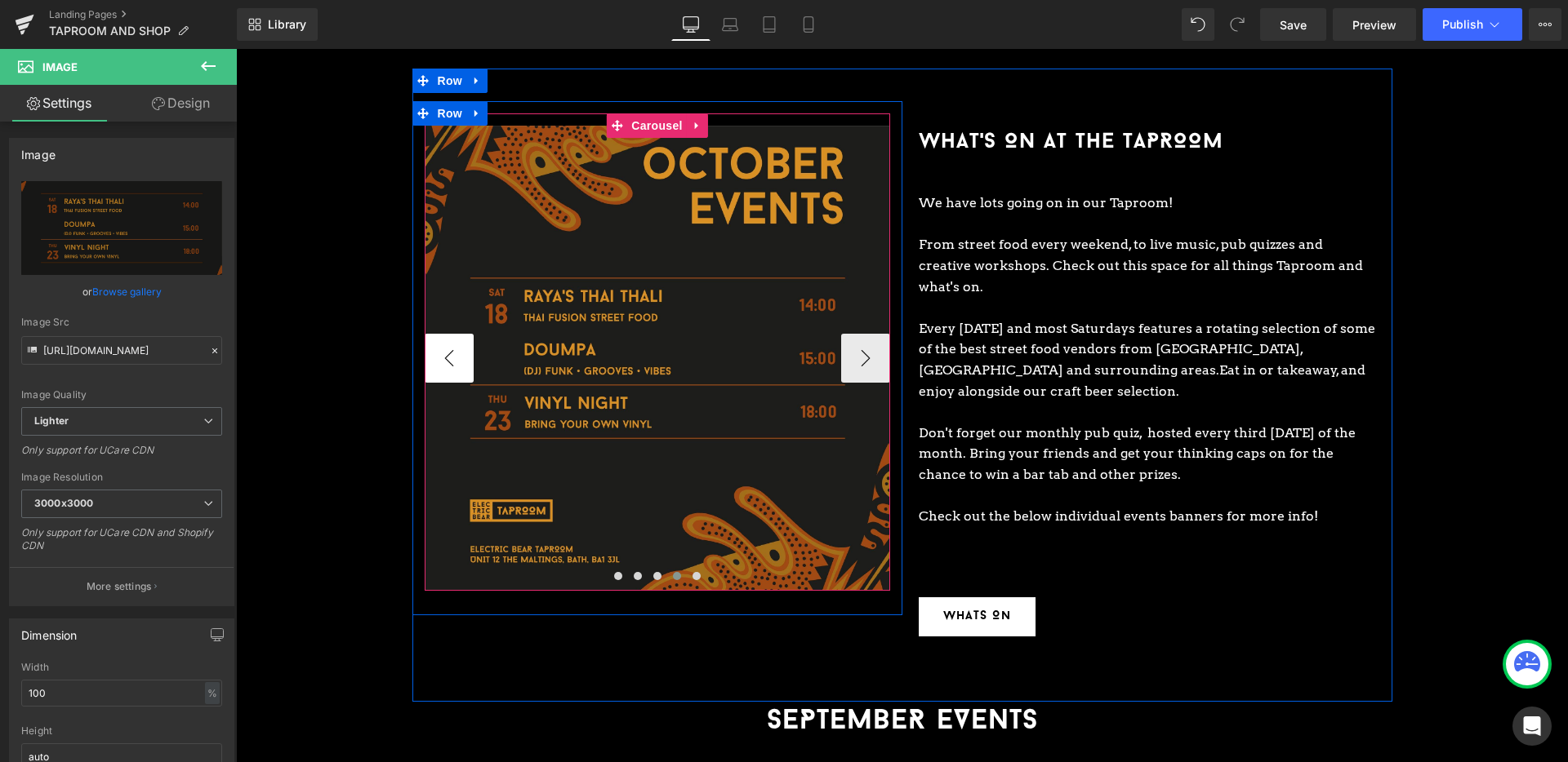
click at [446, 338] on button "‹" at bounding box center [448, 358] width 49 height 49
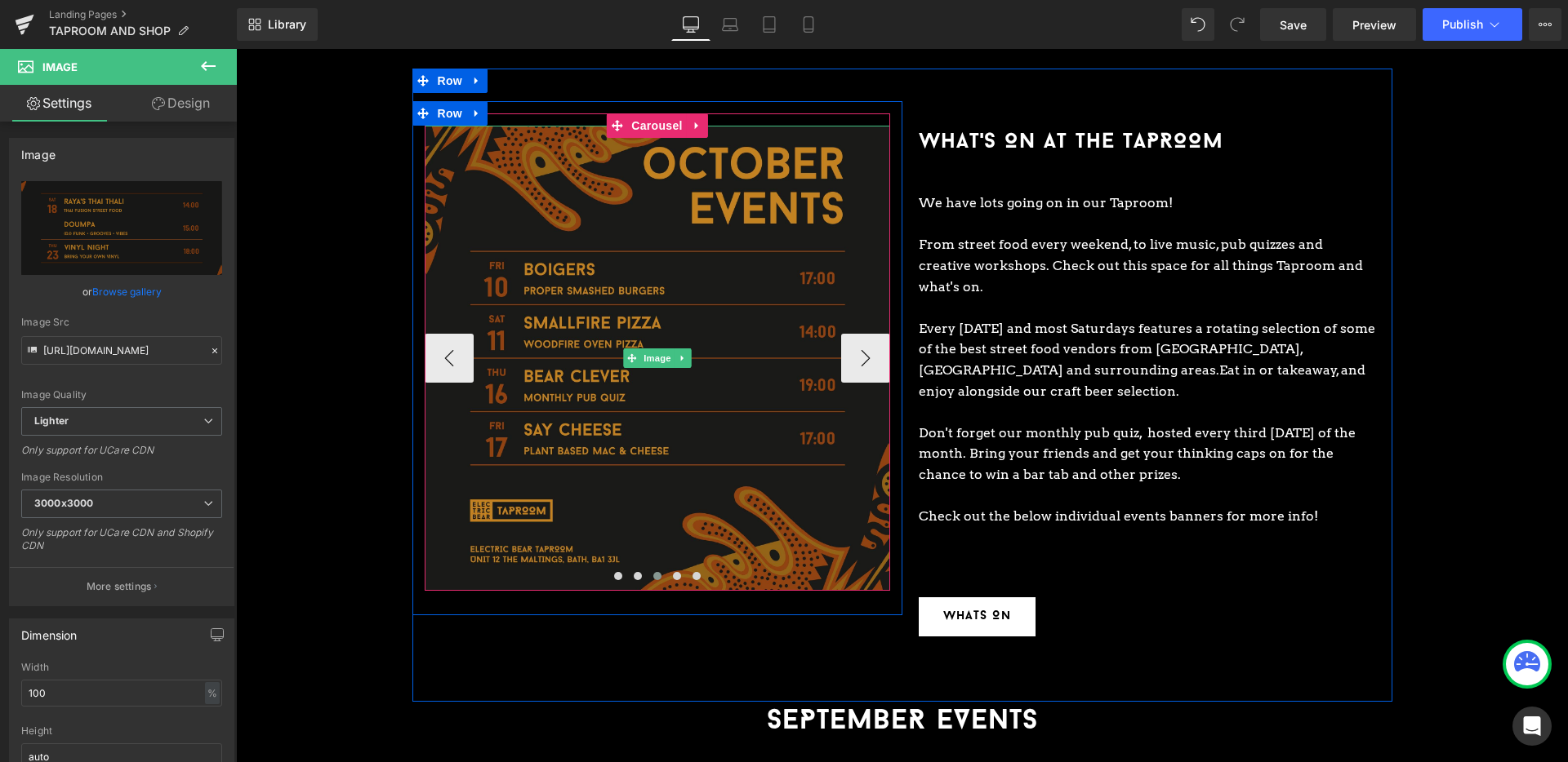
click at [632, 243] on img at bounding box center [656, 357] width 465 height 465
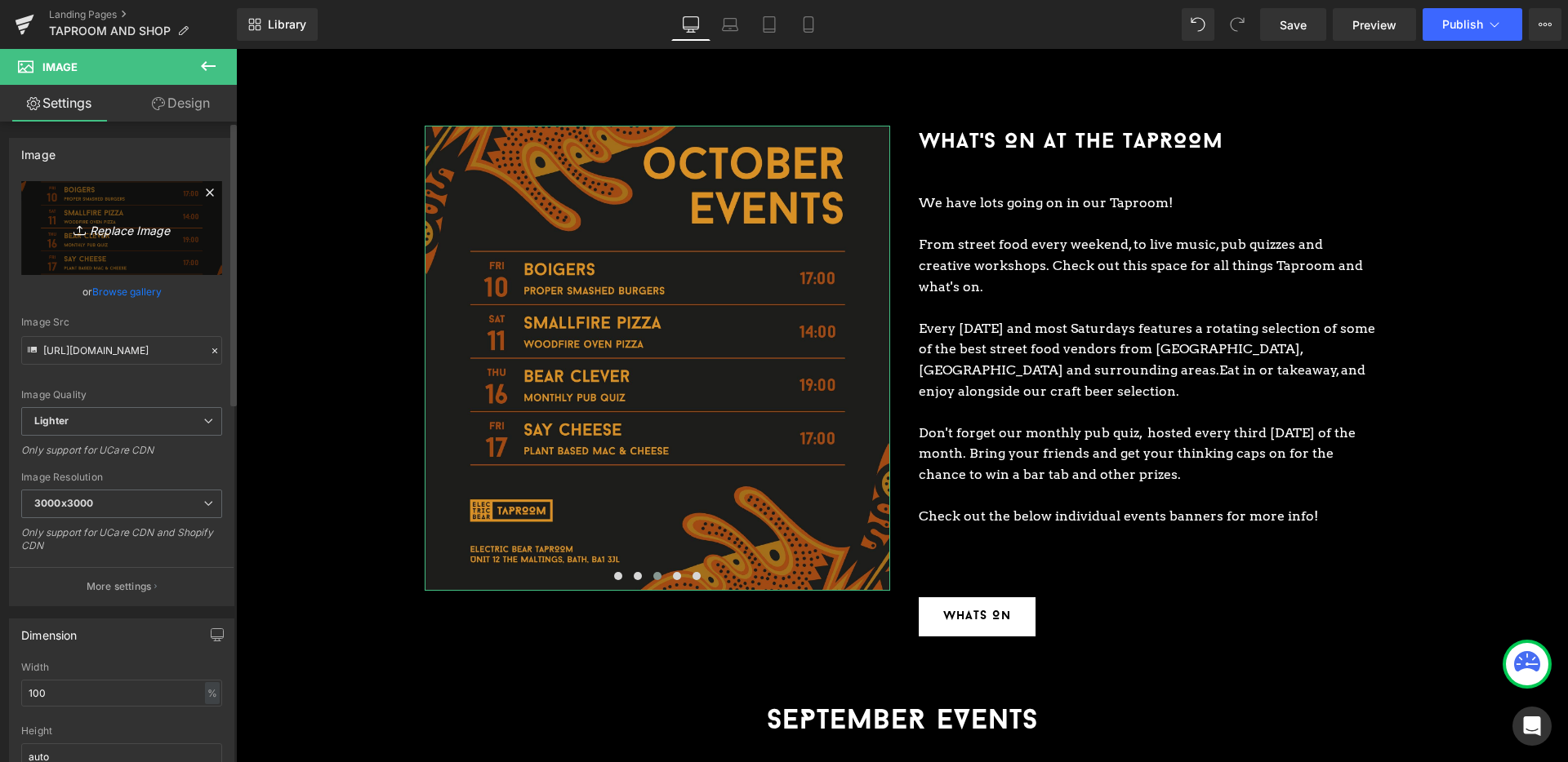
click at [170, 238] on icon "Replace Image" at bounding box center [122, 228] width 131 height 20
type input "C:\fakepath\October Events 2_SQUARE-06 (1).jpg"
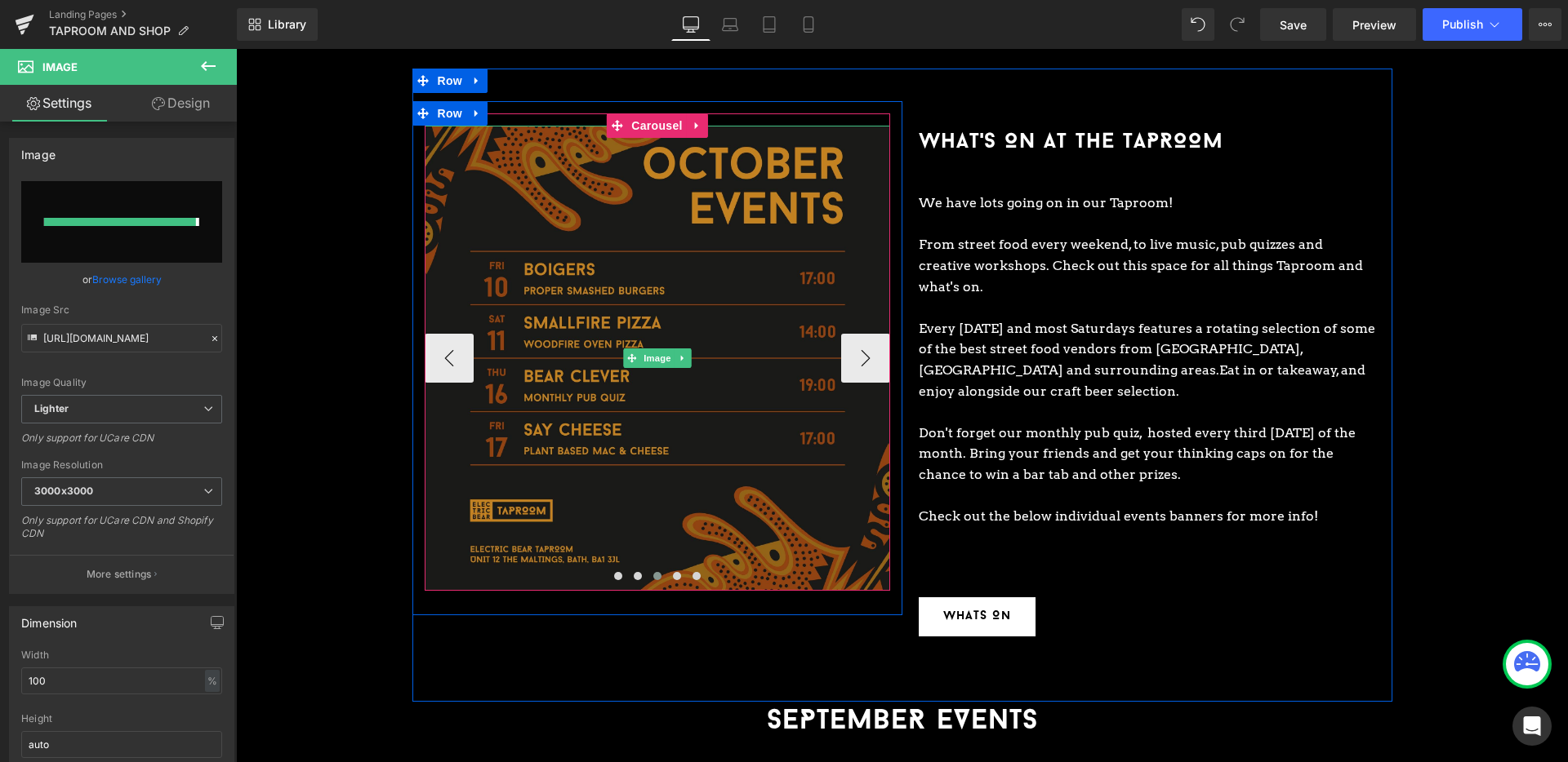
type input "[URL][DOMAIN_NAME]"
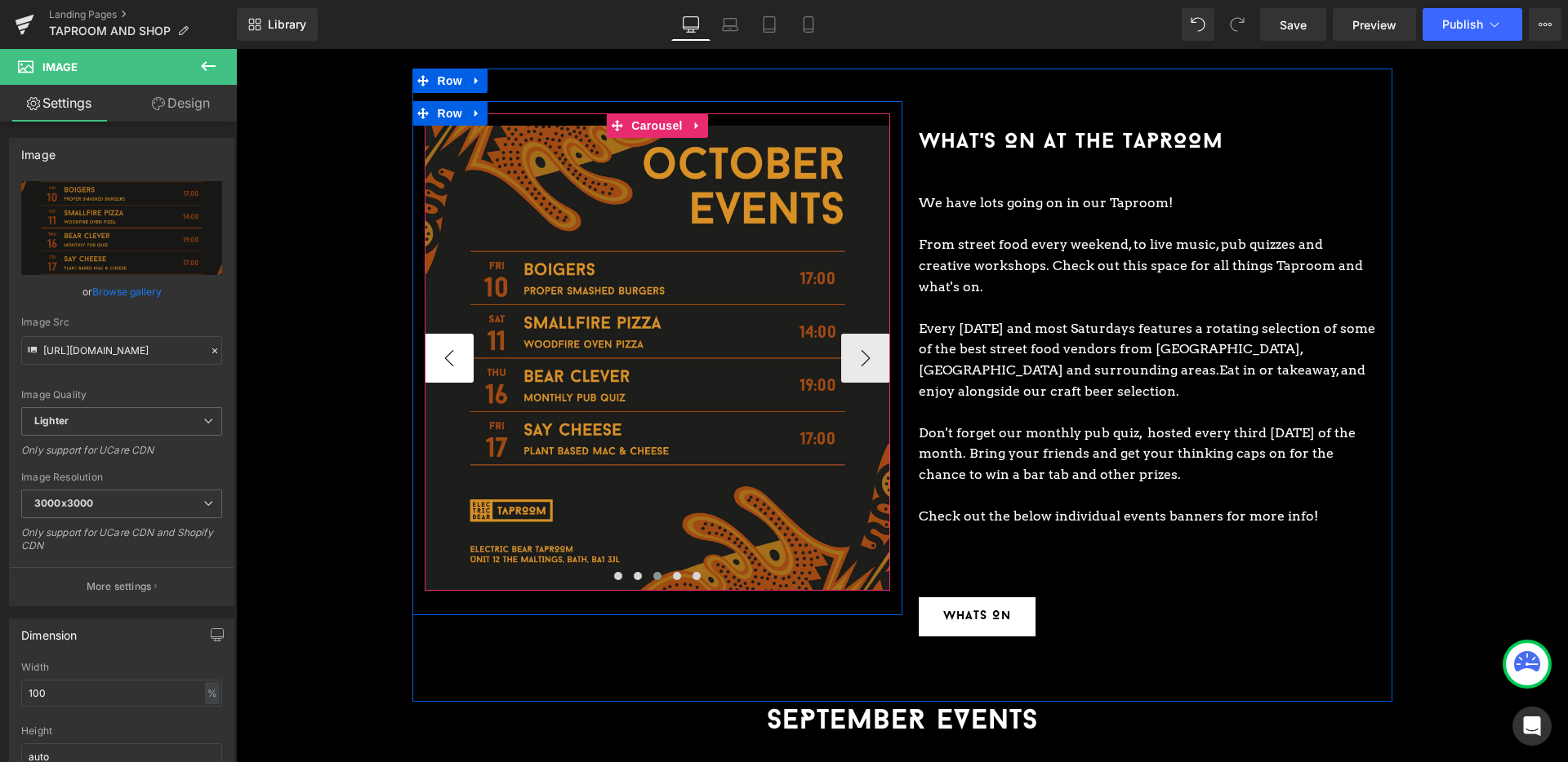
click at [453, 340] on button "‹" at bounding box center [448, 358] width 49 height 49
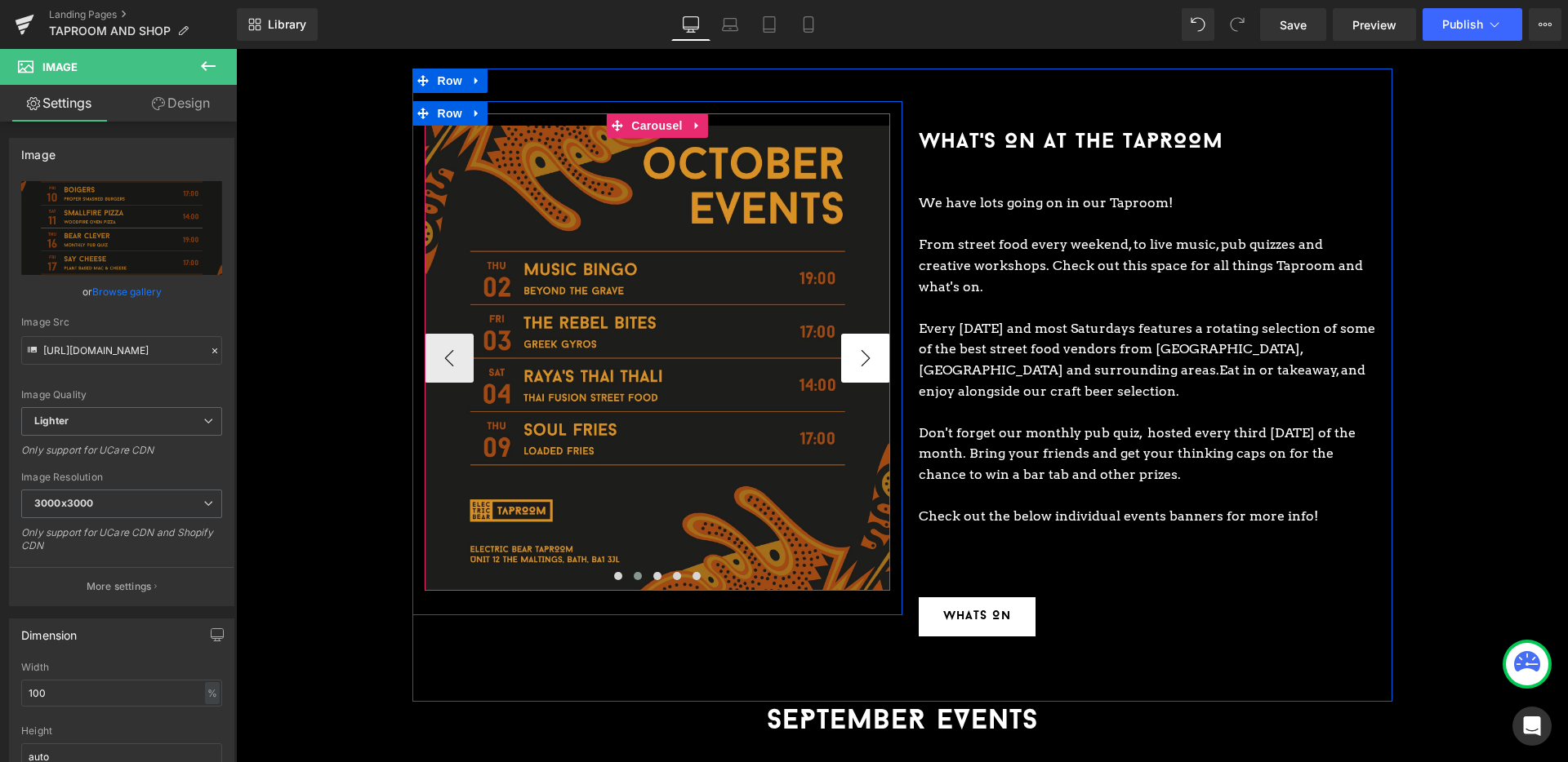
click at [868, 339] on button "›" at bounding box center [865, 358] width 49 height 49
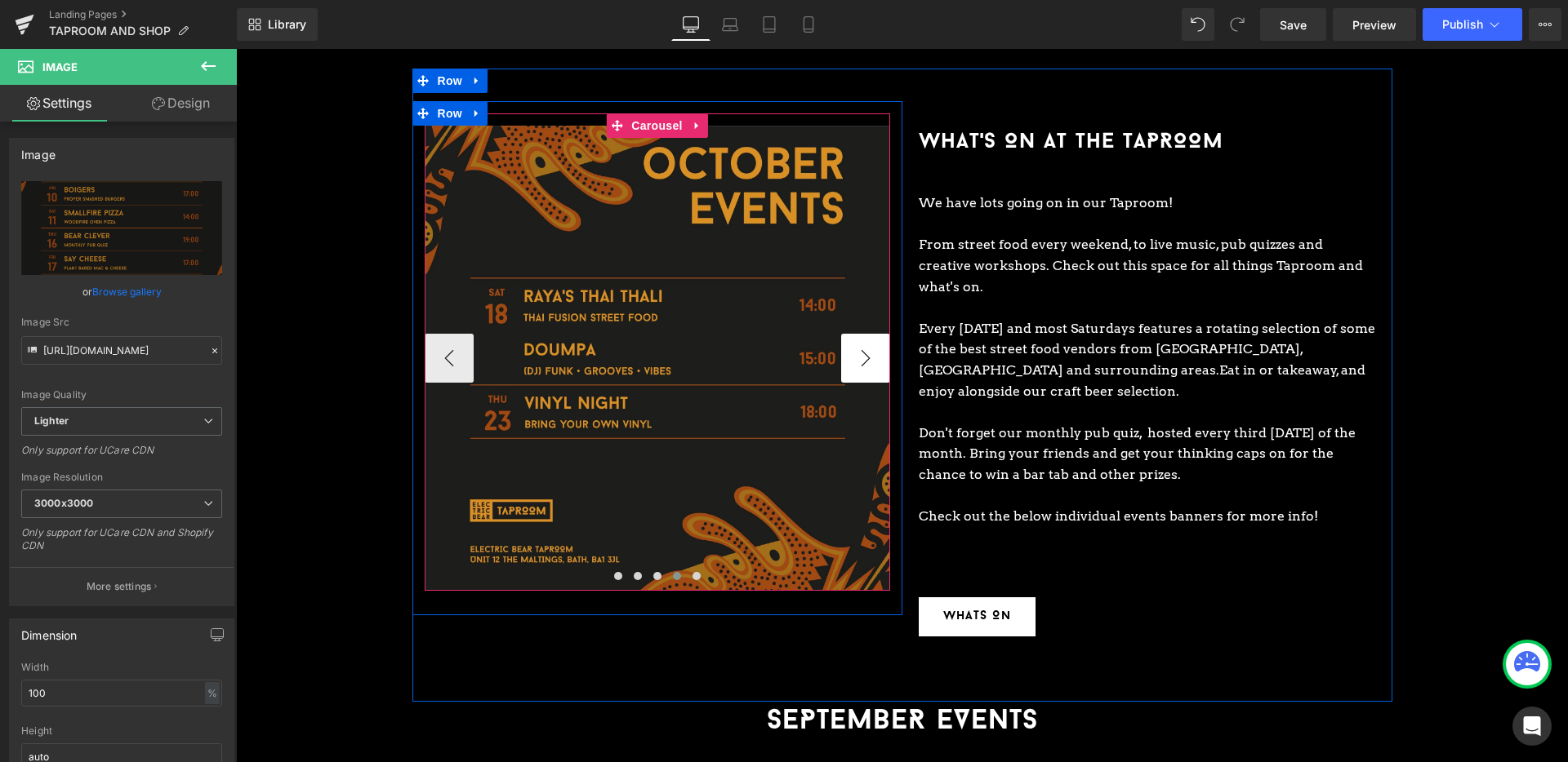
click at [868, 339] on button "›" at bounding box center [865, 358] width 49 height 49
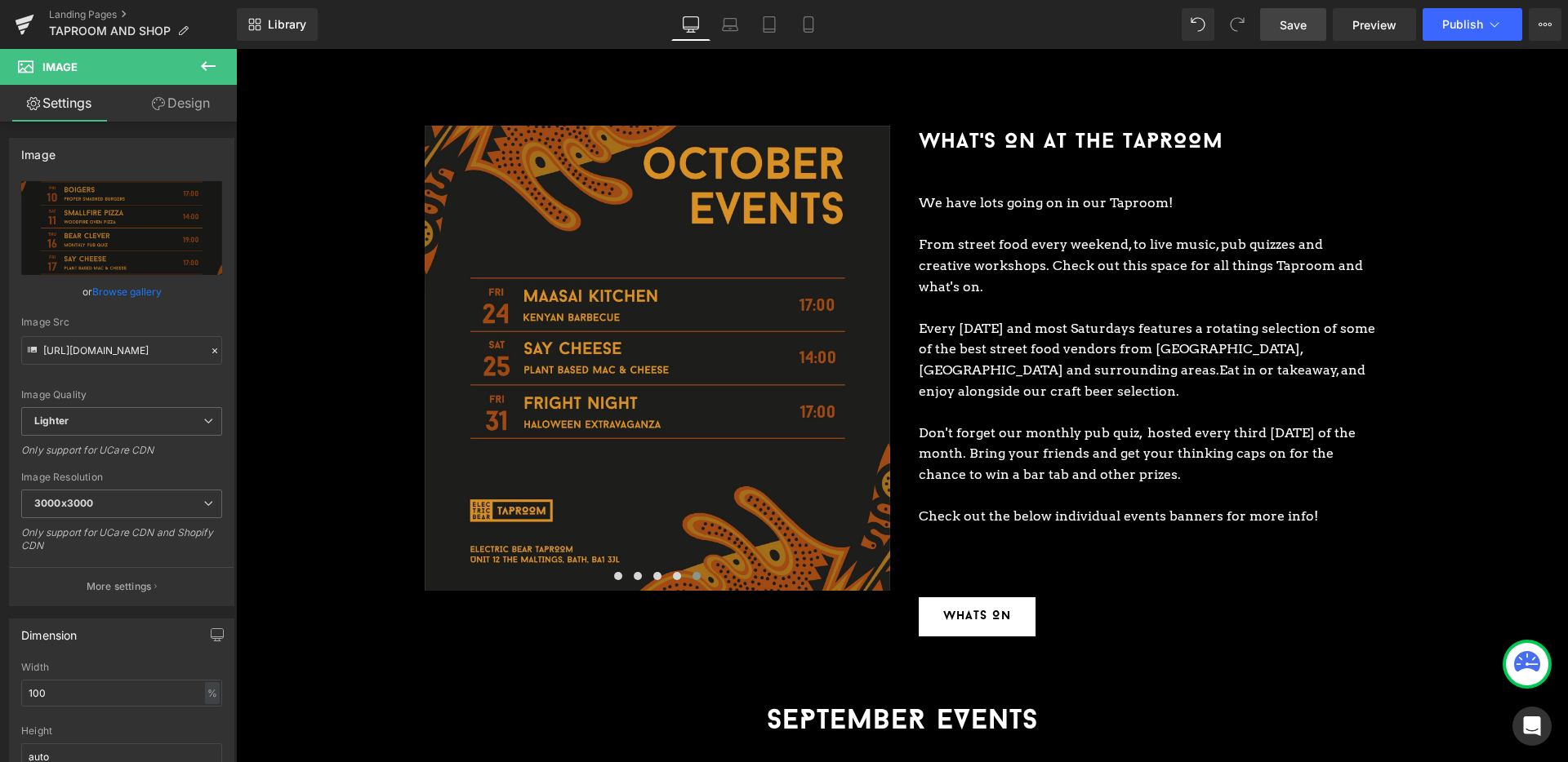
click at [1291, 17] on span "Save" at bounding box center [1292, 25] width 27 height 17
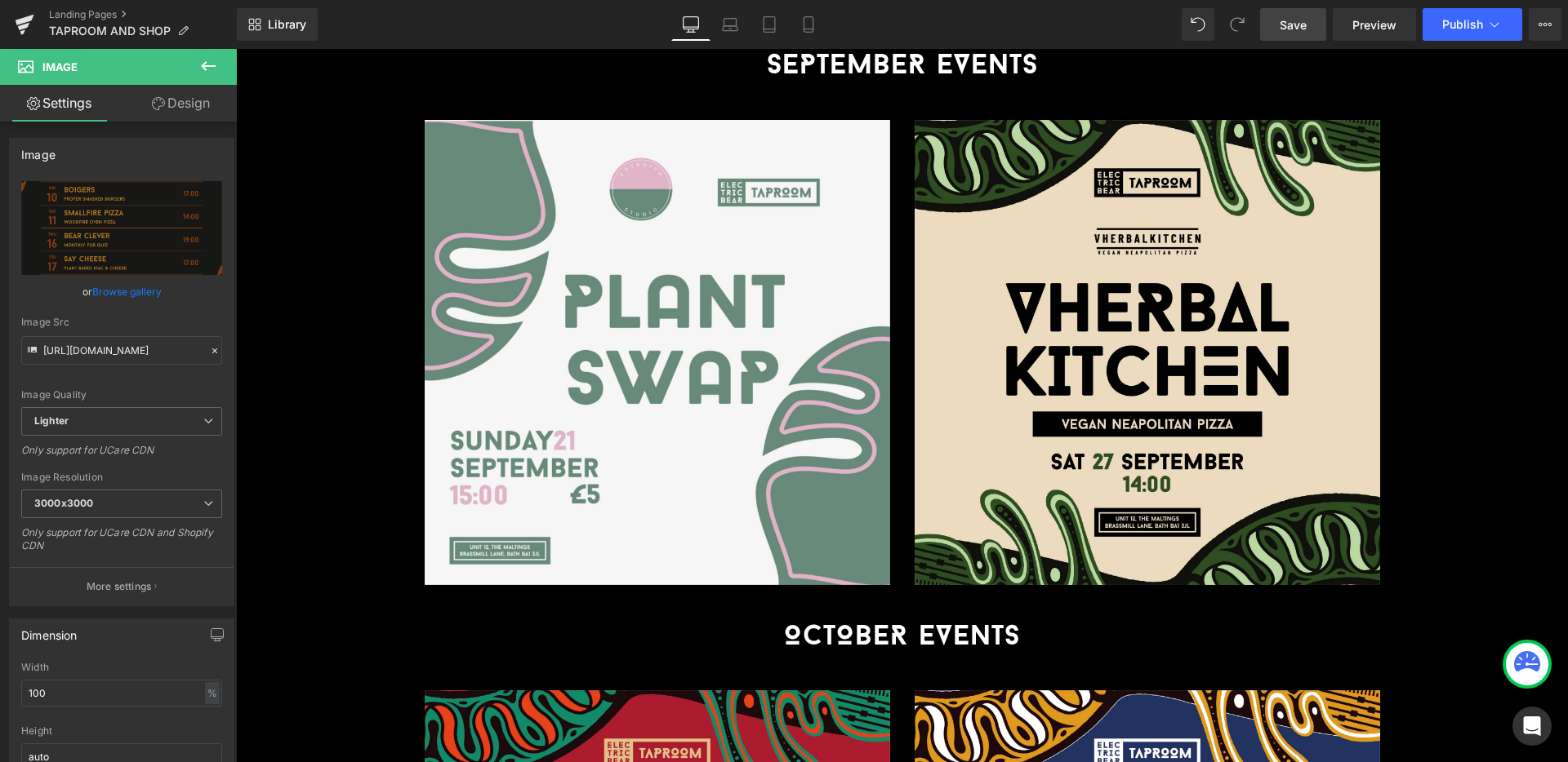
scroll to position [2611, 0]
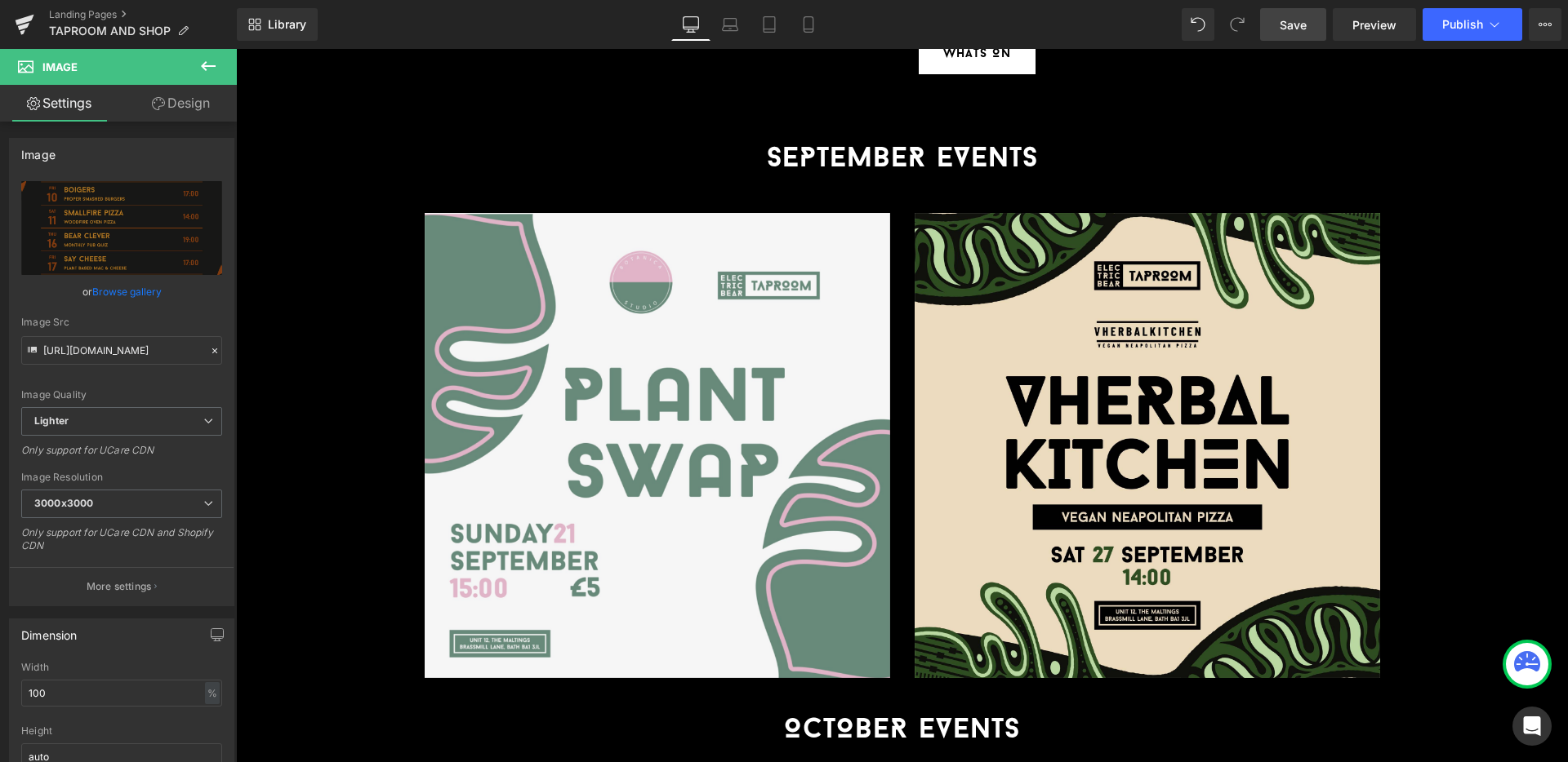
click at [1286, 24] on span "Save" at bounding box center [1292, 25] width 27 height 17
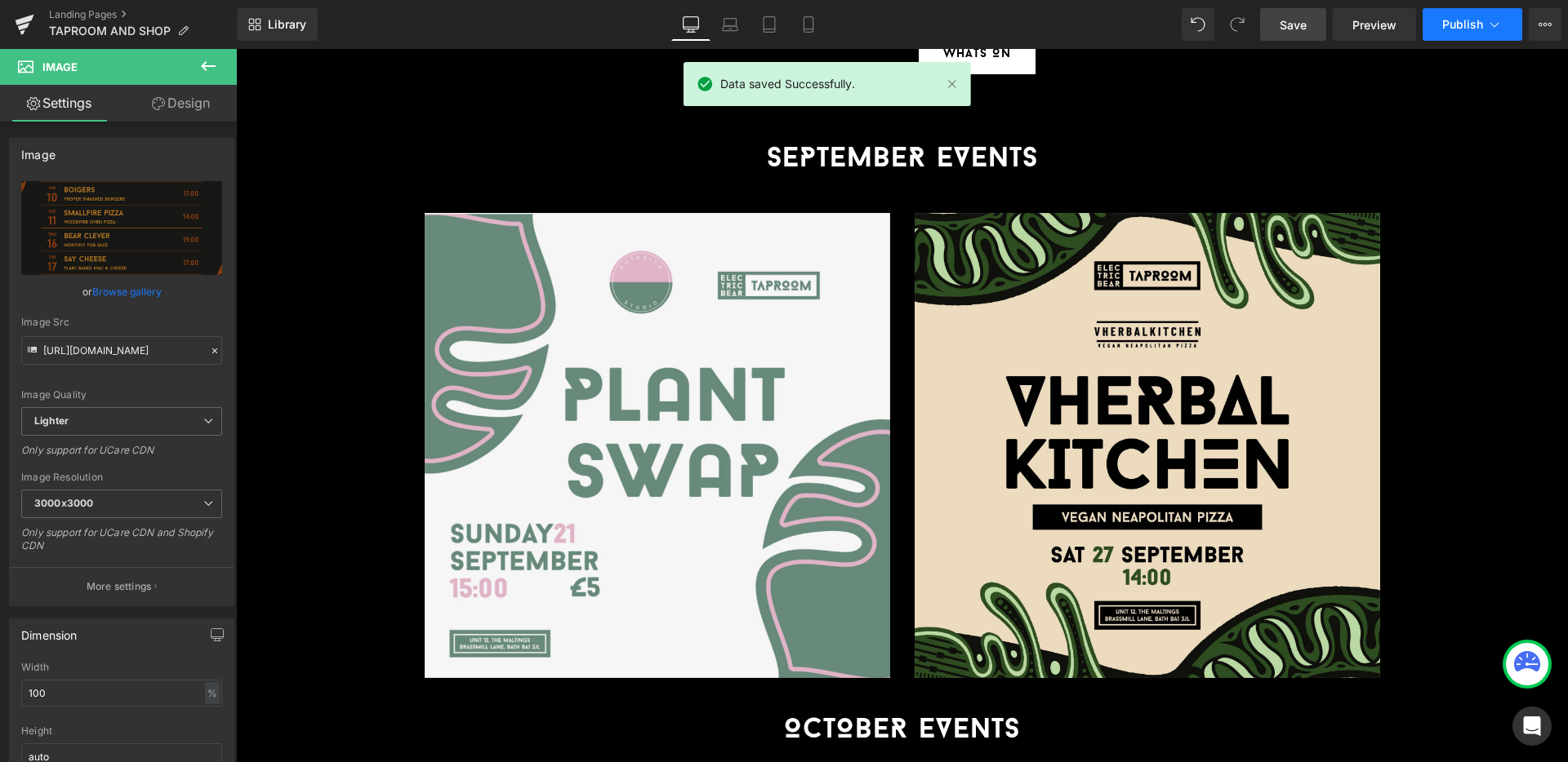
click at [1465, 27] on span "Publish" at bounding box center [1462, 24] width 41 height 13
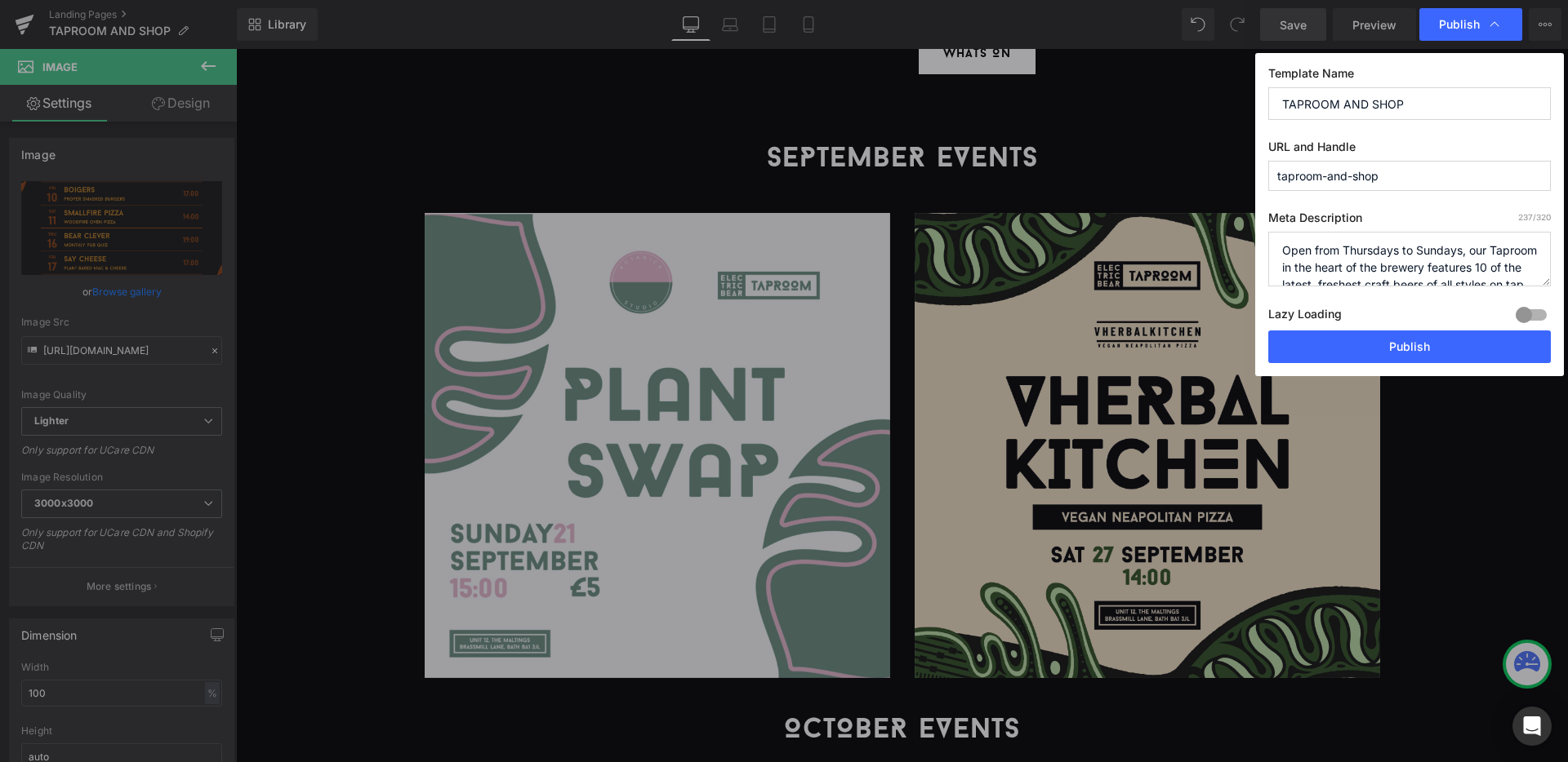
click at [1384, 328] on div "Lazy Loading Build Upgrade plan to unlock" at bounding box center [1409, 316] width 282 height 27
click at [1385, 340] on button "Publish" at bounding box center [1409, 346] width 282 height 32
